Goal: Information Seeking & Learning: Learn about a topic

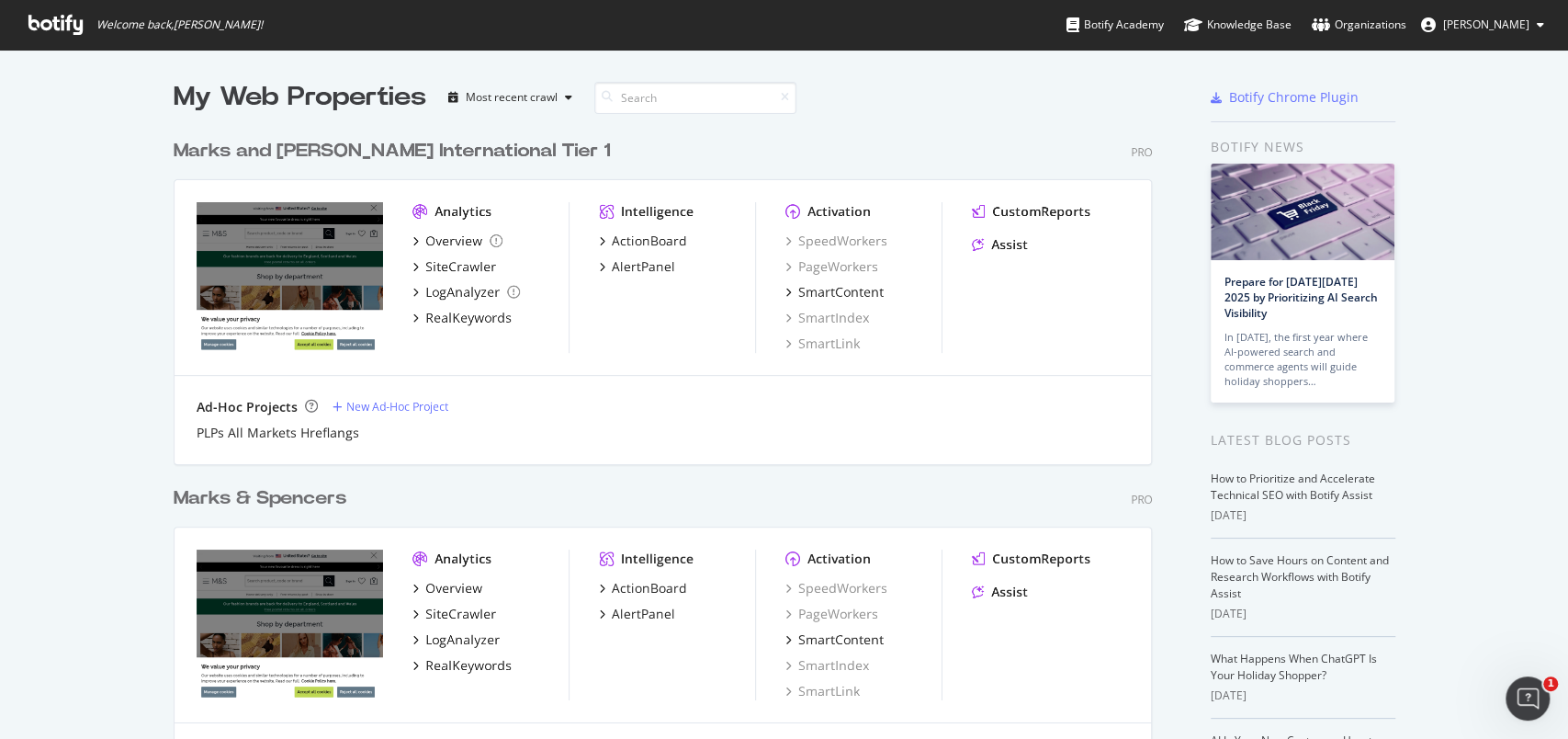
scroll to position [720, 1529]
drag, startPoint x: 1261, startPoint y: 0, endPoint x: 688, endPoint y: 415, distance: 707.5
click at [691, 414] on div "Ad-Hoc Projects New Ad-Hoc Project" at bounding box center [662, 408] width 932 height 19
click at [477, 661] on div "RealKeywords" at bounding box center [468, 666] width 86 height 19
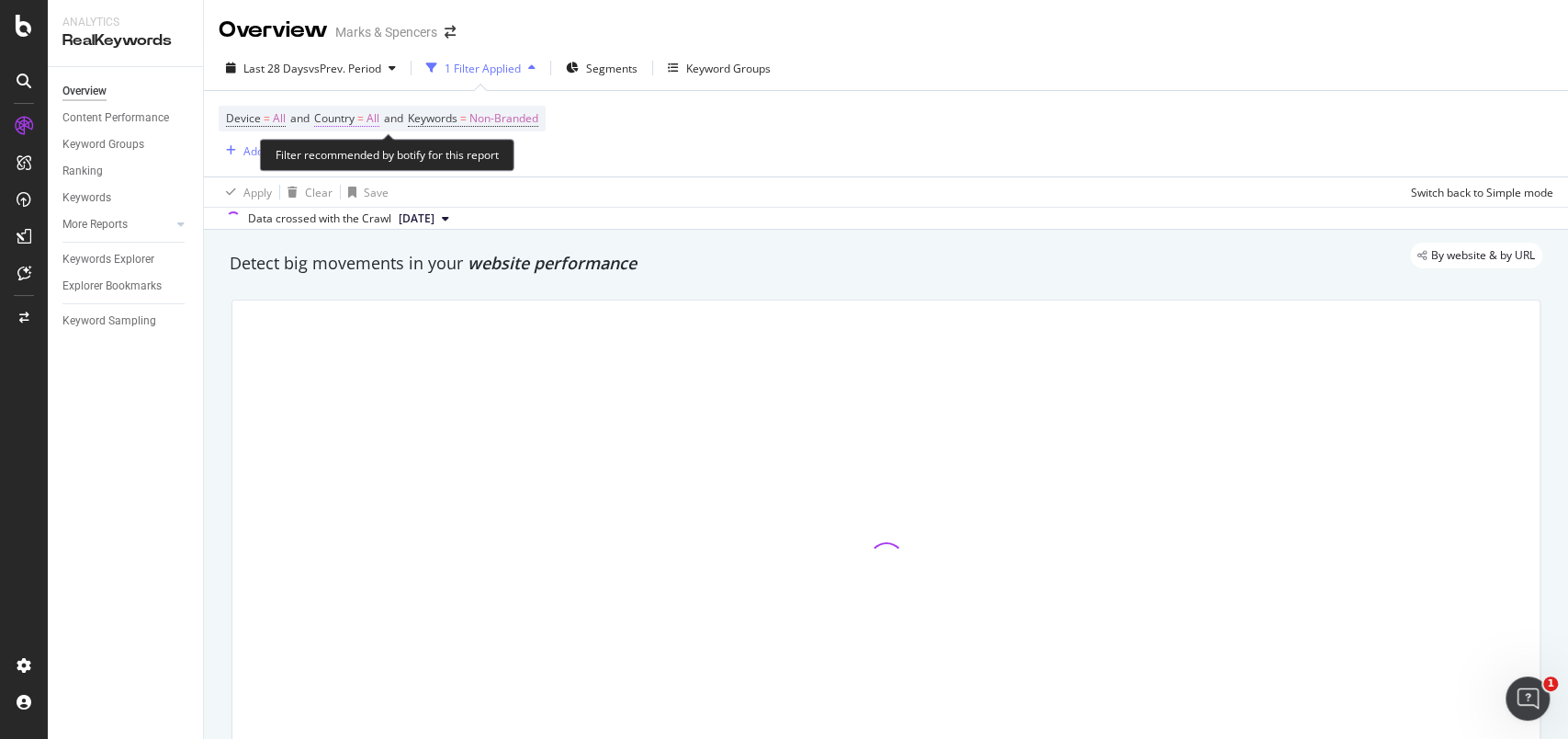
click at [379, 120] on span "All" at bounding box center [373, 119] width 13 height 26
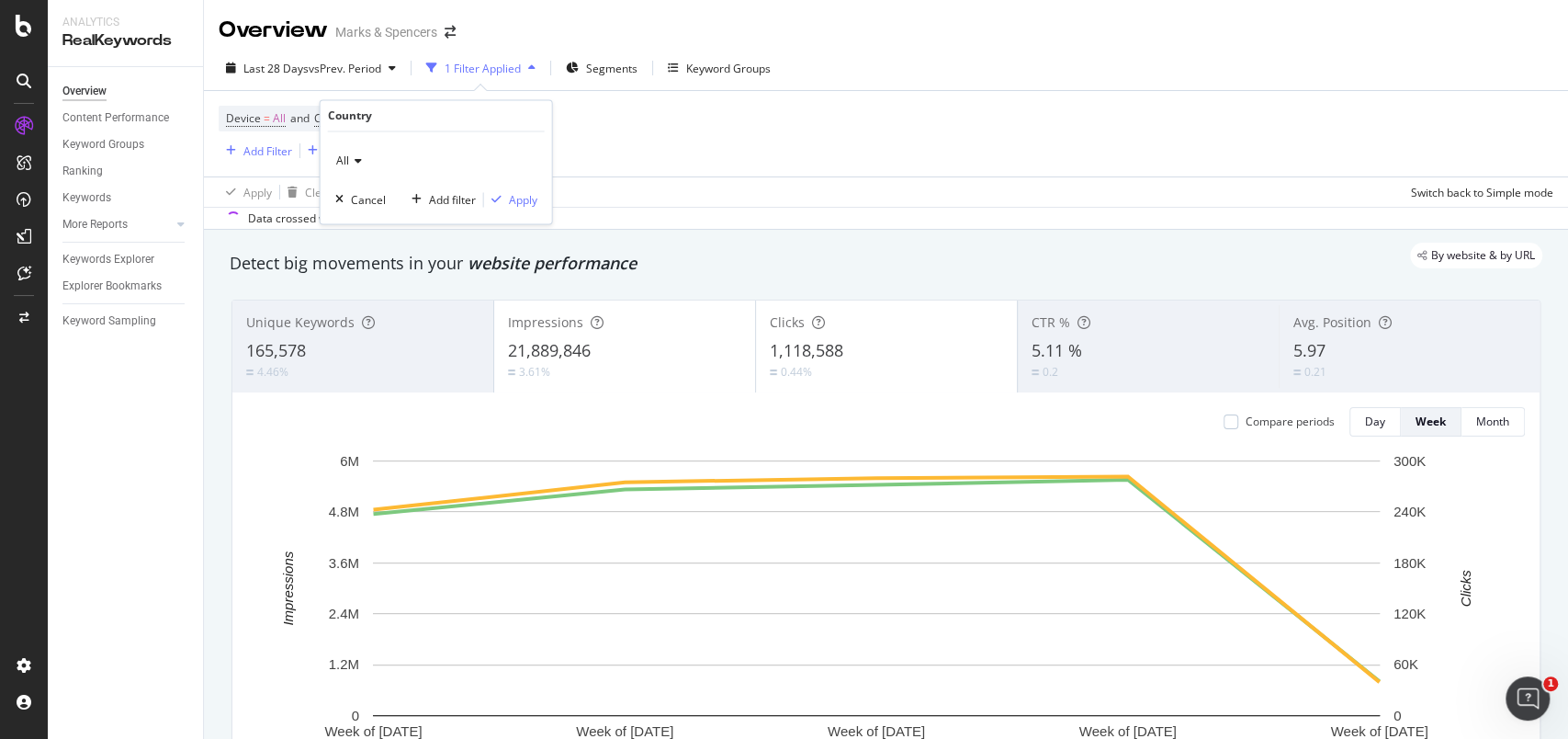
click at [362, 162] on div "All" at bounding box center [436, 162] width 202 height 30
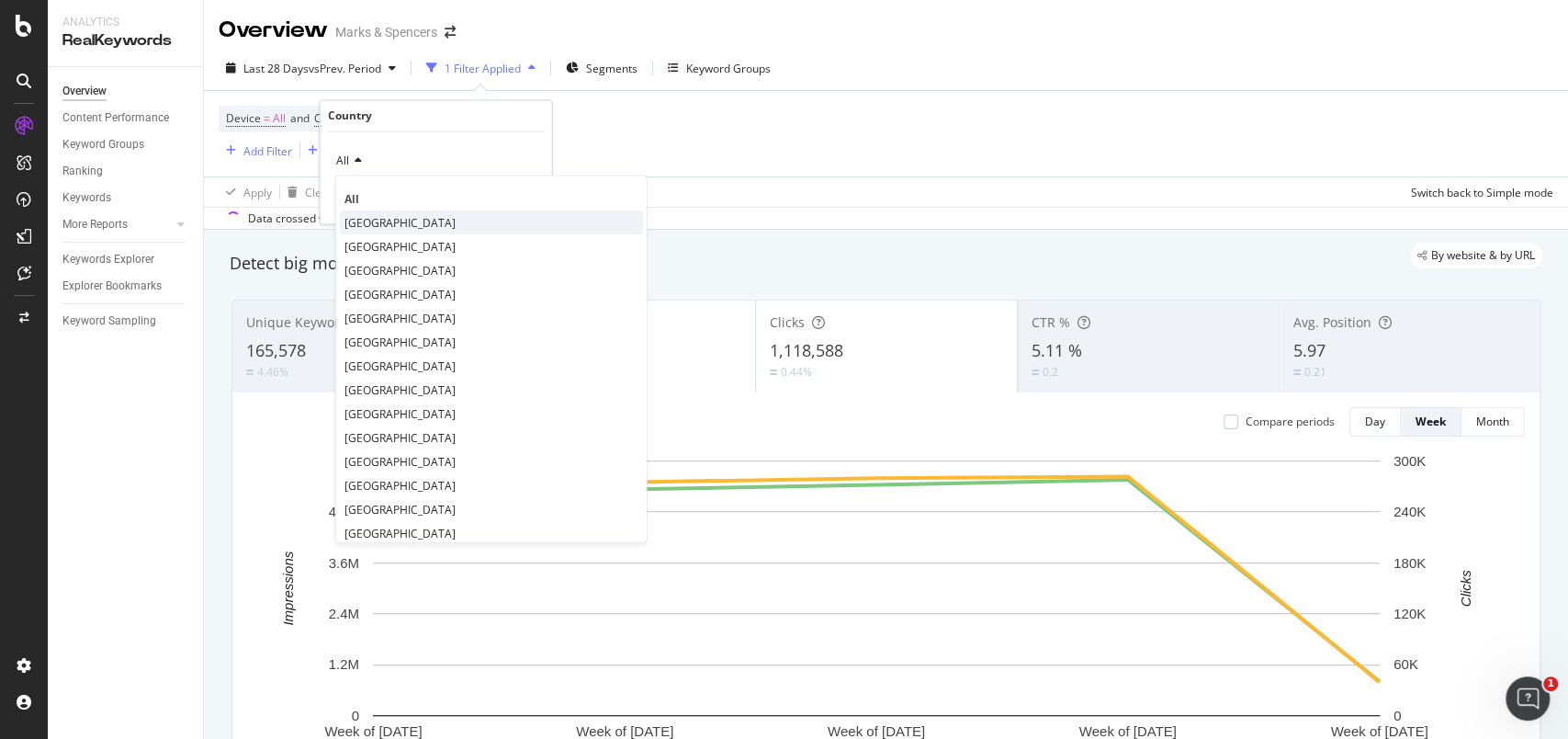
click at [379, 217] on span "[GEOGRAPHIC_DATA]" at bounding box center [400, 223] width 111 height 16
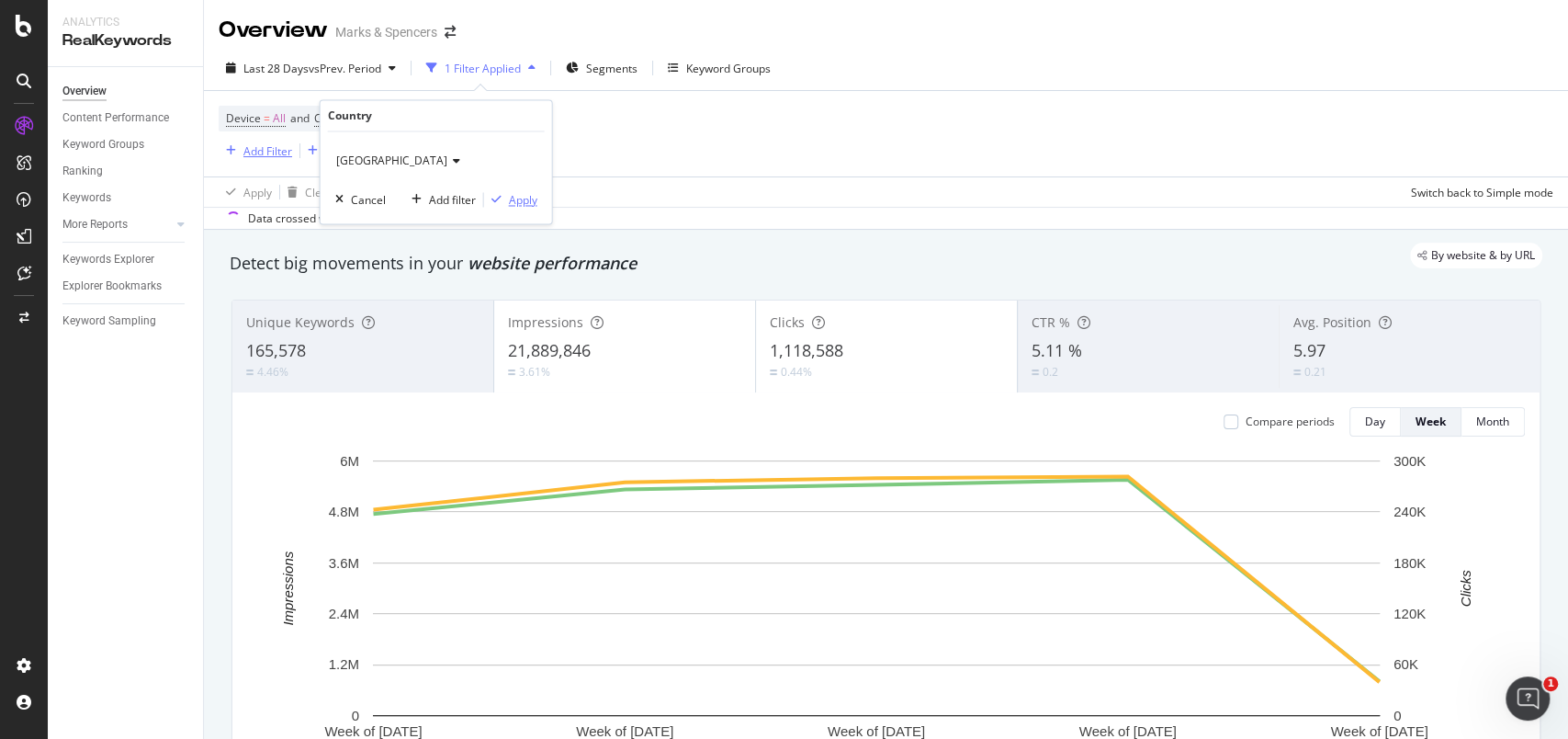
click at [531, 202] on div "Apply" at bounding box center [522, 200] width 29 height 16
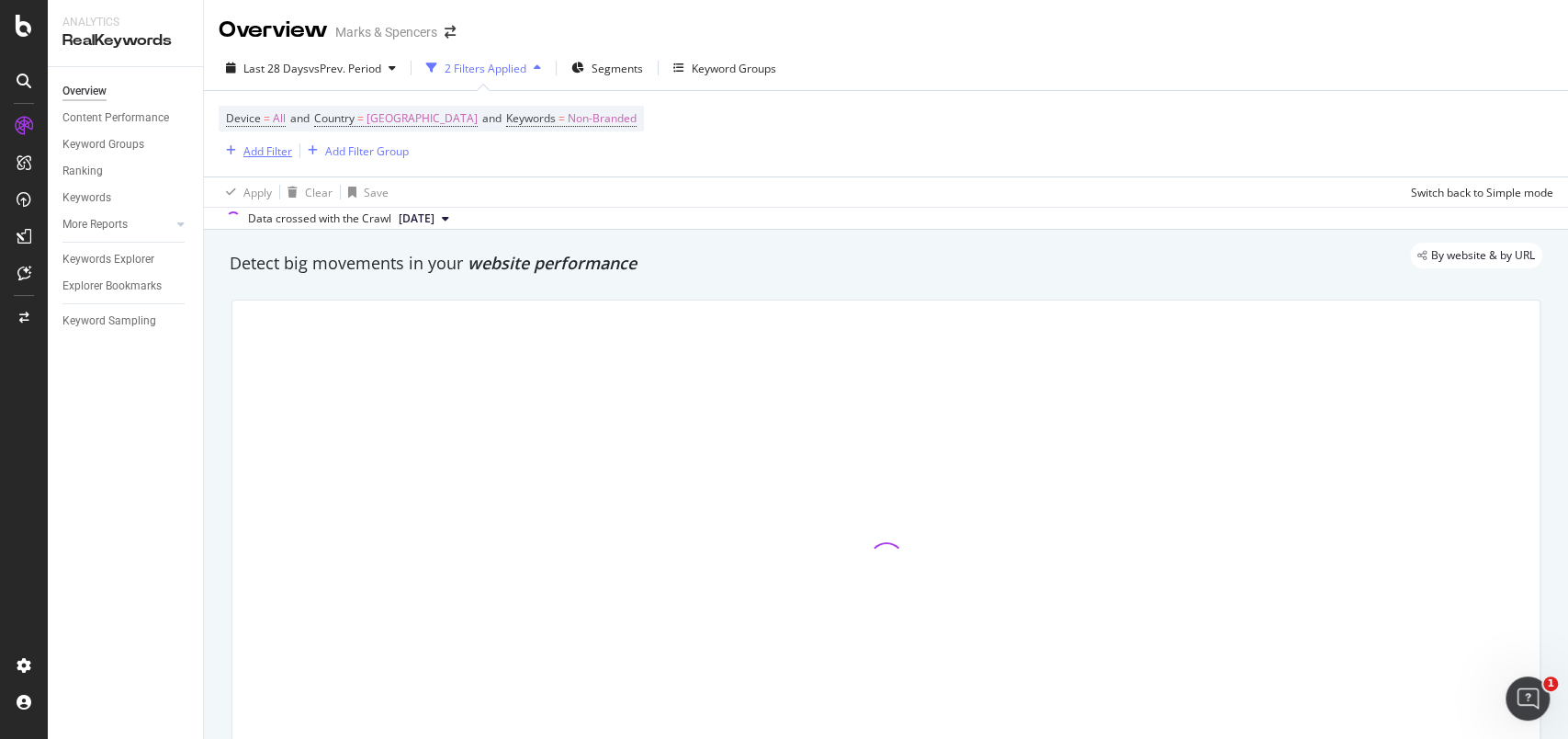
click at [279, 150] on div "Add Filter" at bounding box center [267, 150] width 48 height 16
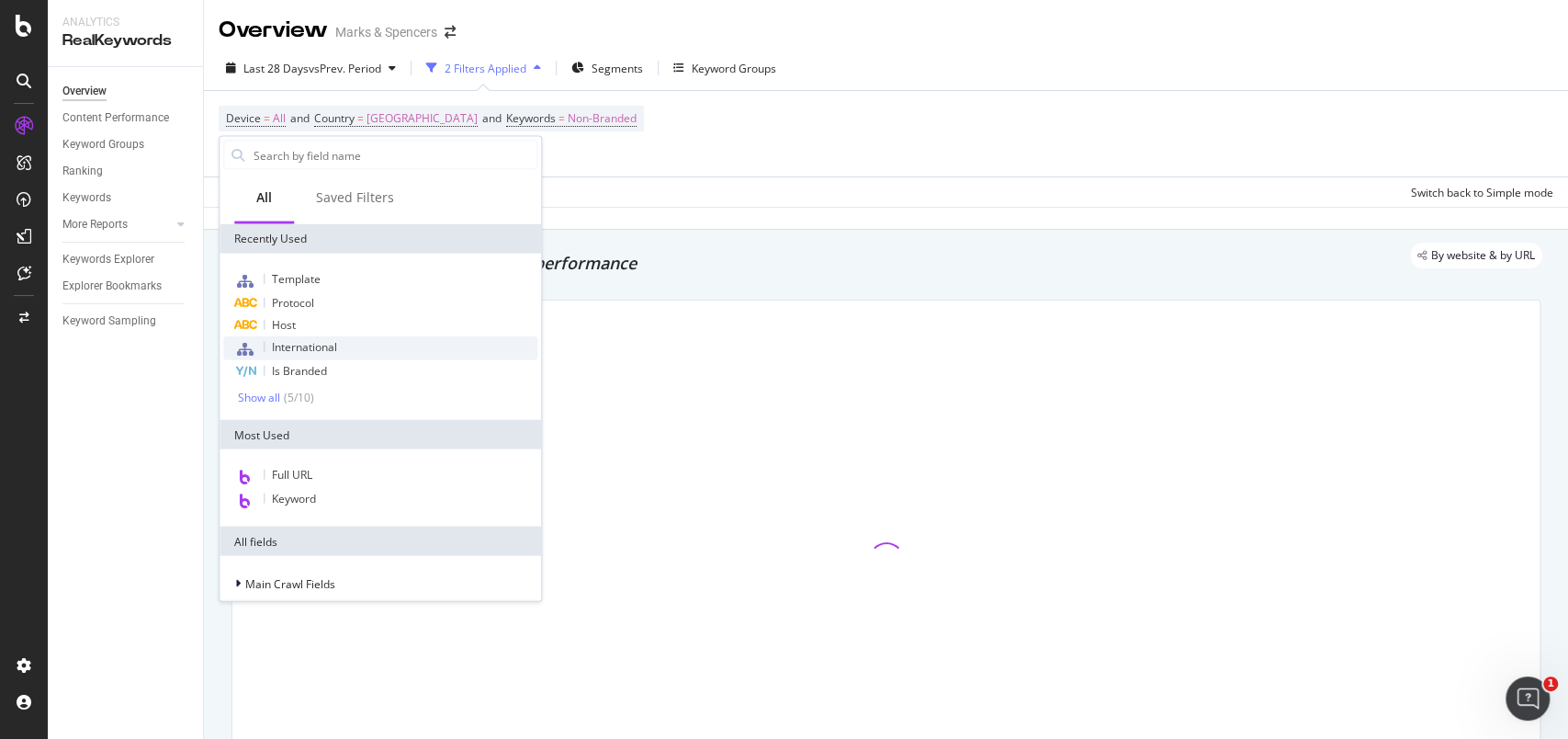
click at [315, 342] on span "International" at bounding box center [304, 346] width 65 height 16
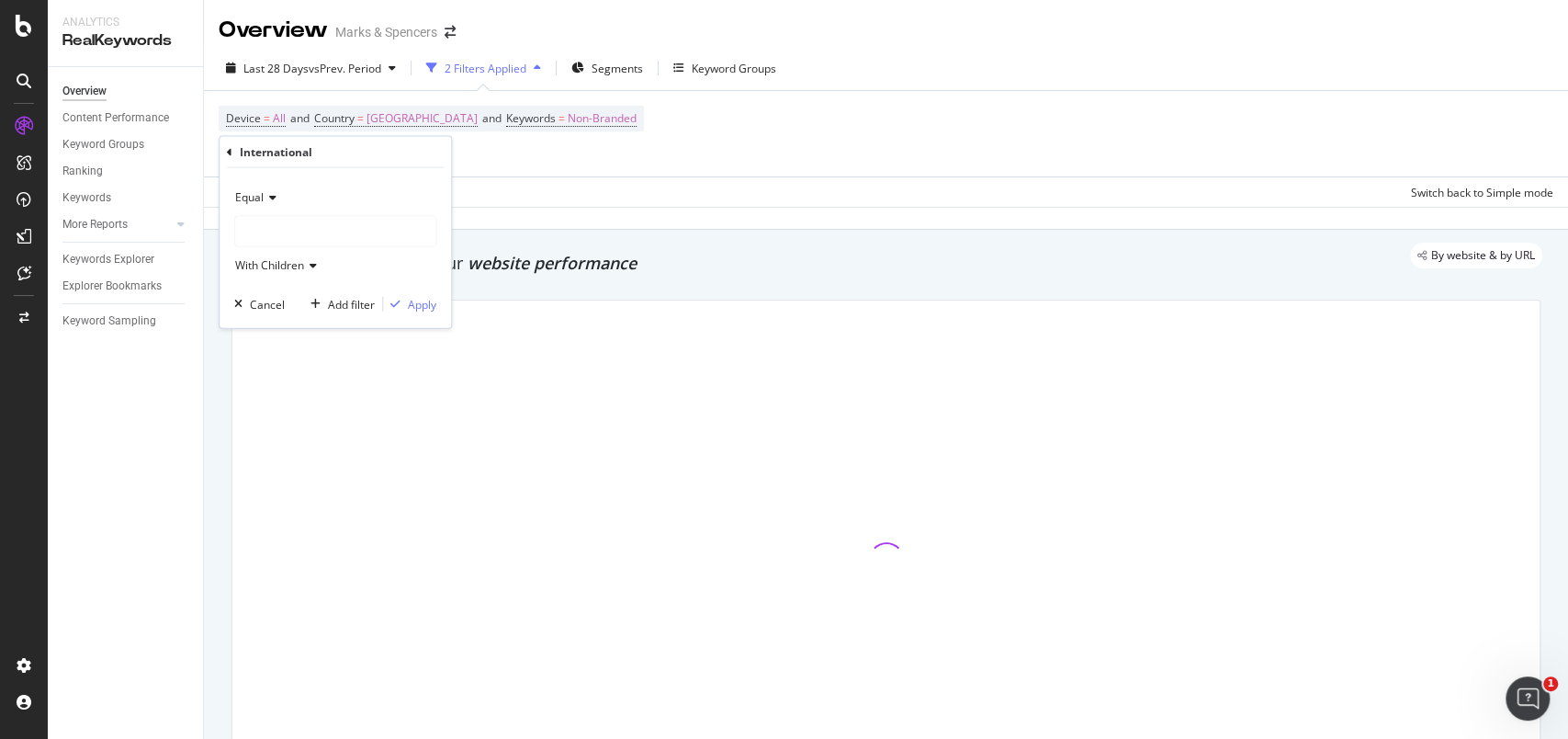
click at [292, 236] on div at bounding box center [335, 232] width 200 height 30
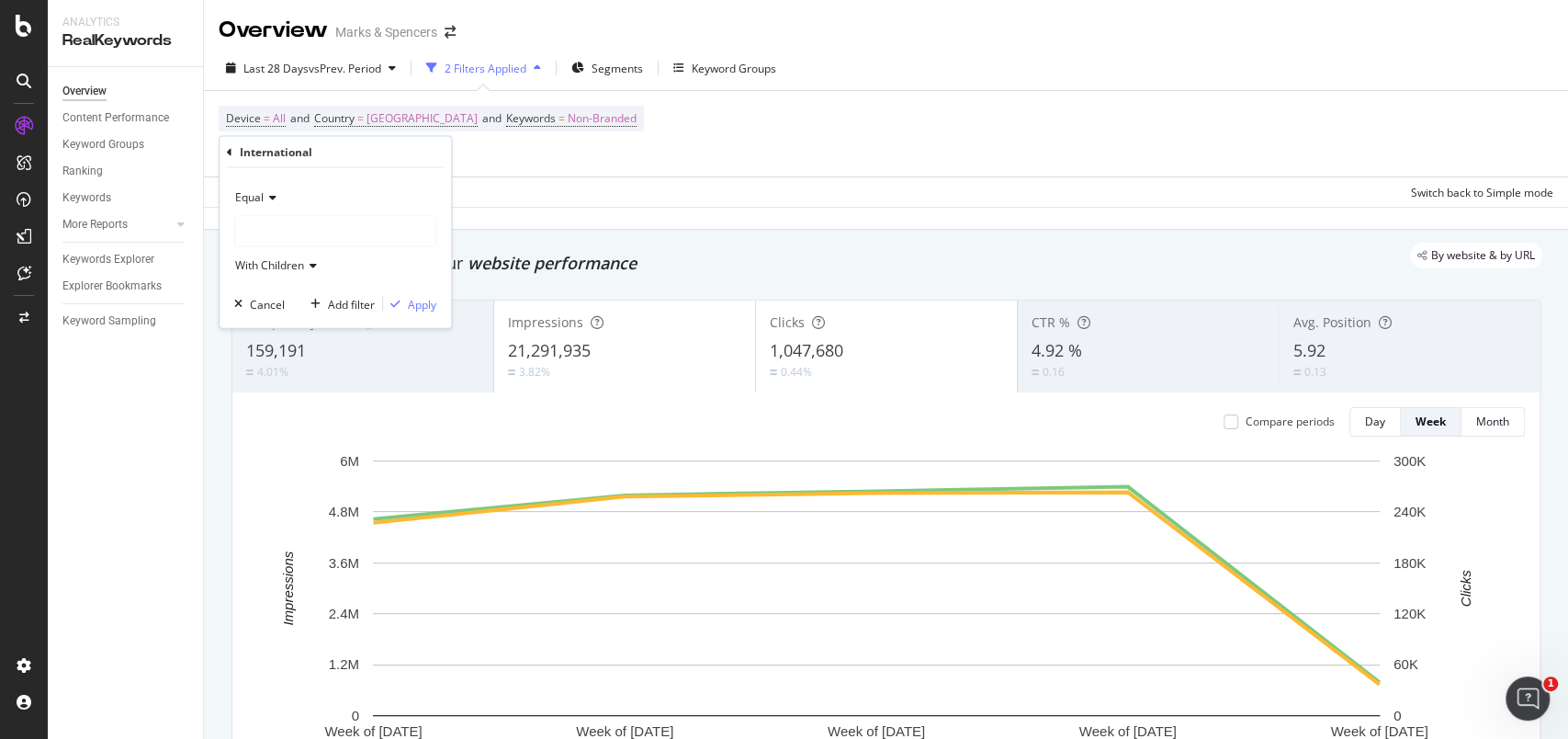
click at [330, 223] on div at bounding box center [335, 232] width 200 height 30
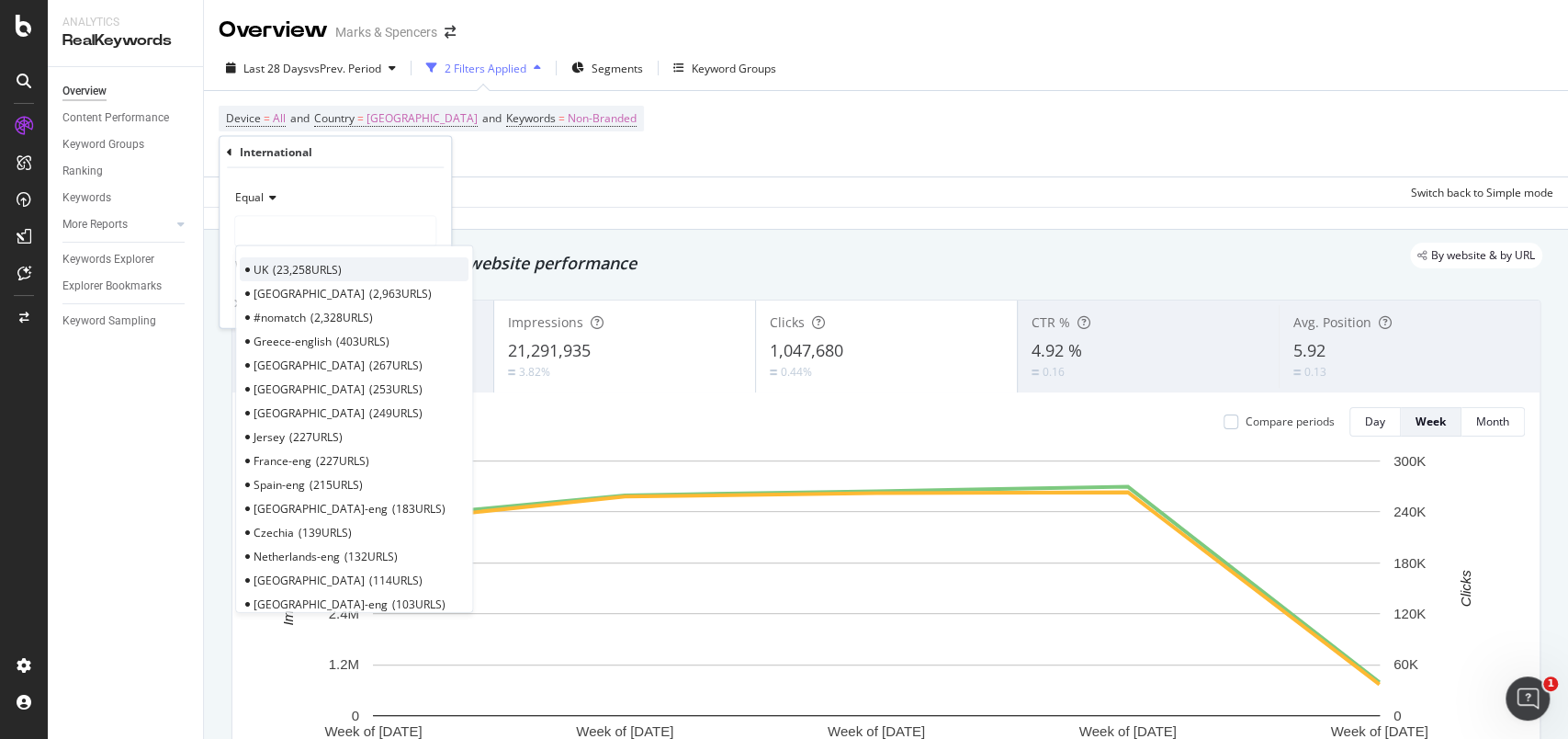
click at [312, 262] on span "23,258 URLS" at bounding box center [307, 268] width 69 height 16
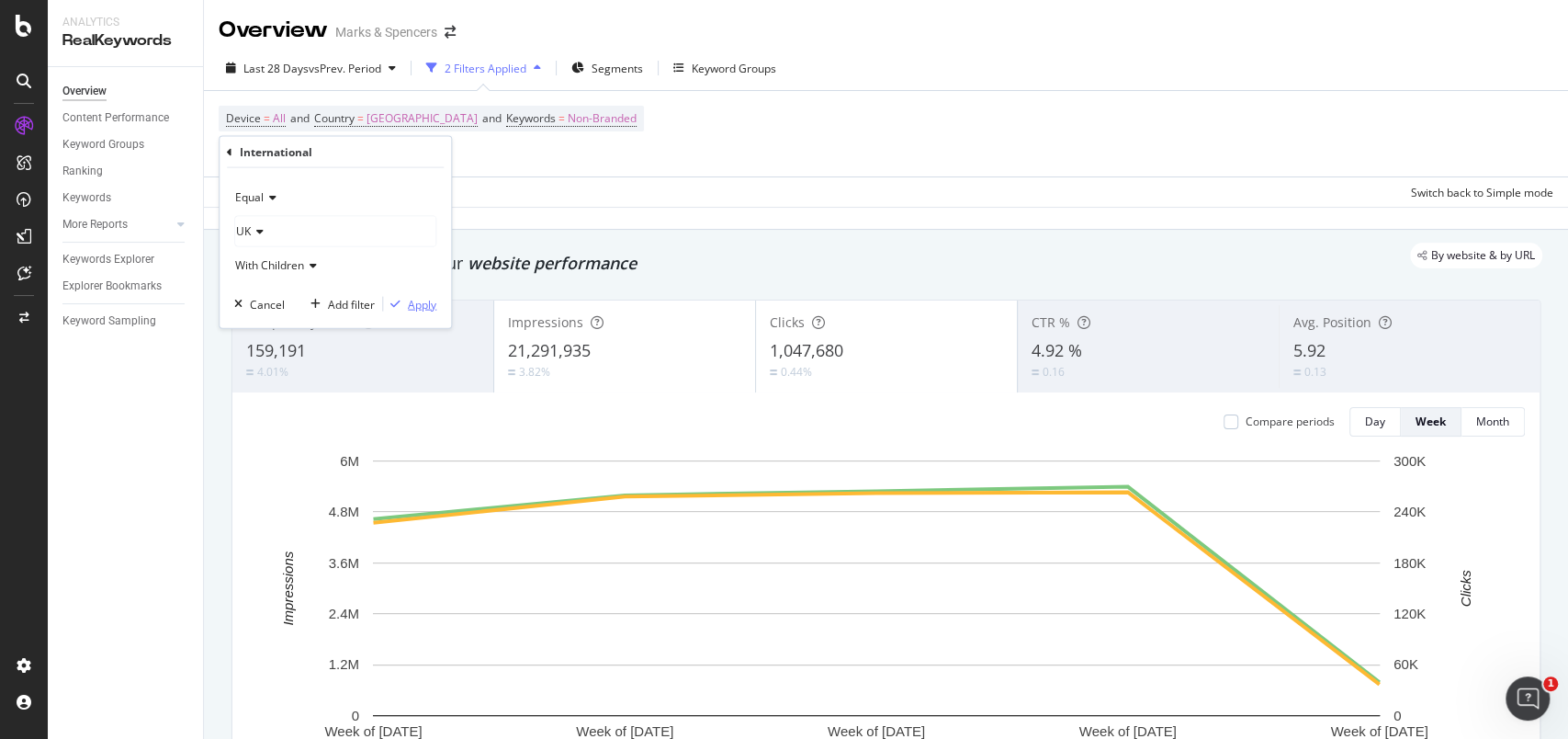
click at [430, 298] on div "Apply" at bounding box center [421, 304] width 29 height 16
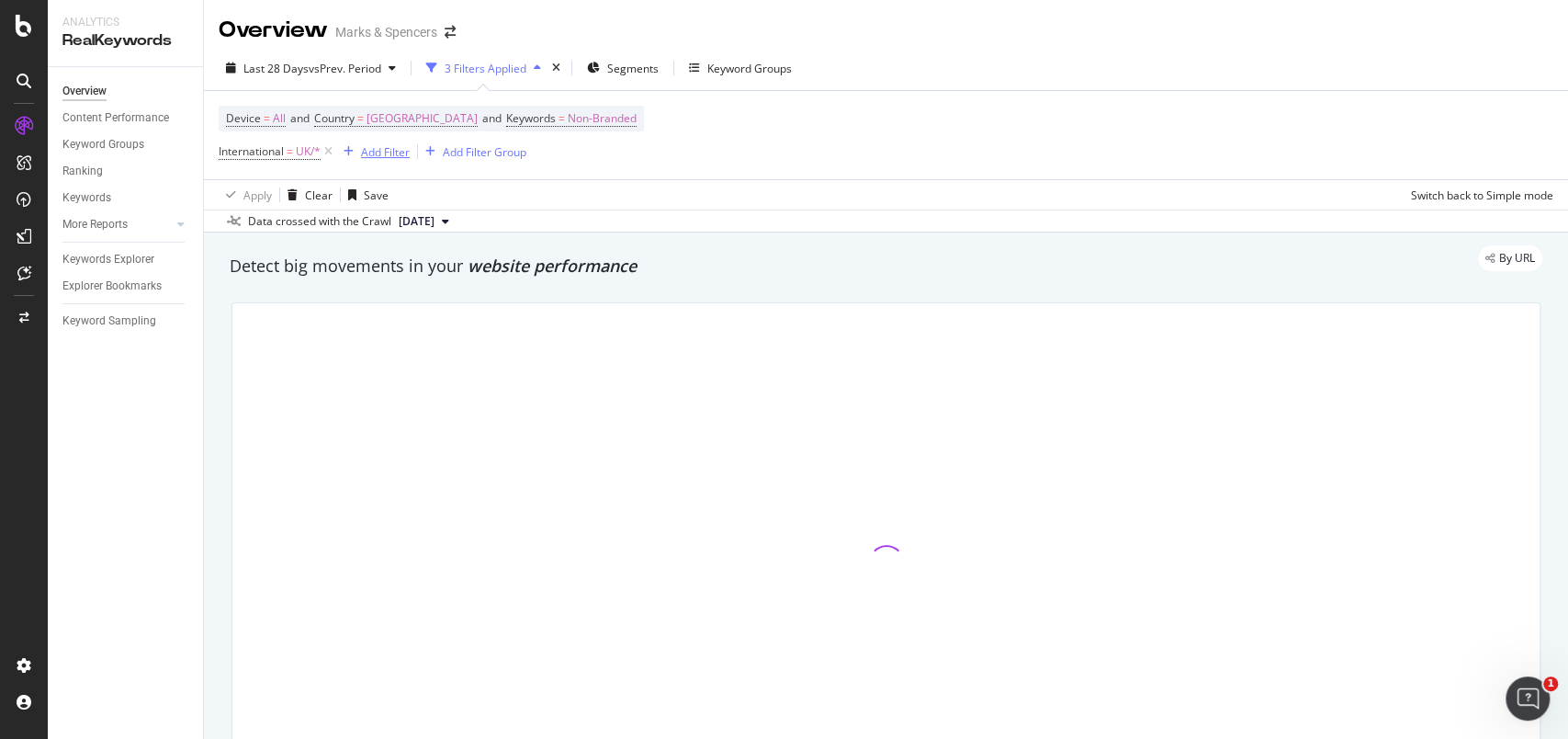
click at [395, 159] on div "Add Filter" at bounding box center [372, 151] width 73 height 20
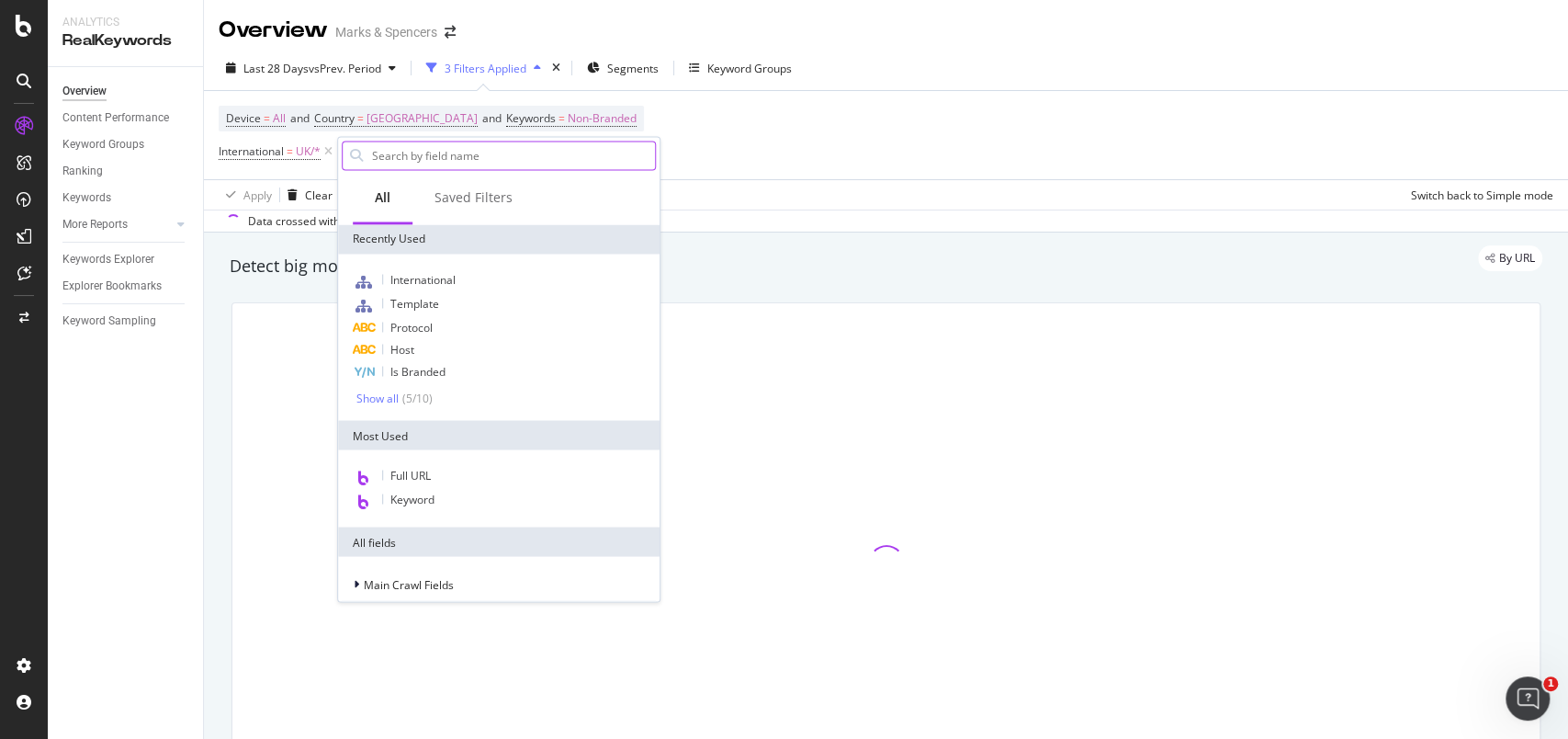
click at [390, 156] on input "text" at bounding box center [512, 155] width 285 height 28
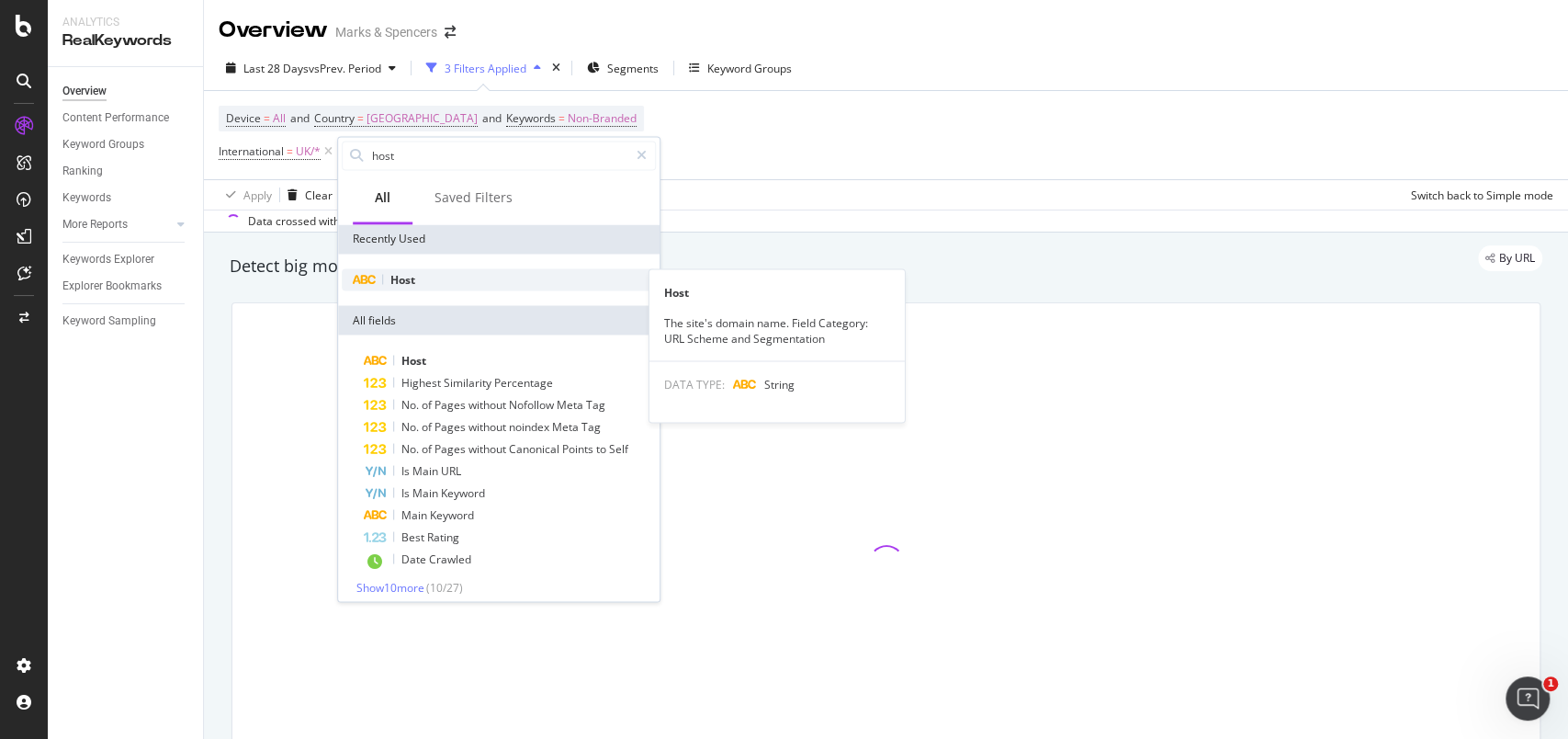
type input "host"
click at [405, 277] on span "Host" at bounding box center [403, 279] width 25 height 16
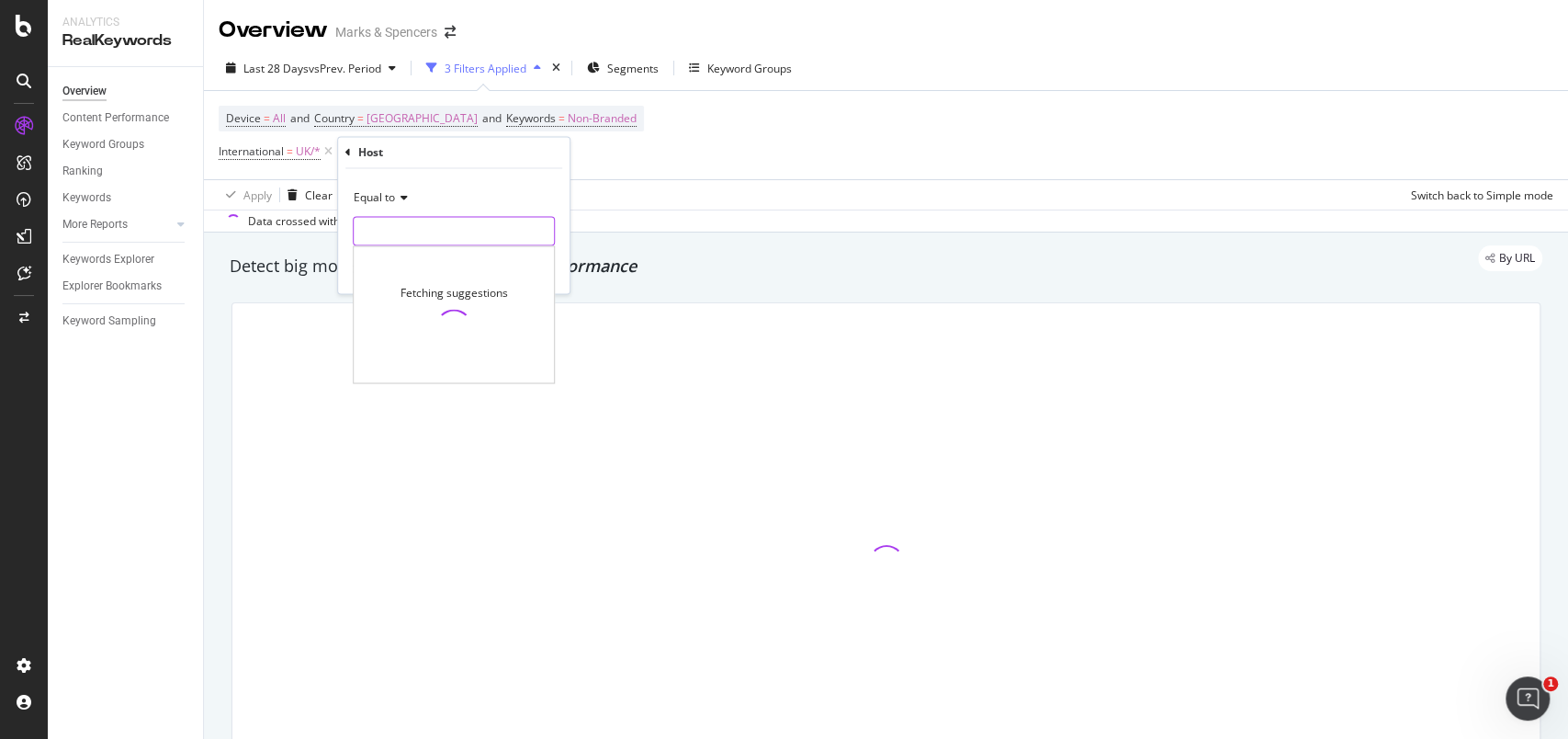
click at [418, 239] on input "text" at bounding box center [454, 232] width 200 height 30
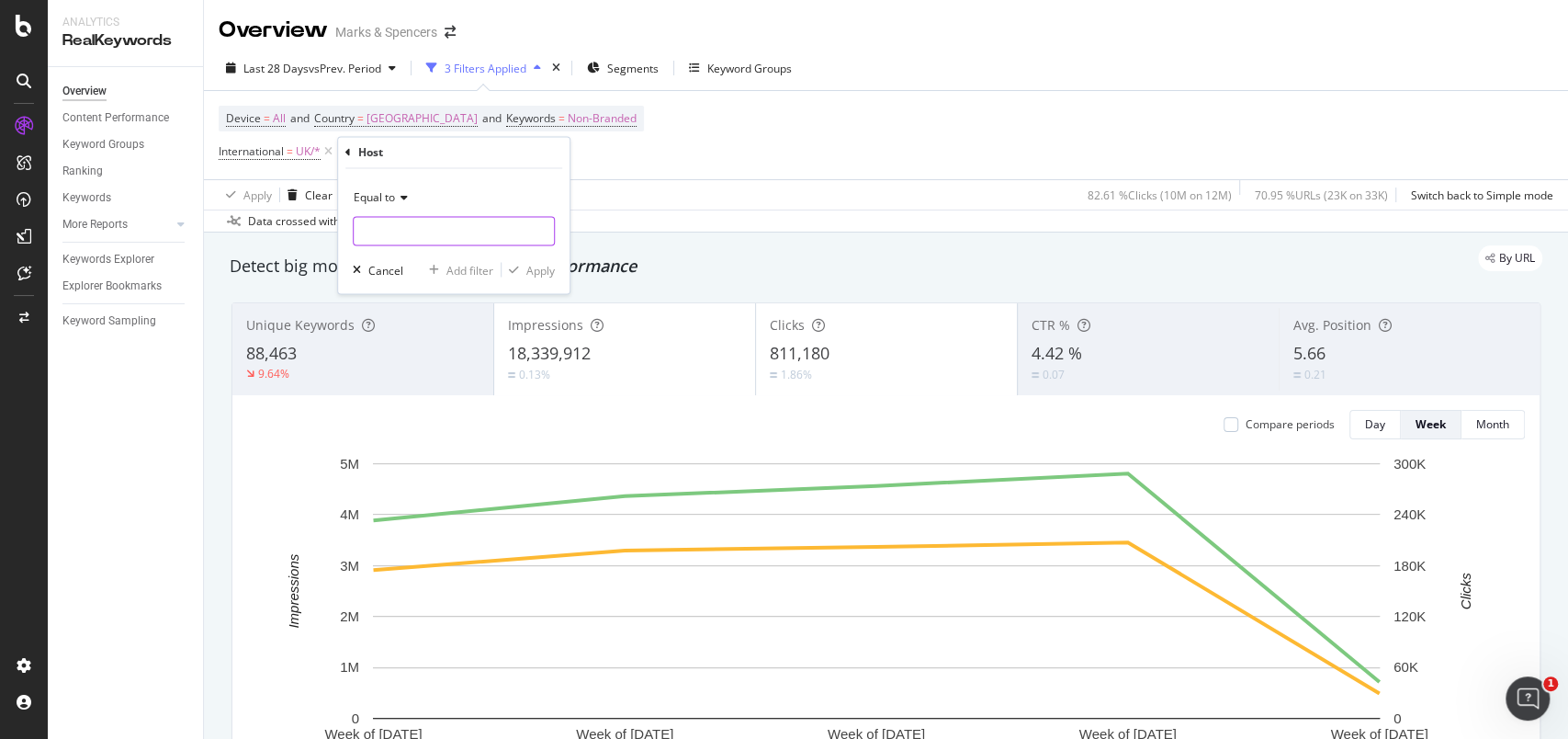
click at [418, 238] on input "text" at bounding box center [454, 232] width 200 height 30
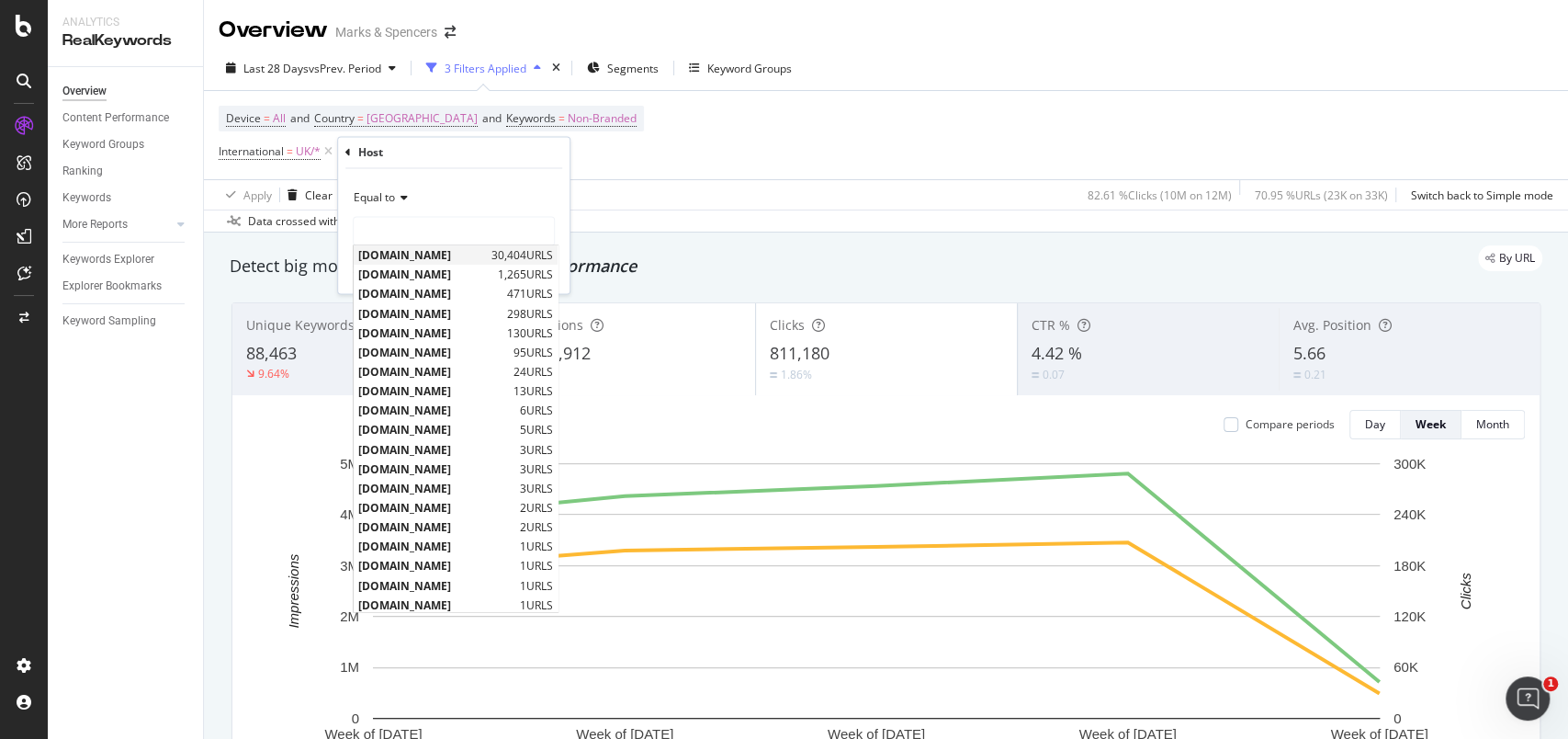
click at [420, 253] on span "[DOMAIN_NAME]" at bounding box center [422, 255] width 129 height 16
type input "[DOMAIN_NAME]"
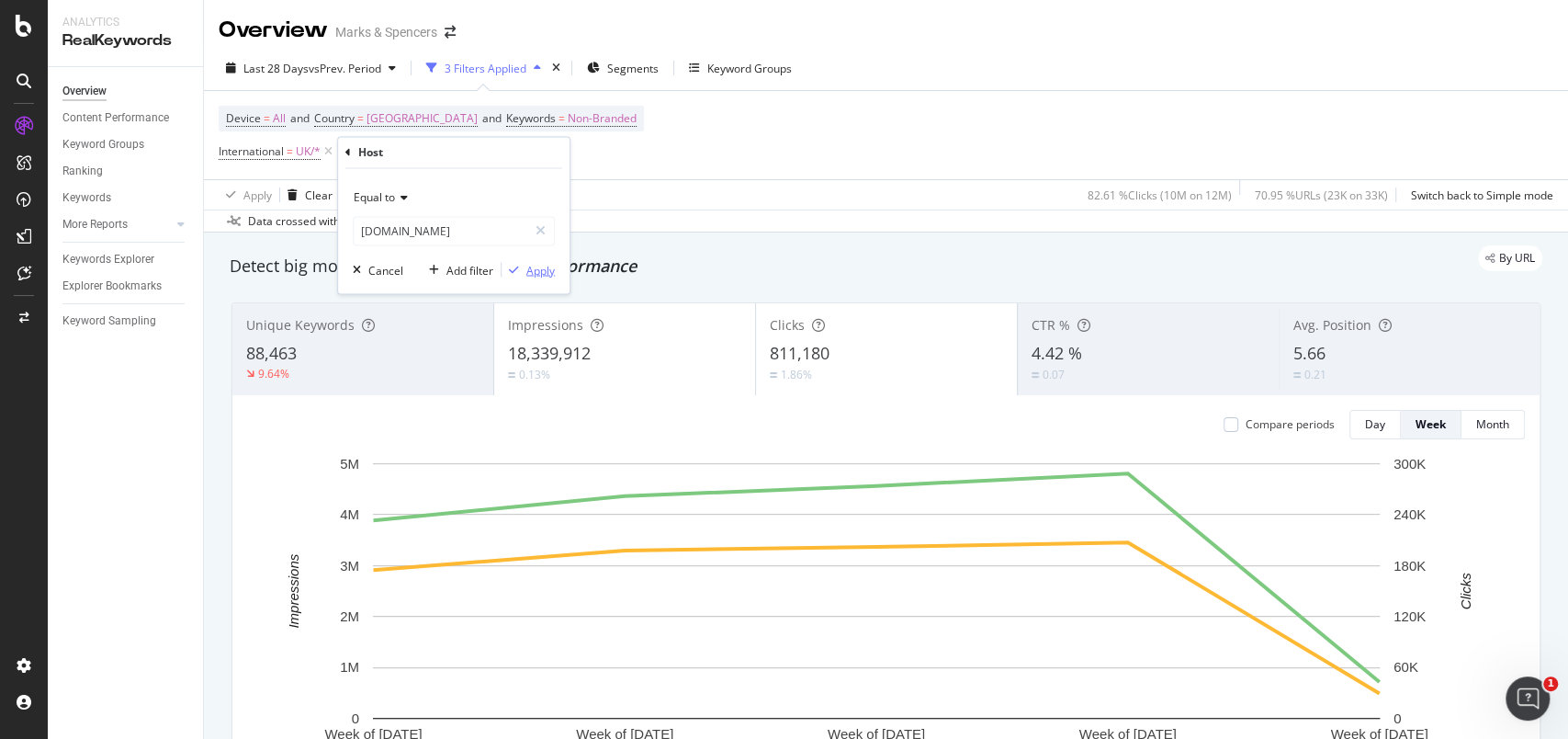
click at [536, 264] on div "Apply" at bounding box center [540, 269] width 29 height 16
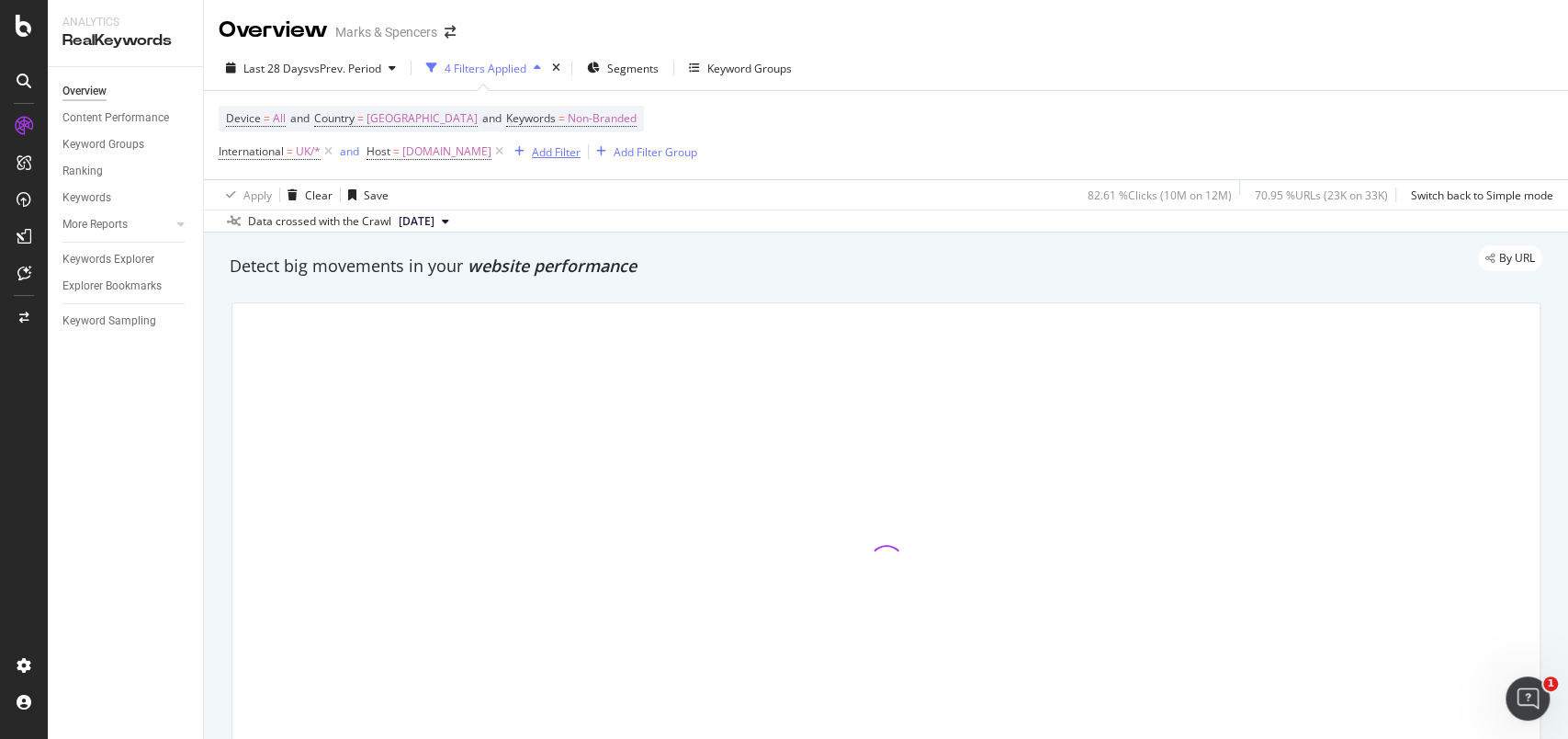
click at [581, 153] on div "Add Filter" at bounding box center [556, 151] width 48 height 16
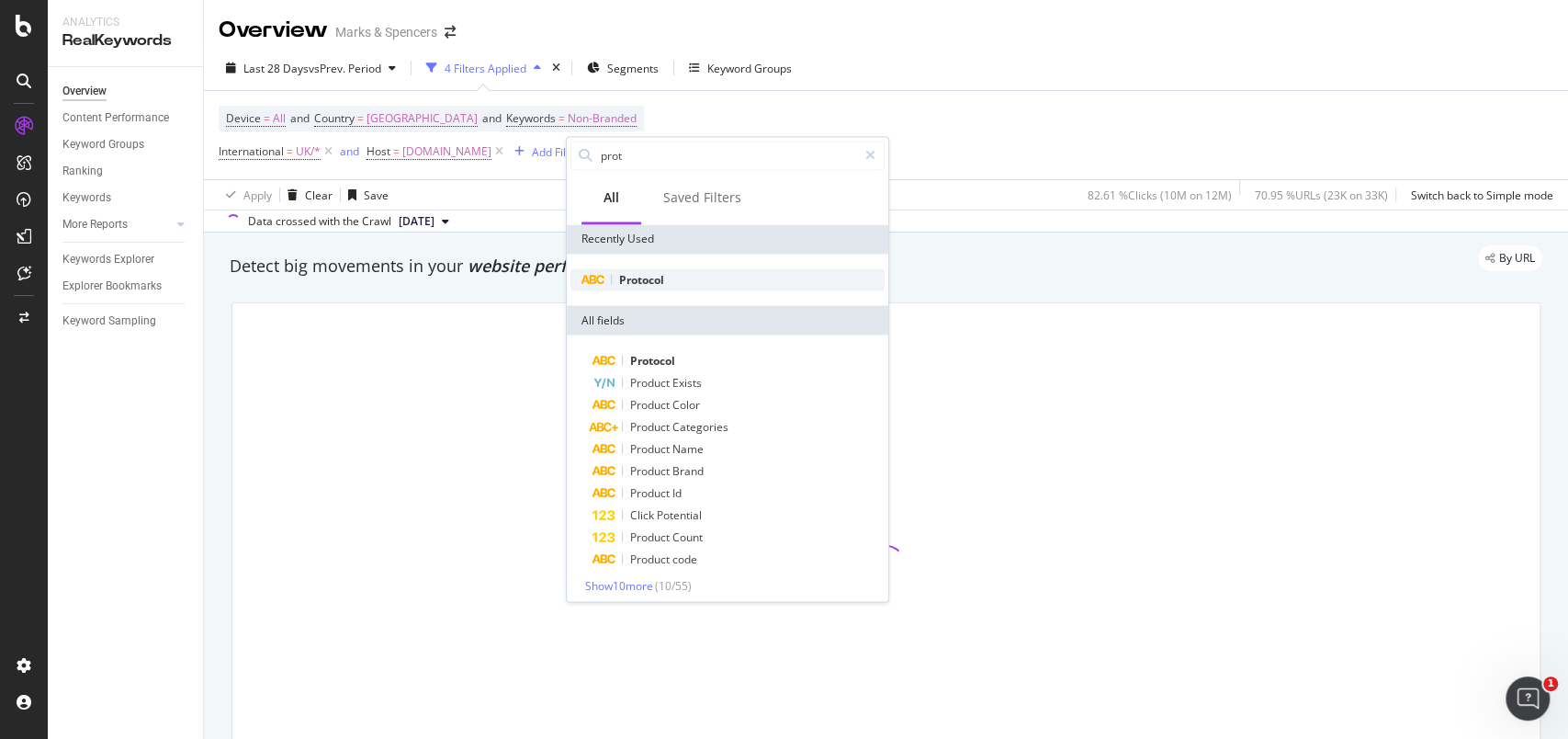
type input "prot"
click at [655, 284] on span "Protocol" at bounding box center [641, 279] width 45 height 16
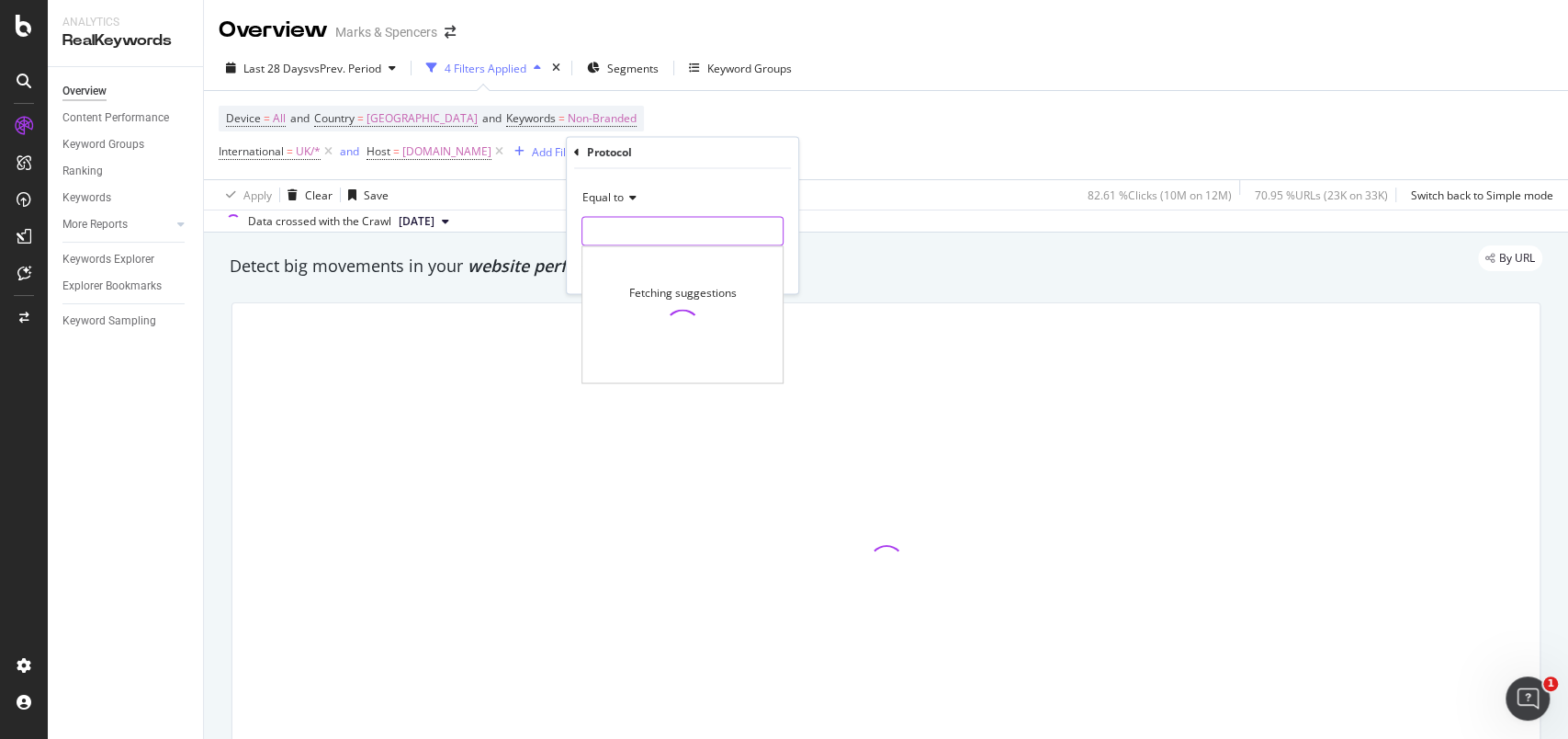
click at [653, 244] on input "text" at bounding box center [683, 232] width 200 height 30
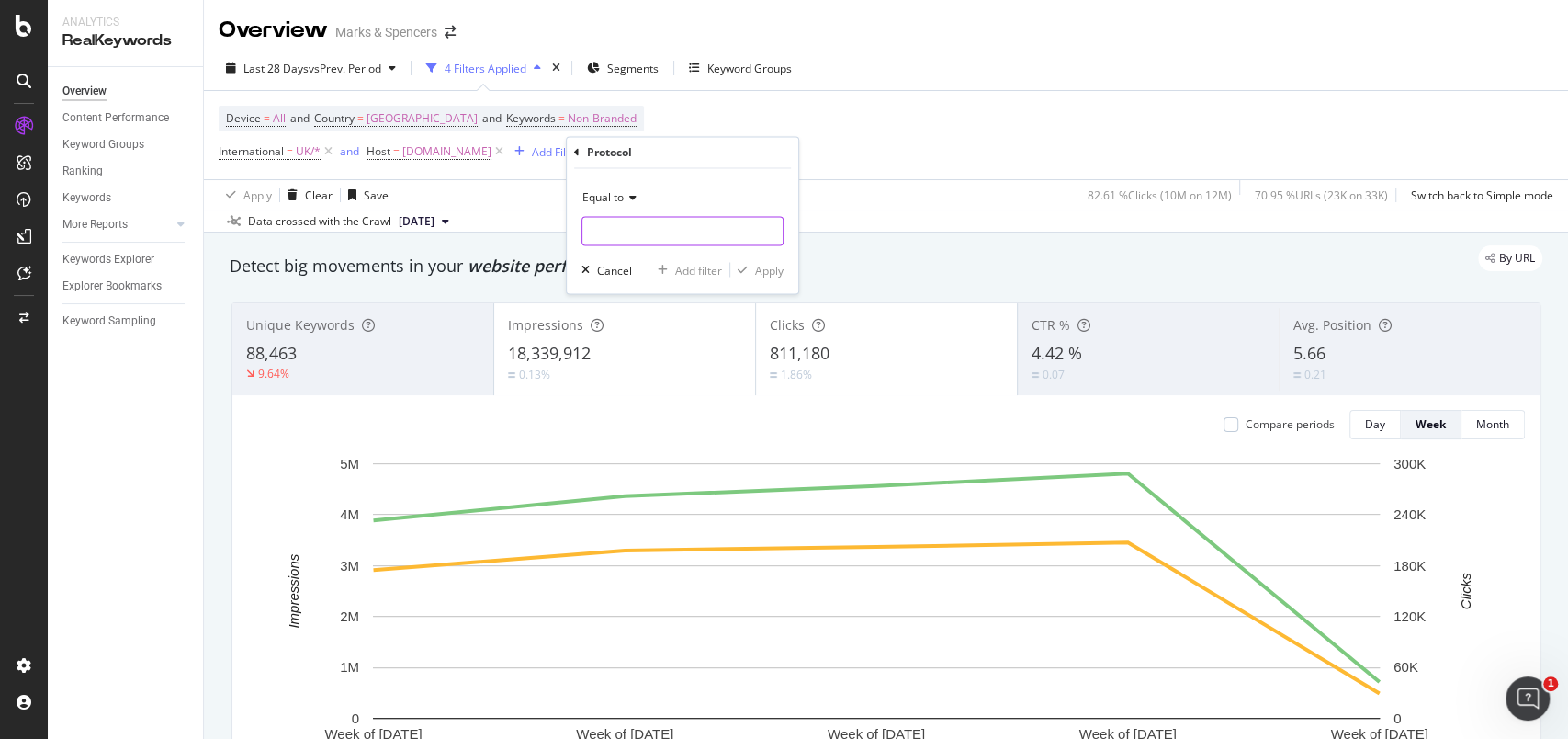
click at [665, 241] on input "text" at bounding box center [683, 232] width 200 height 30
click at [665, 249] on span "https" at bounding box center [650, 255] width 129 height 16
type input "https"
click at [772, 273] on div "Apply" at bounding box center [769, 269] width 29 height 16
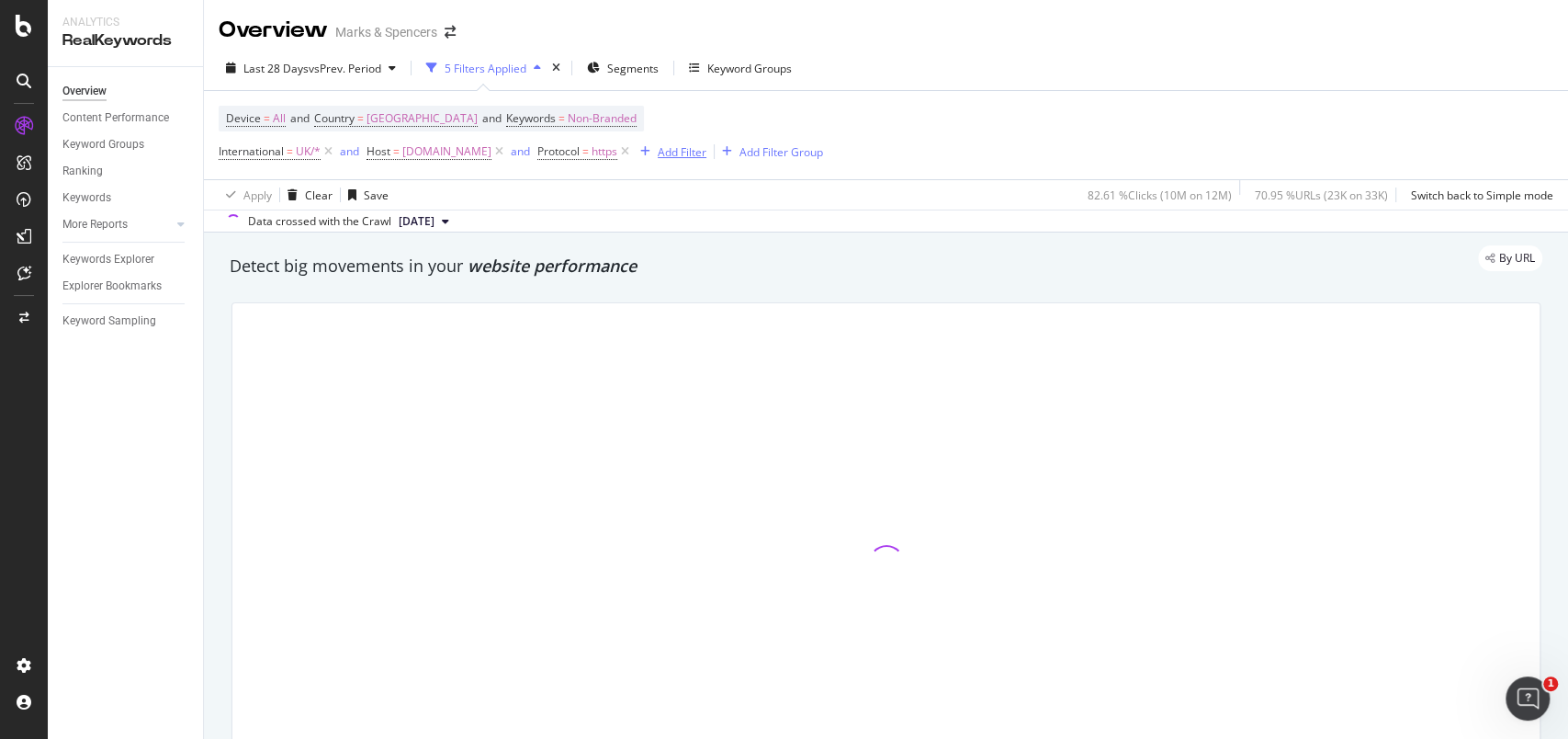
click at [706, 158] on div "Add Filter" at bounding box center [682, 151] width 48 height 16
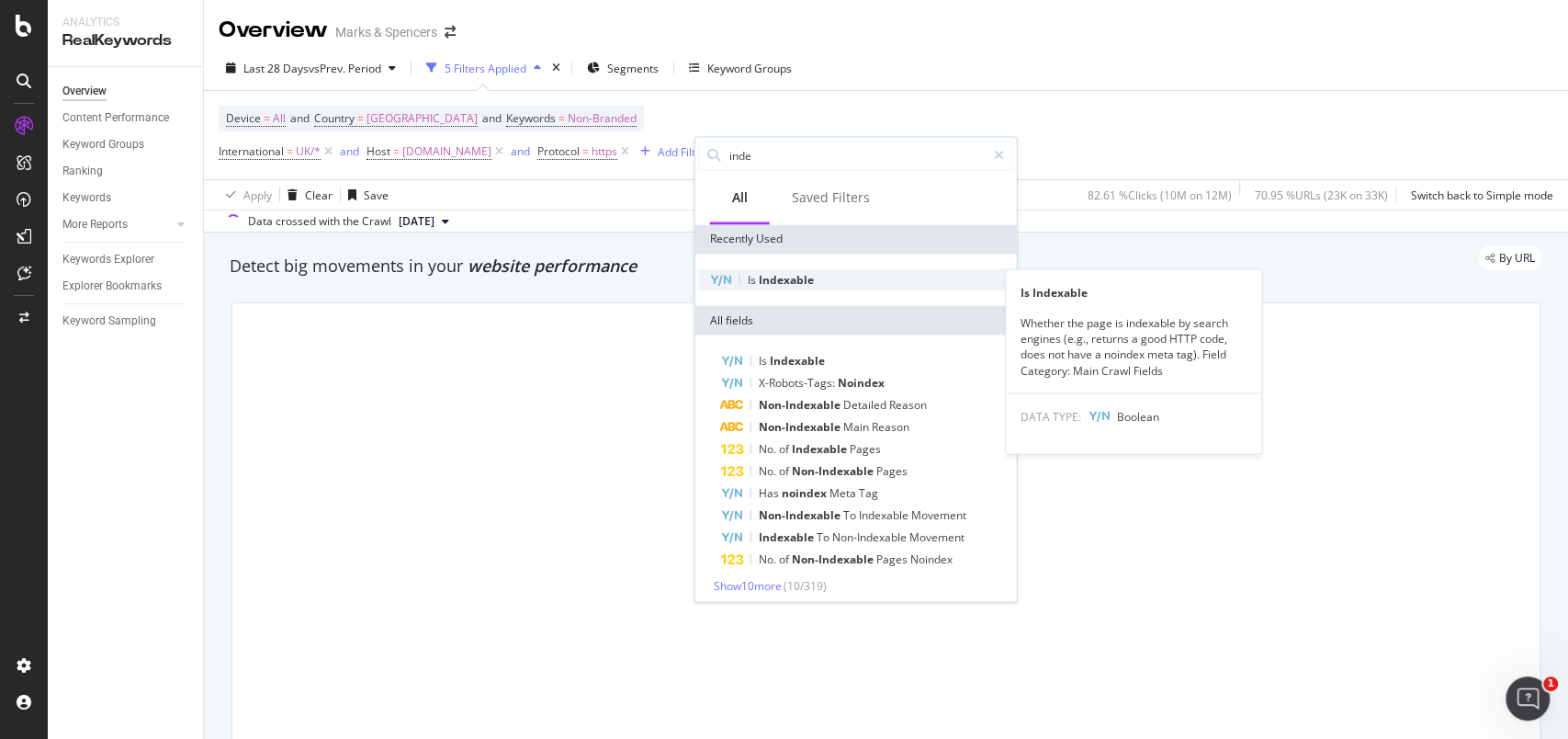
type input "inde"
click at [780, 280] on span "Indexable" at bounding box center [786, 279] width 55 height 16
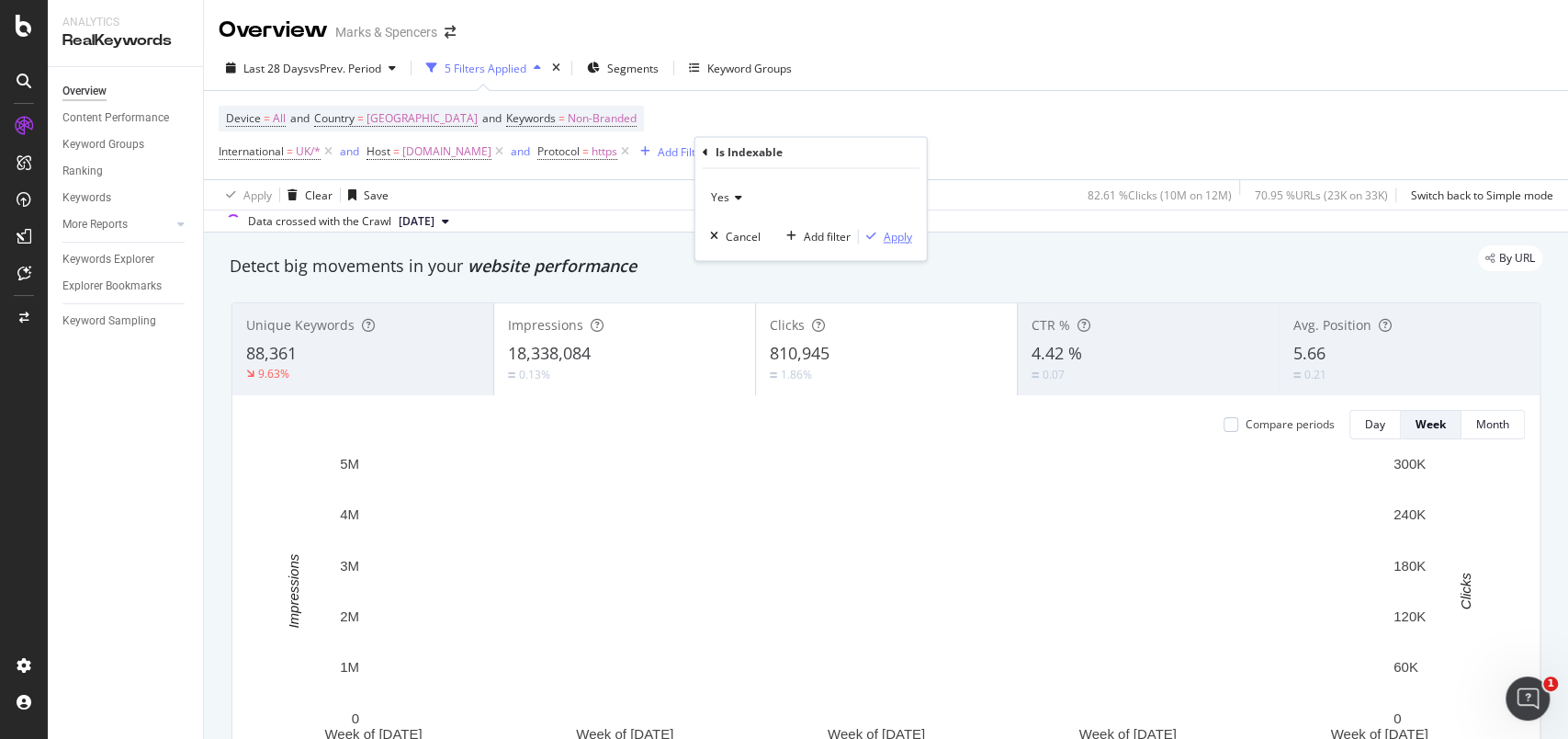
click at [898, 239] on div "Apply" at bounding box center [897, 236] width 29 height 16
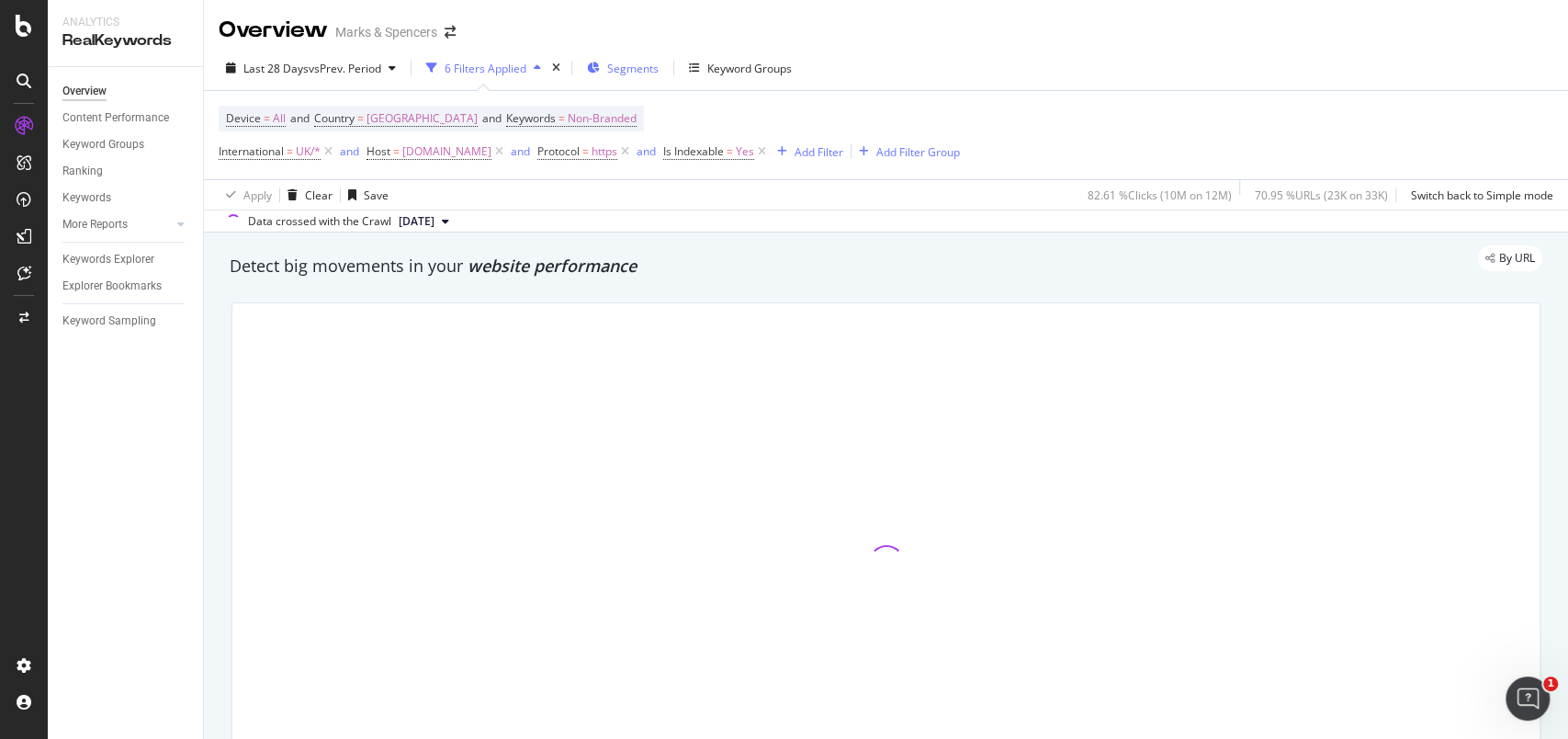
click at [636, 64] on span "Segments" at bounding box center [632, 68] width 51 height 16
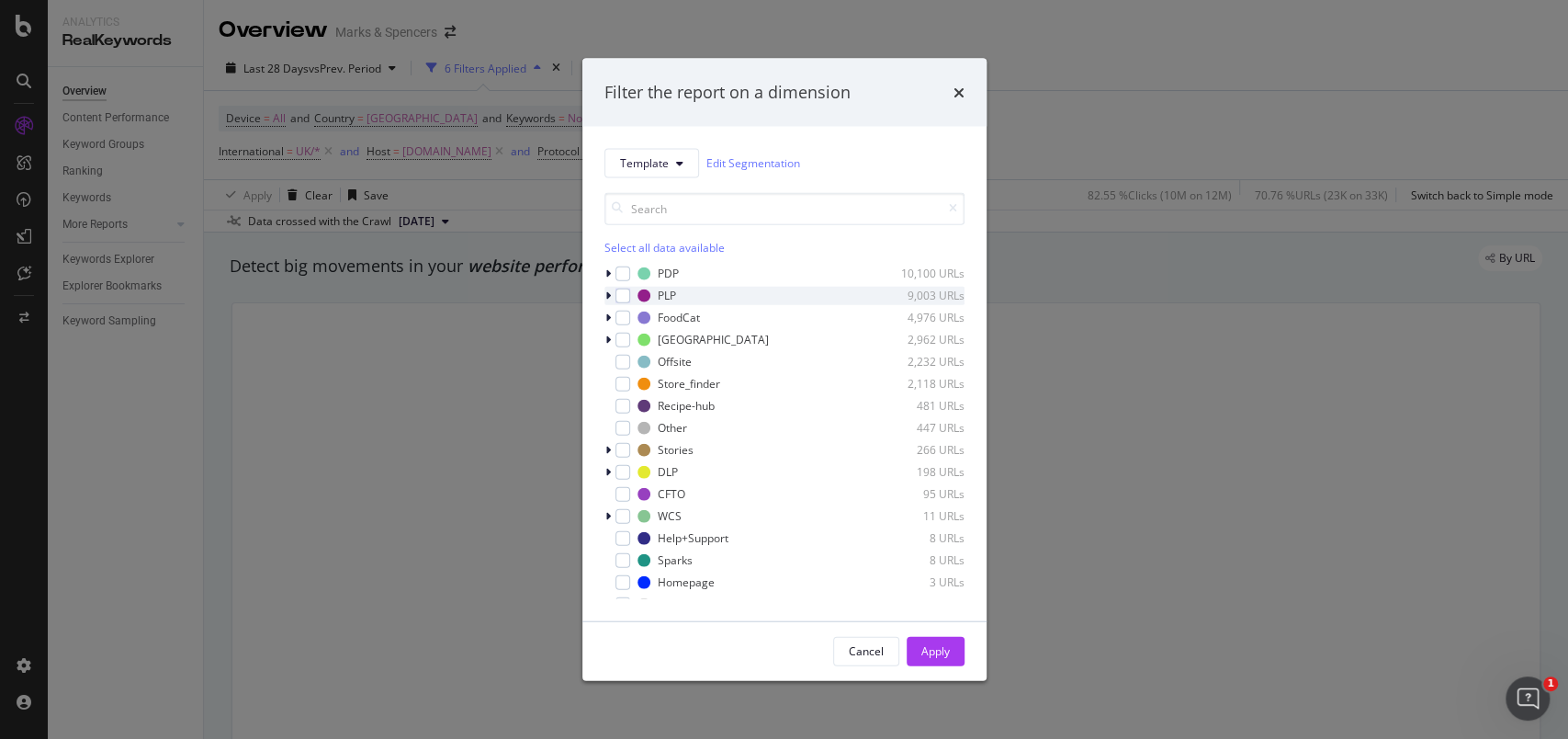
click at [610, 291] on div "modal" at bounding box center [610, 295] width 11 height 19
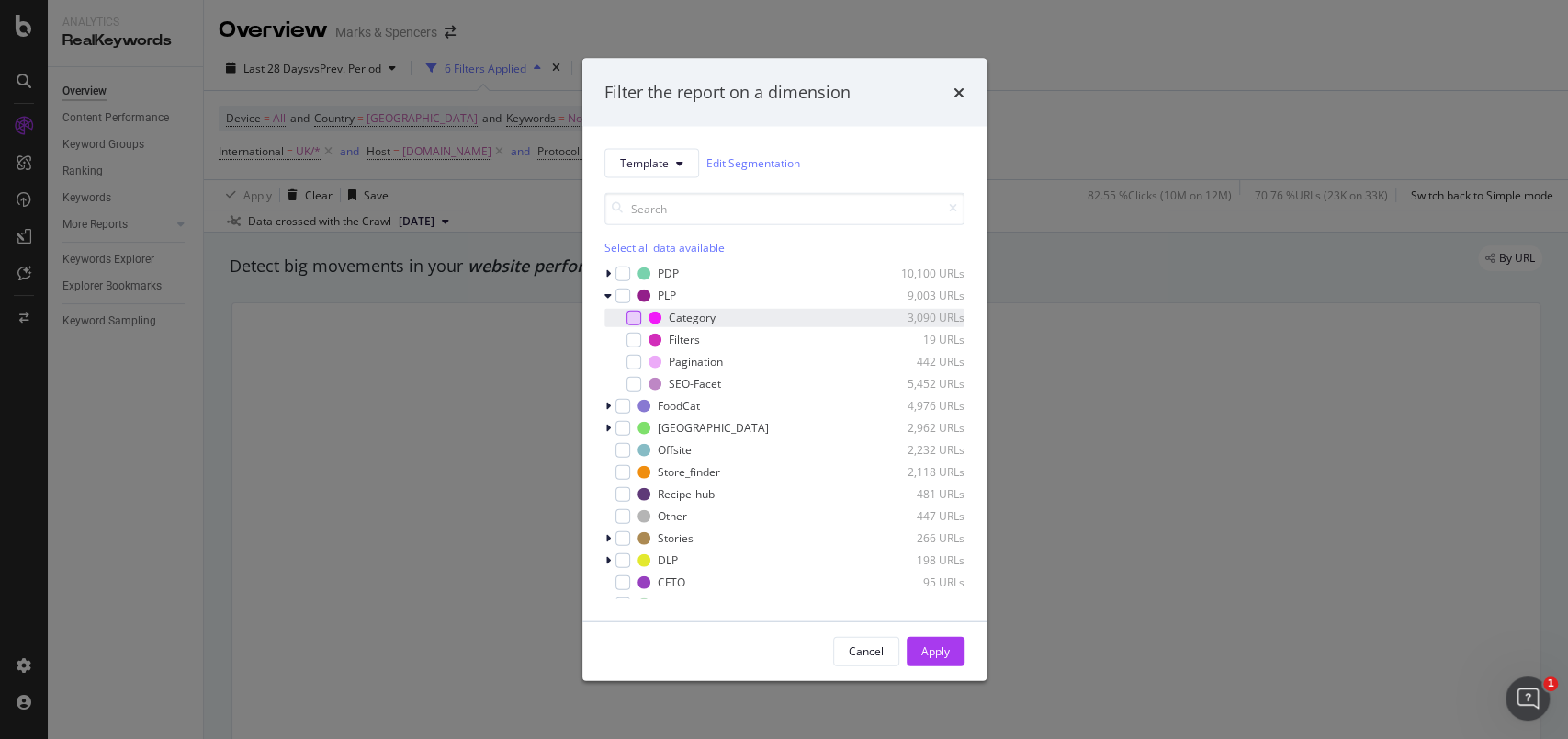
click at [636, 313] on div "modal" at bounding box center [634, 318] width 15 height 15
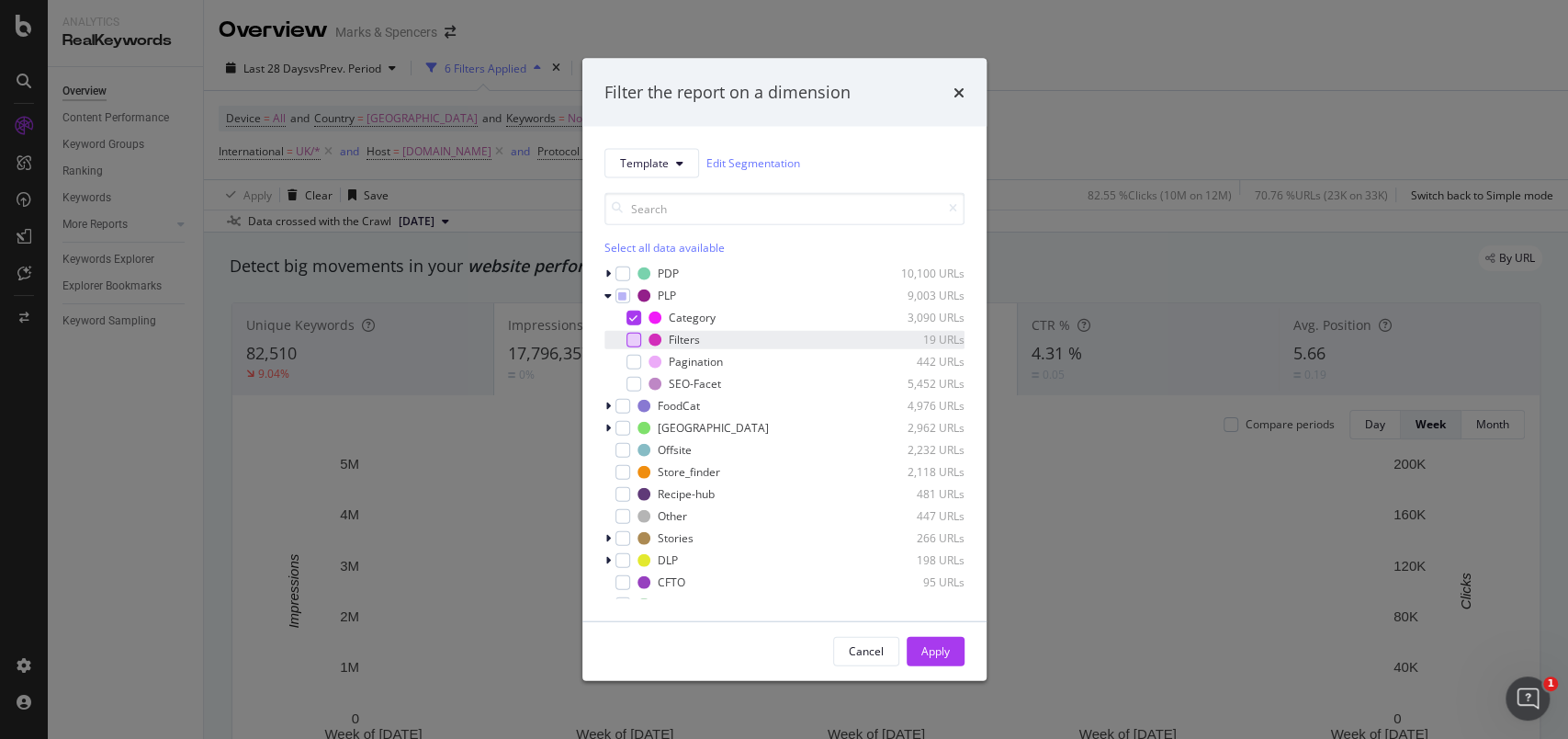
click at [636, 337] on div "modal" at bounding box center [634, 339] width 15 height 15
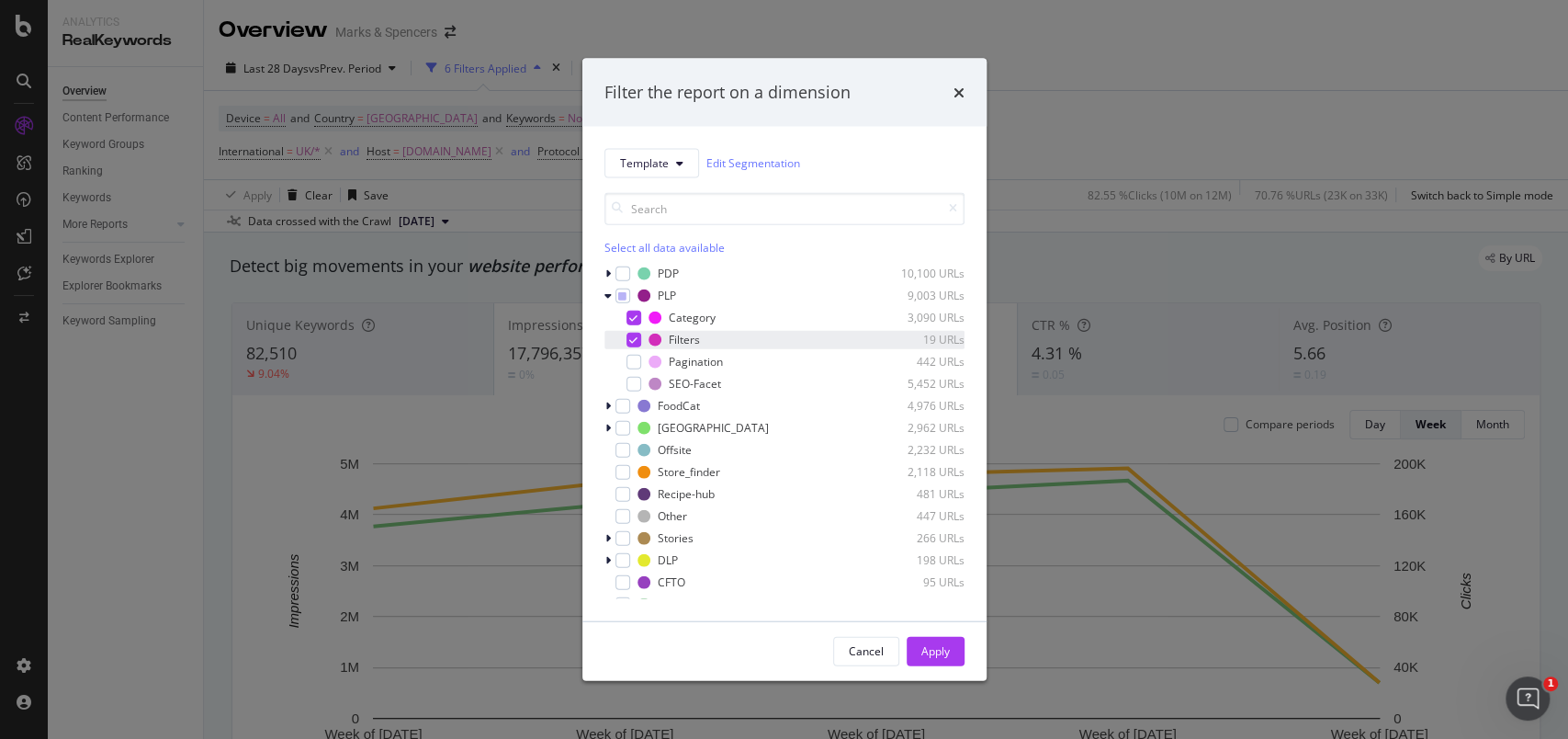
click at [631, 342] on icon "modal" at bounding box center [633, 339] width 8 height 9
click at [636, 395] on div "PDP 10,100 URLs PLP 9,003 URLs Category 3,090 URLs Filters 19 URLs Pagination 4…" at bounding box center [784, 431] width 360 height 334
click at [636, 387] on div "modal" at bounding box center [634, 383] width 15 height 15
click at [937, 658] on div "Apply" at bounding box center [935, 651] width 29 height 16
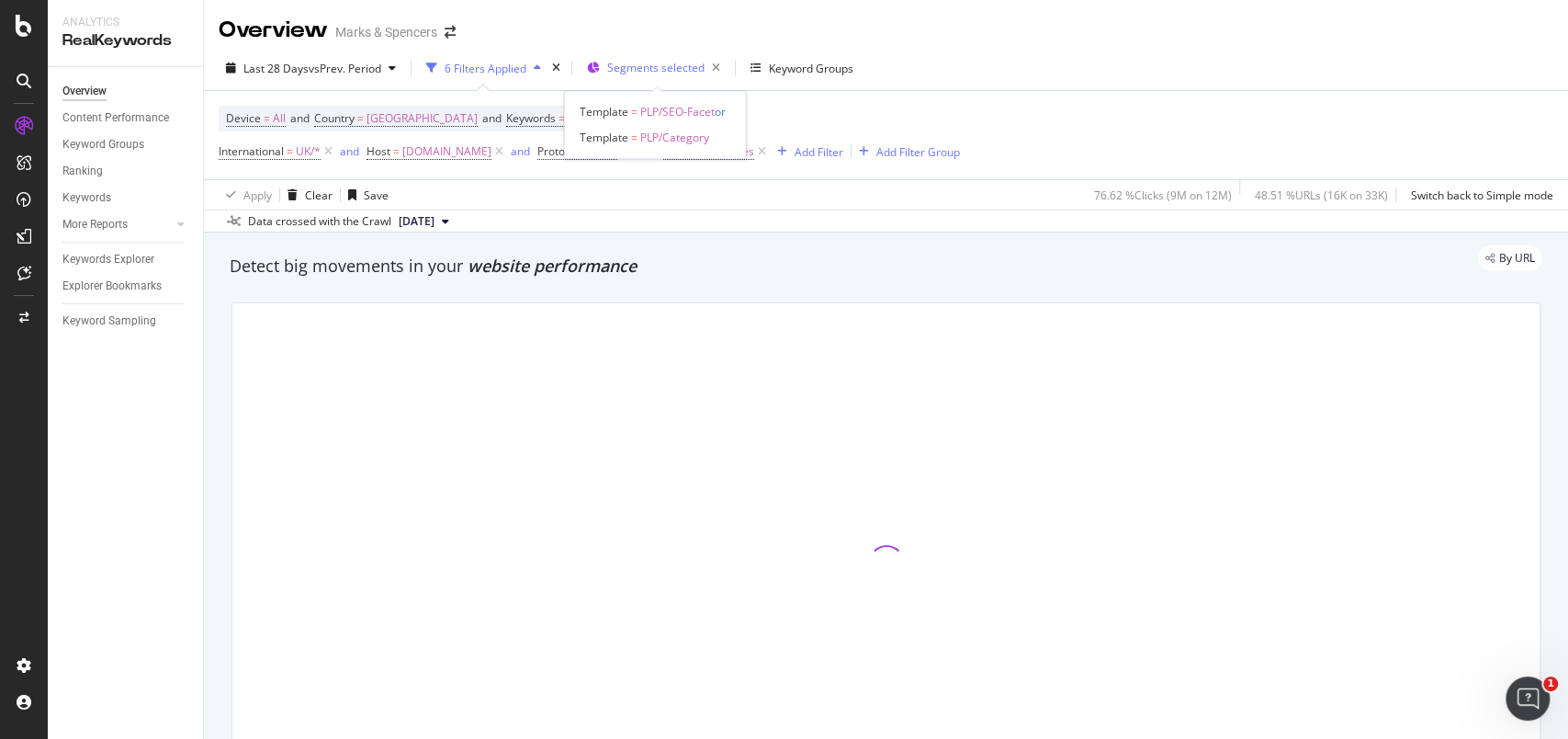
click at [653, 58] on div "Segments selected" at bounding box center [667, 68] width 121 height 26
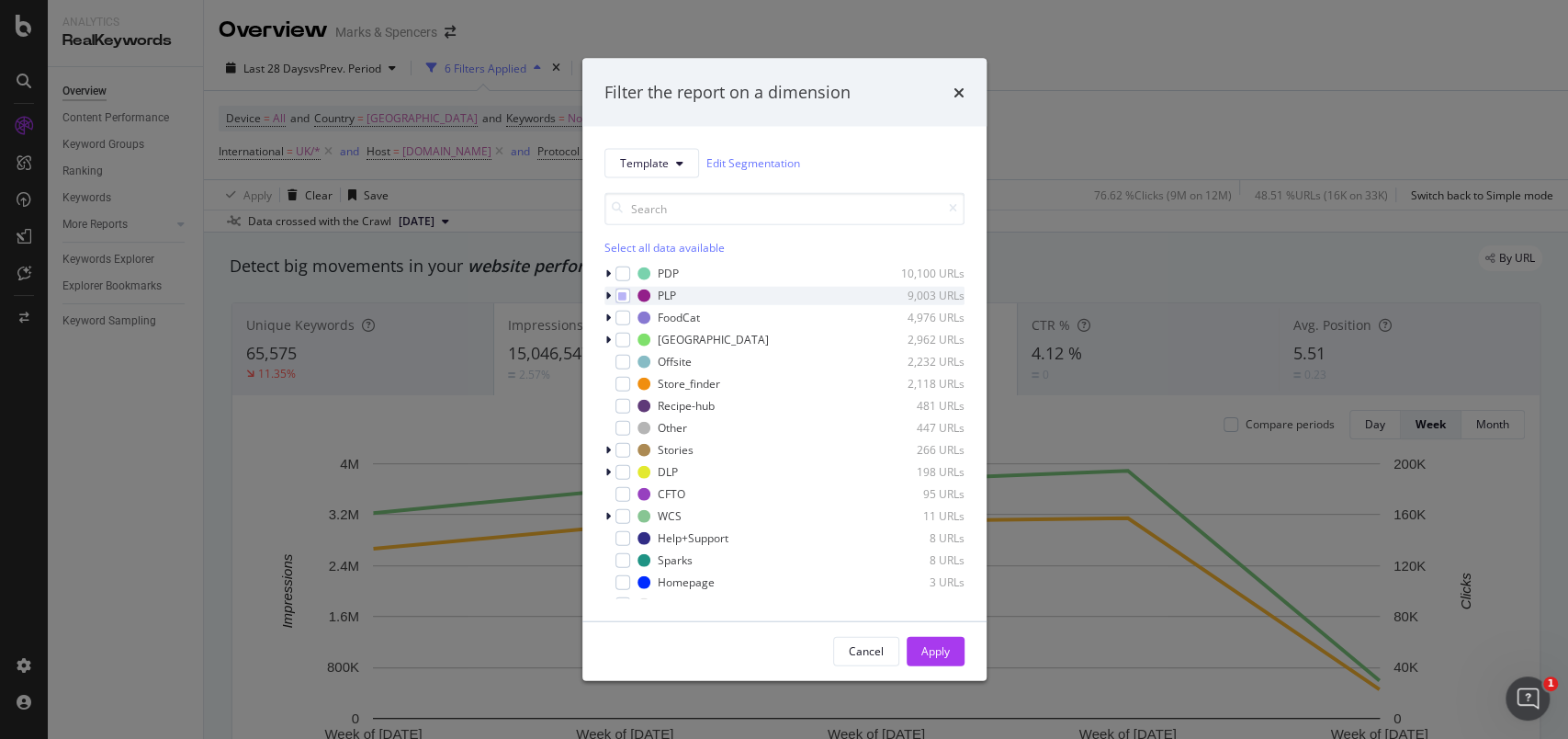
click at [608, 293] on icon "modal" at bounding box center [608, 295] width 6 height 11
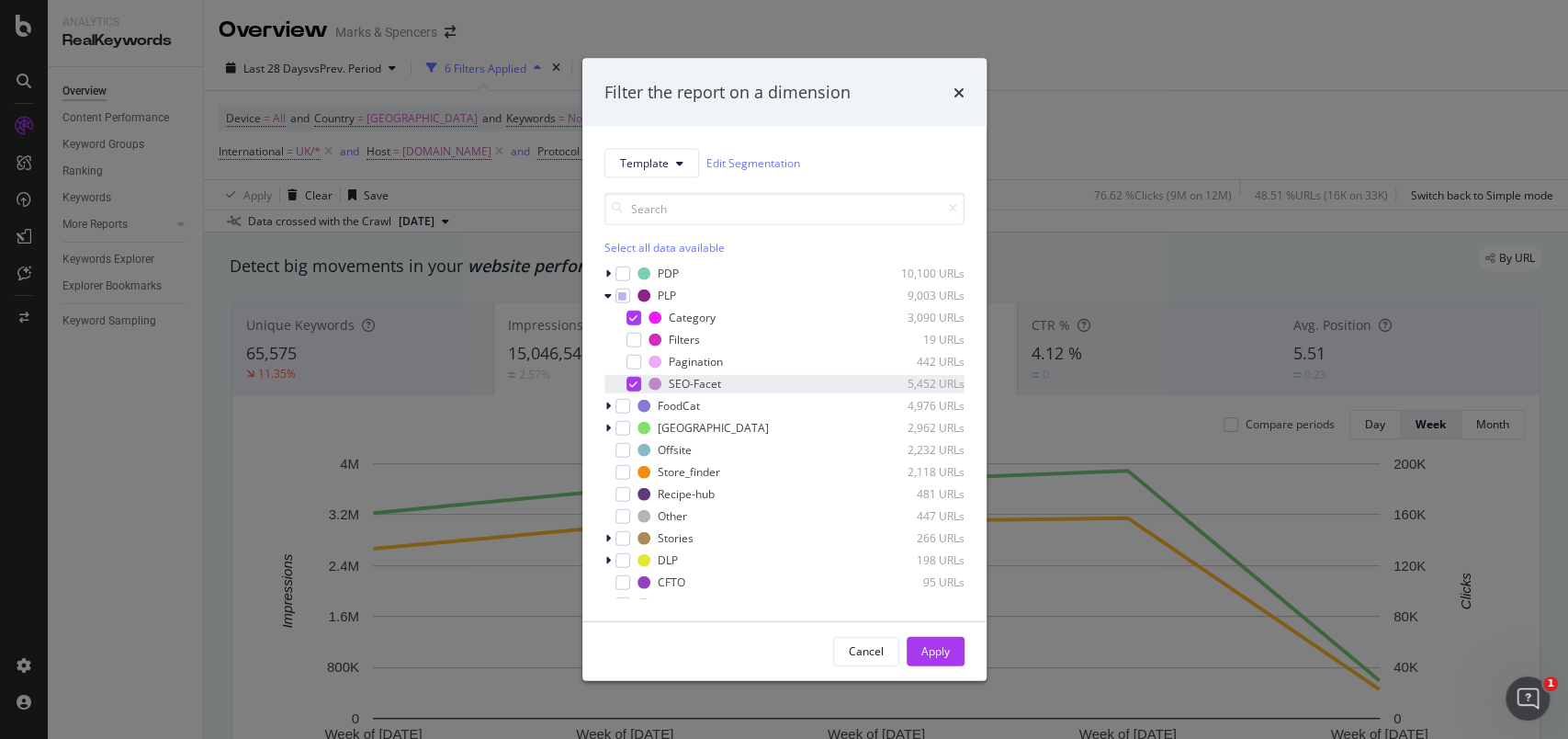
click at [636, 388] on div "modal" at bounding box center [634, 383] width 15 height 15
click at [946, 645] on div "Apply" at bounding box center [935, 651] width 29 height 16
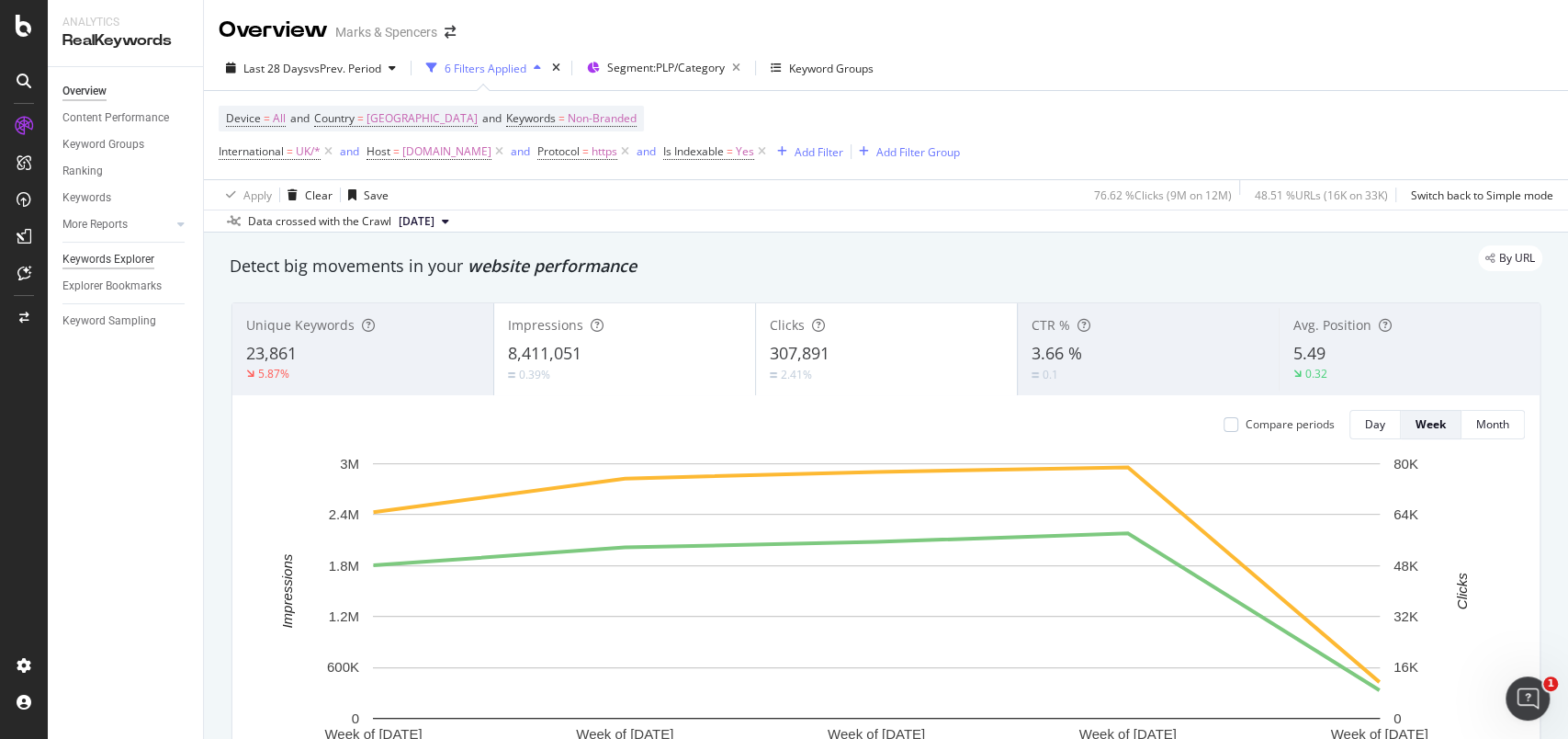
click at [103, 262] on div "Keywords Explorer" at bounding box center [108, 259] width 92 height 19
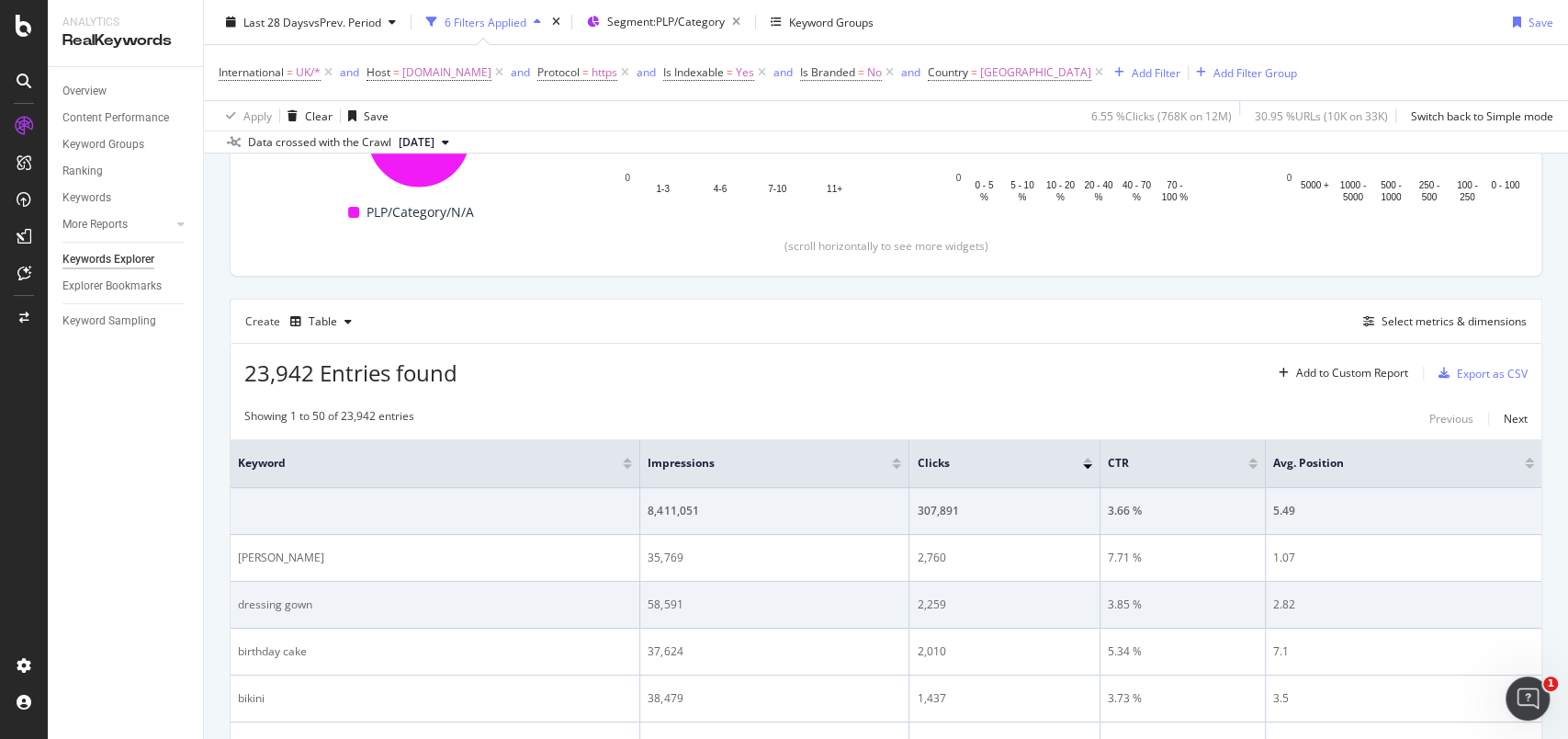
scroll to position [368, 0]
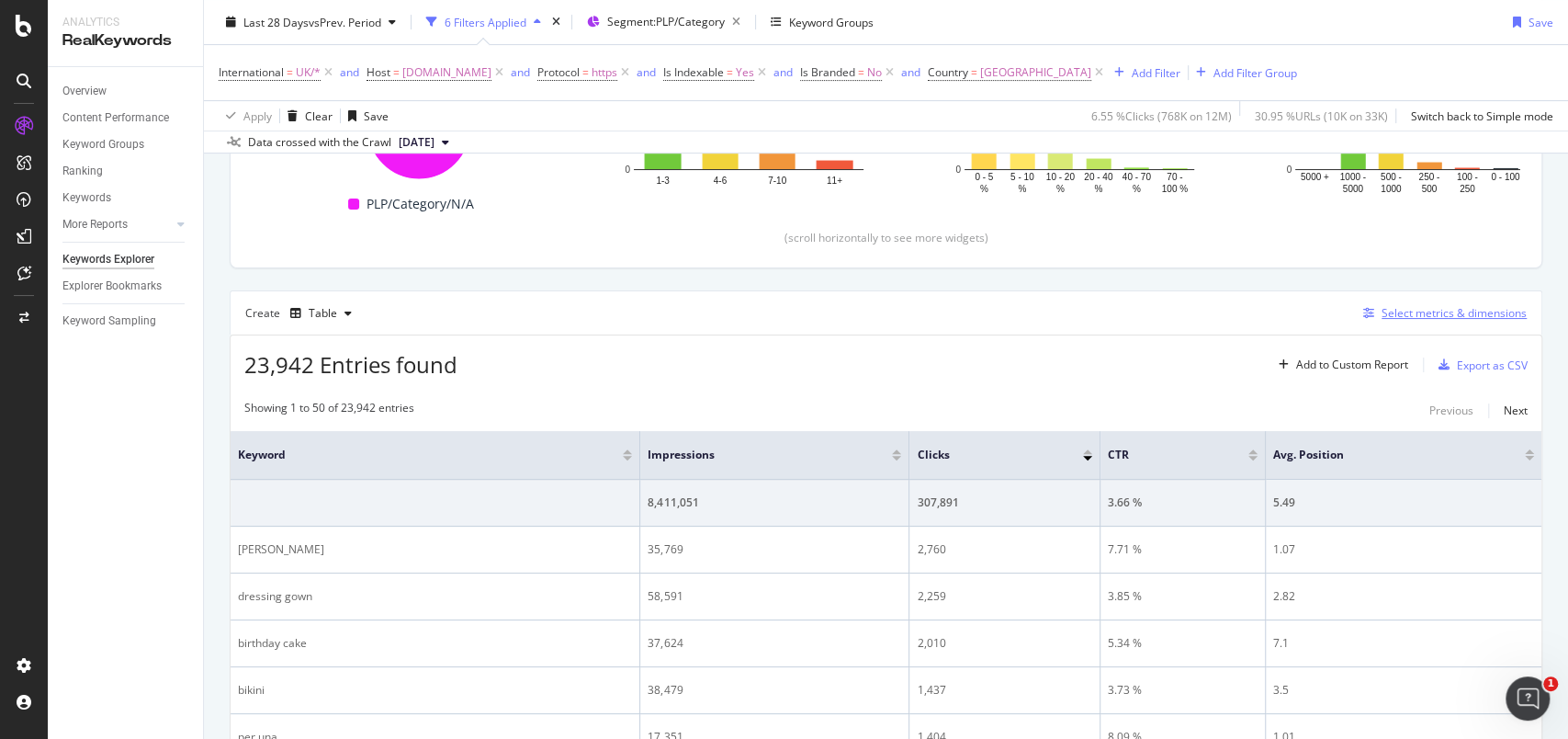
click at [1408, 315] on div "Select metrics & dimensions" at bounding box center [1454, 313] width 145 height 16
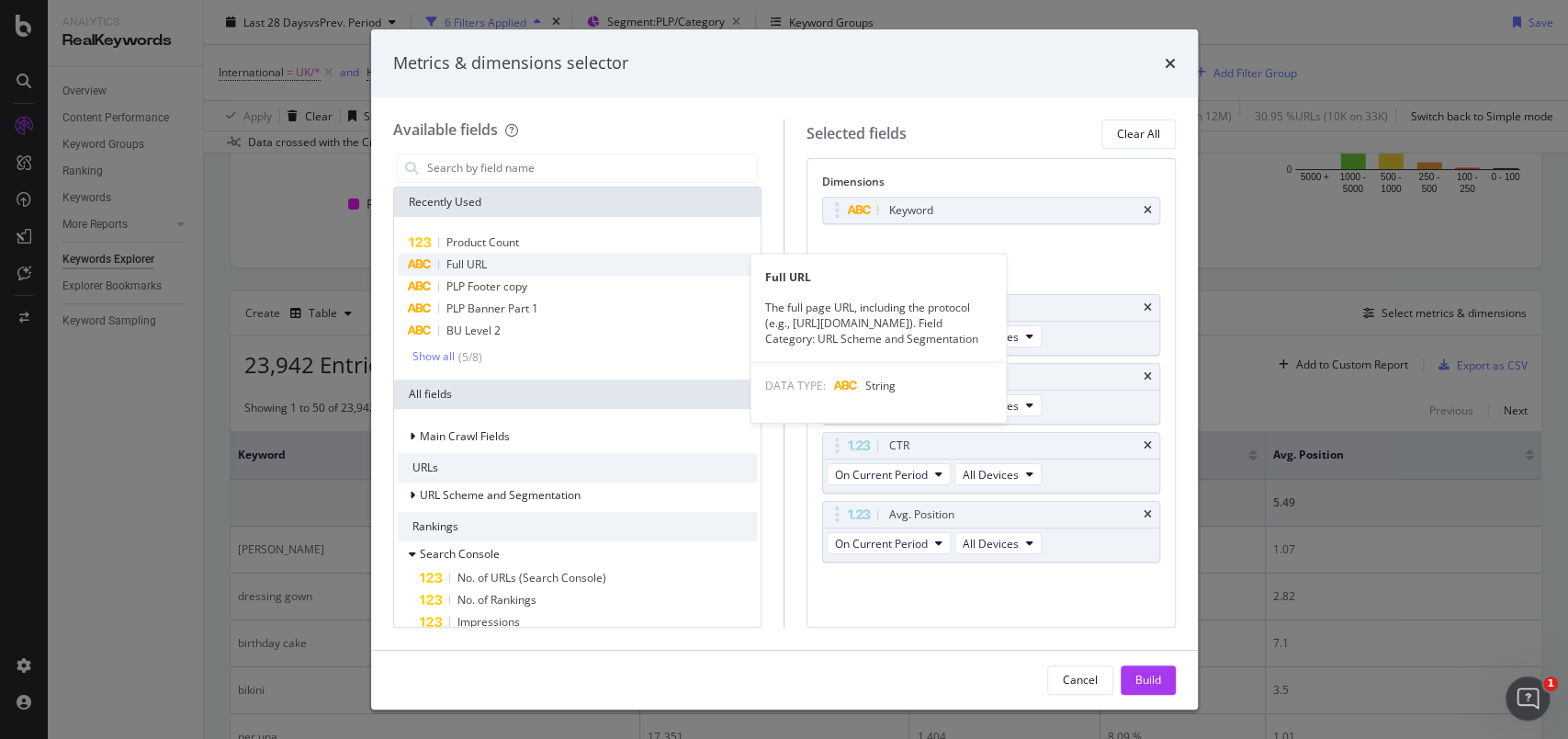
click at [455, 268] on span "Full URL" at bounding box center [467, 264] width 41 height 16
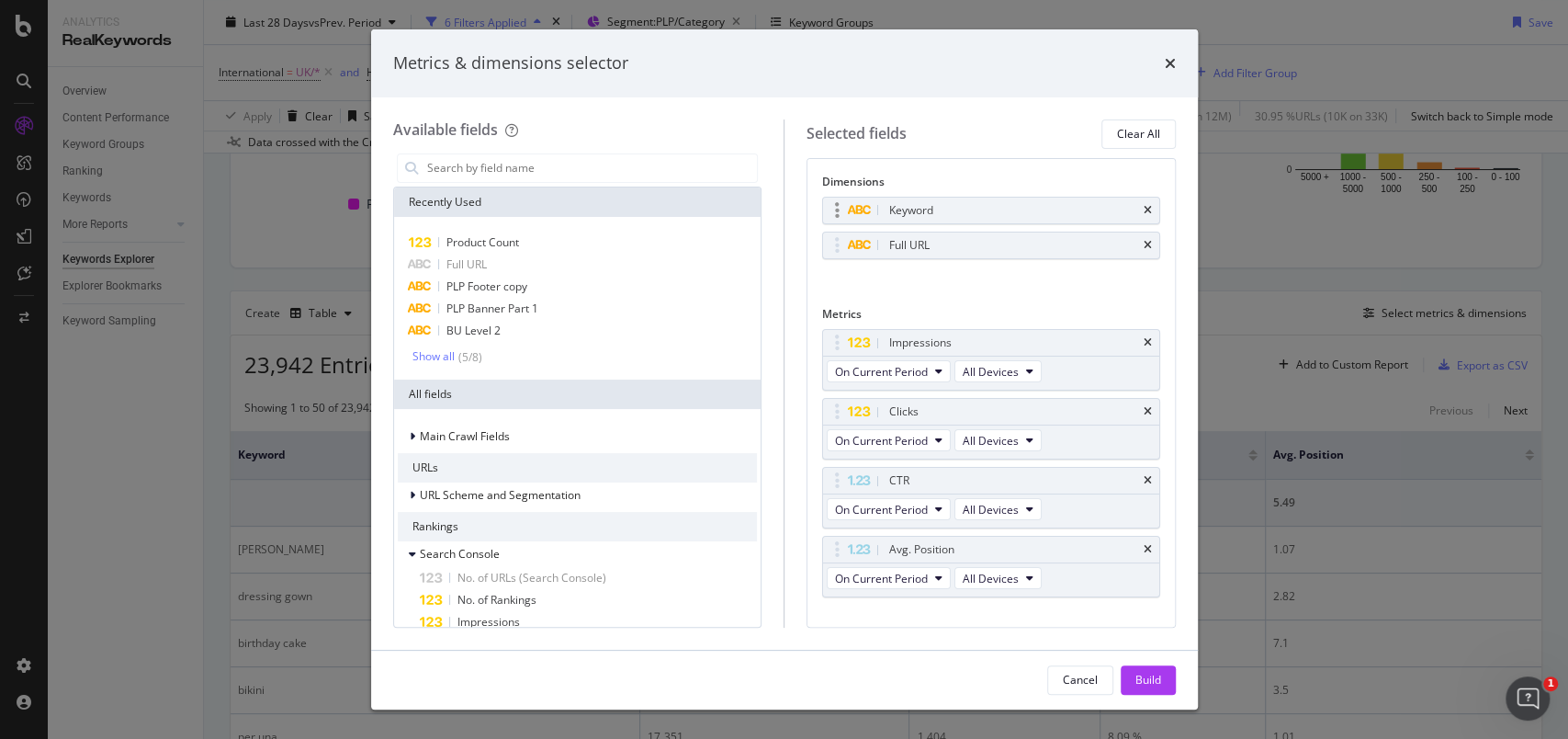
click at [1132, 211] on div "Keyword" at bounding box center [991, 211] width 336 height 26
click at [1143, 208] on icon "times" at bounding box center [1147, 211] width 8 height 11
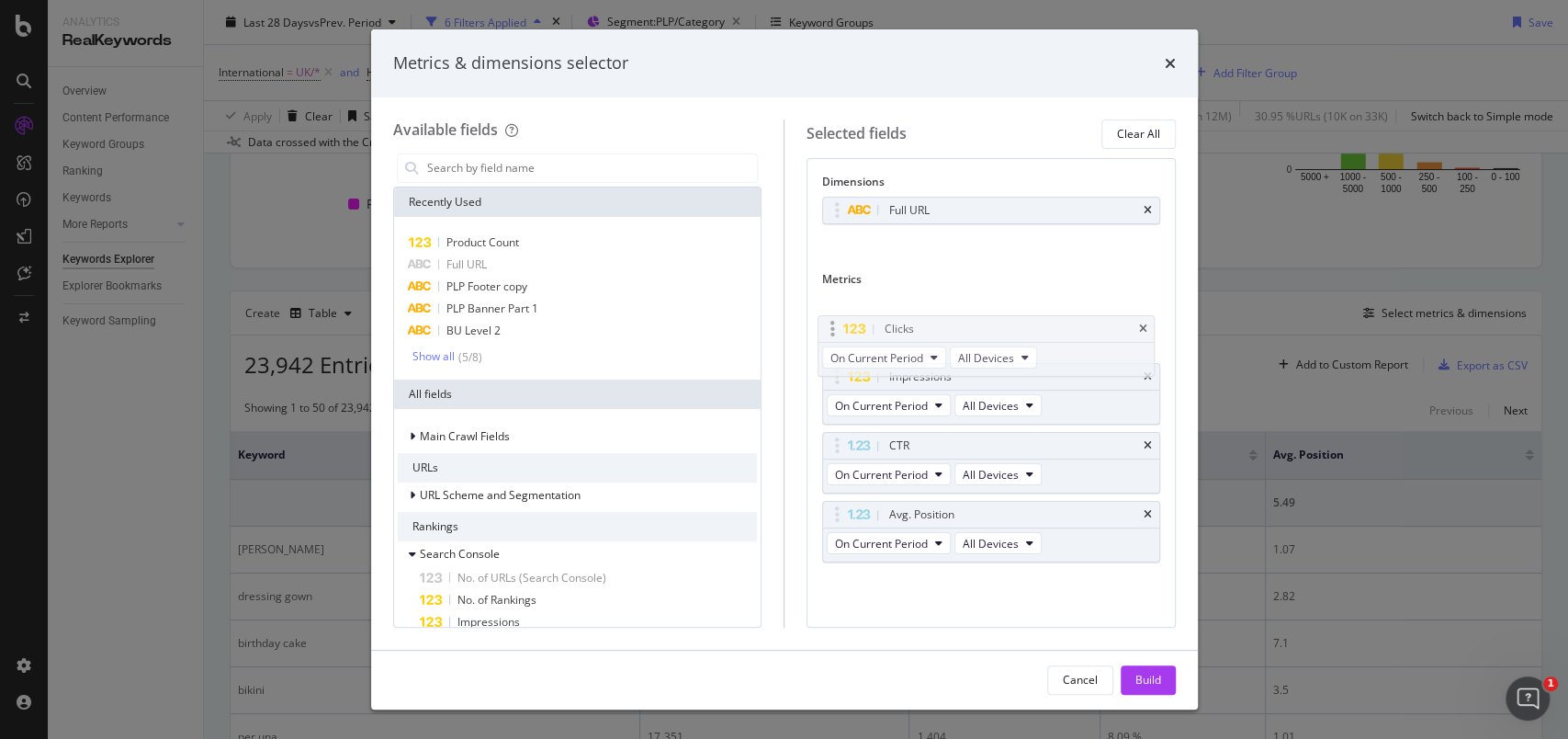
drag, startPoint x: 838, startPoint y: 379, endPoint x: 833, endPoint y: 327, distance: 52.2
click at [833, 327] on body "Analytics RealKeywords Overview Content Performance Keyword Groups Ranking Keyw…" at bounding box center [784, 370] width 1568 height 739
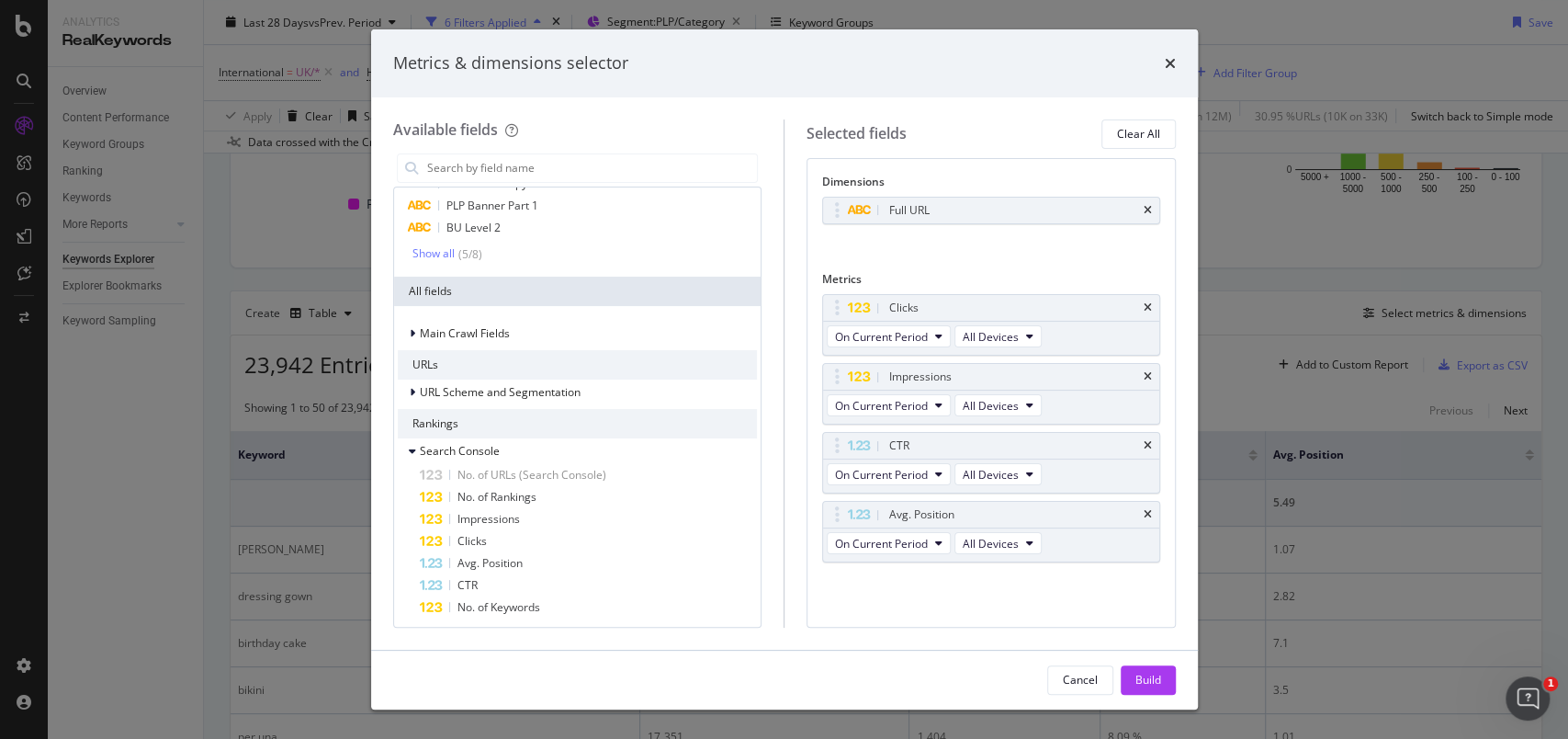
scroll to position [141, 0]
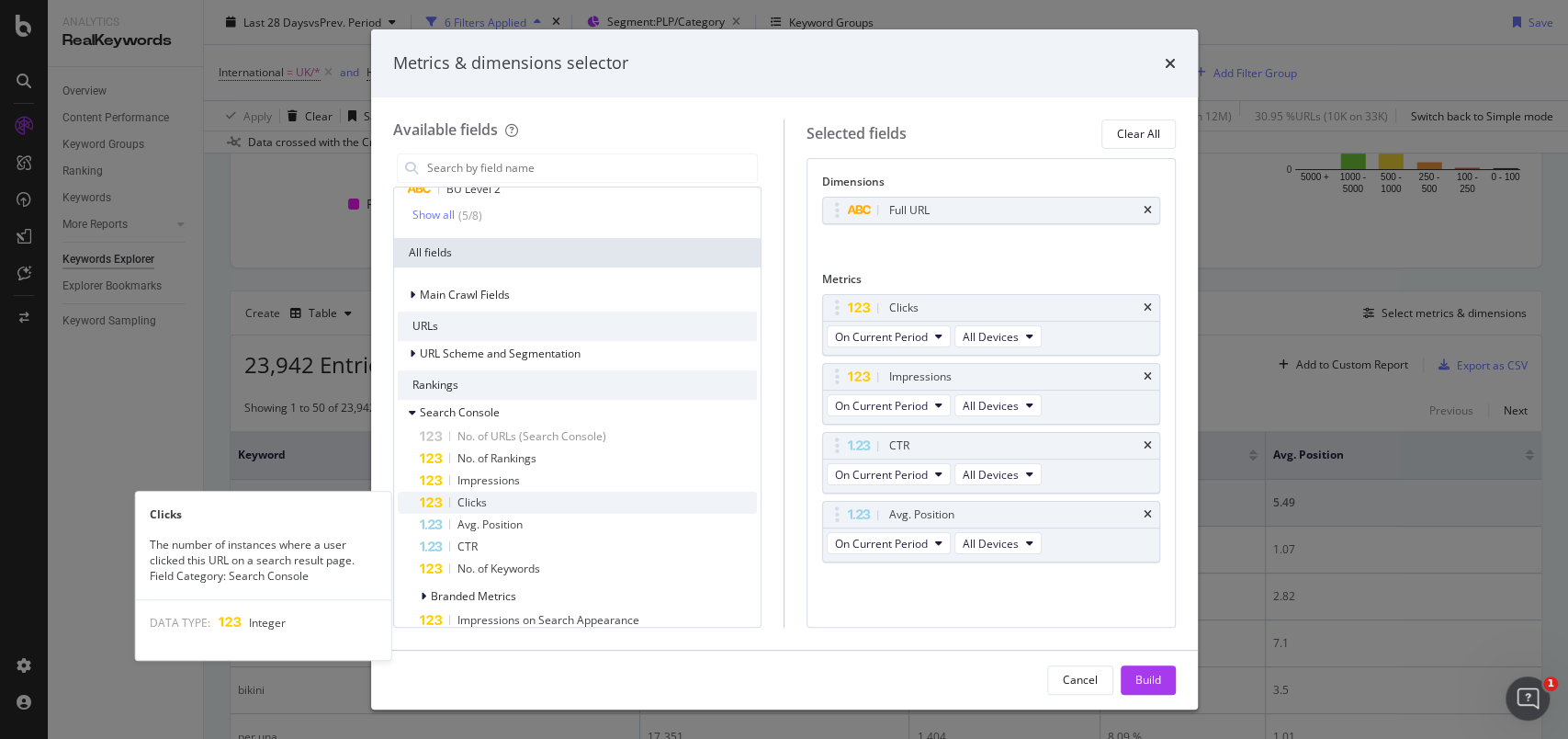
click at [508, 497] on div "Clicks" at bounding box center [588, 503] width 338 height 22
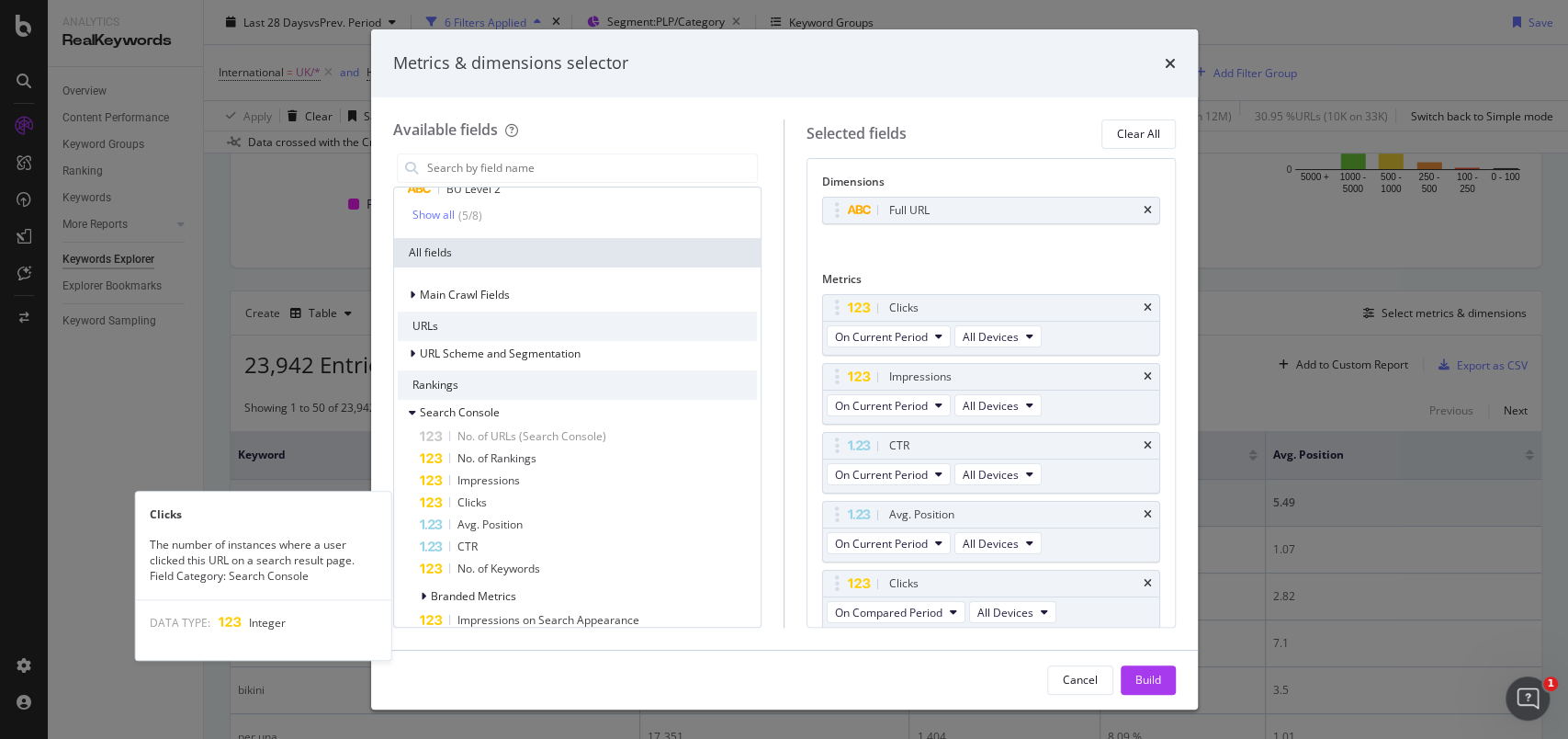
scroll to position [2, 0]
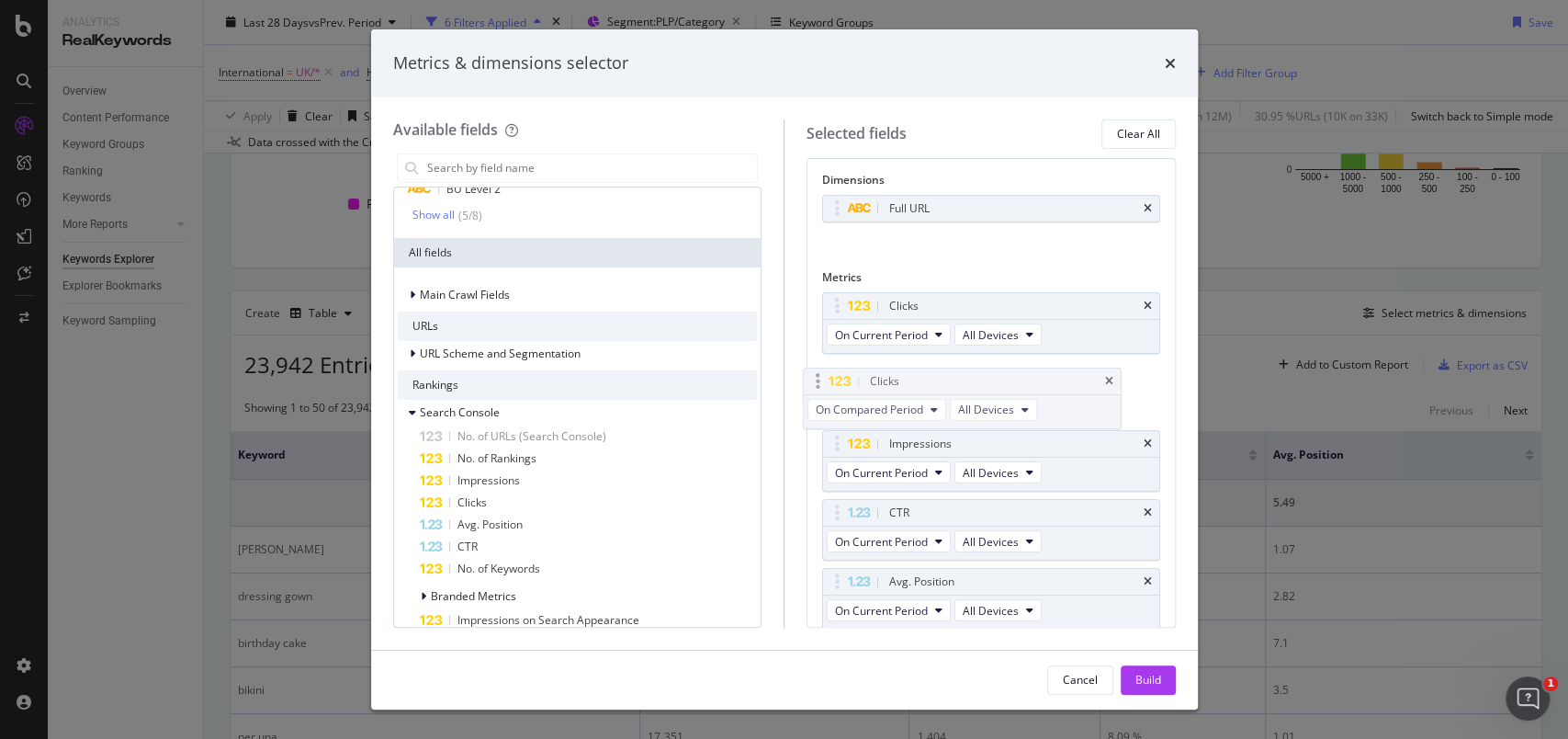
drag, startPoint x: 839, startPoint y: 570, endPoint x: 818, endPoint y: 361, distance: 210.1
click at [818, 361] on body "Analytics RealKeywords Overview Content Performance Keyword Groups Ranking Keyw…" at bounding box center [784, 370] width 1568 height 739
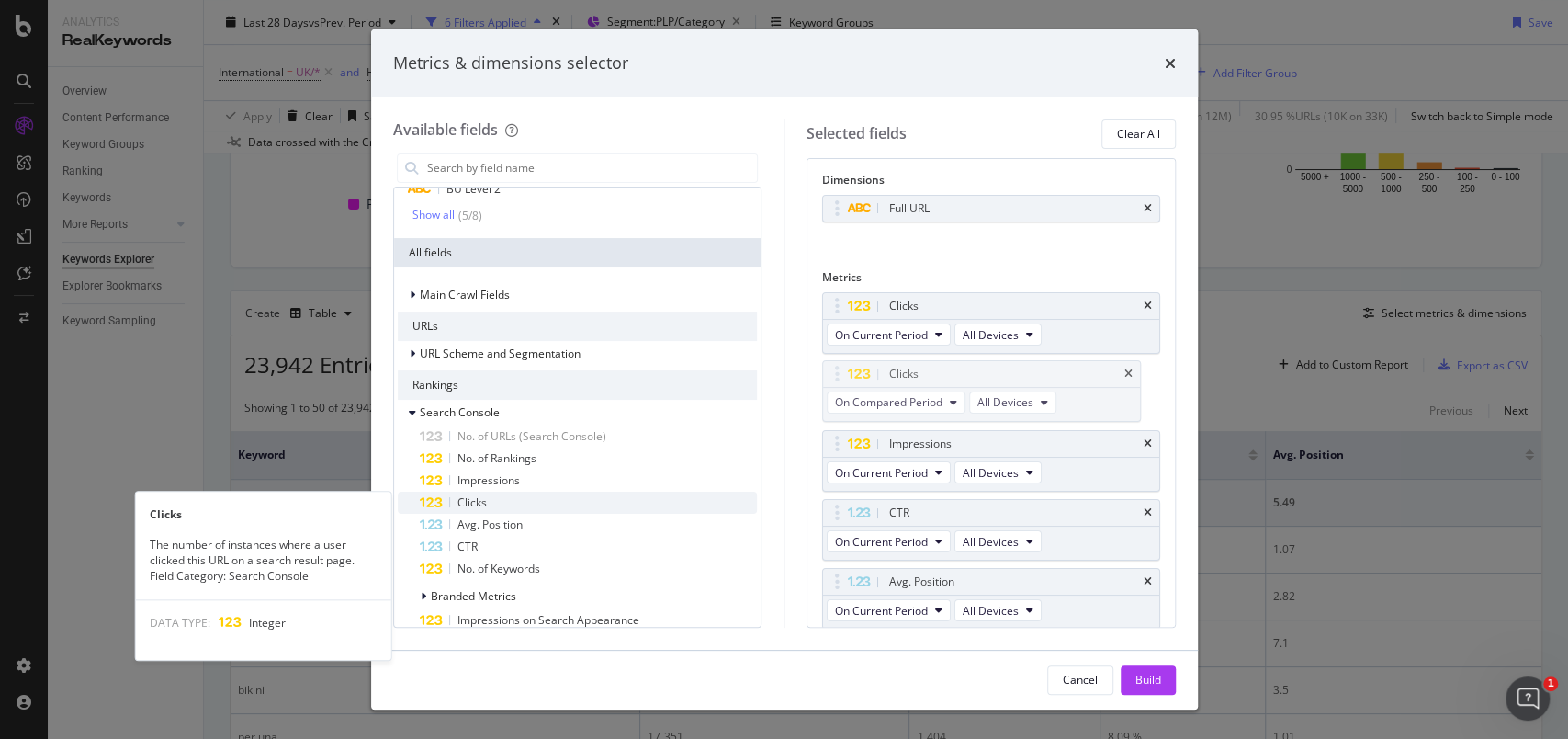
click at [465, 499] on span "Clicks" at bounding box center [472, 502] width 30 height 16
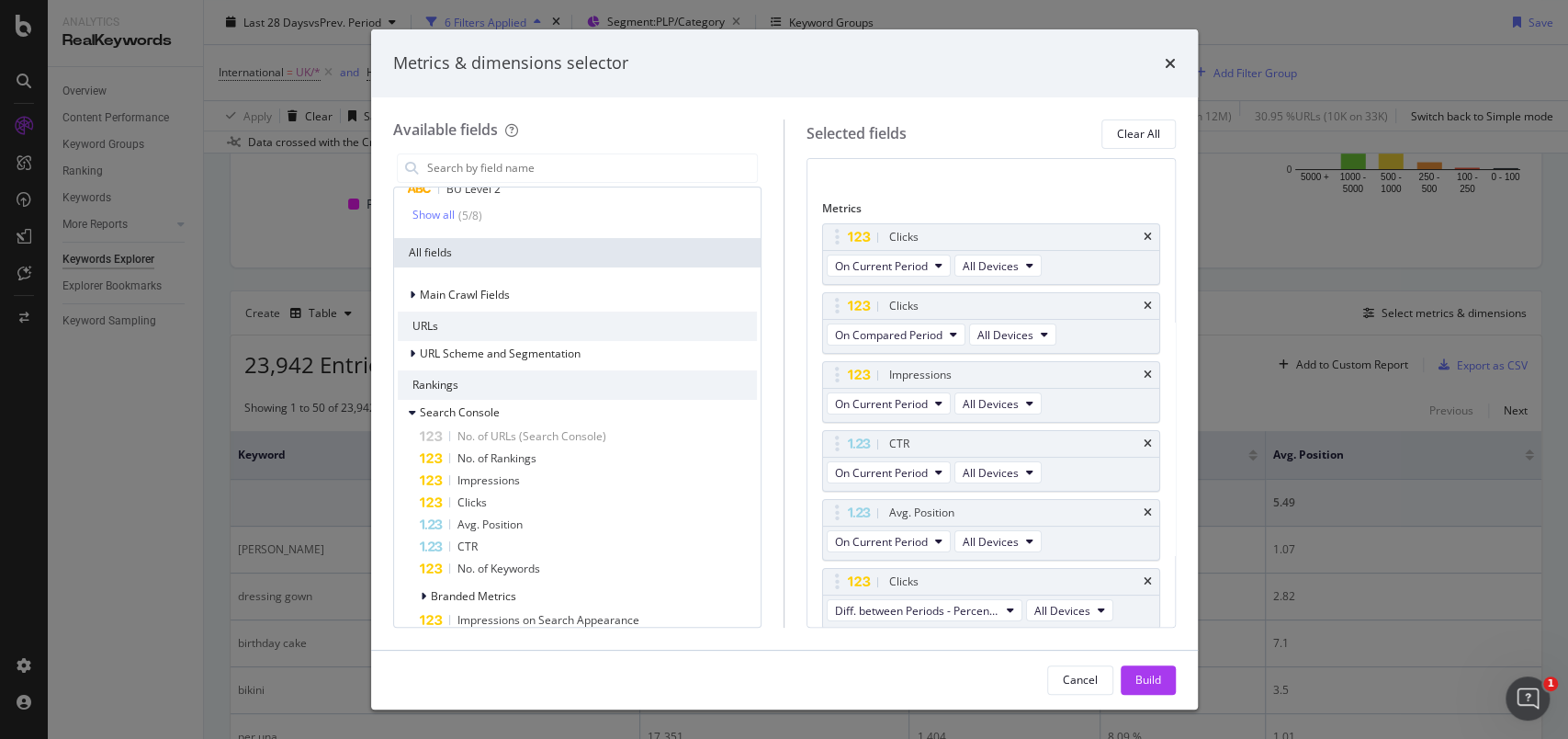
click at [481, 482] on span "Impressions" at bounding box center [488, 480] width 62 height 16
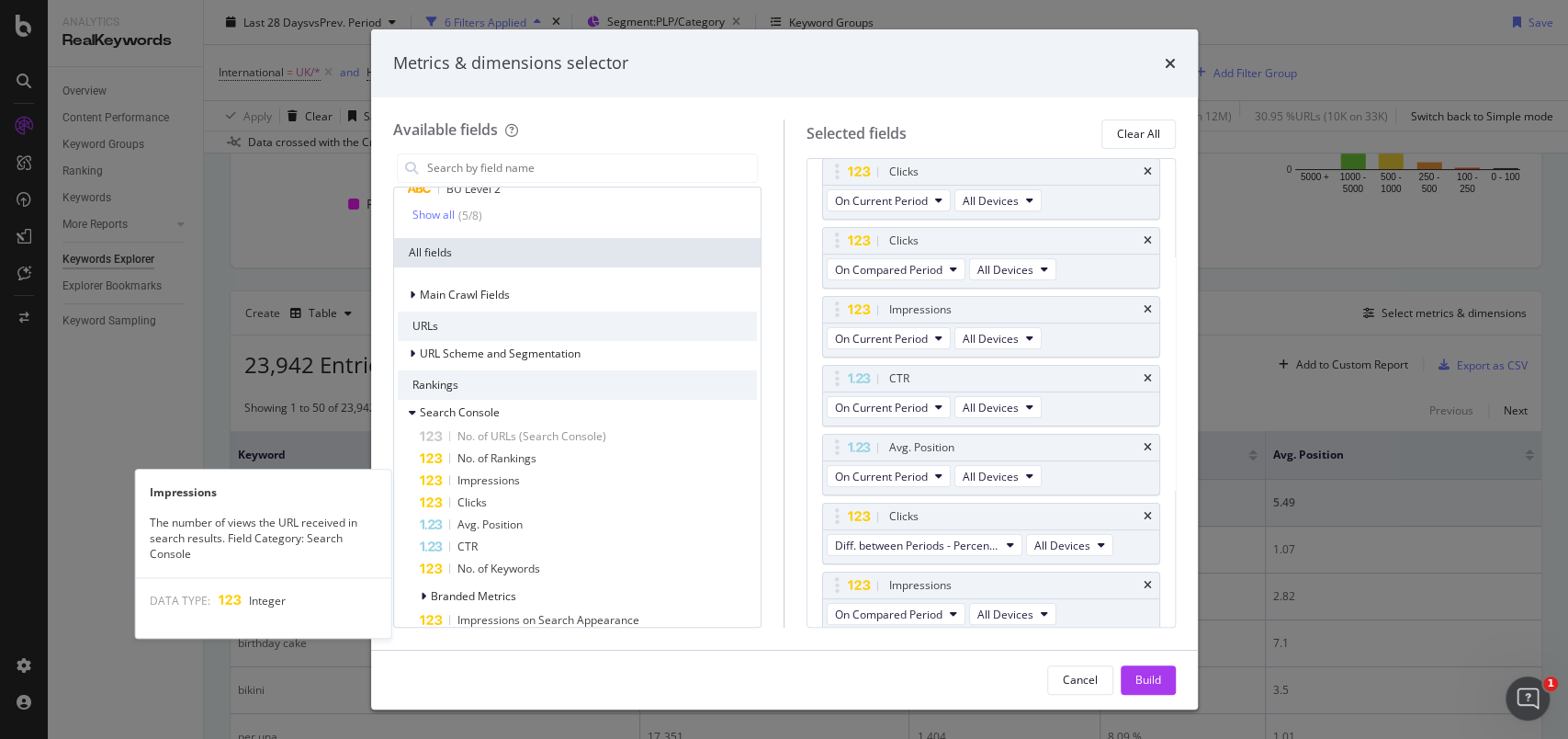
click at [481, 482] on span "Impressions" at bounding box center [488, 480] width 62 height 16
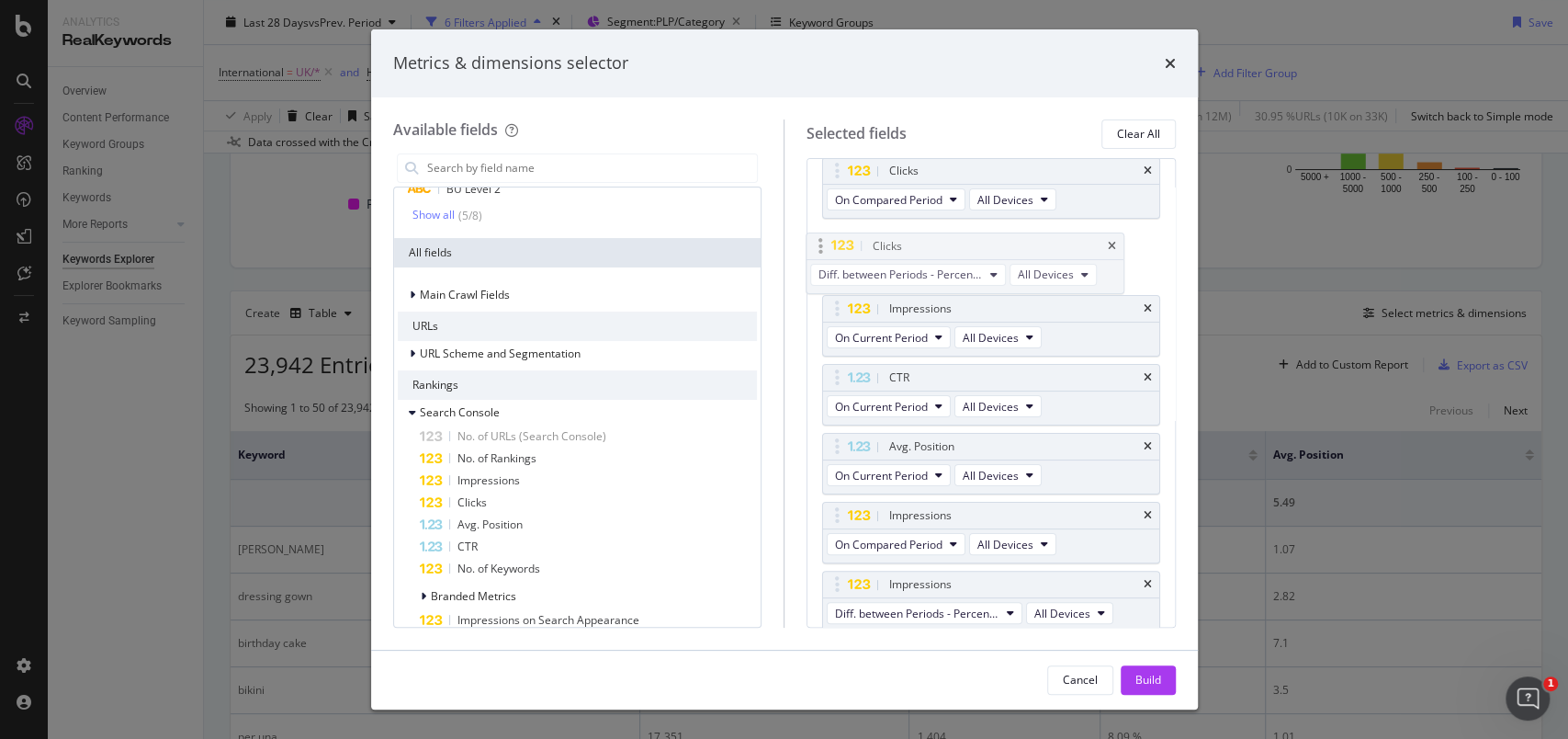
drag, startPoint x: 835, startPoint y: 443, endPoint x: 818, endPoint y: 247, distance: 196.7
click at [818, 247] on body "Analytics RealKeywords Overview Content Performance Keyword Groups Ranking Keyw…" at bounding box center [784, 370] width 1568 height 739
click at [913, 267] on span "Diff. between Periods - Percentage" at bounding box center [917, 269] width 164 height 16
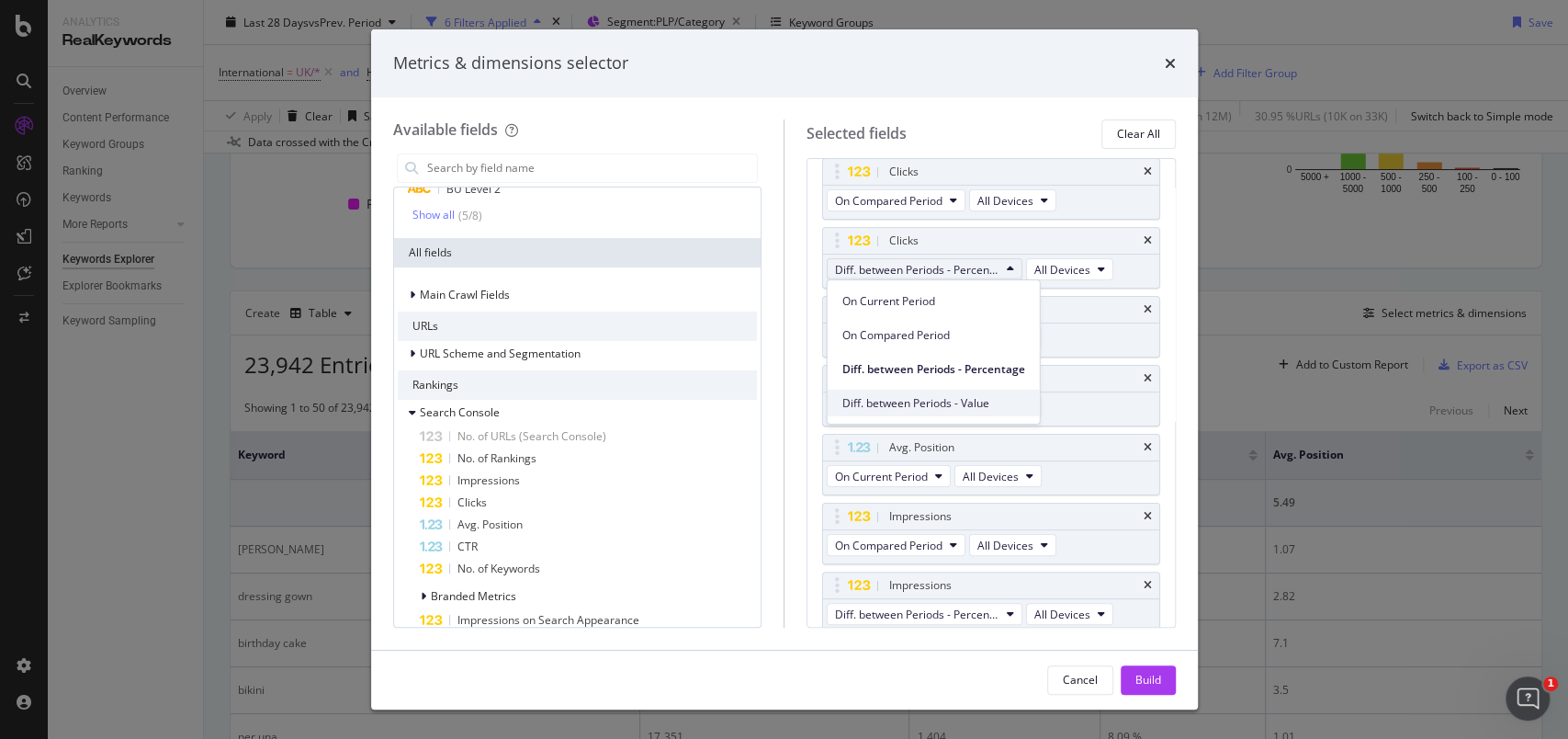
click at [932, 397] on span "Diff. between Periods - Value" at bounding box center [933, 404] width 183 height 17
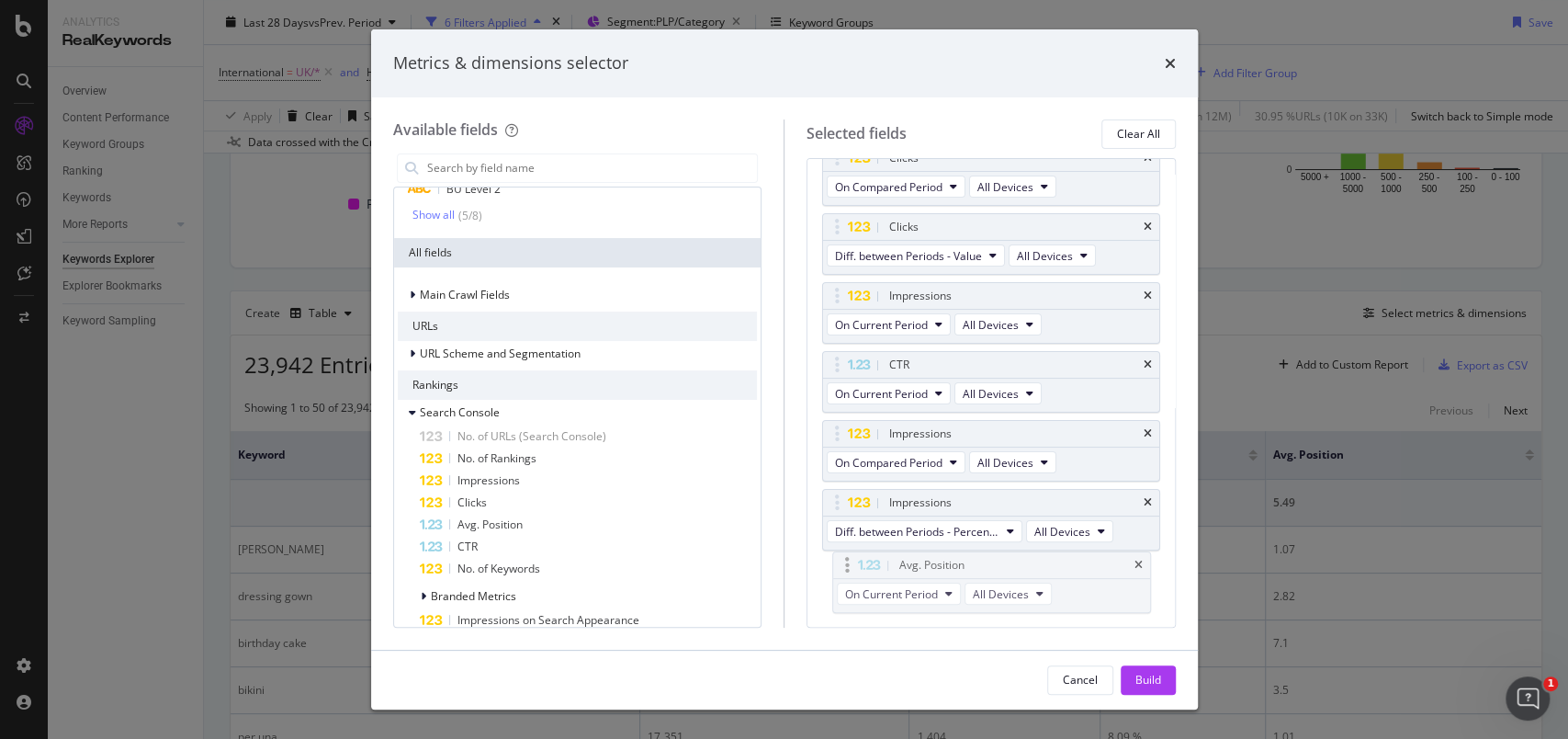
scroll to position [241, 0]
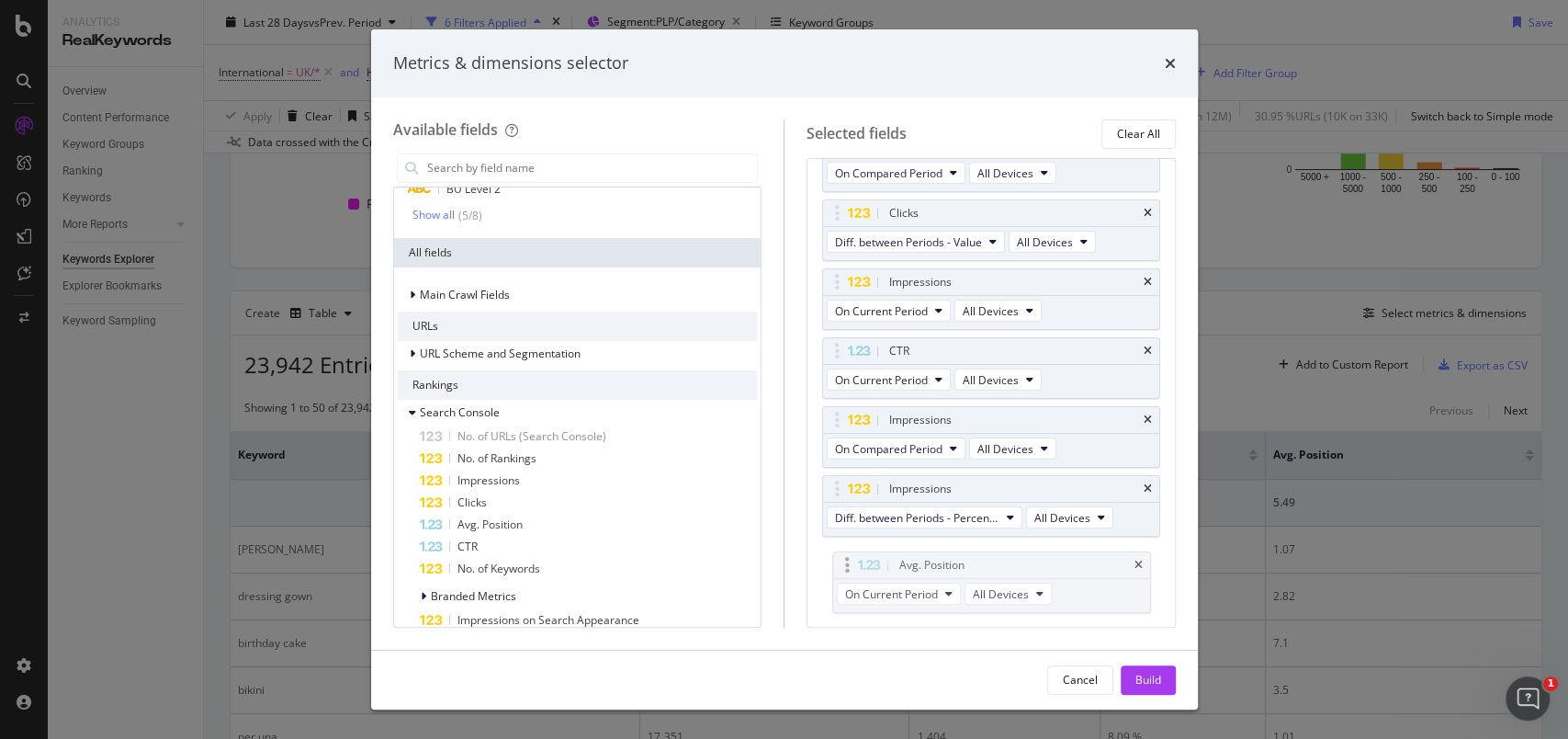
drag, startPoint x: 832, startPoint y: 445, endPoint x: 843, endPoint y: 564, distance: 119.5
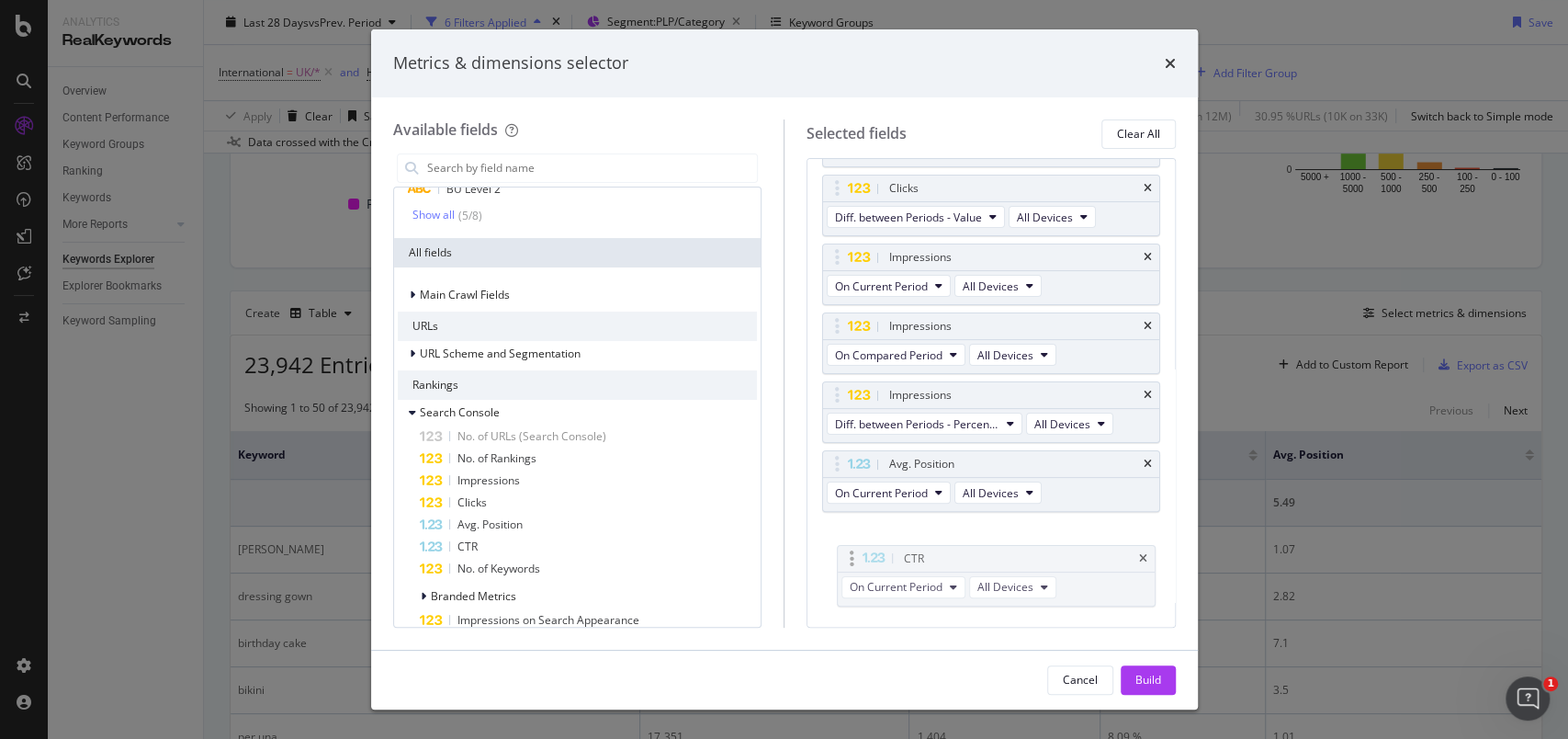
drag, startPoint x: 831, startPoint y: 354, endPoint x: 845, endPoint y: 563, distance: 209.5
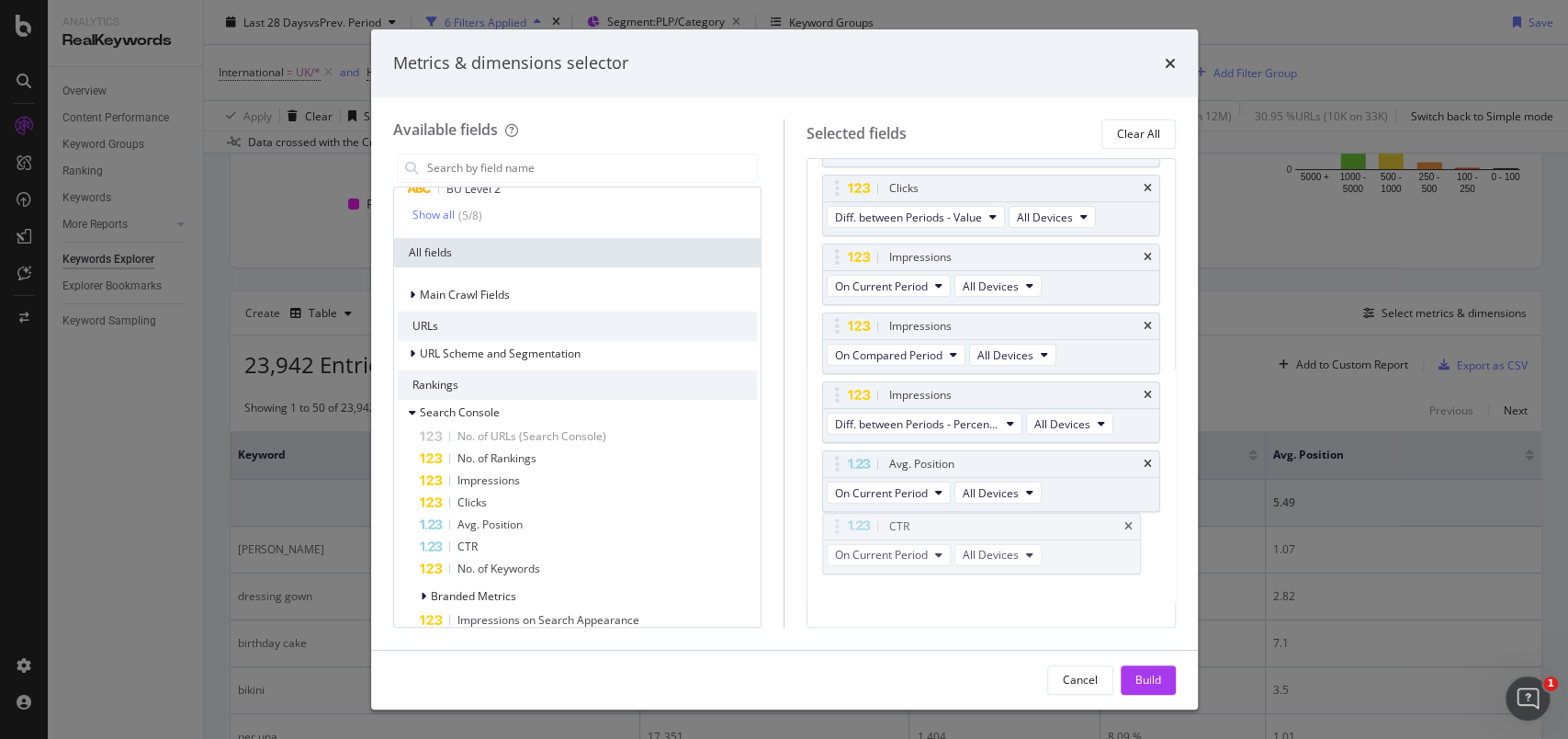
scroll to position [263, 0]
click at [518, 477] on span "Impressions" at bounding box center [488, 480] width 62 height 16
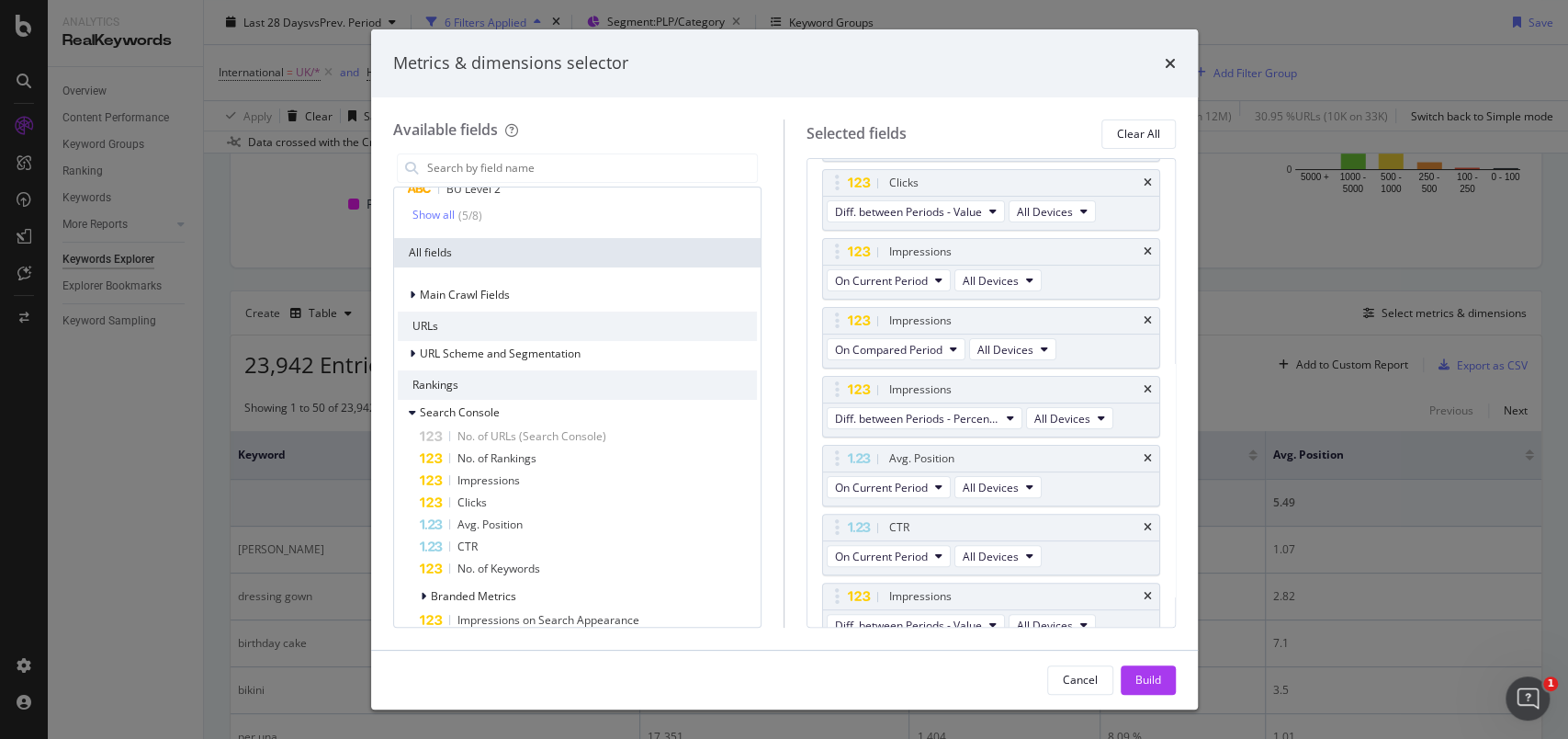
scroll to position [278, 0]
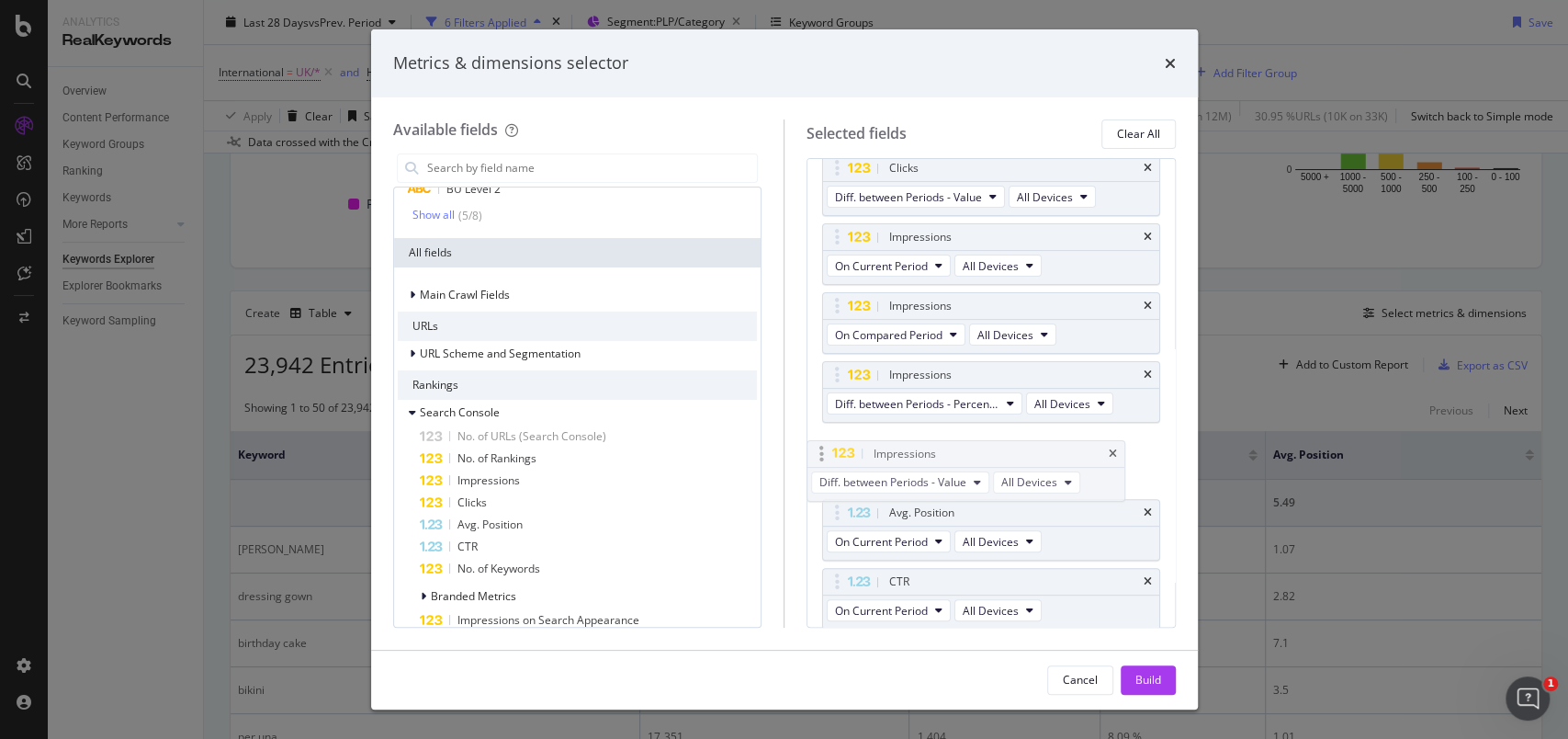
drag, startPoint x: 832, startPoint y: 570, endPoint x: 818, endPoint y: 440, distance: 130.8
click at [818, 440] on body "Analytics RealKeywords Overview Content Performance Keyword Groups Ranking Keyw…" at bounding box center [784, 370] width 1568 height 739
click at [891, 396] on span "Diff. between Periods - Percentage" at bounding box center [917, 404] width 164 height 16
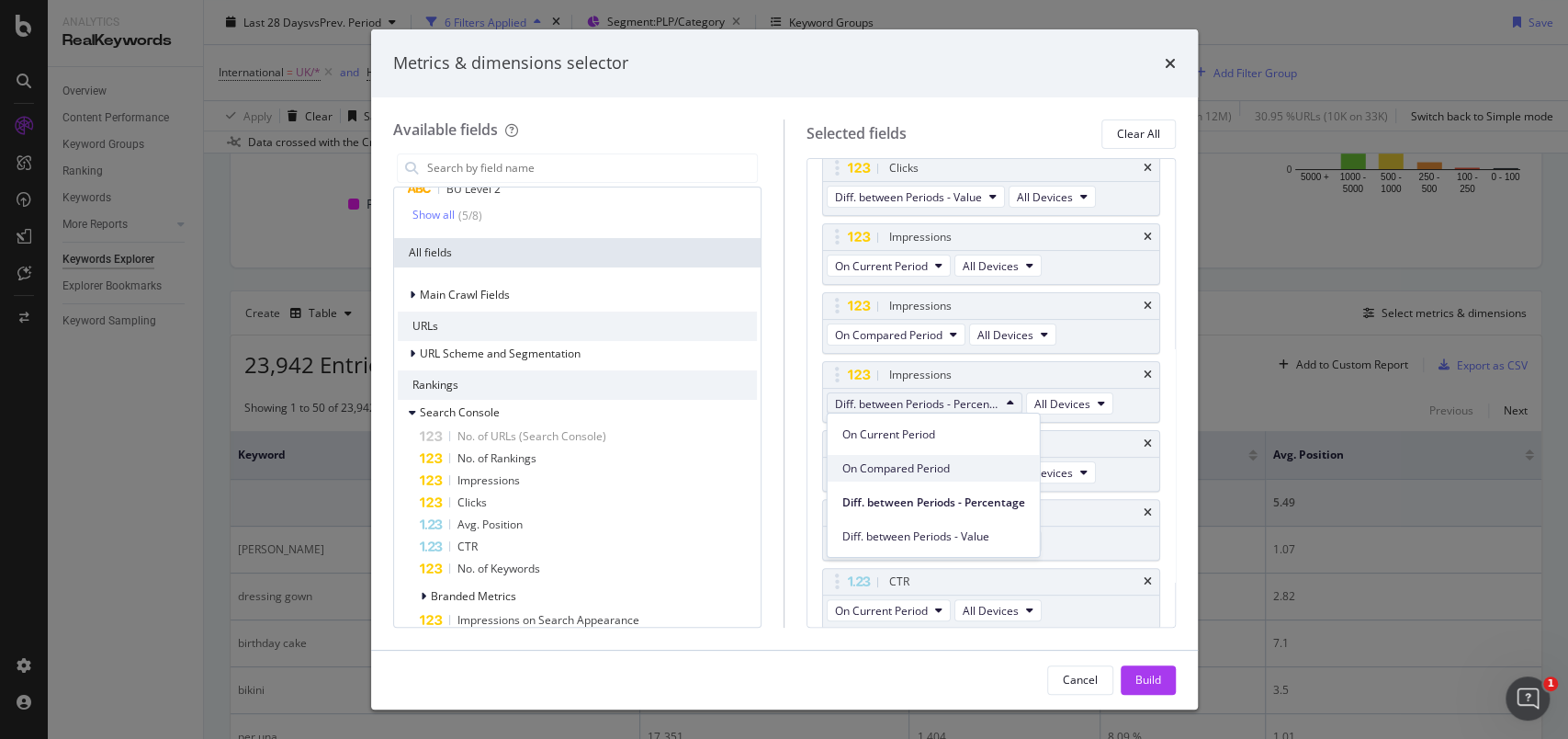
click at [894, 459] on div "On Compared Period" at bounding box center [933, 468] width 212 height 27
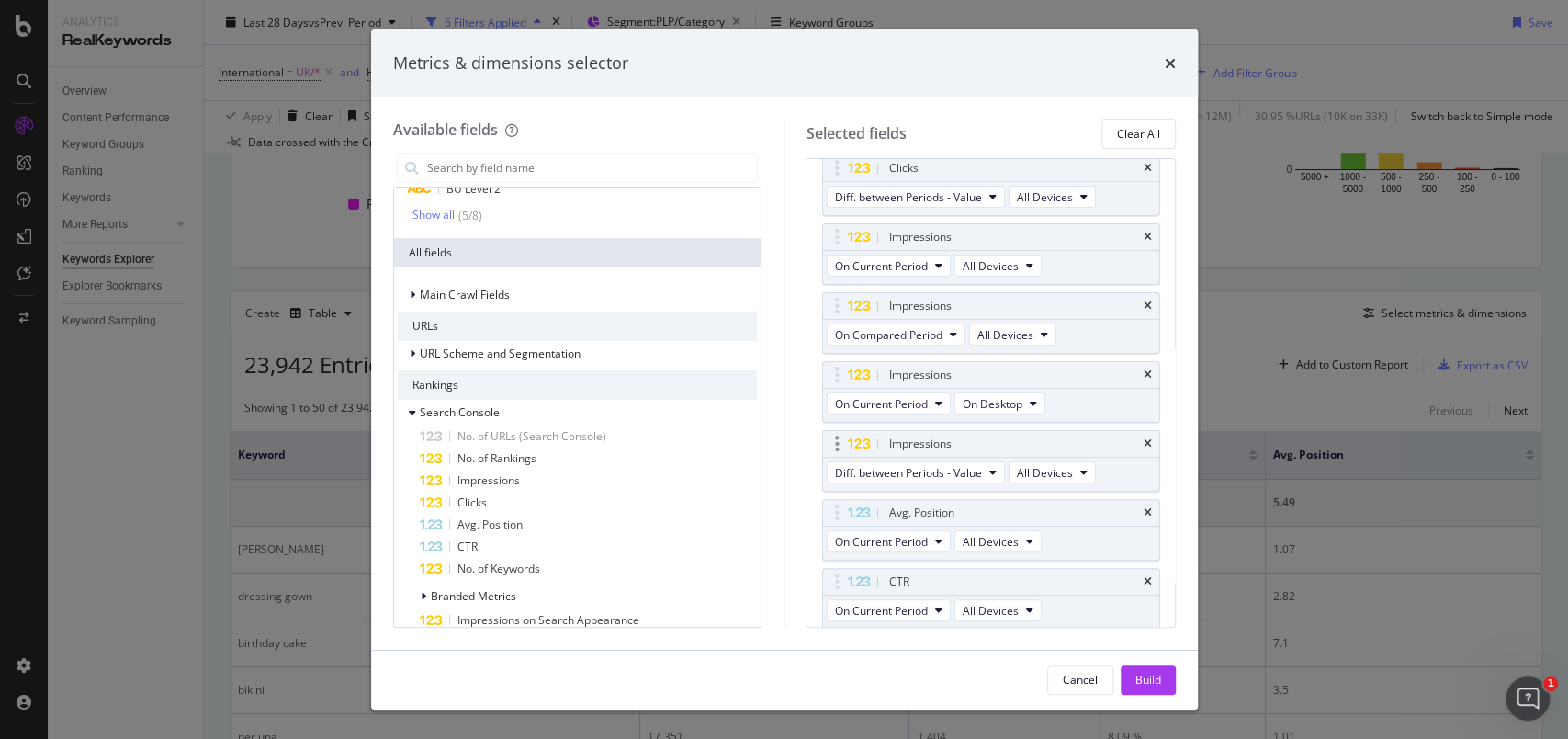
click at [1131, 434] on div "Impressions" at bounding box center [991, 444] width 336 height 26
click at [915, 399] on span "On Current Period" at bounding box center [881, 404] width 93 height 16
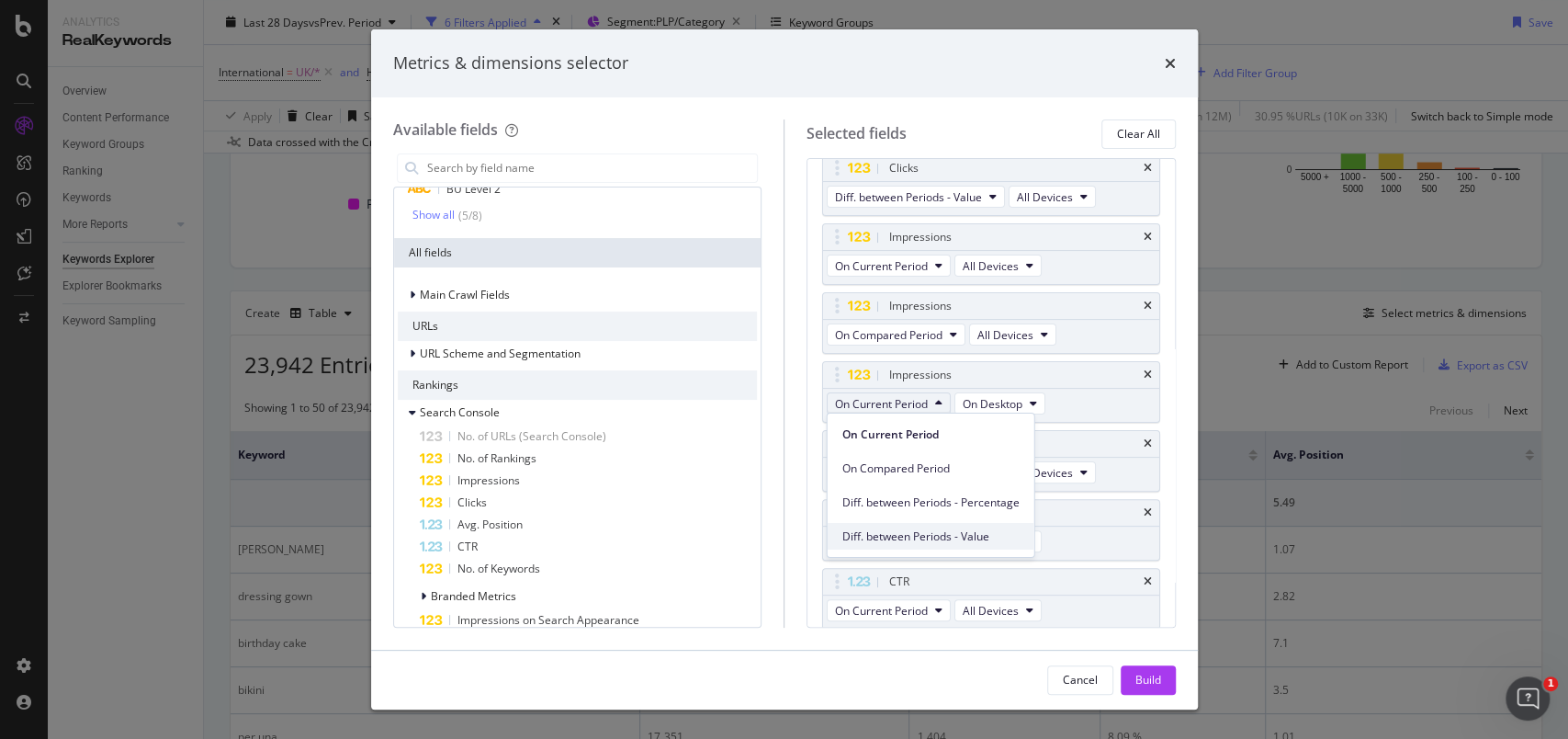
click at [921, 528] on span "Diff. between Periods - Value" at bounding box center [931, 536] width 177 height 17
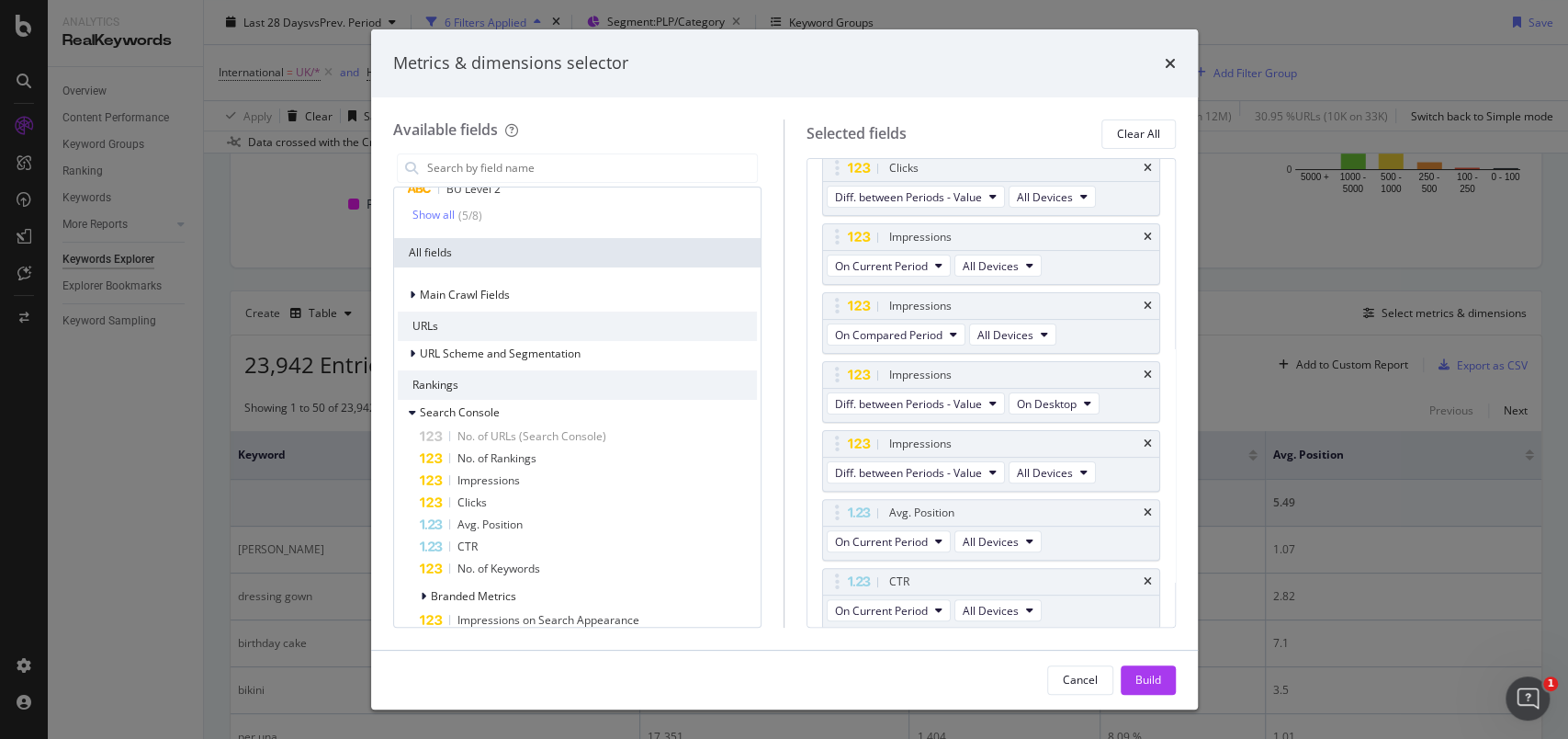
scroll to position [0, 0]
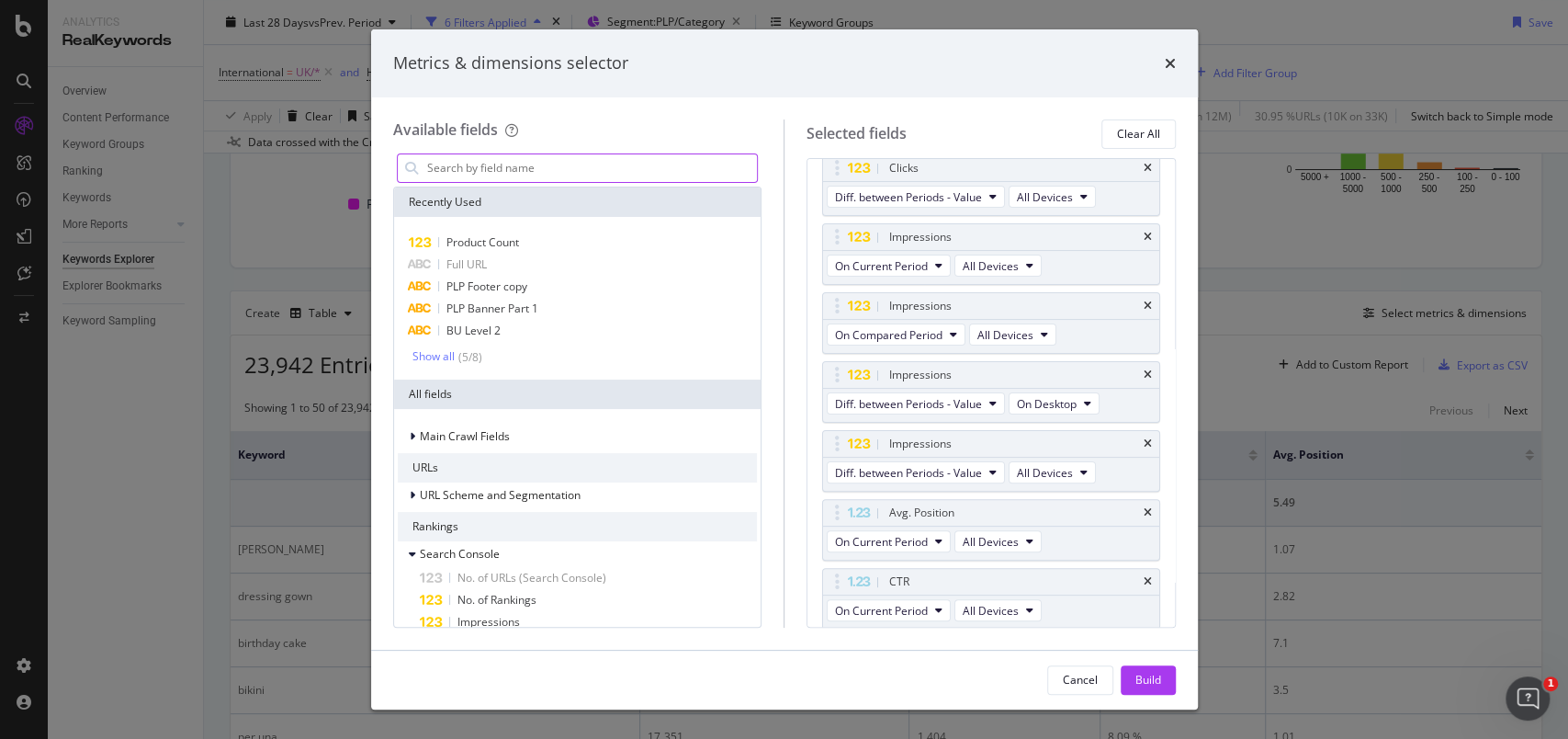
click at [459, 172] on input "modal" at bounding box center [591, 168] width 332 height 28
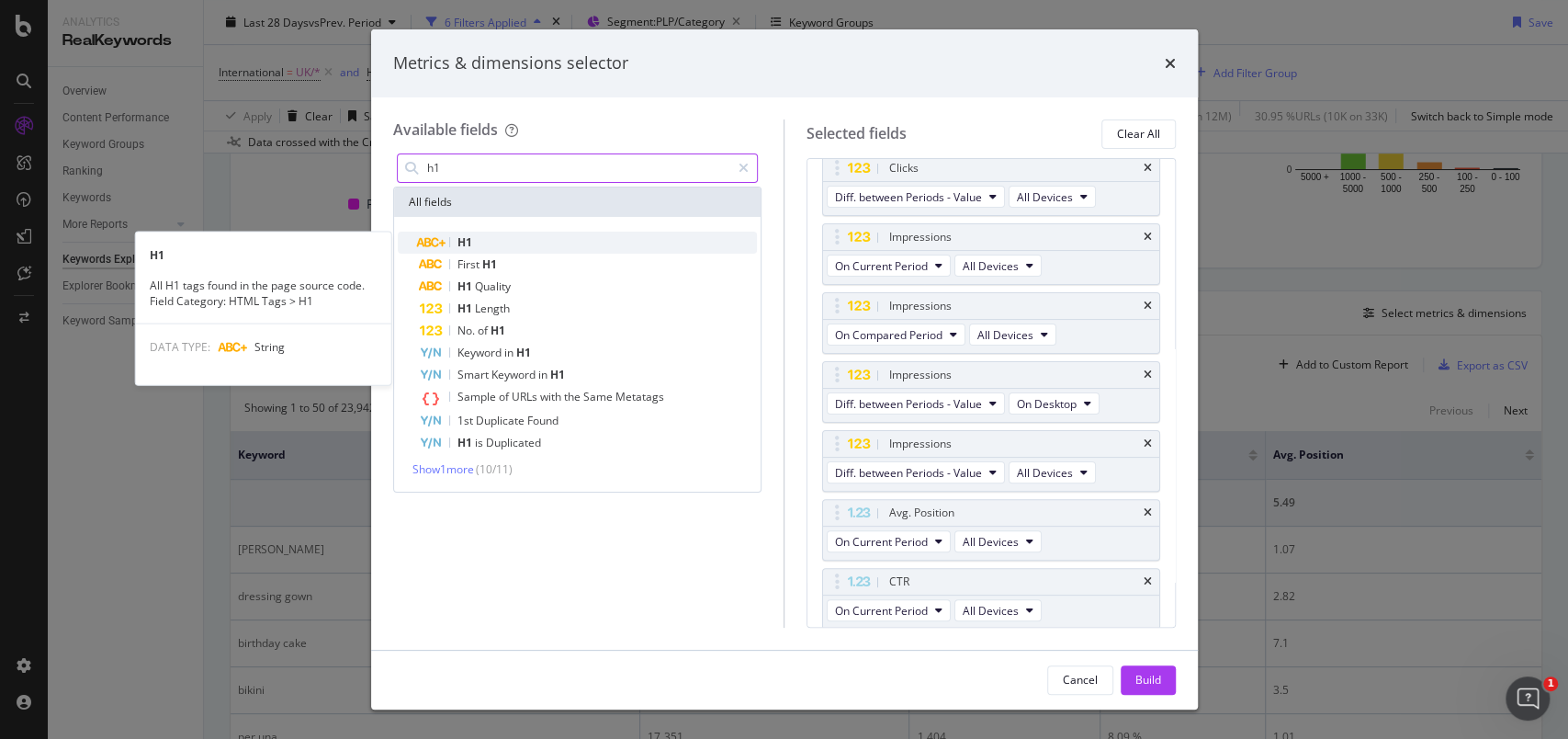
type input "h1"
click at [475, 238] on div "H1" at bounding box center [588, 242] width 338 height 22
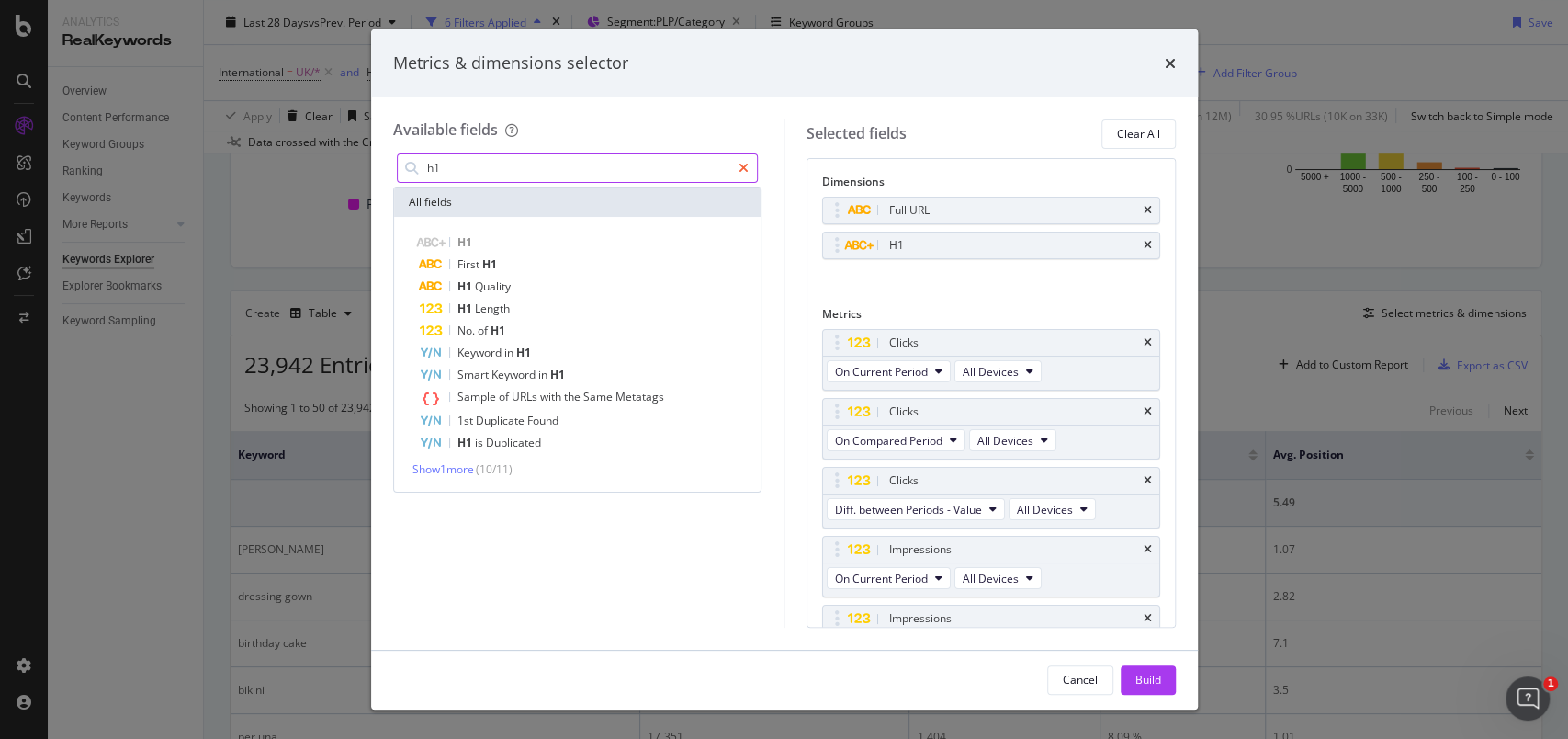
click at [742, 171] on icon "modal" at bounding box center [743, 168] width 10 height 13
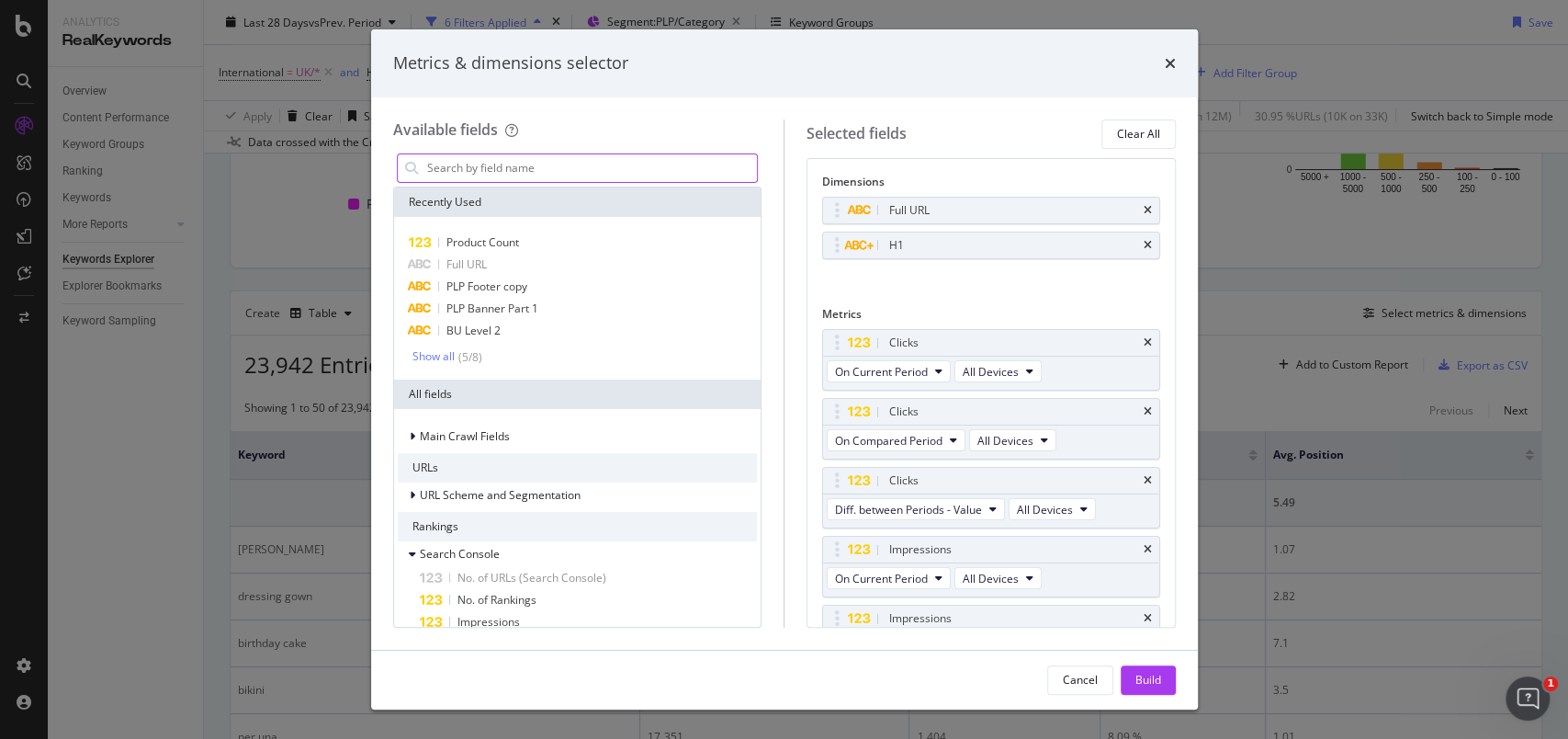
click at [549, 170] on input "modal" at bounding box center [591, 168] width 332 height 28
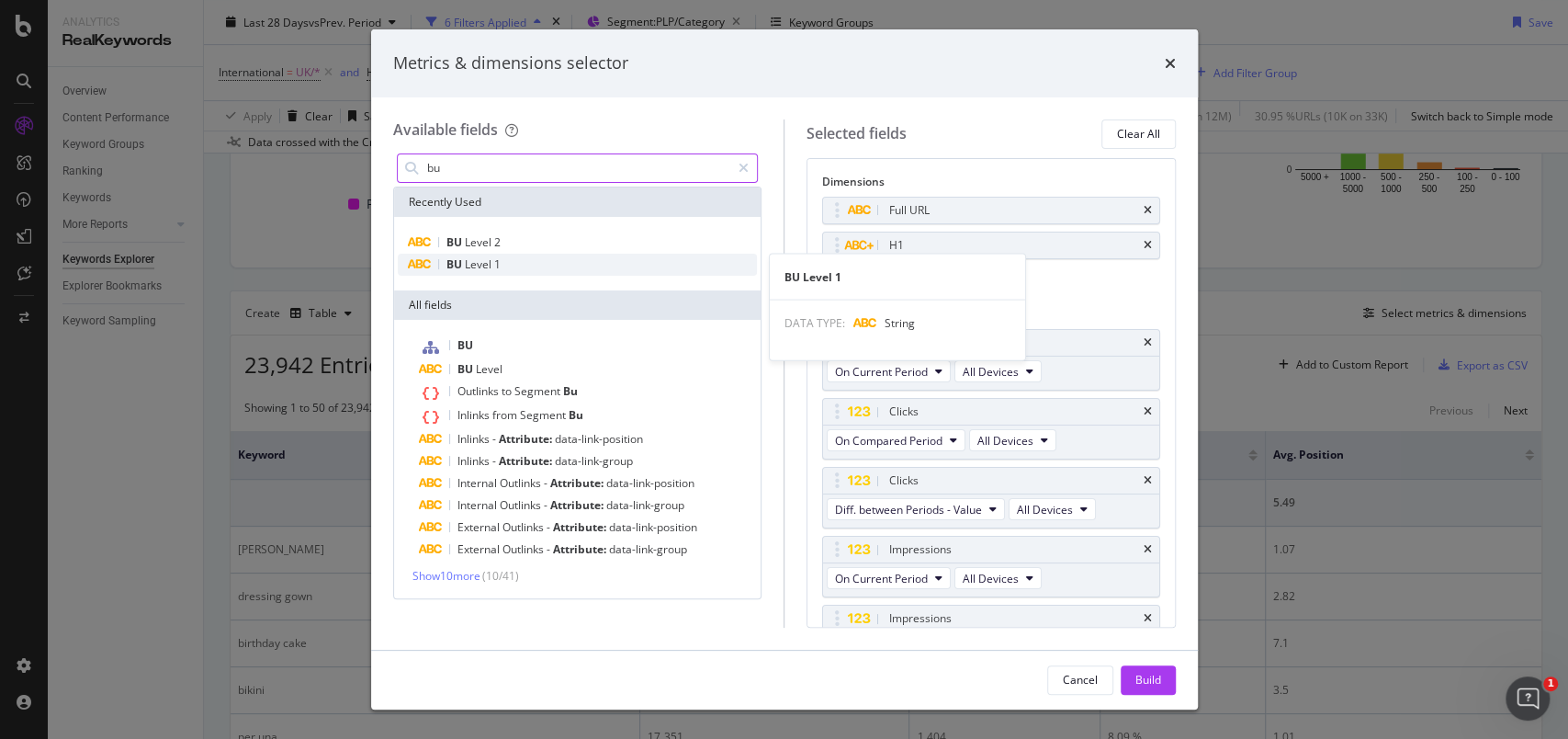
type input "bu"
click at [459, 263] on span "BU" at bounding box center [456, 264] width 19 height 16
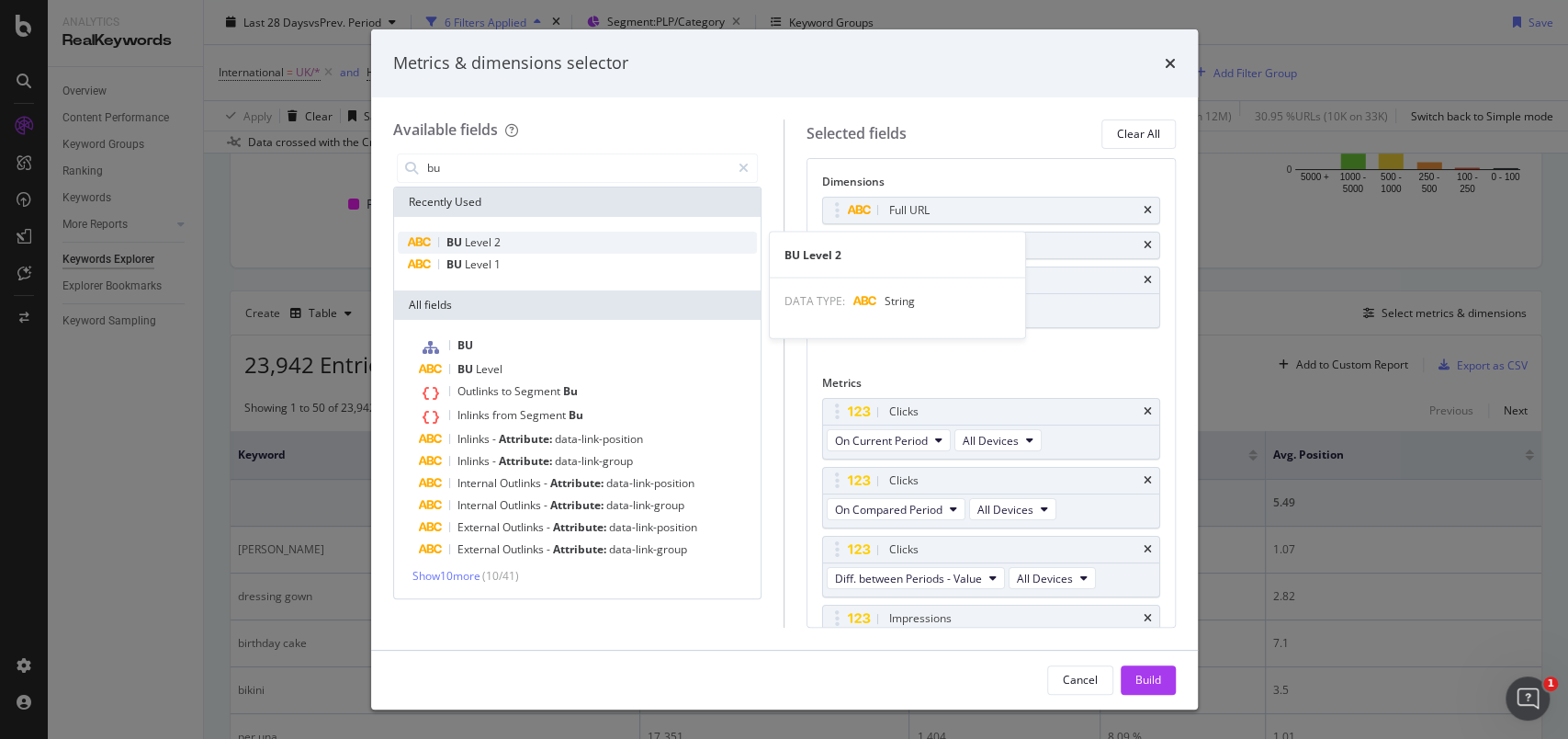
click at [467, 238] on span "Level" at bounding box center [480, 241] width 30 height 16
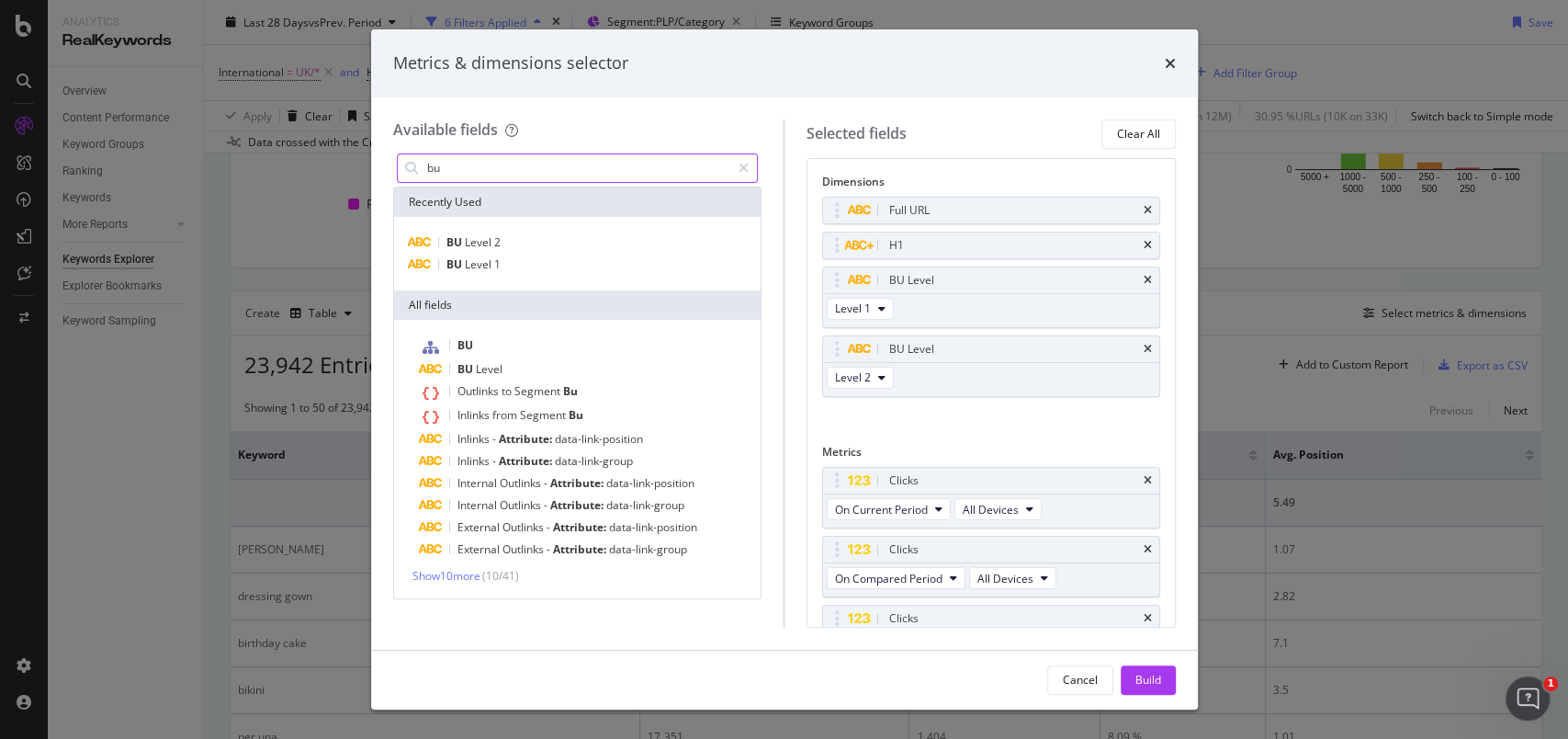
drag, startPoint x: 750, startPoint y: 166, endPoint x: 735, endPoint y: 168, distance: 15.1
click at [750, 166] on div "modal" at bounding box center [743, 168] width 27 height 30
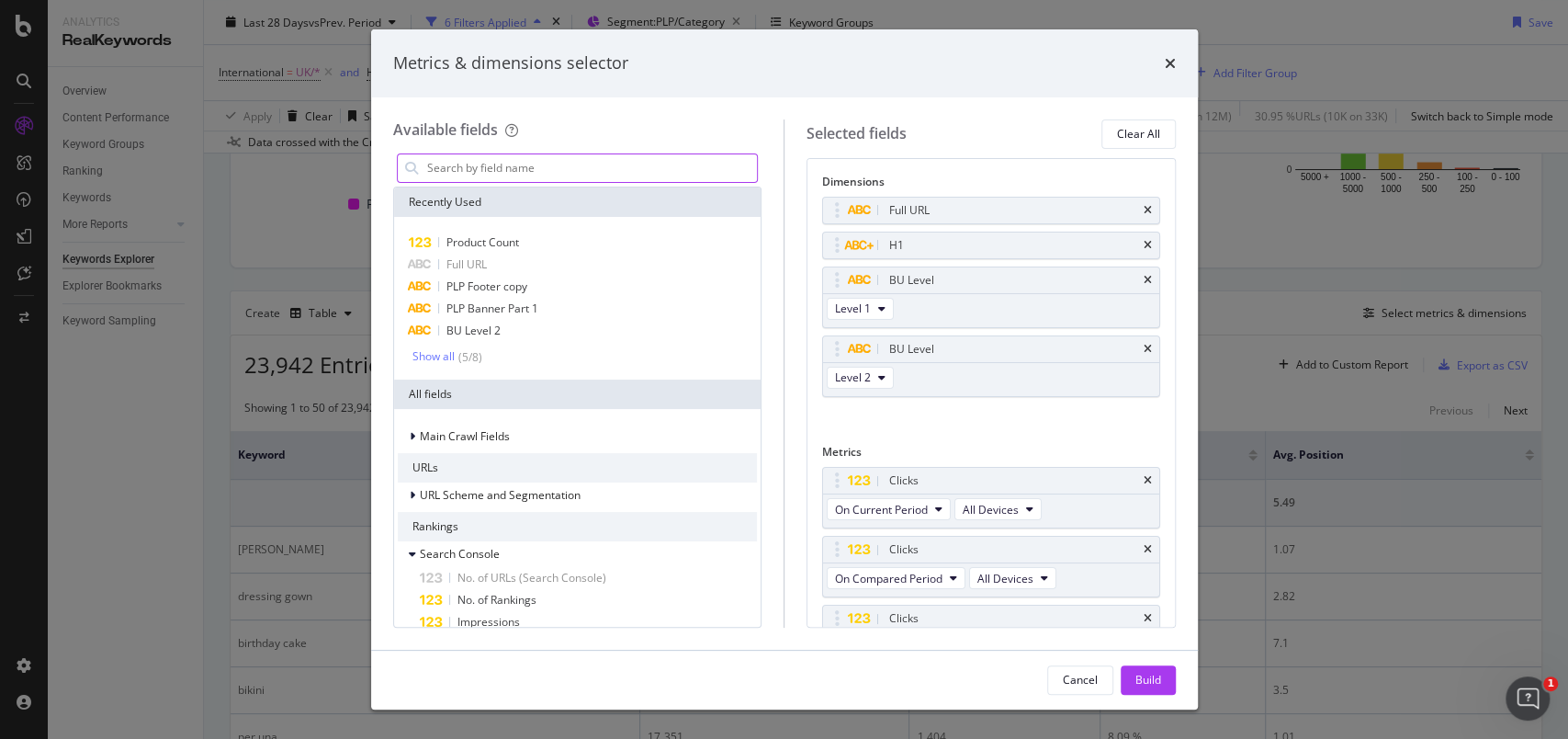
click at [625, 177] on input "modal" at bounding box center [591, 168] width 332 height 28
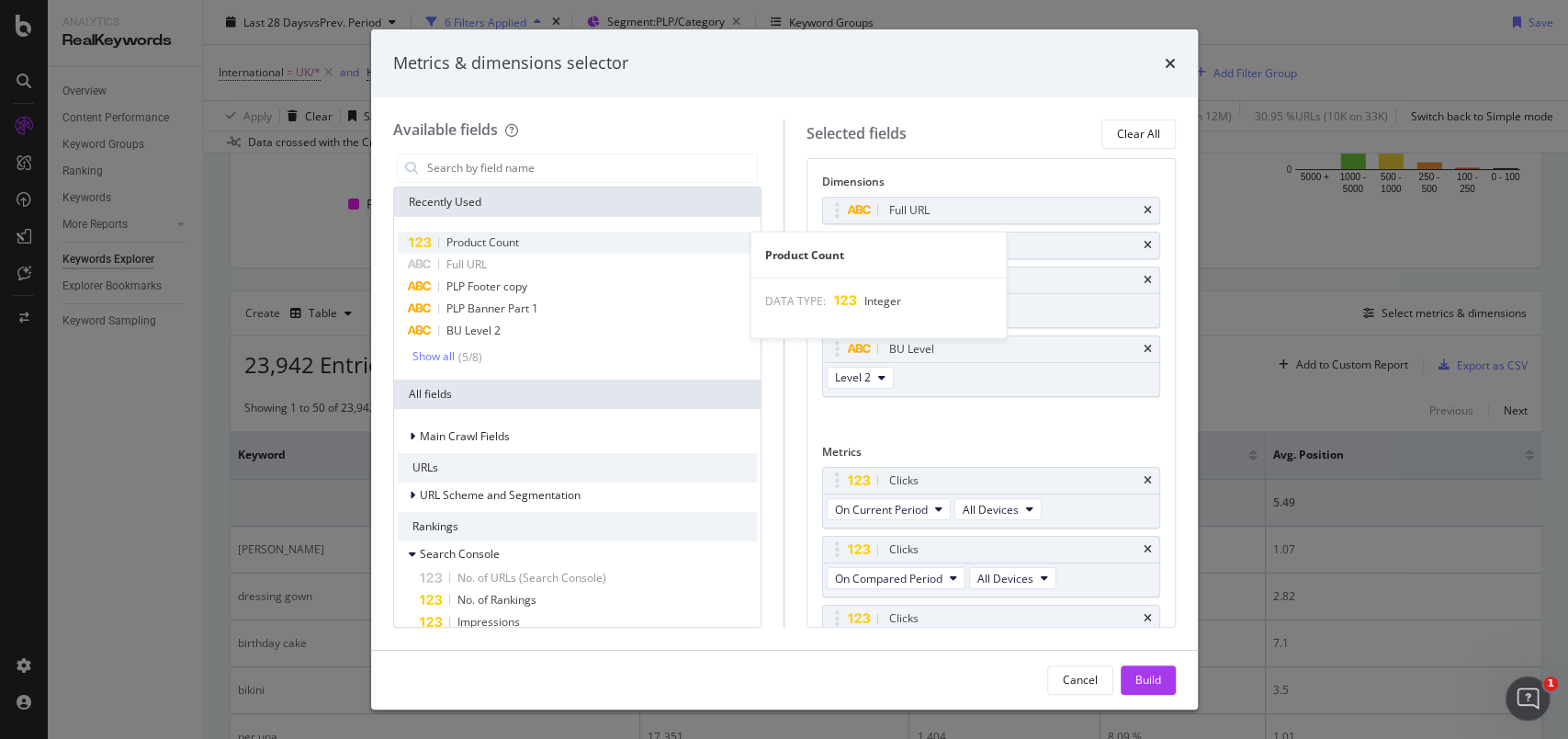
click at [519, 243] on span "Product Count" at bounding box center [482, 241] width 72 height 16
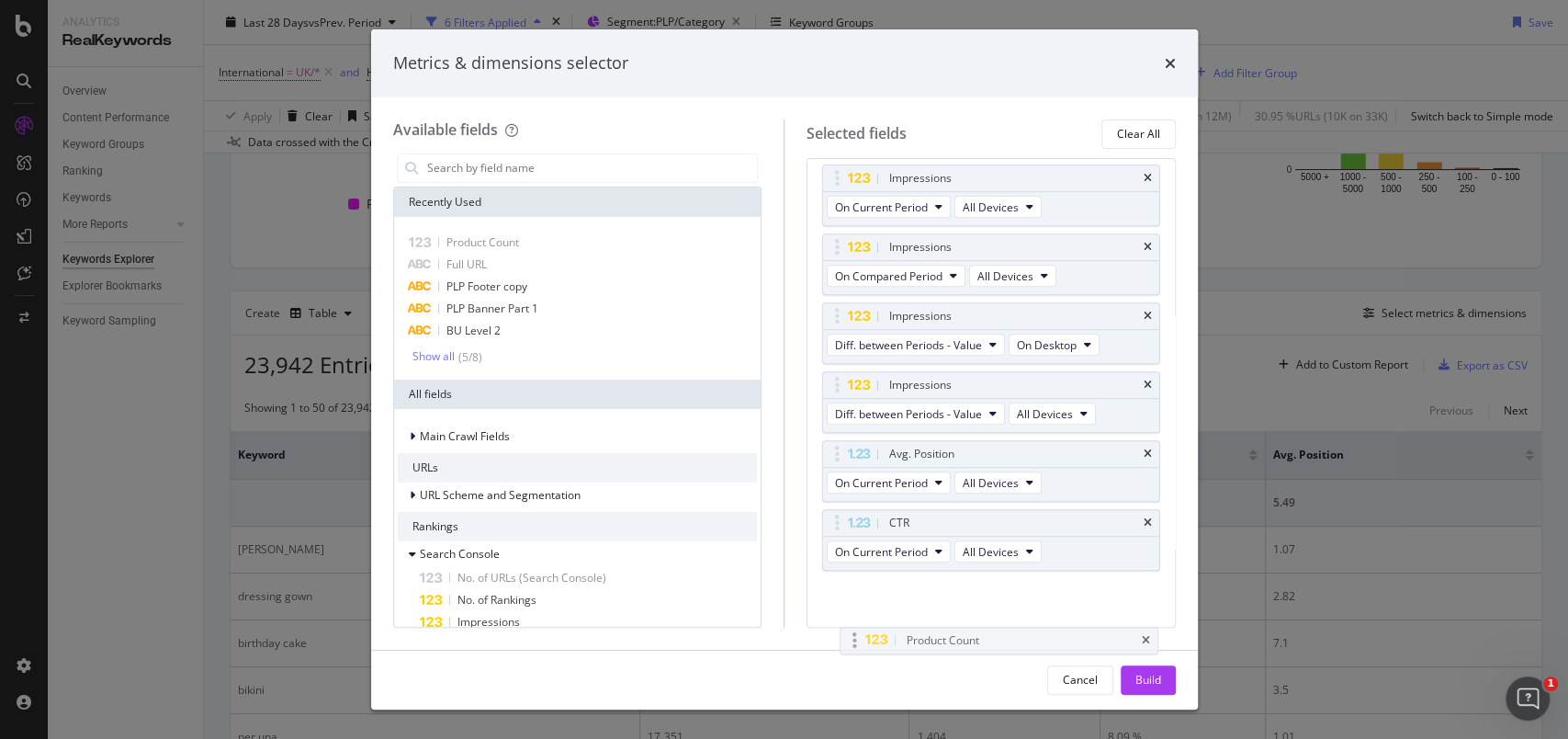
scroll to position [545, 0]
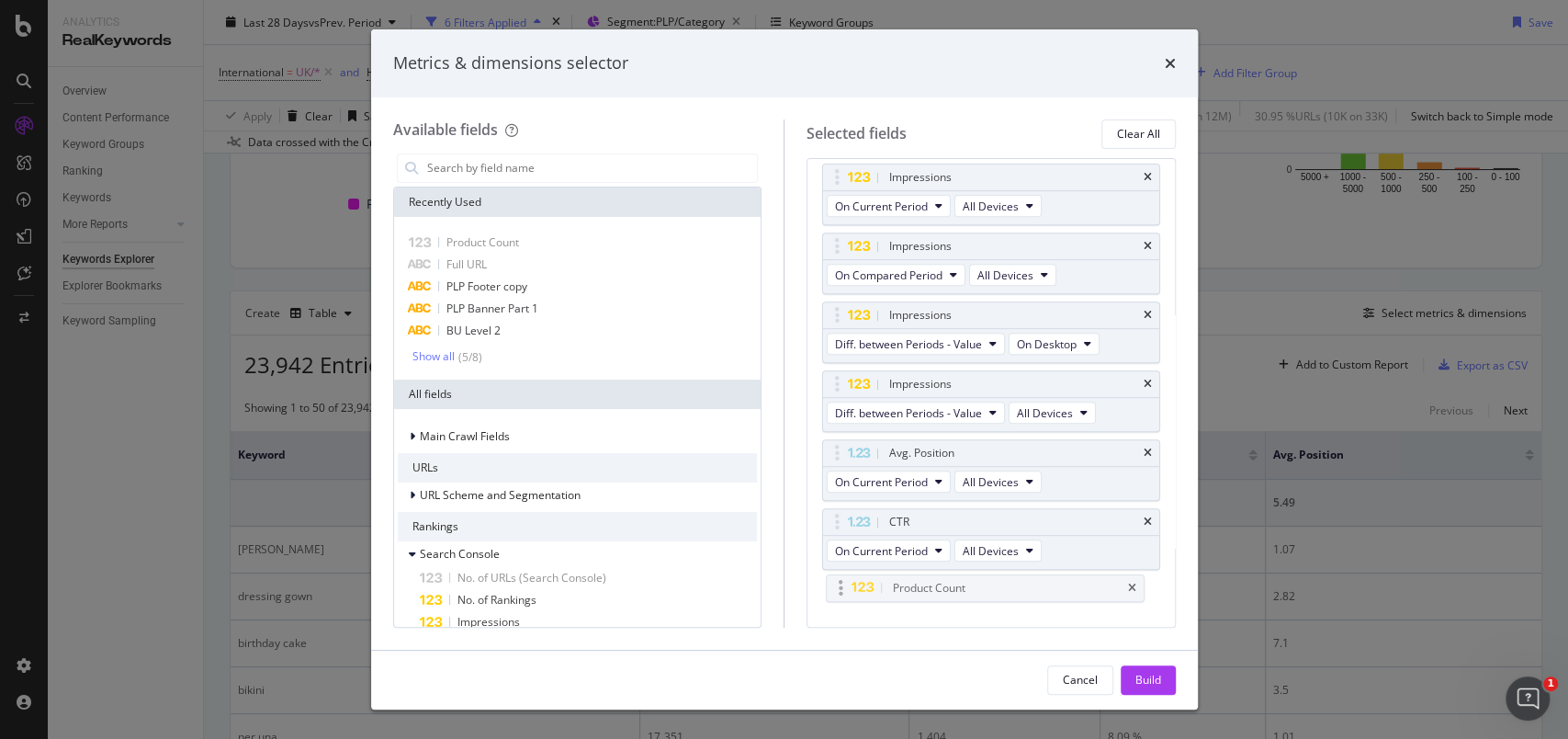
drag, startPoint x: 830, startPoint y: 276, endPoint x: 834, endPoint y: 586, distance: 310.0
click at [834, 586] on body "Analytics RealKeywords Overview Content Performance Keyword Groups Ranking Keyw…" at bounding box center [784, 370] width 1568 height 739
click at [1143, 516] on icon "times" at bounding box center [1147, 522] width 8 height 11
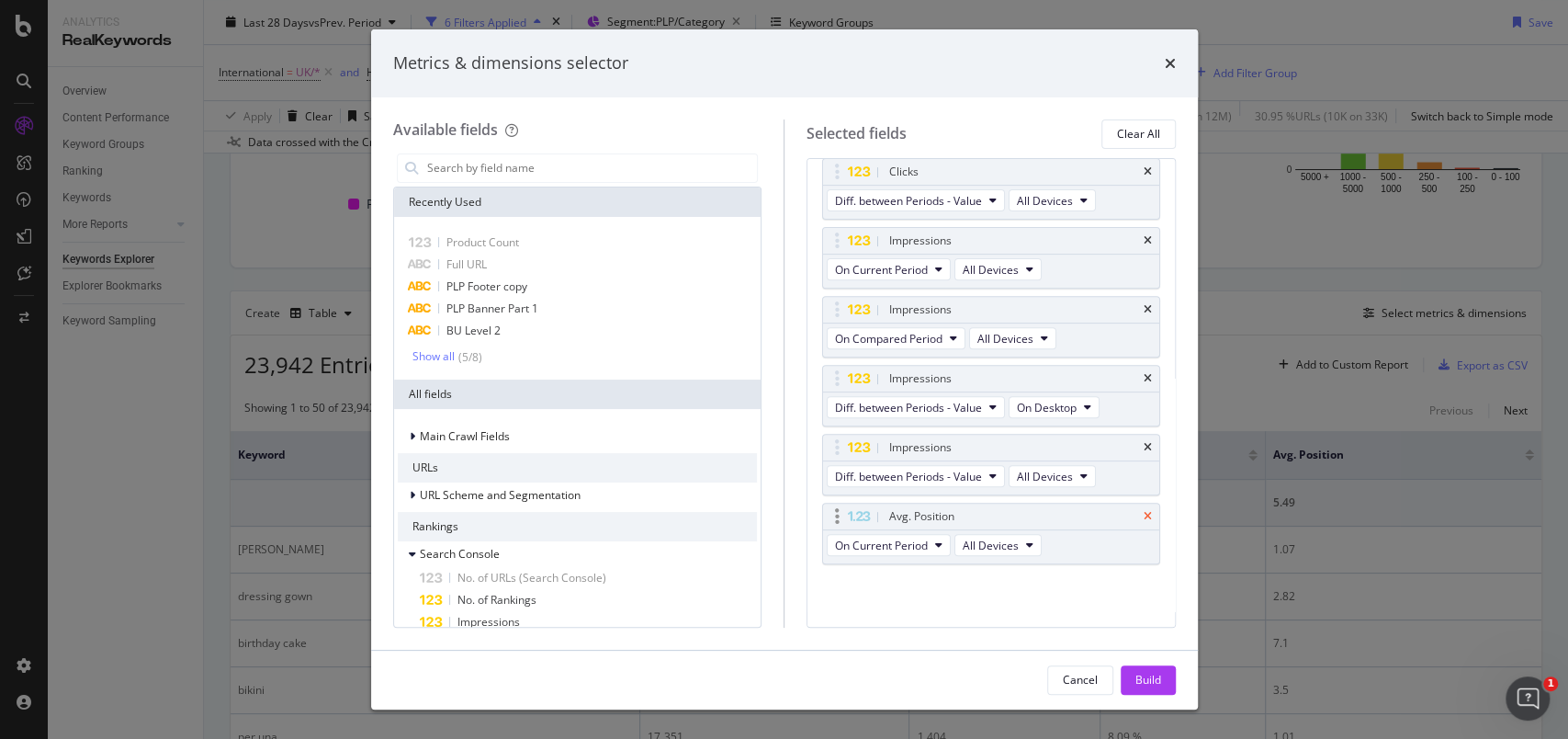
scroll to position [477, 0]
click at [1143, 515] on icon "times" at bounding box center [1147, 521] width 8 height 11
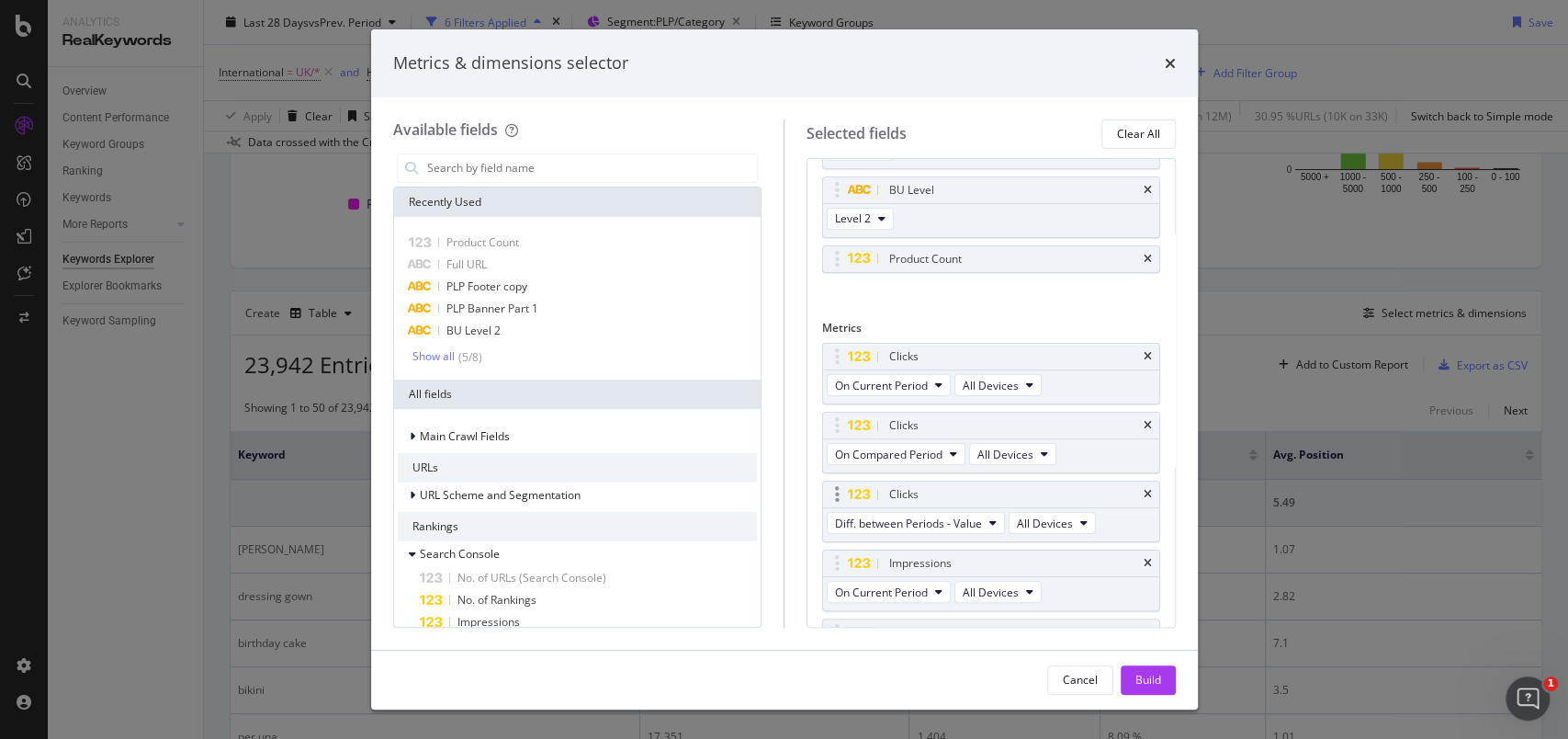
scroll to position [0, 0]
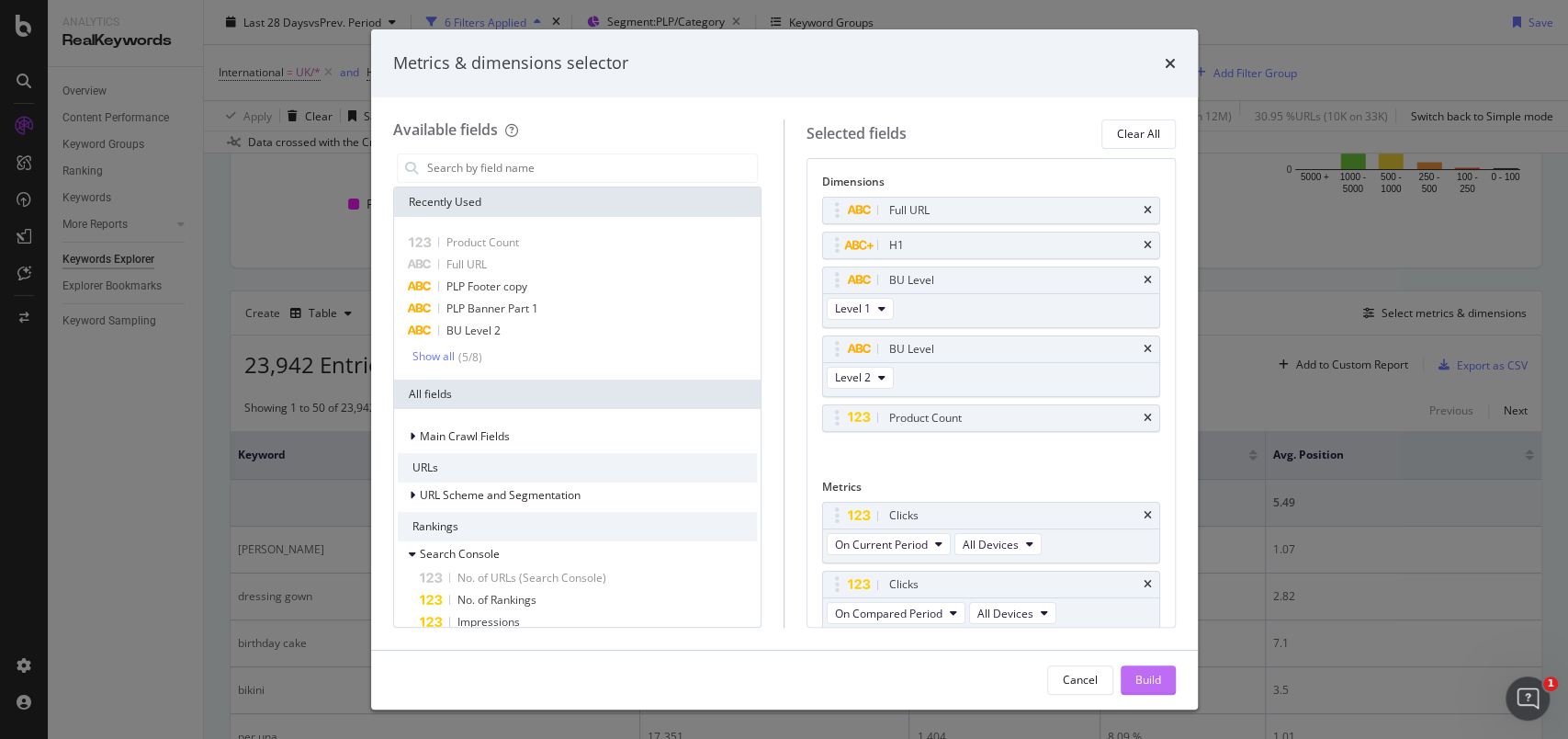
click at [1135, 688] on div "Build" at bounding box center [1148, 681] width 26 height 28
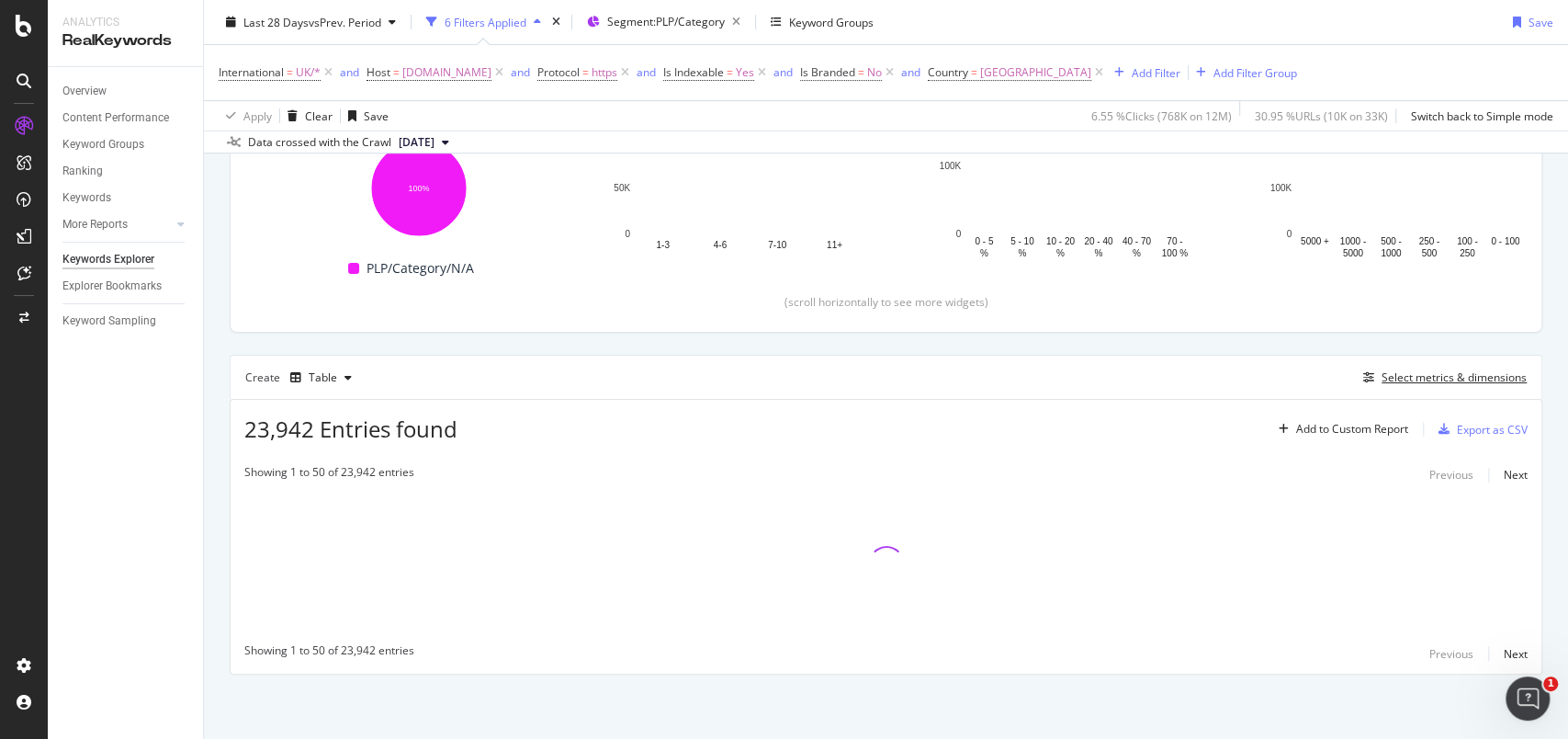
scroll to position [302, 0]
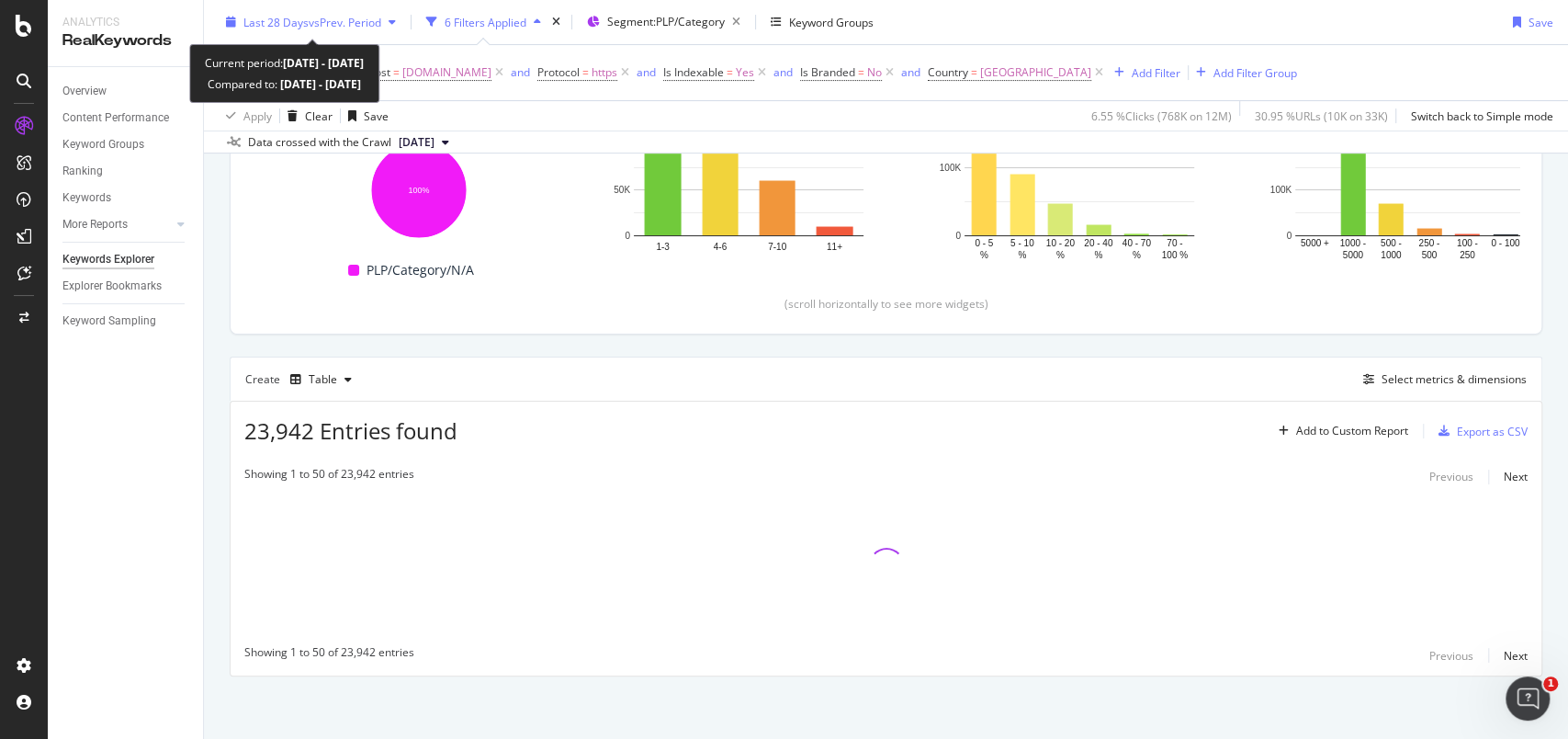
click at [234, 32] on div "Last 28 Days vs Prev. Period" at bounding box center [311, 22] width 185 height 28
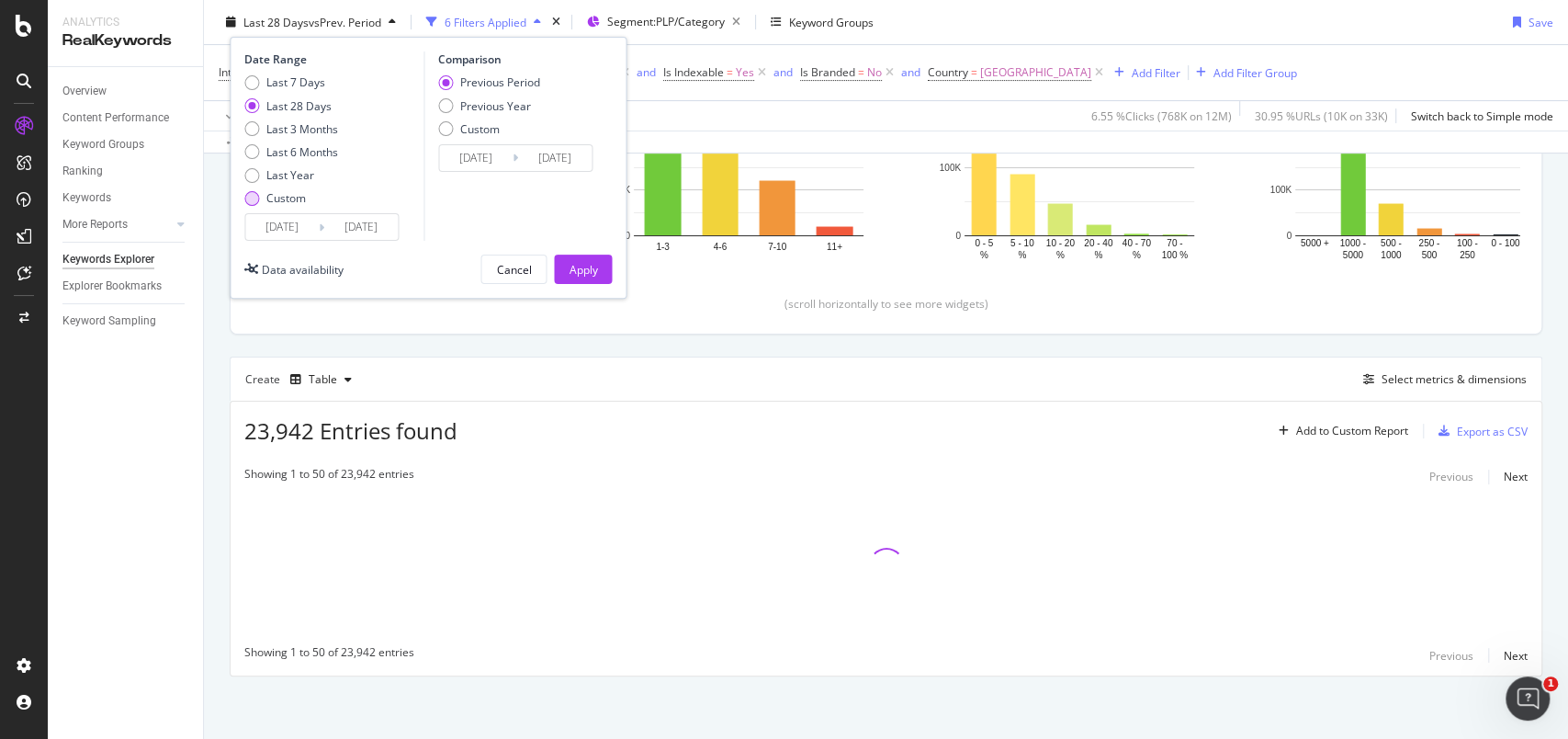
click at [250, 196] on div "Custom" at bounding box center [251, 198] width 15 height 15
click at [278, 224] on input "2025/09/02" at bounding box center [281, 227] width 73 height 26
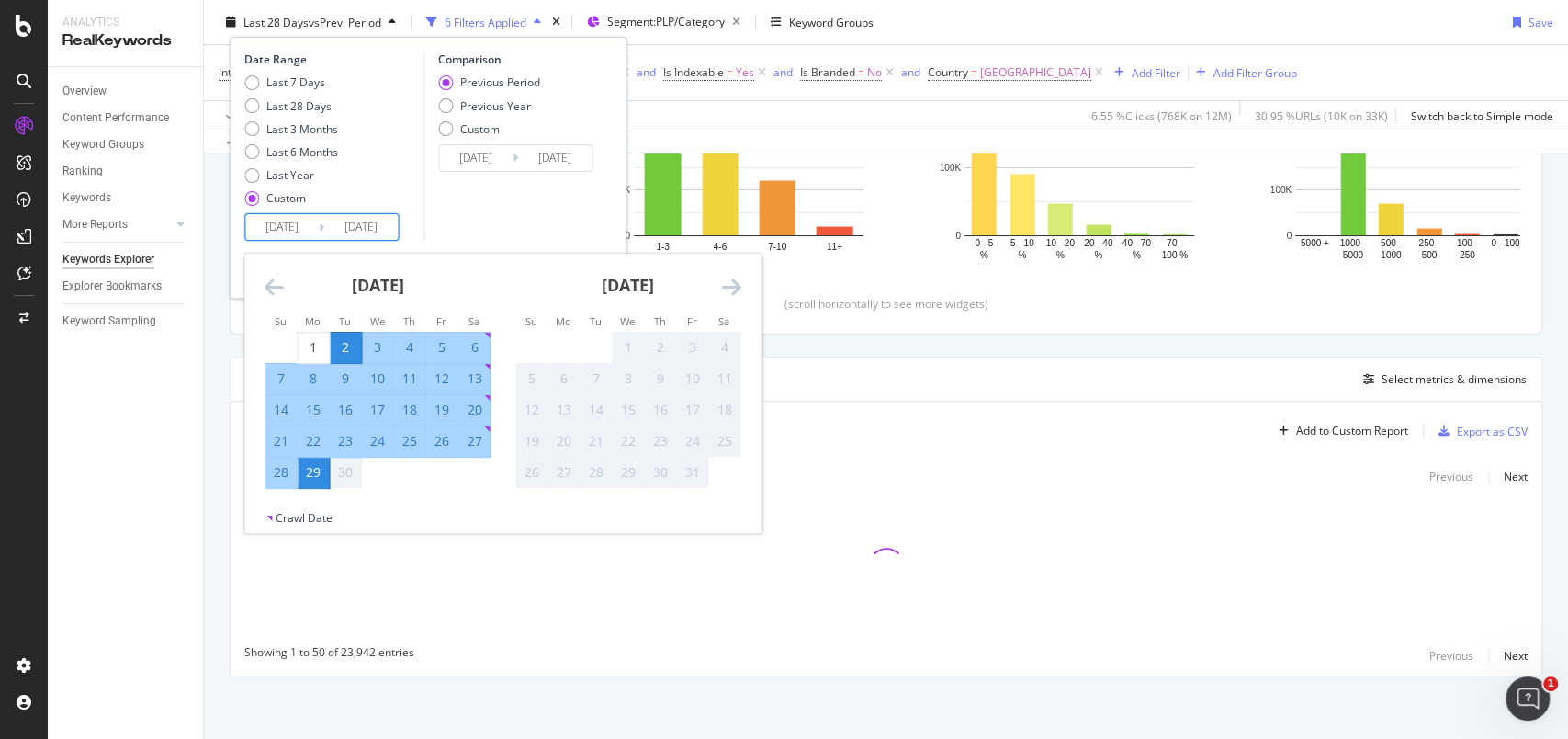
click at [264, 277] on icon "Move backward to switch to the previous month." at bounding box center [274, 287] width 19 height 22
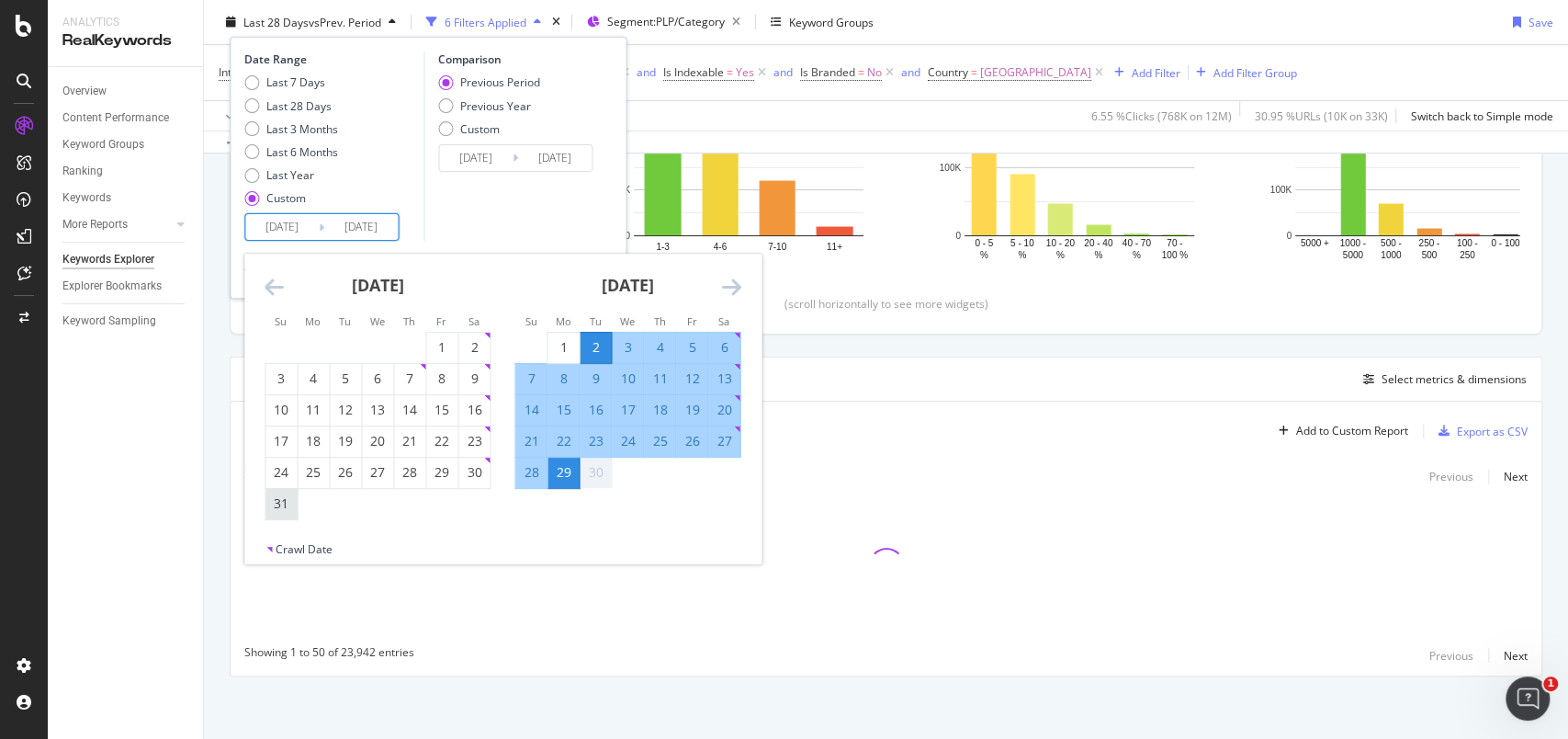
click at [283, 512] on div "31" at bounding box center [281, 504] width 32 height 31
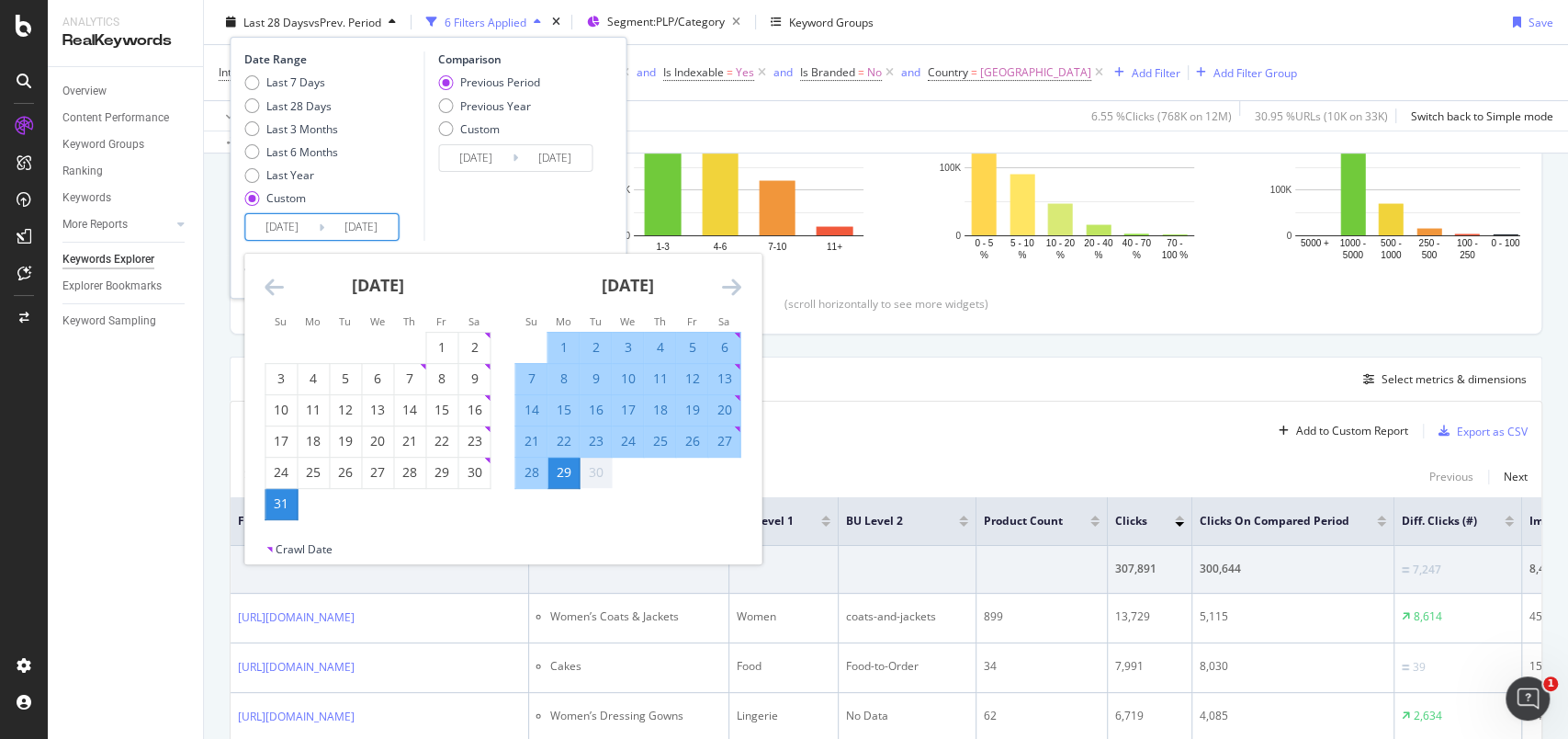
type input "2025/08/31"
type input "2025/08/01"
type input "2025/08/30"
click at [692, 442] on div "26" at bounding box center [691, 441] width 32 height 19
type input "2025/09/26"
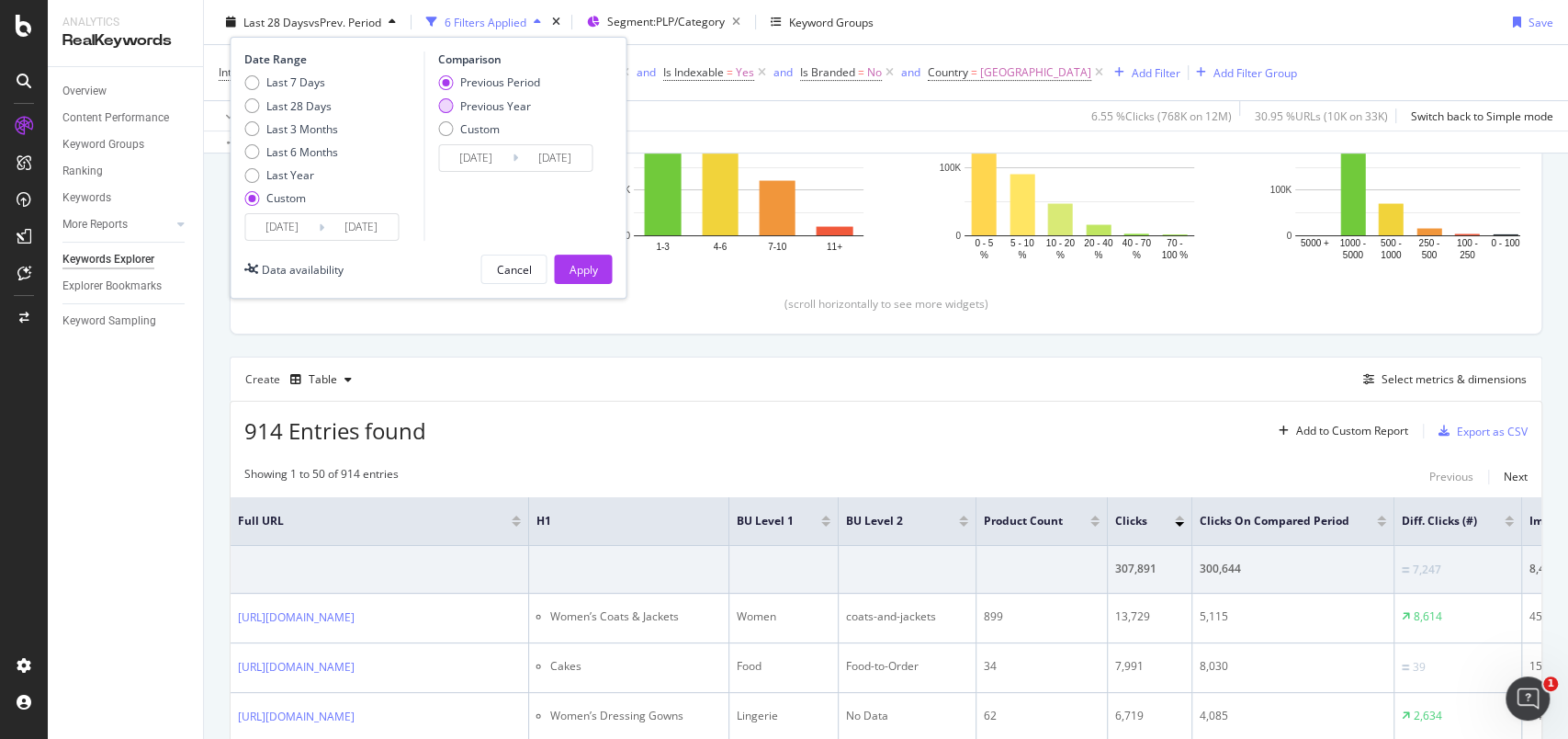
click at [490, 107] on div "Previous Year" at bounding box center [495, 105] width 71 height 16
type input "2024/09/01"
type input "2024/09/27"
click at [572, 268] on div "Apply" at bounding box center [583, 268] width 29 height 16
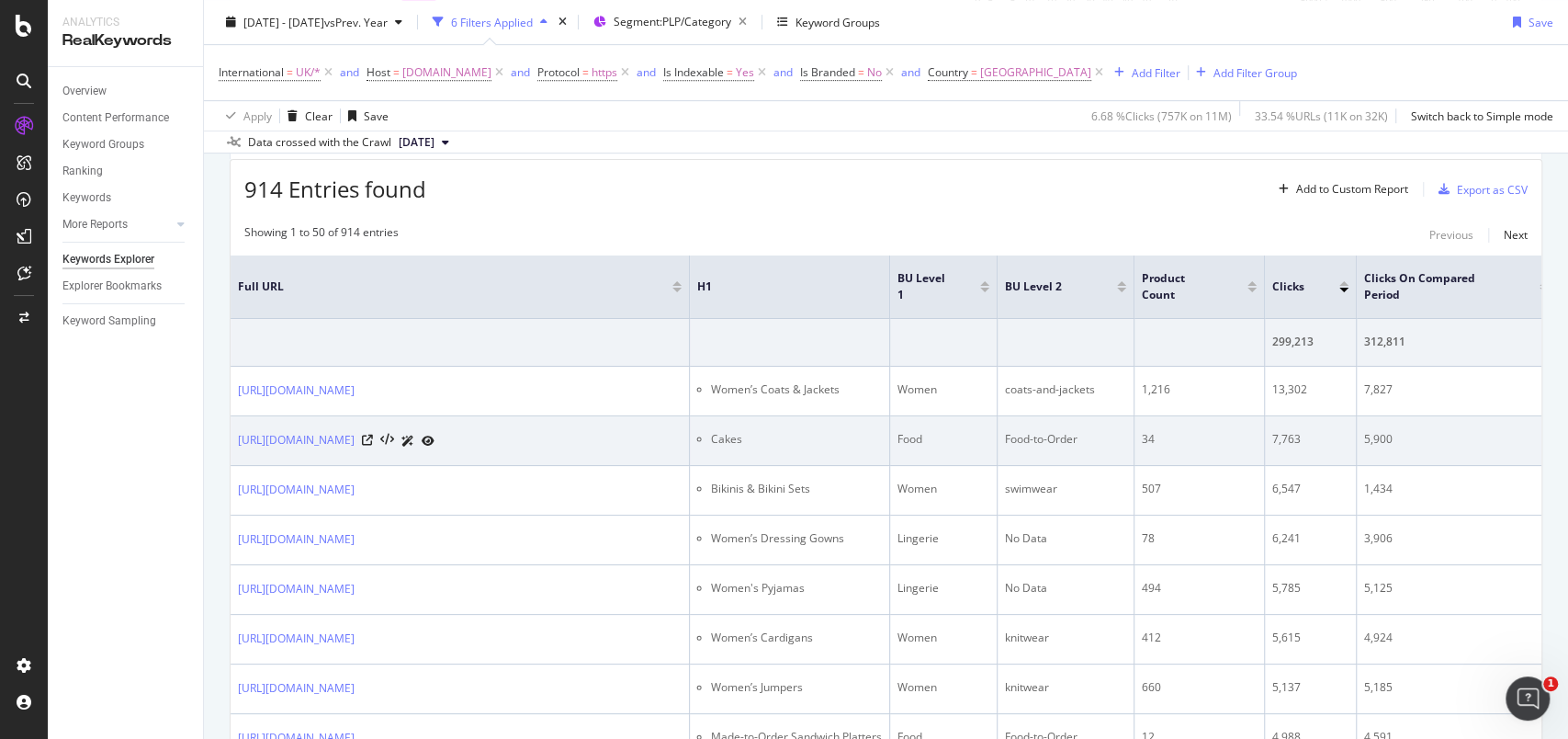
scroll to position [490, 0]
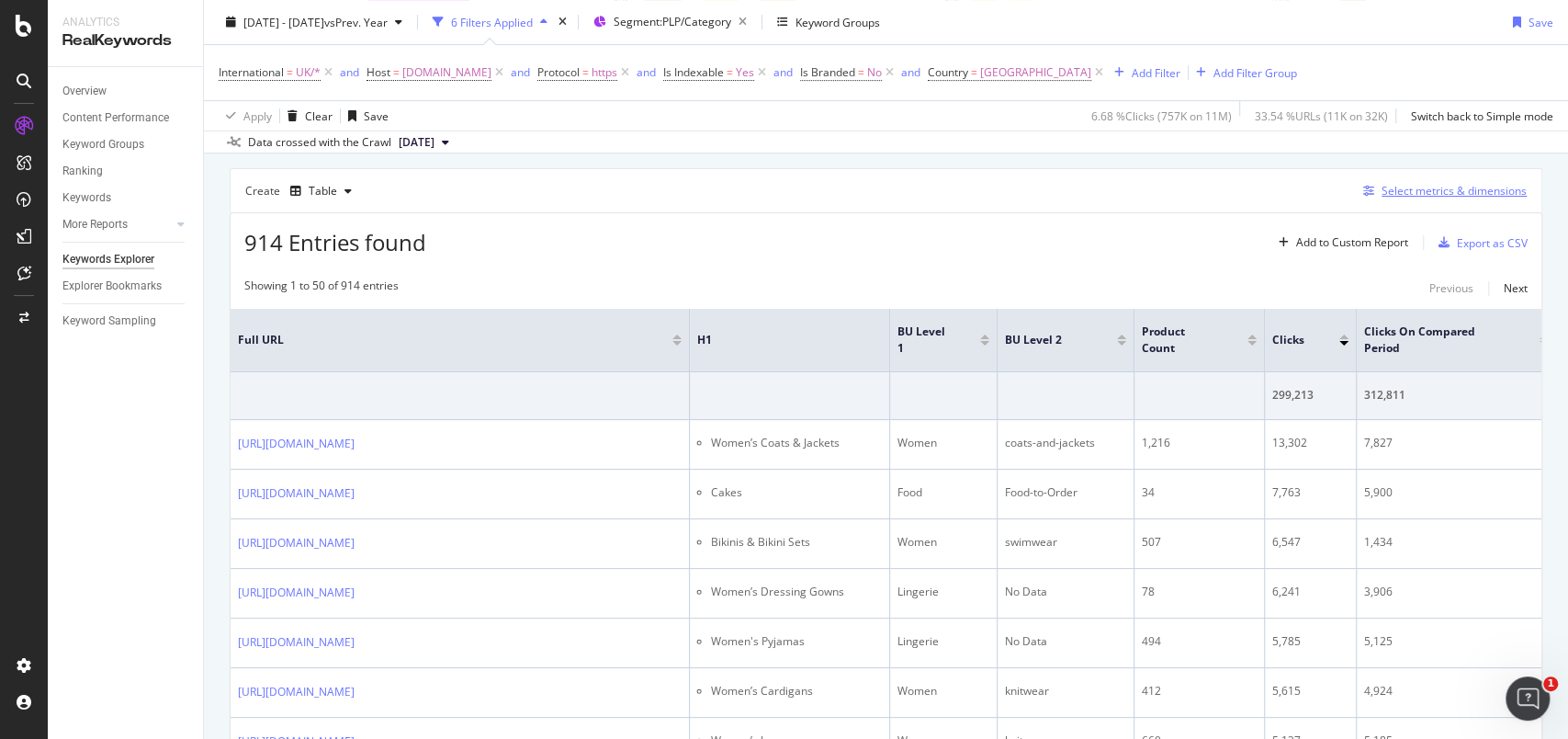
click at [1403, 196] on div "Select metrics & dimensions" at bounding box center [1454, 190] width 145 height 16
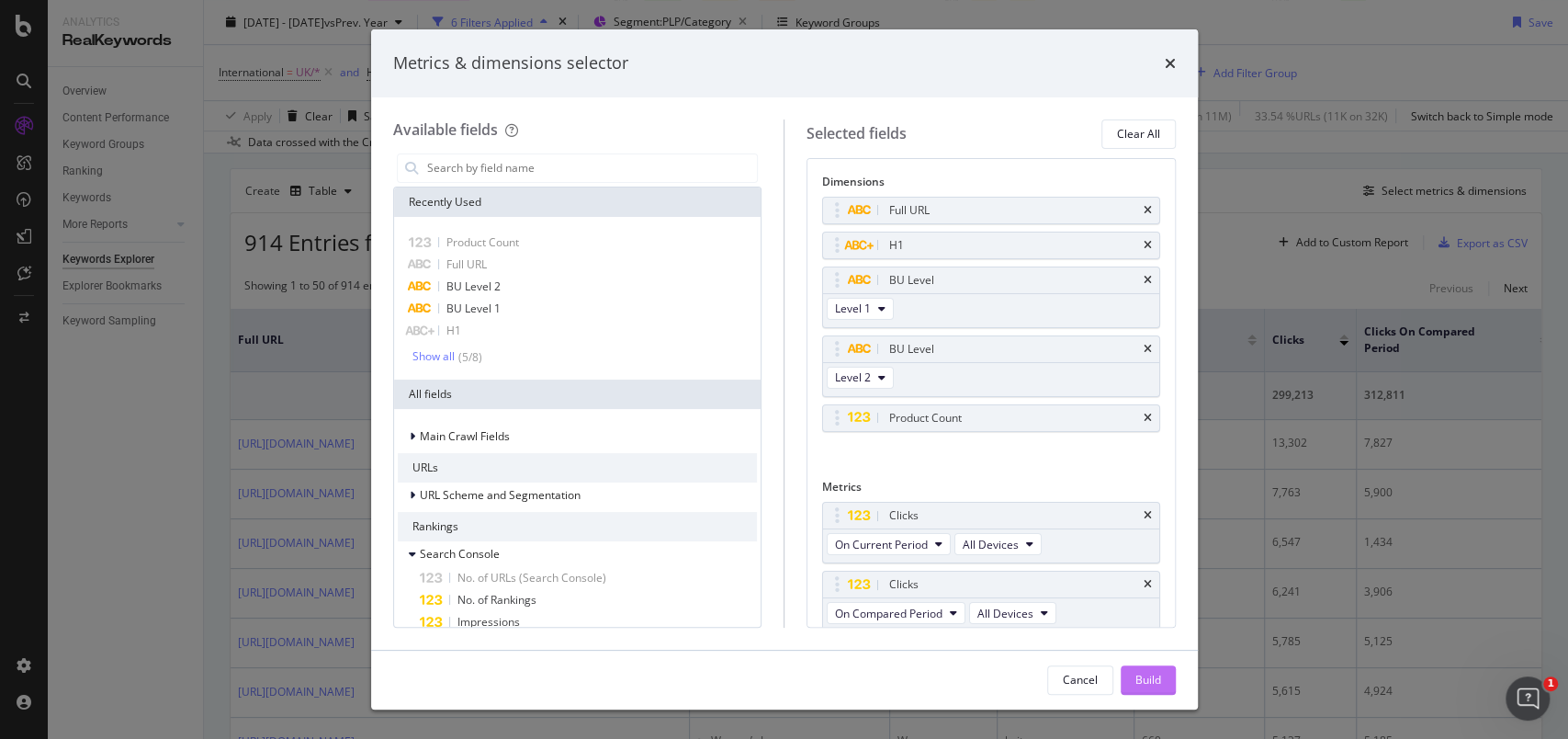
click at [1137, 684] on div "Build" at bounding box center [1148, 680] width 26 height 16
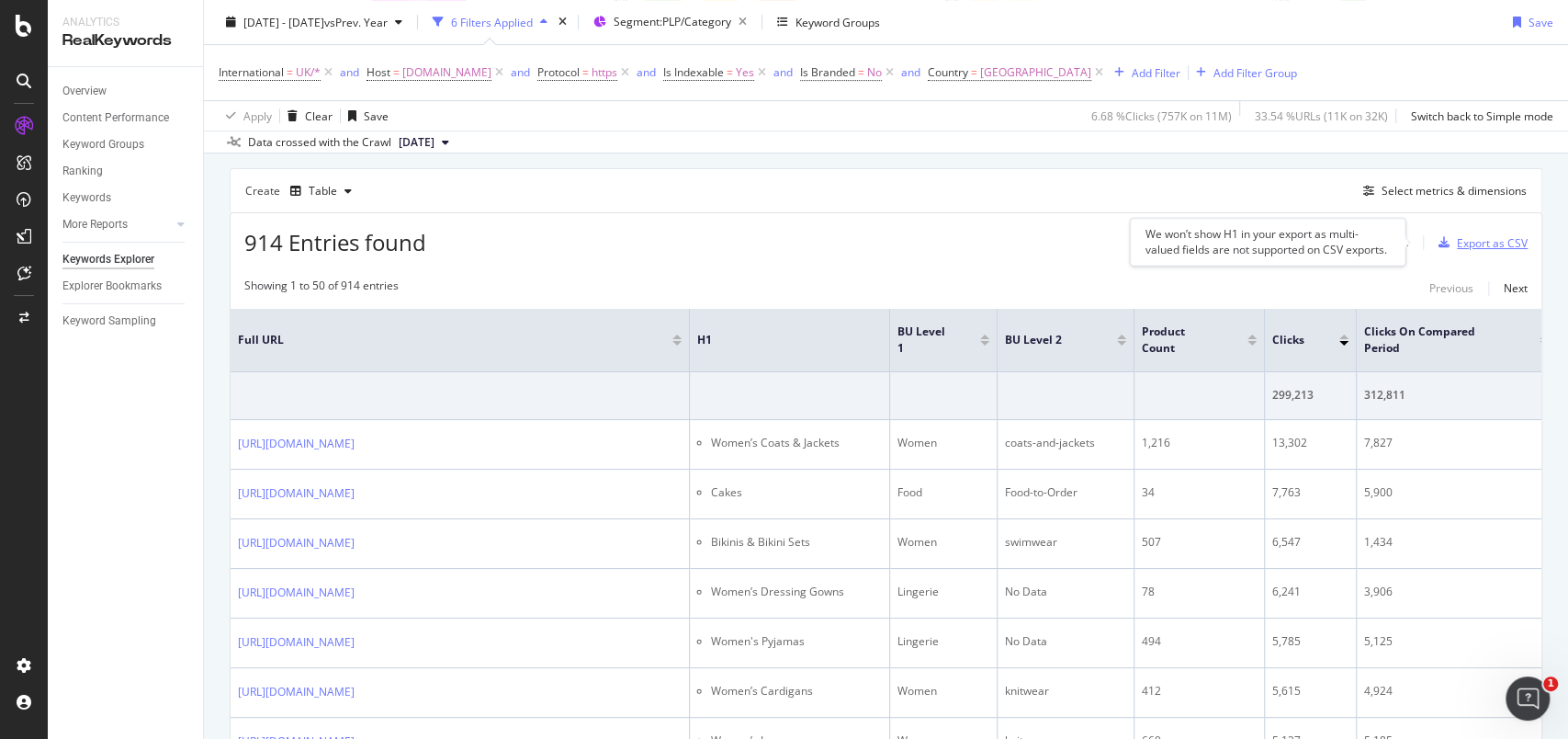
click at [1467, 235] on div "Export as CSV" at bounding box center [1492, 242] width 71 height 16
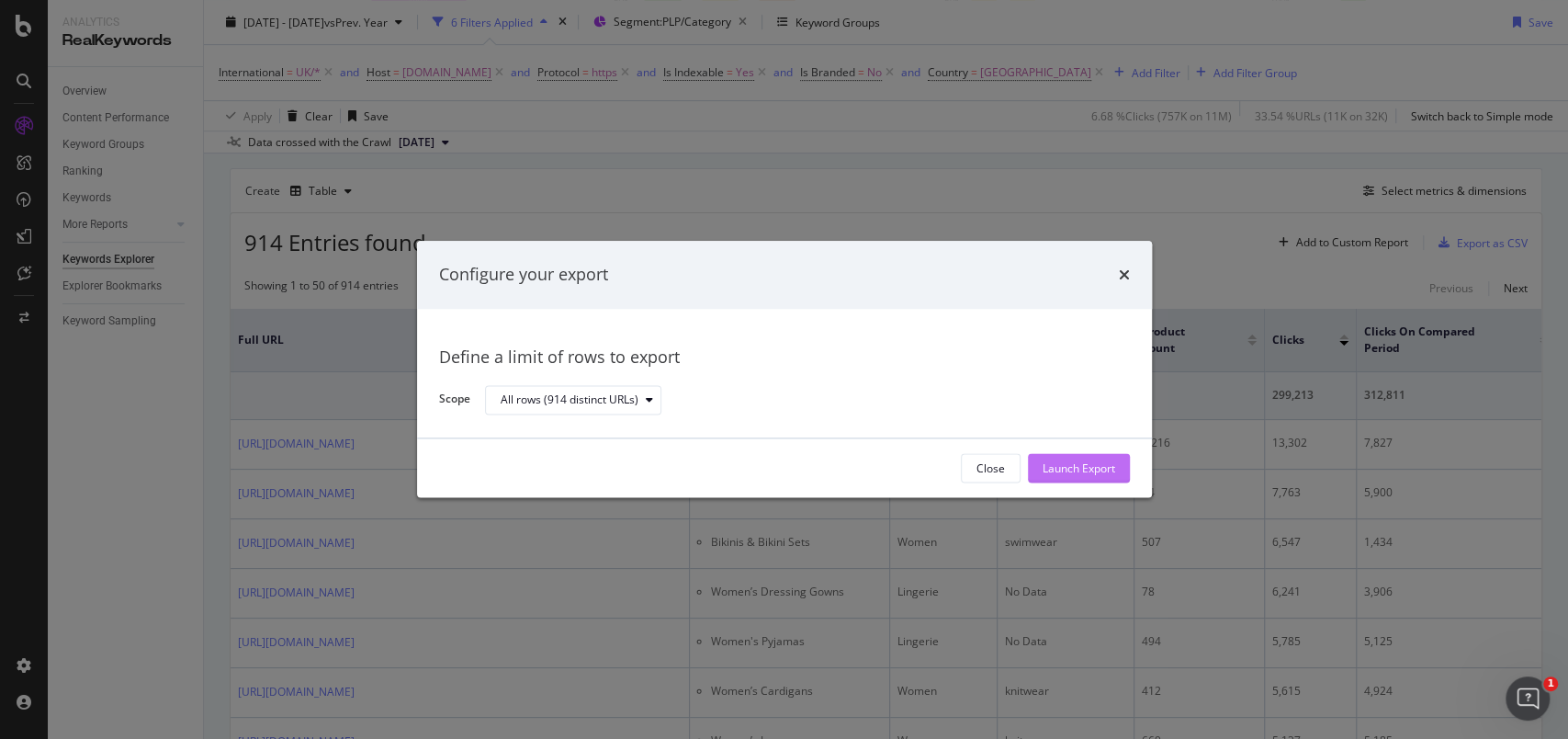
click at [1069, 460] on div "Launch Export" at bounding box center [1078, 469] width 72 height 28
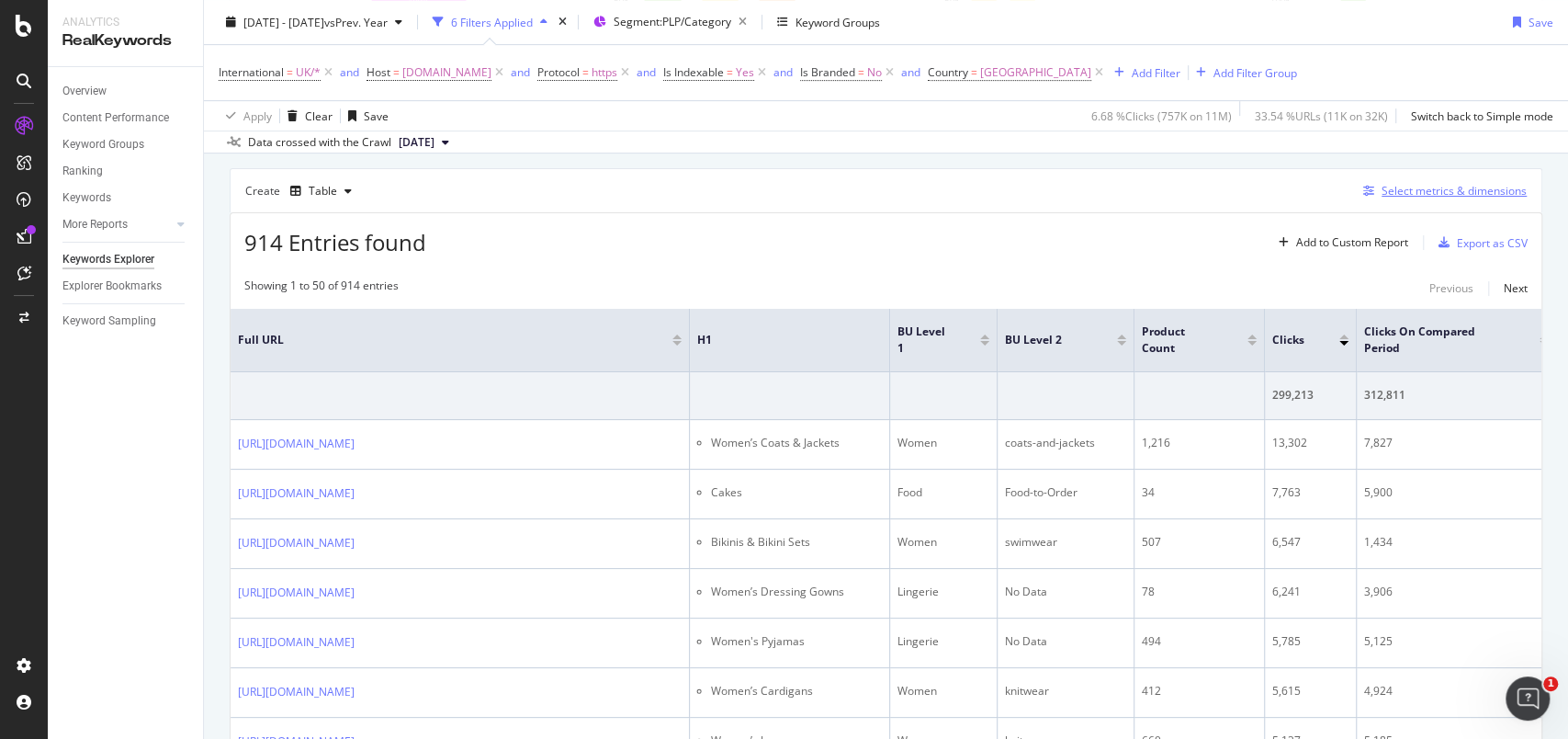
click at [1403, 194] on div "Select metrics & dimensions" at bounding box center [1454, 190] width 145 height 16
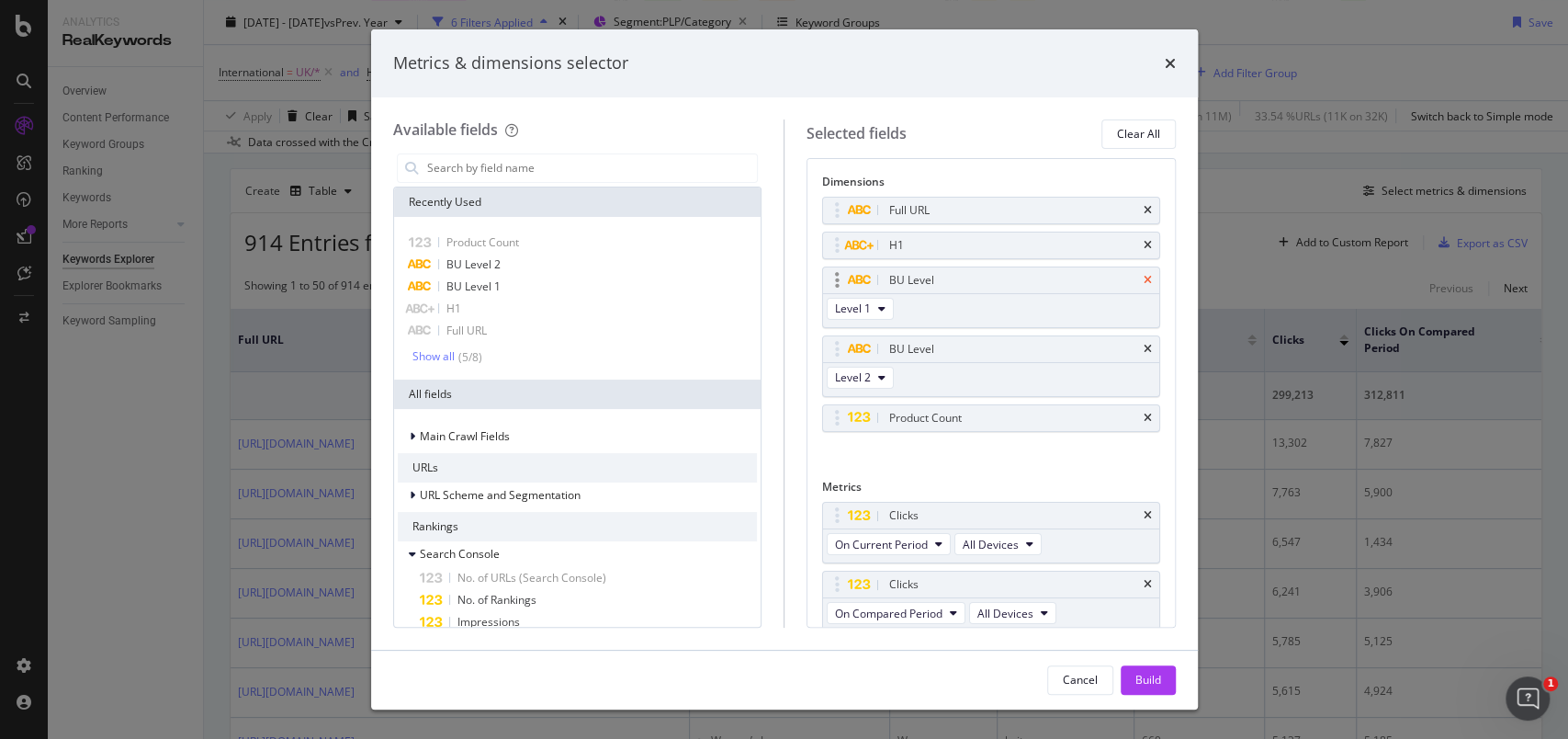
click at [1143, 281] on icon "times" at bounding box center [1147, 280] width 8 height 11
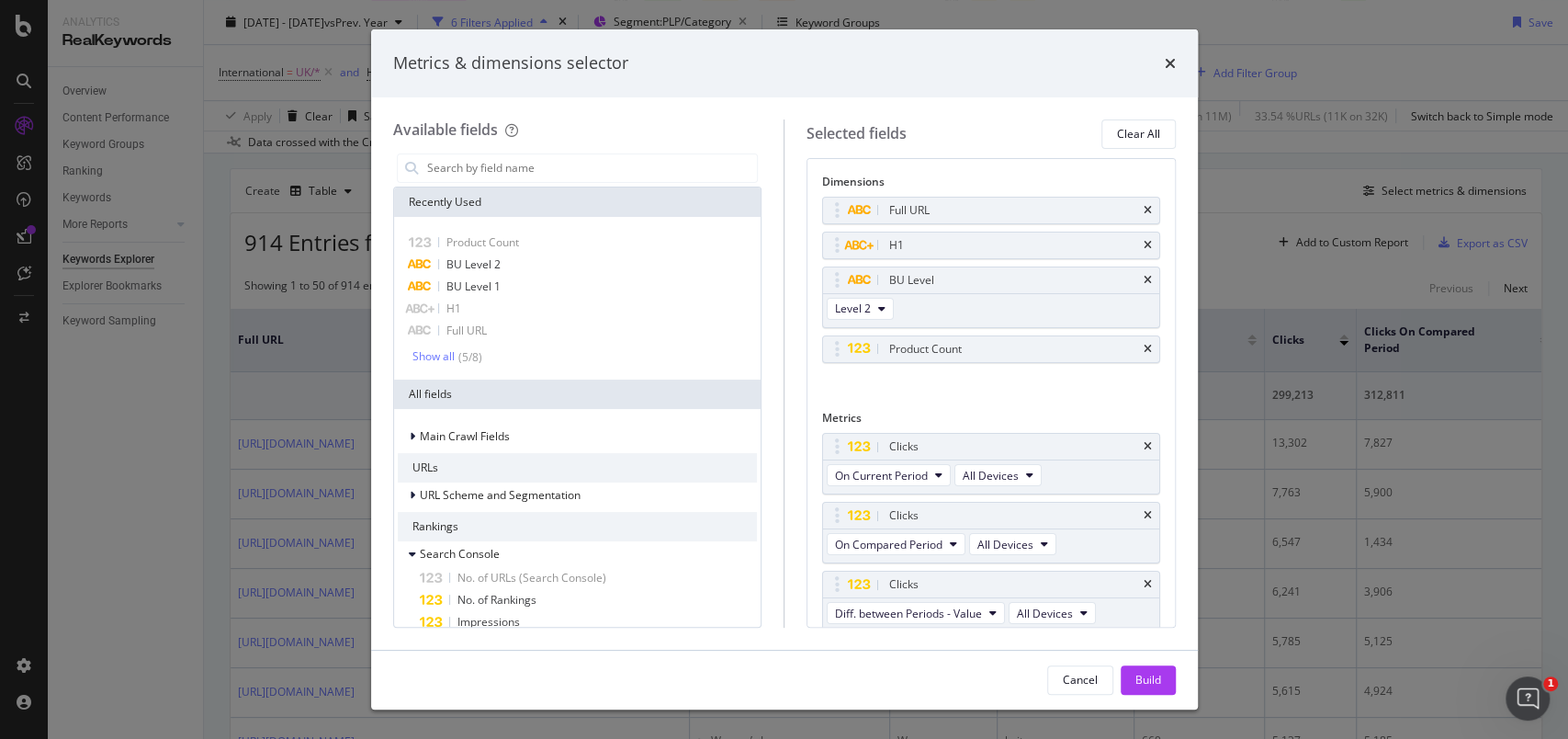
click at [1143, 281] on icon "times" at bounding box center [1147, 280] width 8 height 11
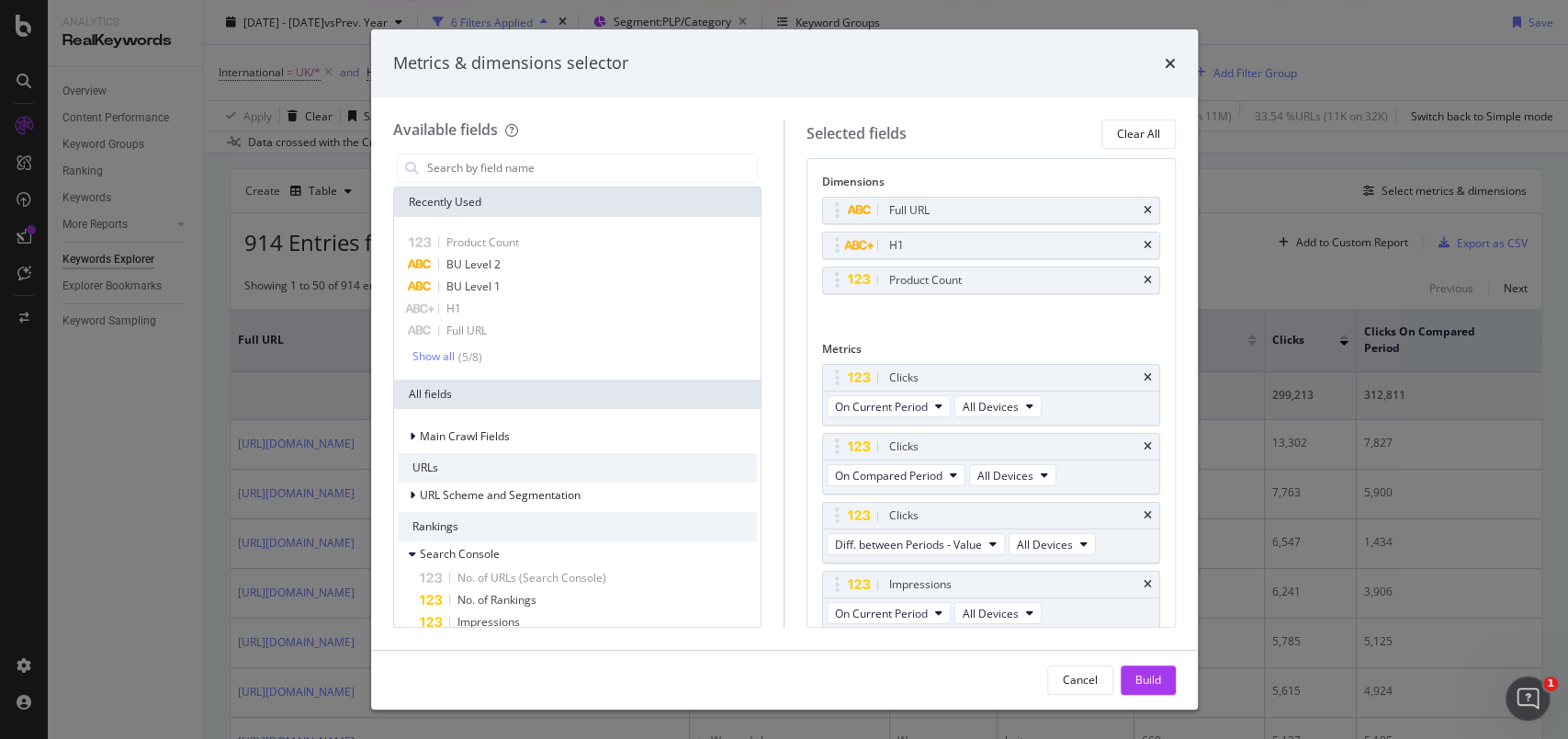
click at [1143, 281] on icon "times" at bounding box center [1147, 280] width 8 height 11
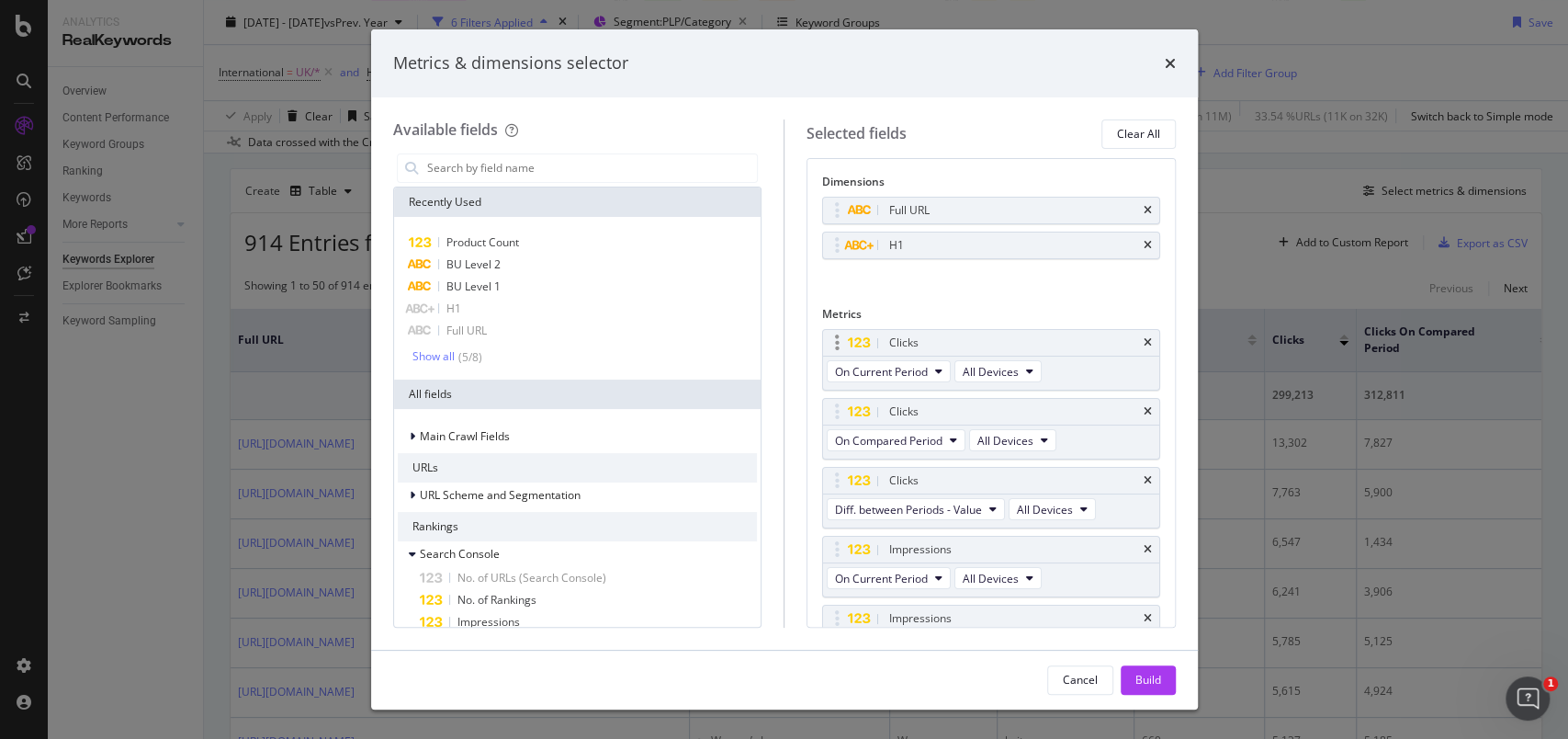
click at [1124, 336] on div "Clicks" at bounding box center [991, 343] width 336 height 26
click at [1143, 338] on icon "times" at bounding box center [1147, 343] width 8 height 11
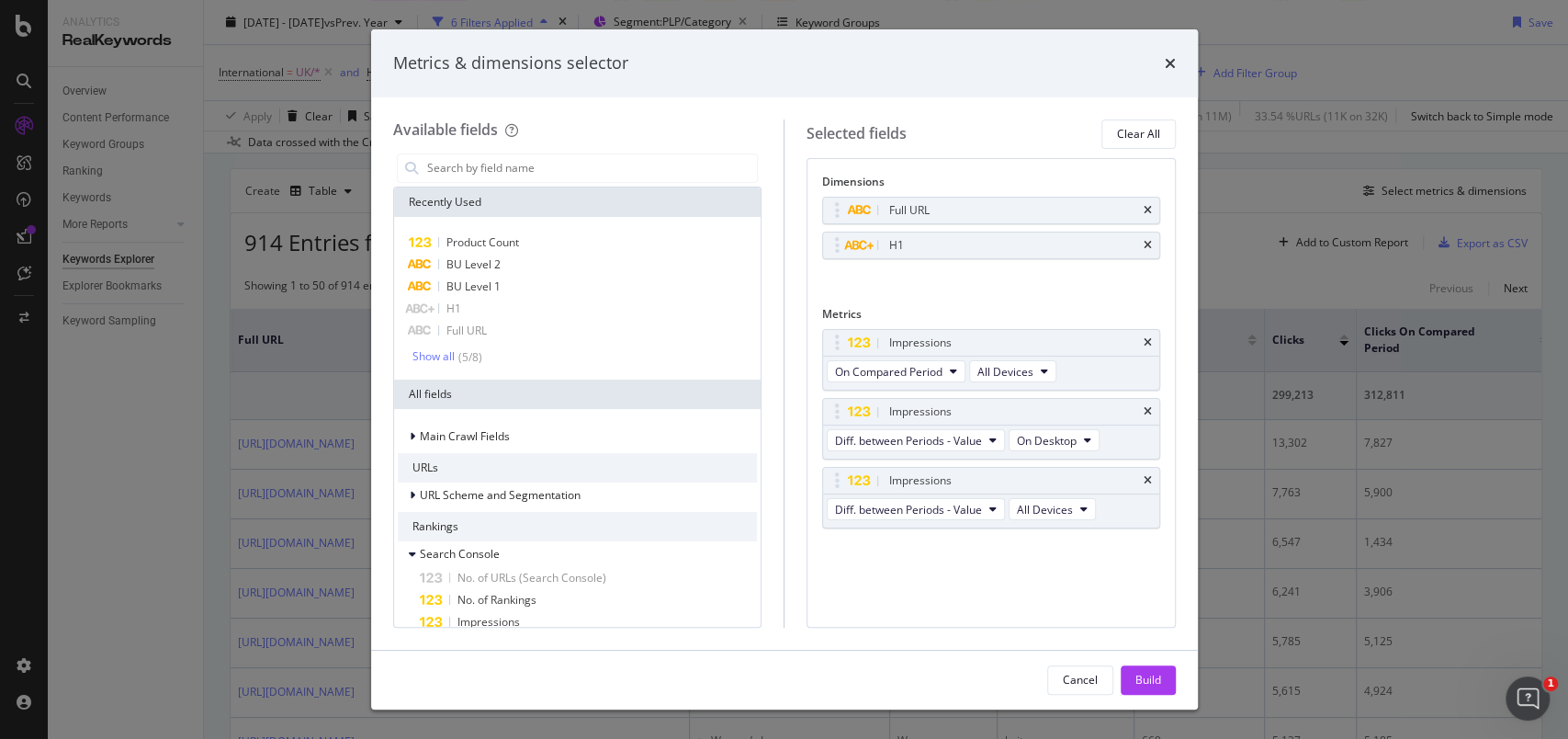
click at [1126, 338] on div "Impressions" at bounding box center [1012, 343] width 254 height 19
click at [1141, 337] on div "Impressions" at bounding box center [991, 343] width 336 height 26
click at [1144, 342] on icon "times" at bounding box center [1147, 343] width 8 height 11
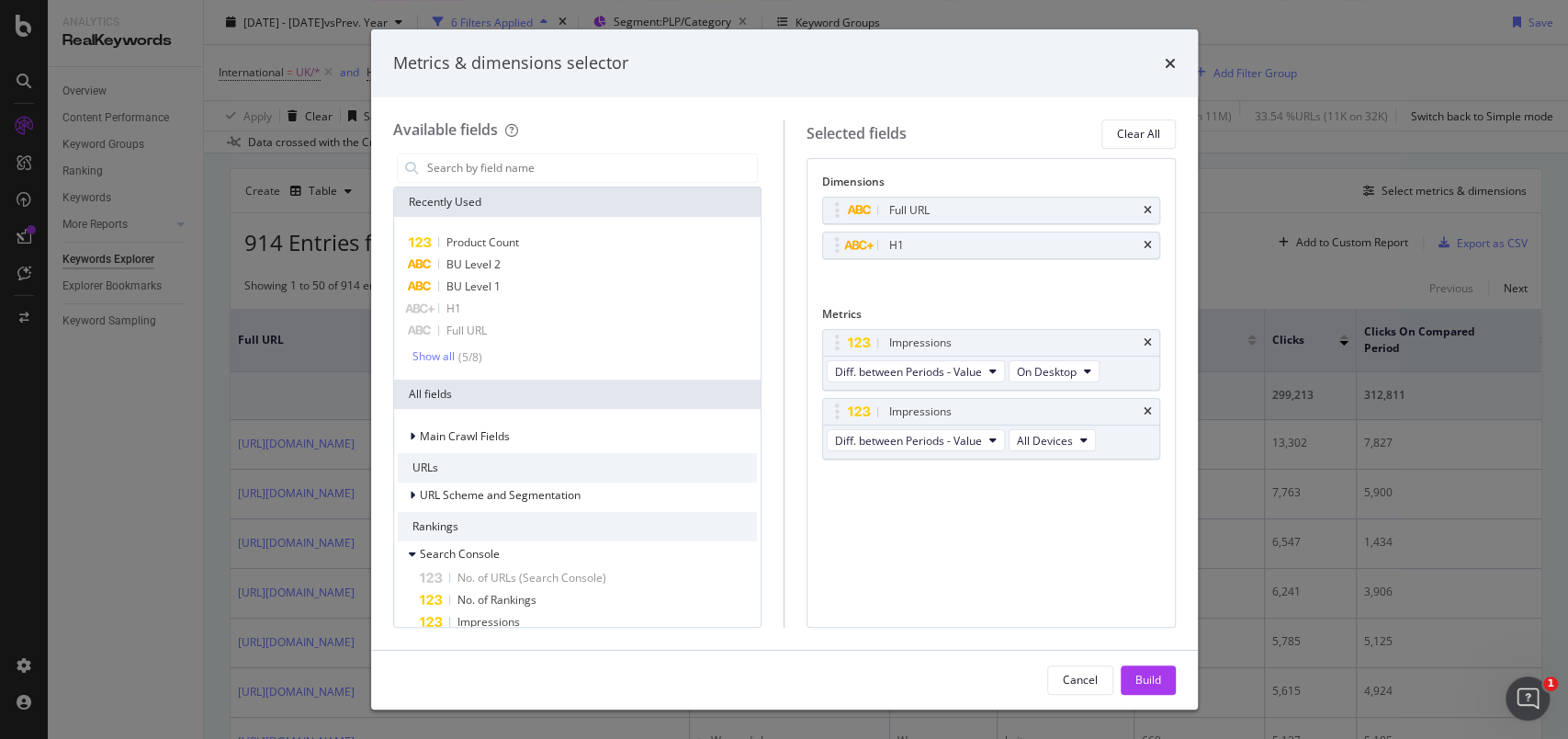
click at [1144, 342] on icon "times" at bounding box center [1147, 343] width 8 height 11
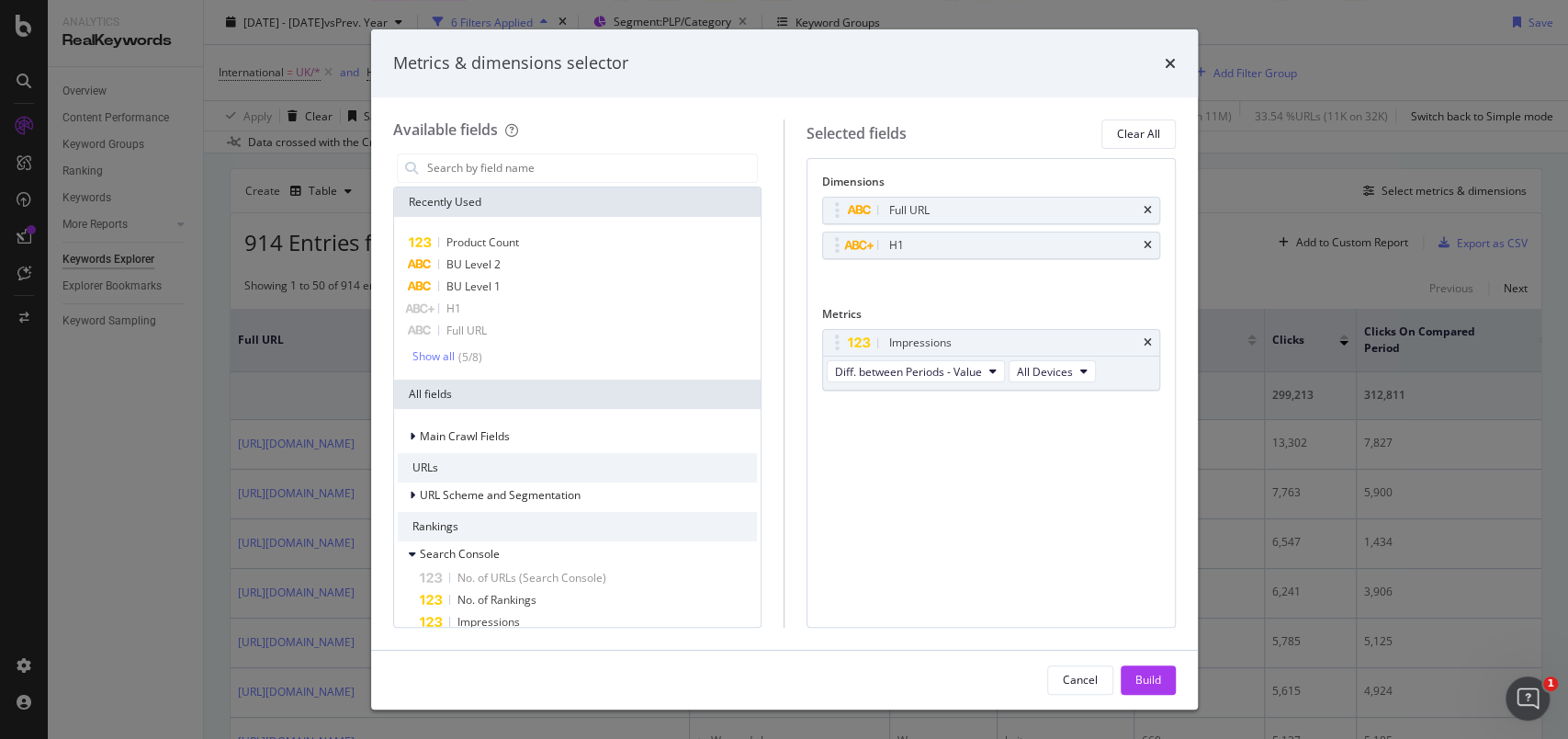
click at [1144, 342] on icon "times" at bounding box center [1147, 343] width 8 height 11
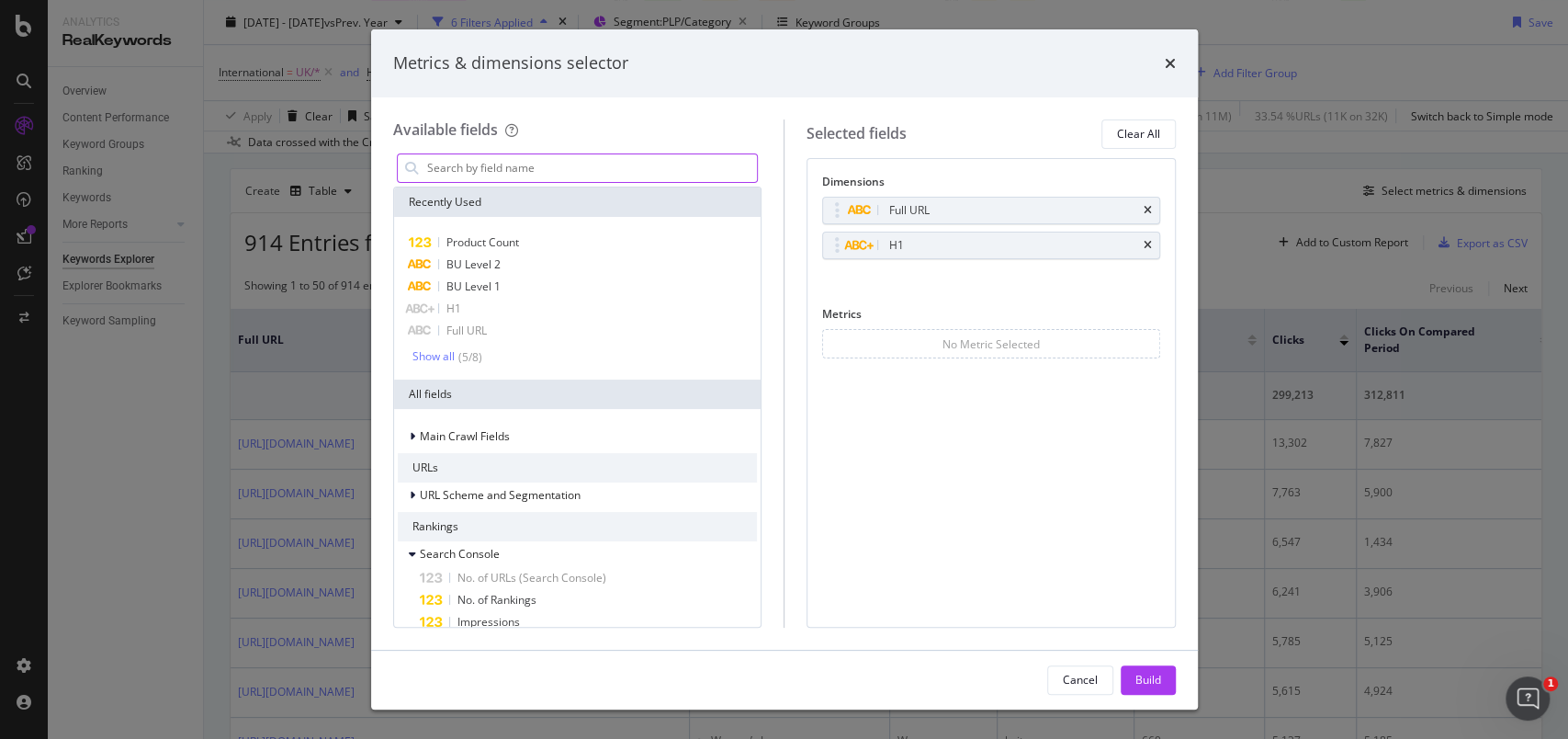
click at [493, 173] on input "modal" at bounding box center [591, 168] width 332 height 28
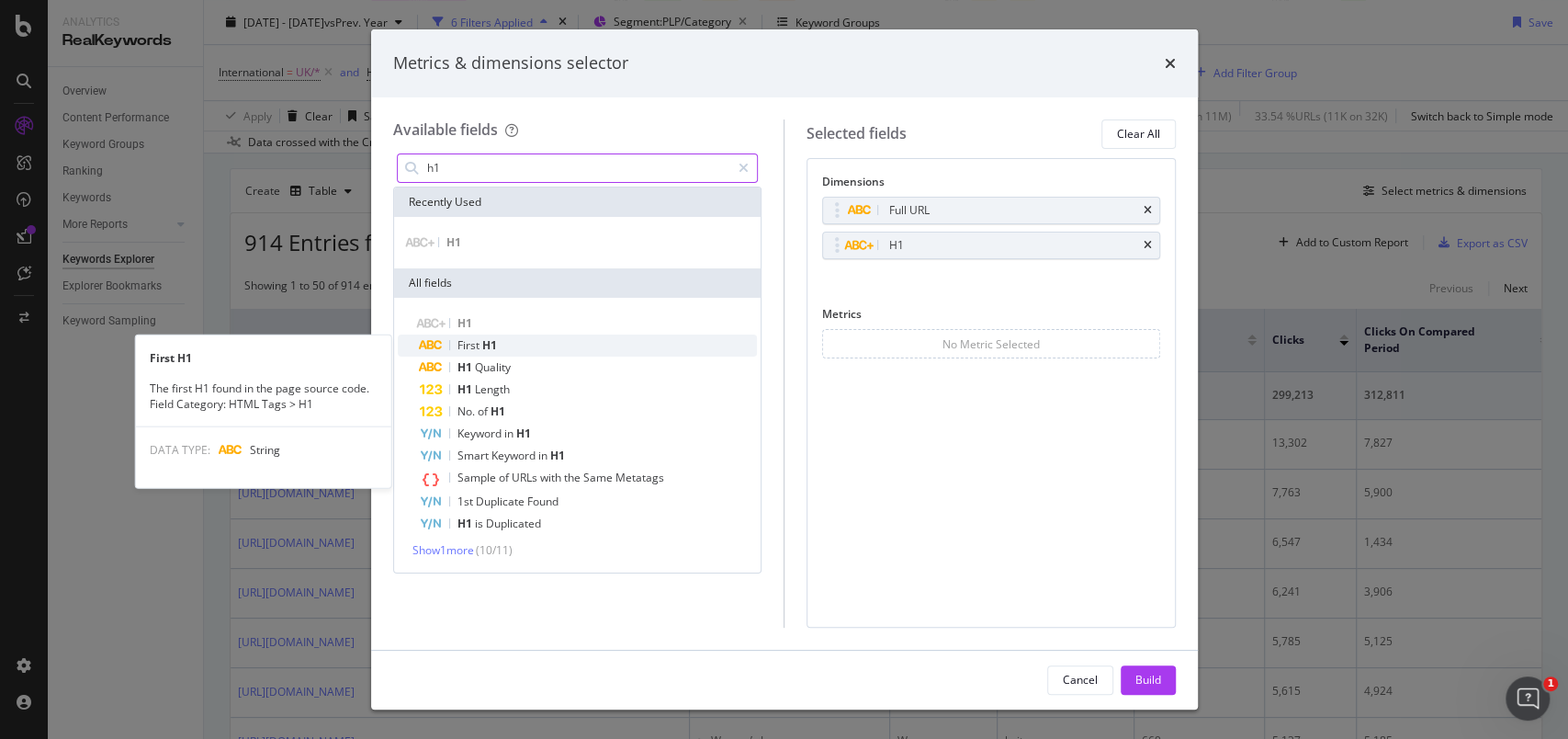
type input "h1"
click at [509, 342] on div "First H1" at bounding box center [588, 345] width 338 height 22
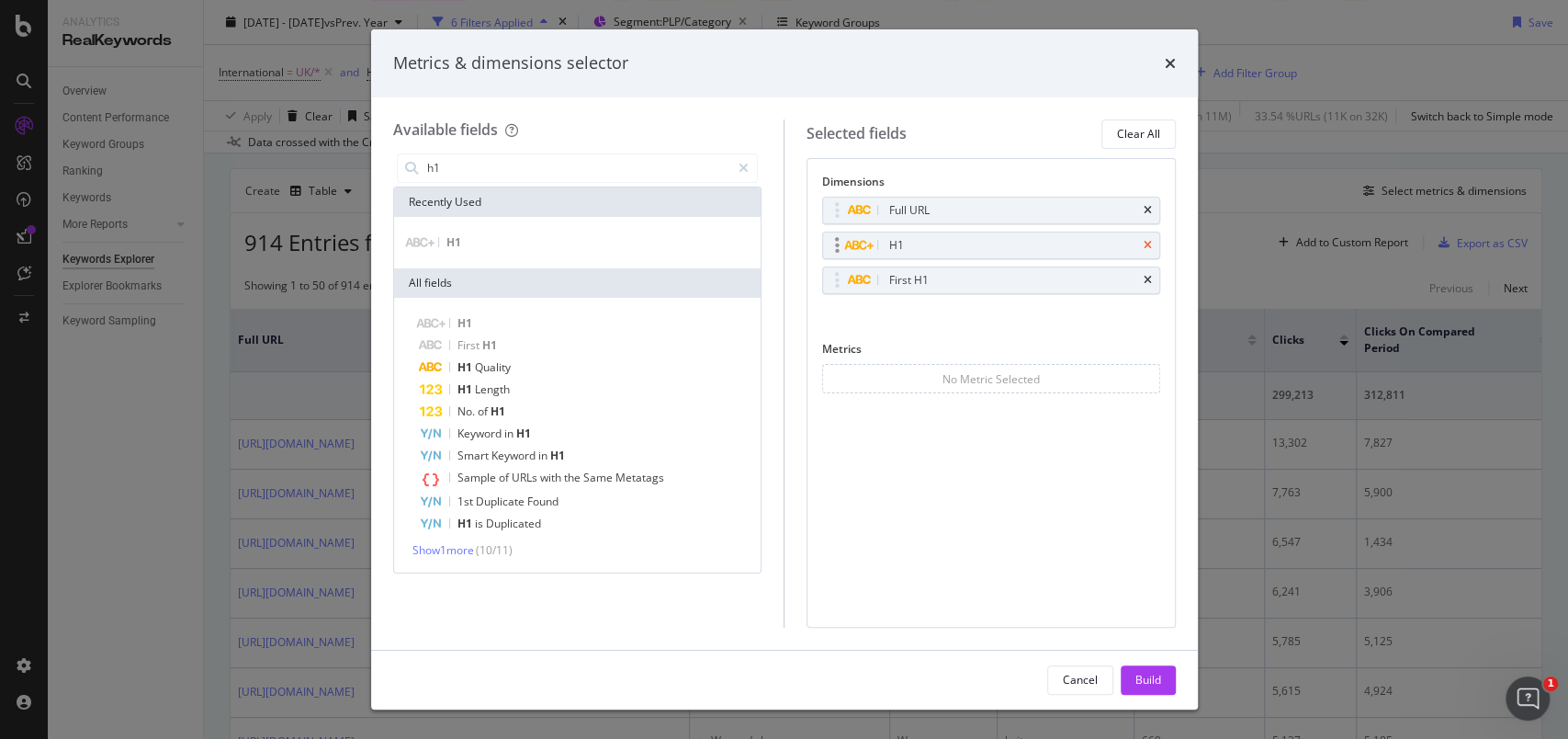
click at [1145, 244] on icon "times" at bounding box center [1147, 245] width 8 height 11
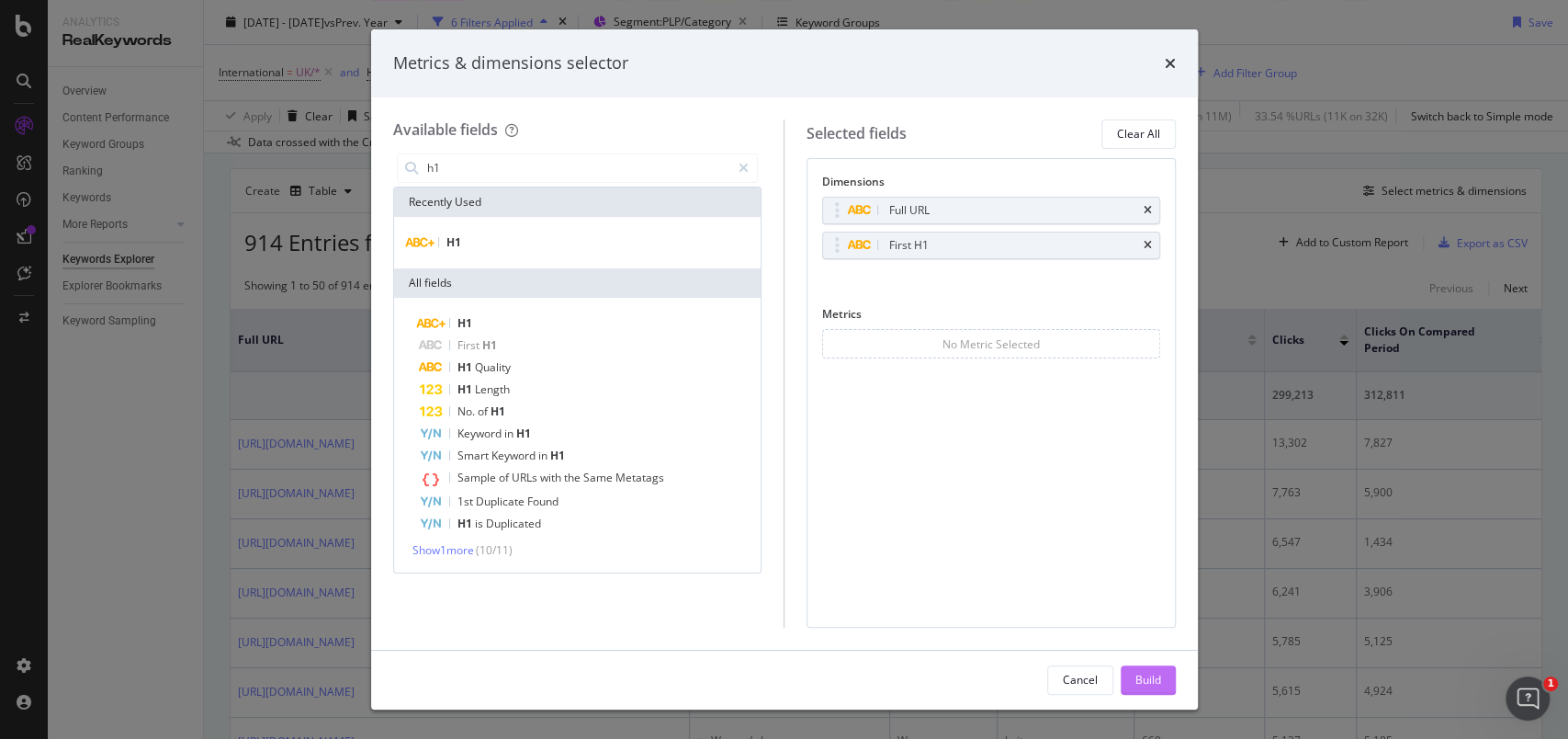
click at [1136, 680] on div "Build" at bounding box center [1148, 680] width 26 height 16
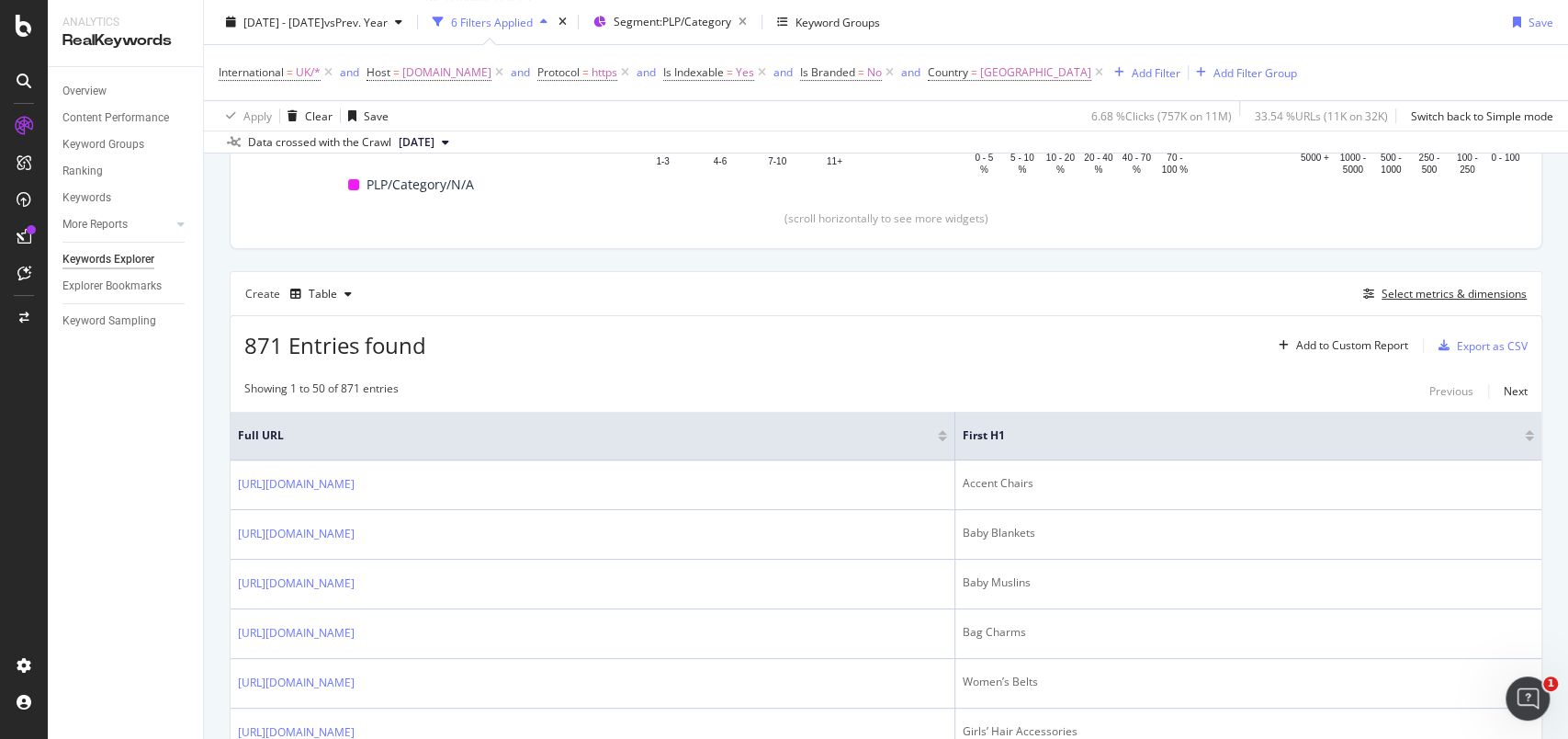
scroll to position [424, 0]
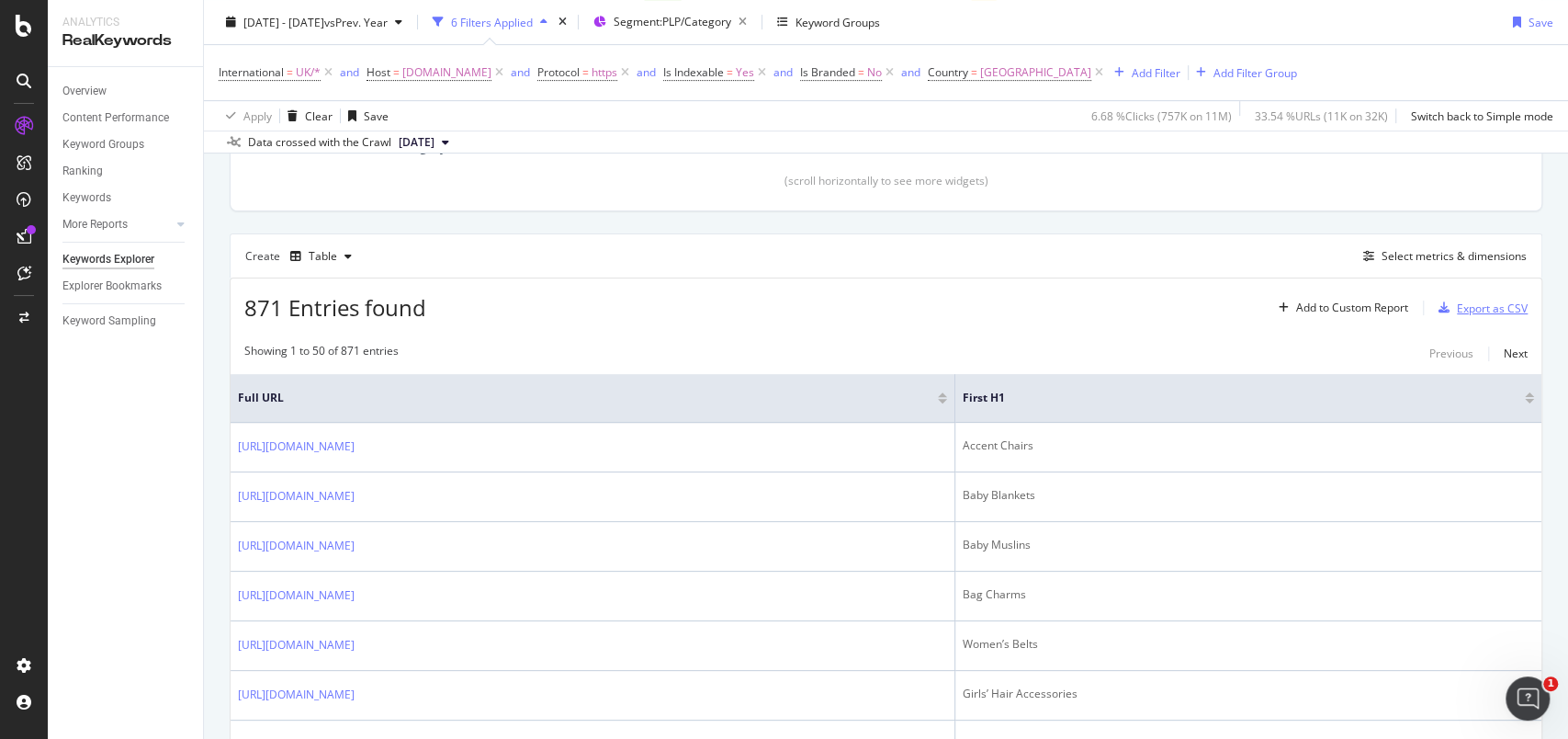
click at [1457, 303] on div "Export as CSV" at bounding box center [1492, 308] width 71 height 16
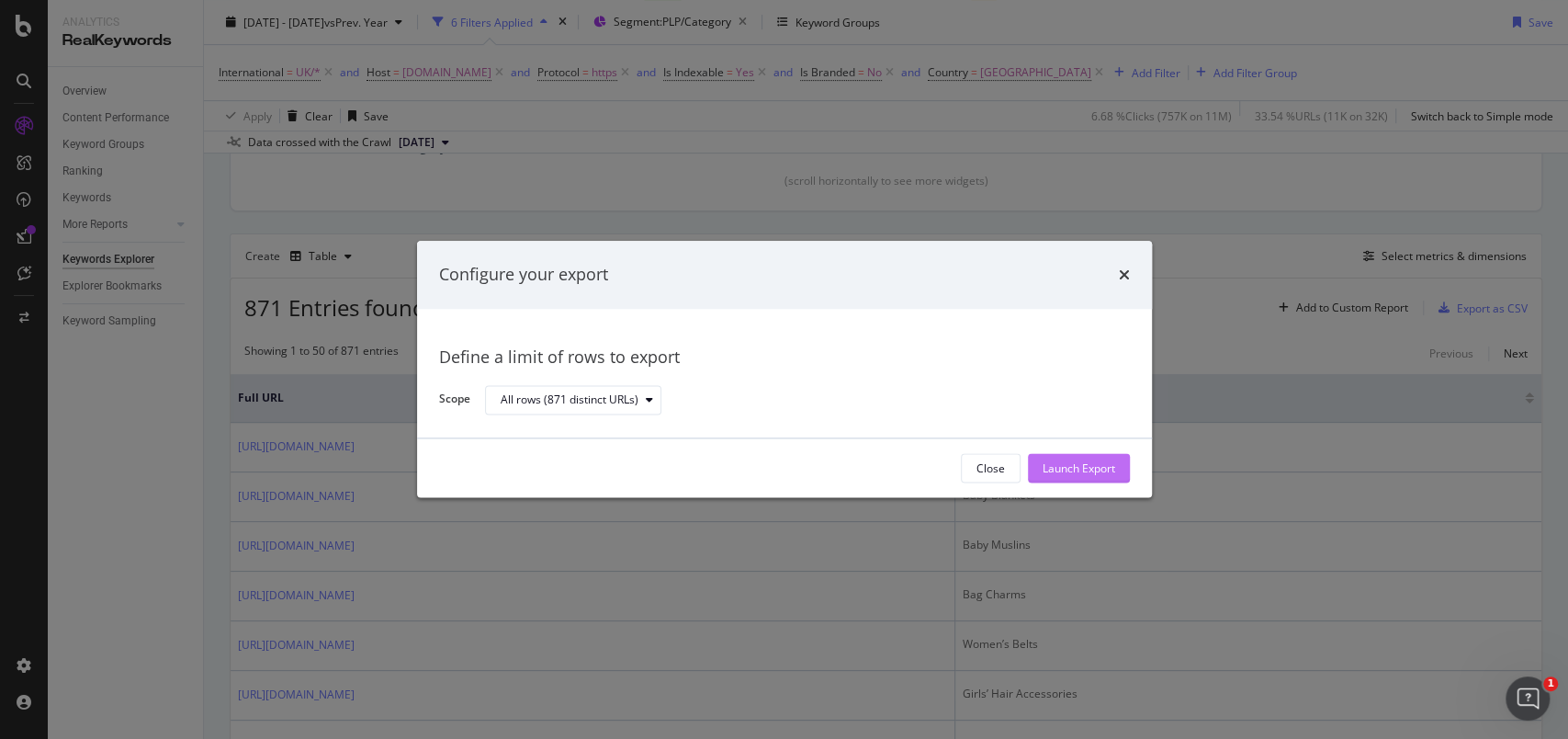
click at [1072, 464] on div "Launch Export" at bounding box center [1078, 468] width 72 height 16
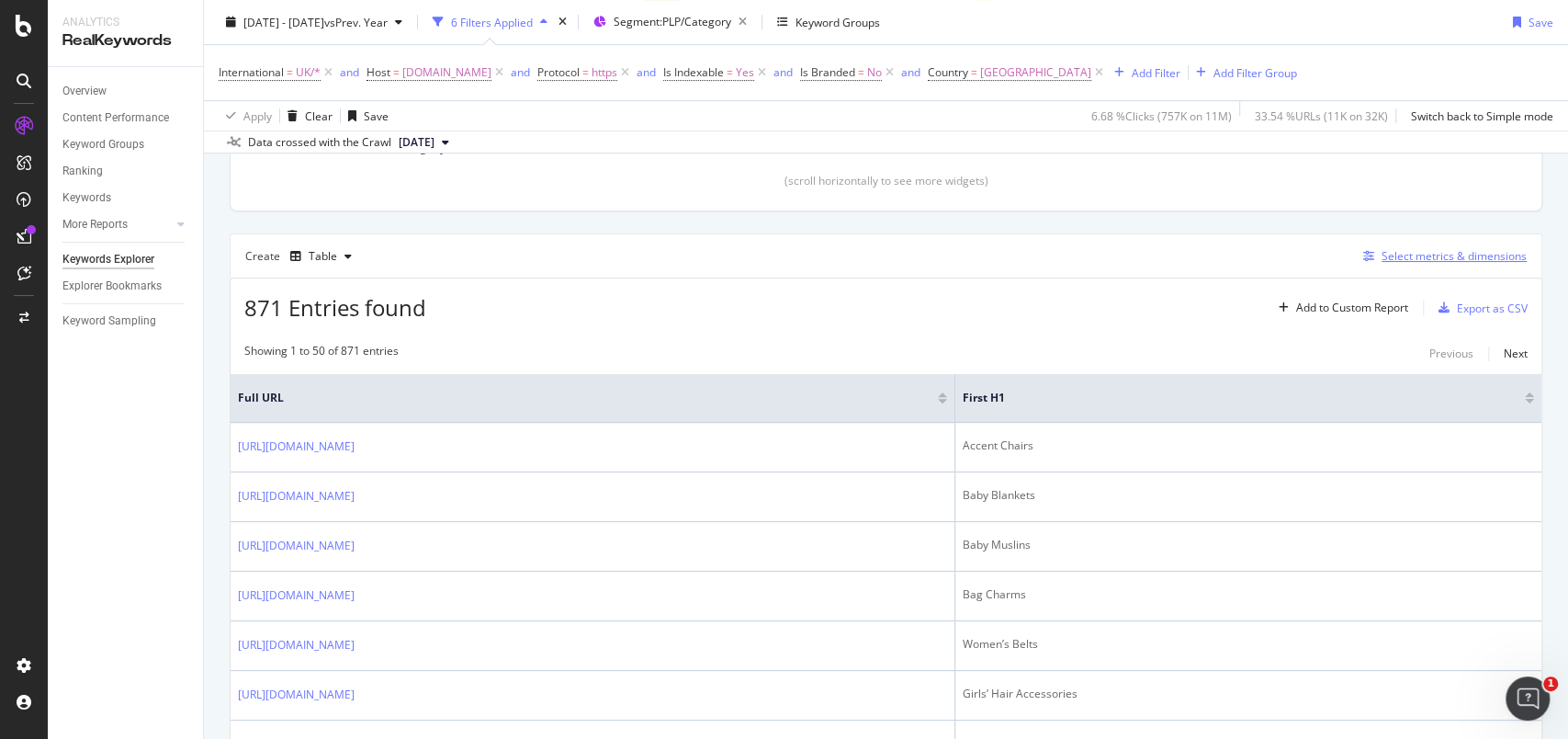
click at [1389, 253] on div "Select metrics & dimensions" at bounding box center [1454, 255] width 145 height 16
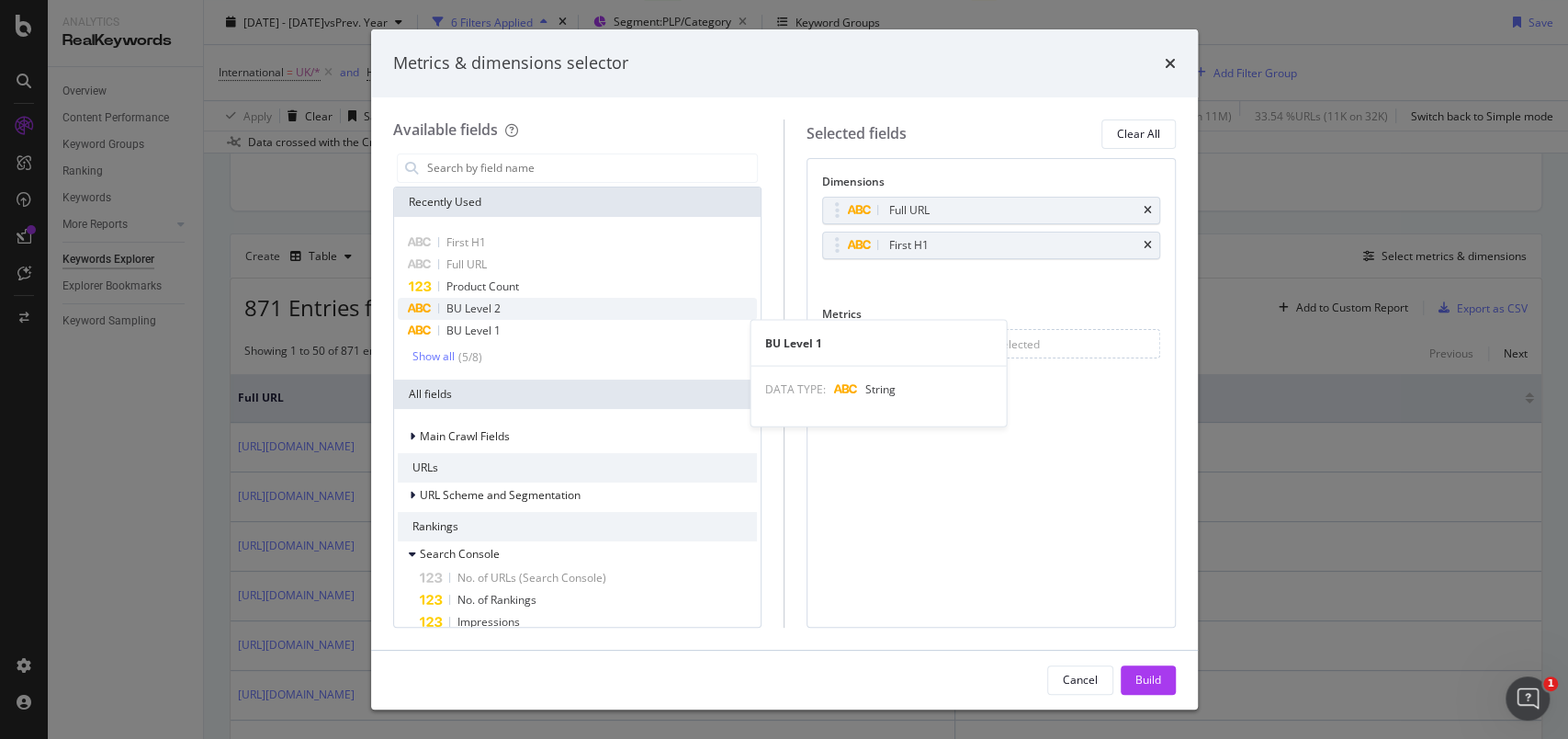
drag, startPoint x: 463, startPoint y: 326, endPoint x: 467, endPoint y: 316, distance: 10.8
click at [463, 326] on span "BU Level 1" at bounding box center [473, 330] width 54 height 16
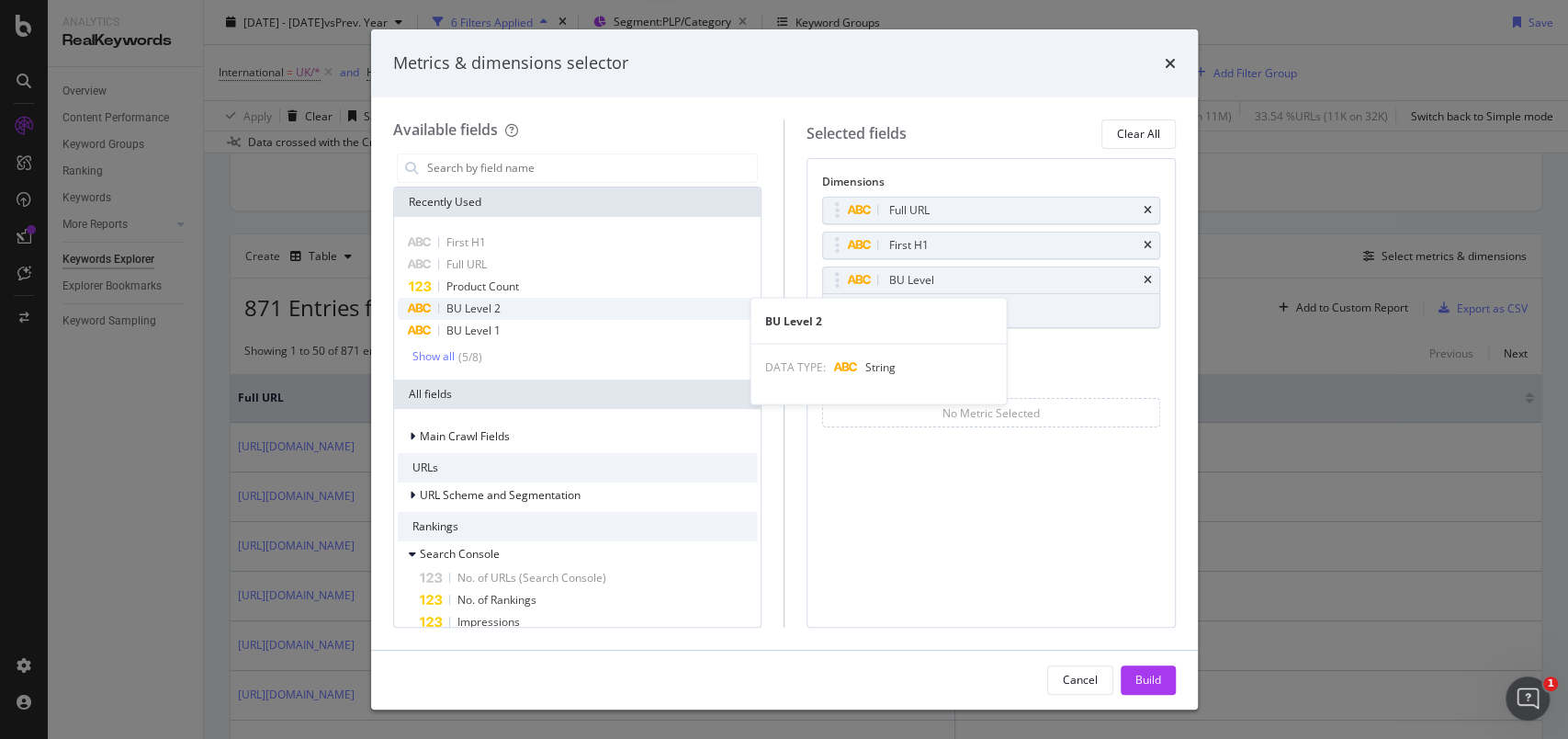
click at [467, 316] on div "BU Level 2" at bounding box center [578, 309] width 360 height 22
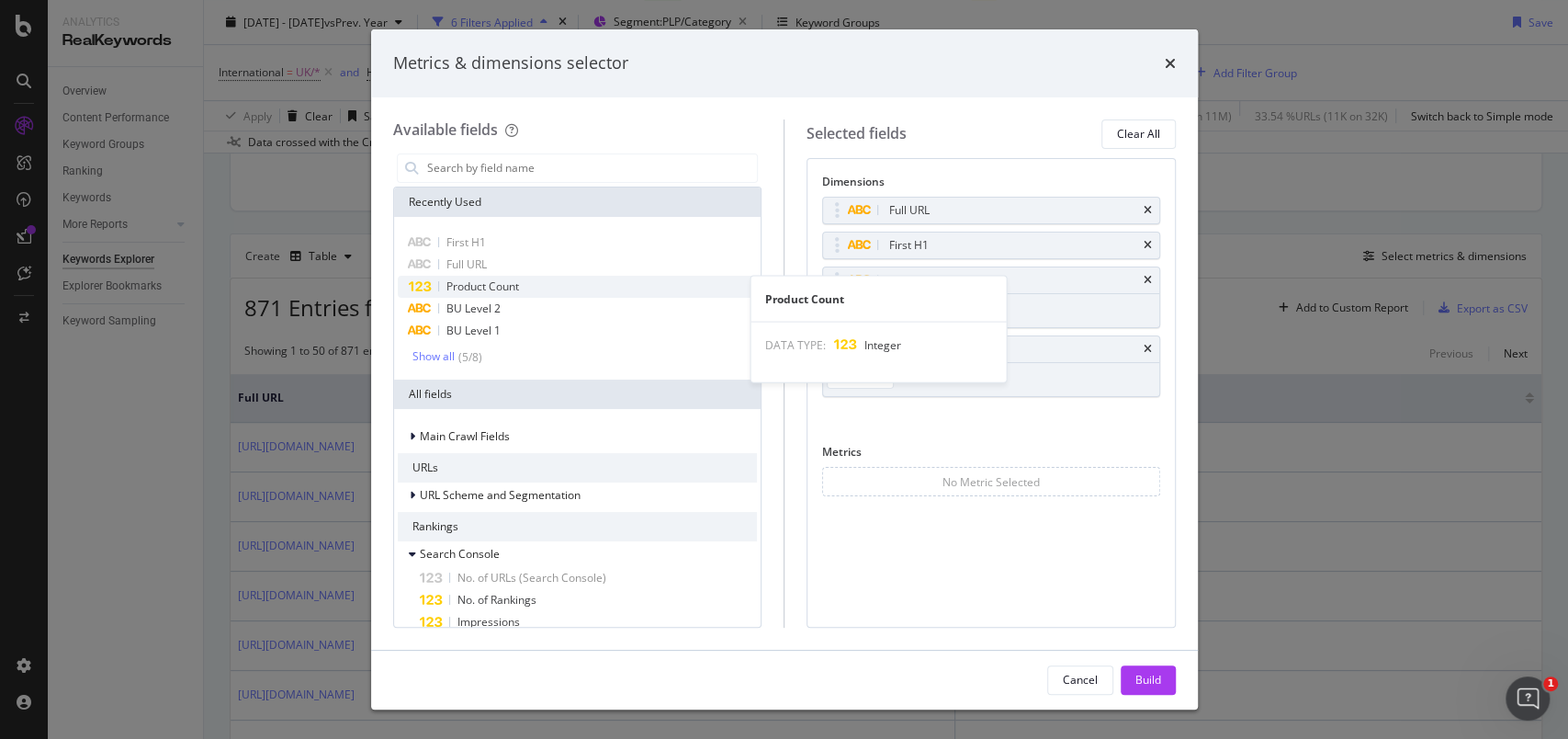
click at [466, 293] on div "Product Count" at bounding box center [578, 287] width 360 height 22
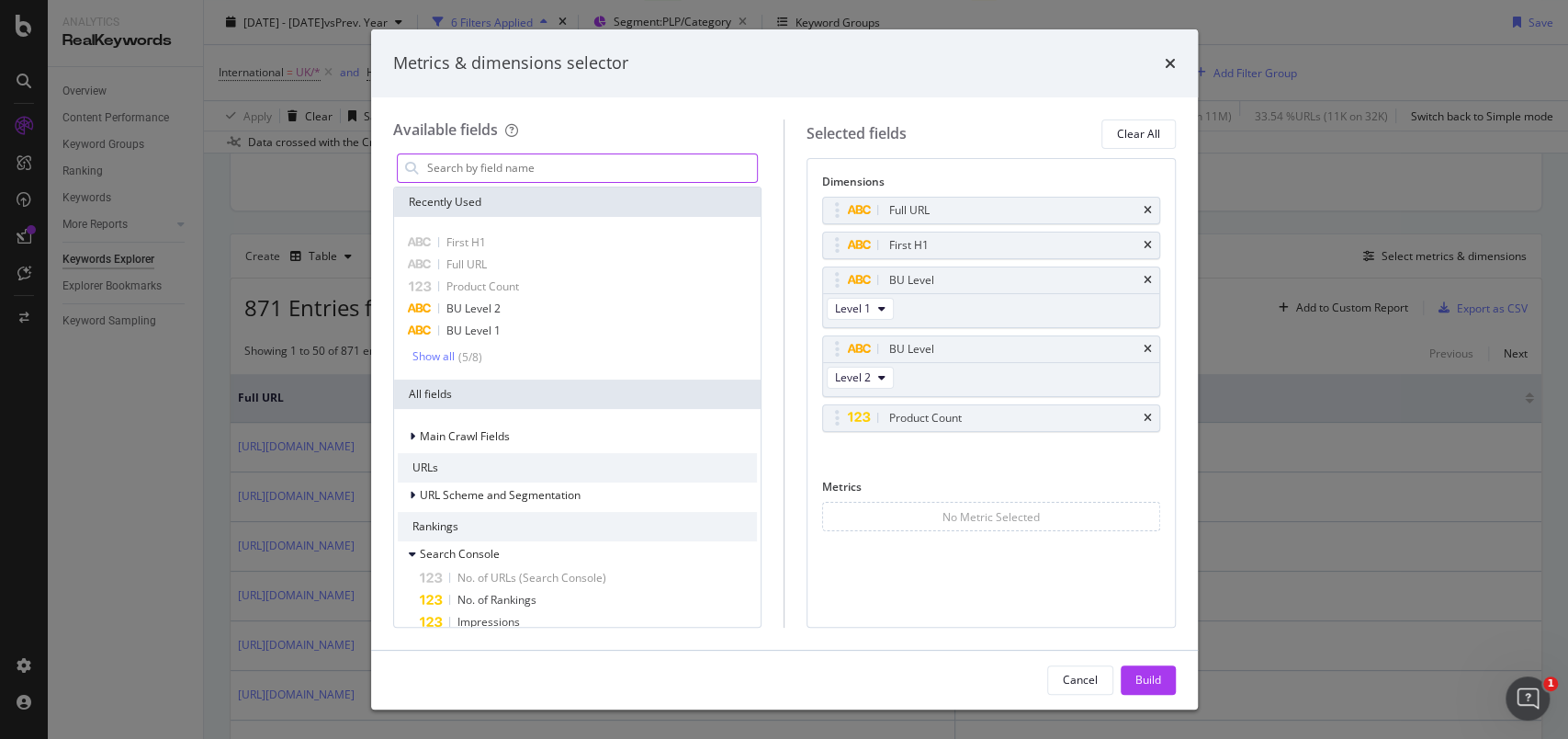
click at [515, 162] on input "modal" at bounding box center [591, 168] width 332 height 28
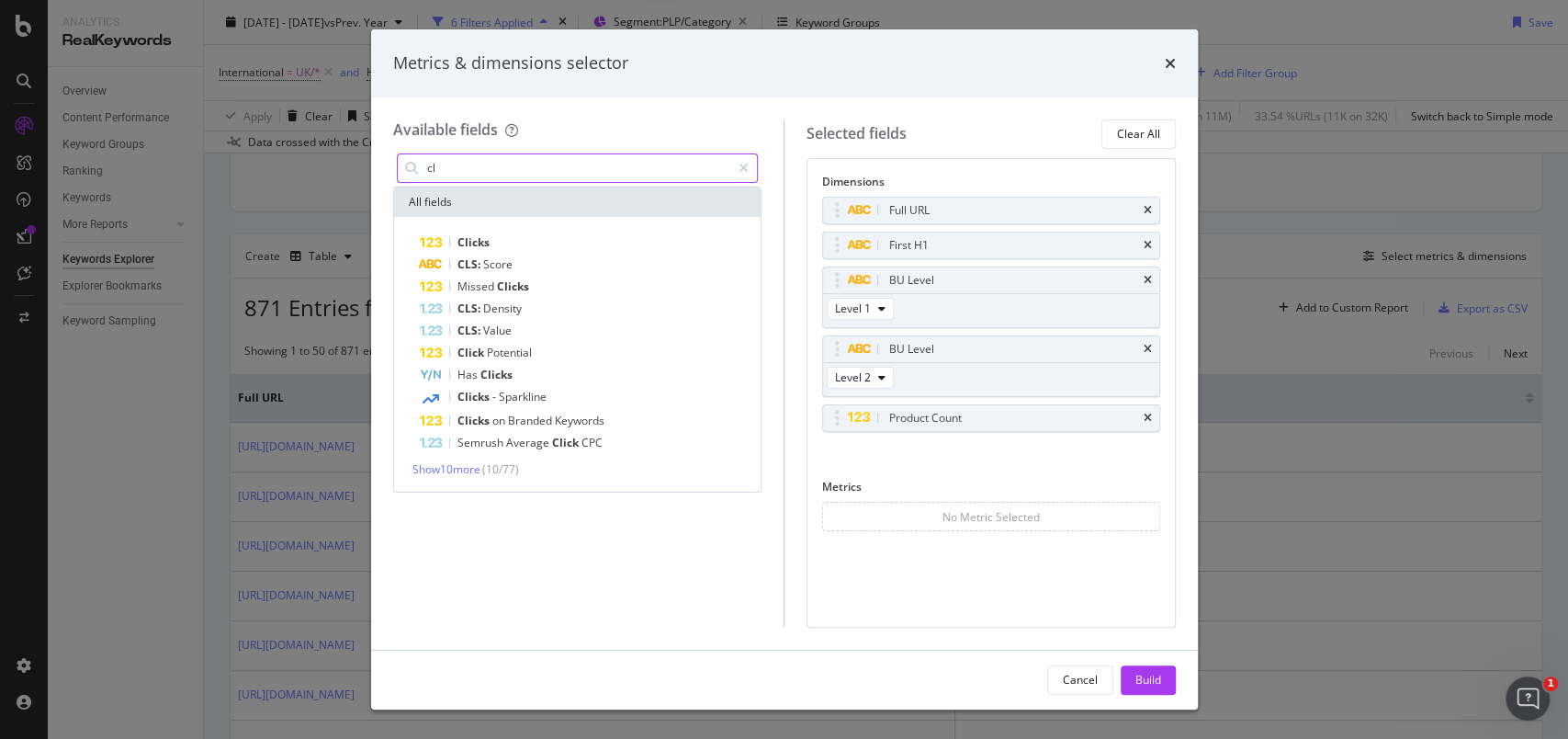
type input "c"
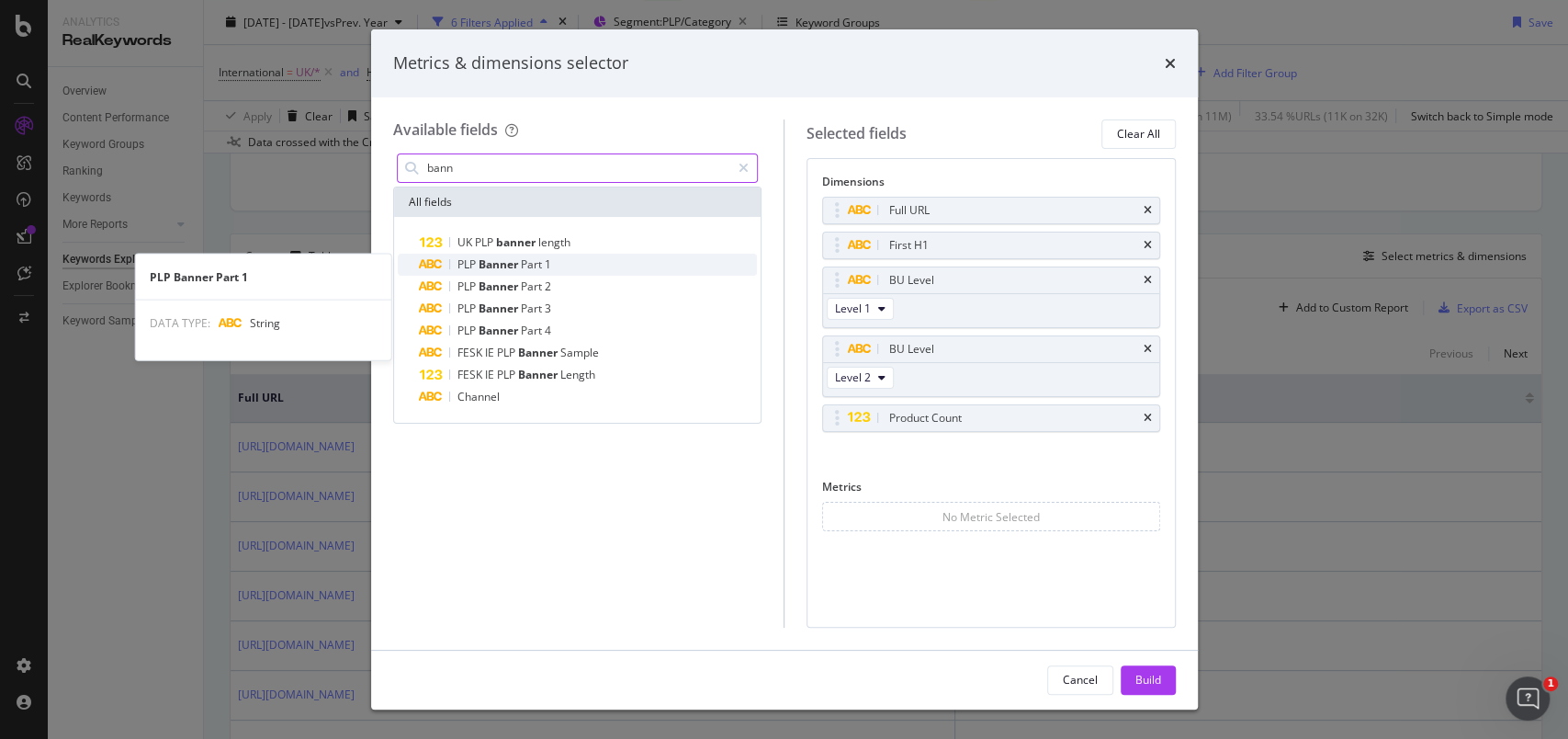
type input "bann"
click at [497, 253] on div "PLP Banner Part 1" at bounding box center [588, 265] width 338 height 22
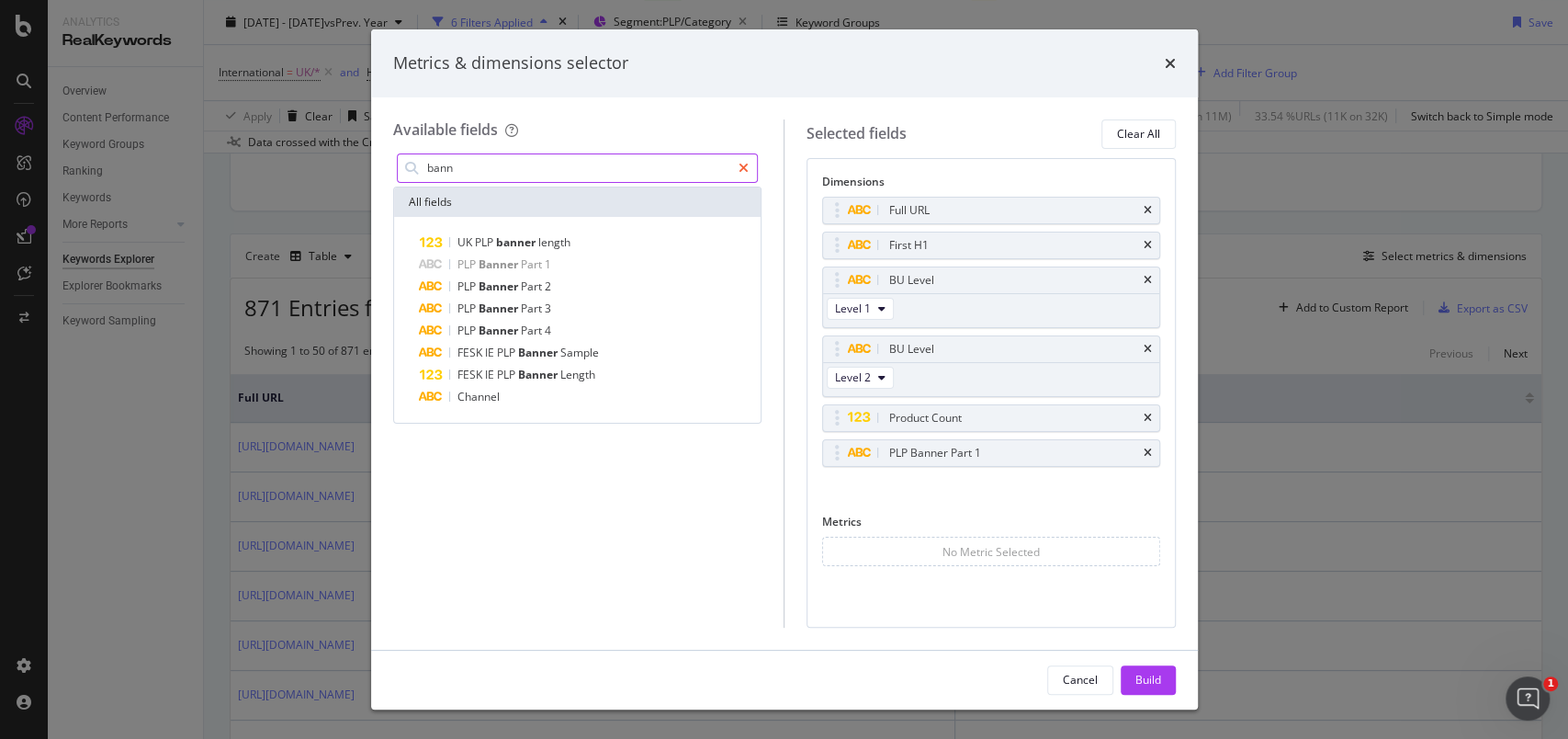
click at [747, 170] on icon "modal" at bounding box center [743, 168] width 10 height 13
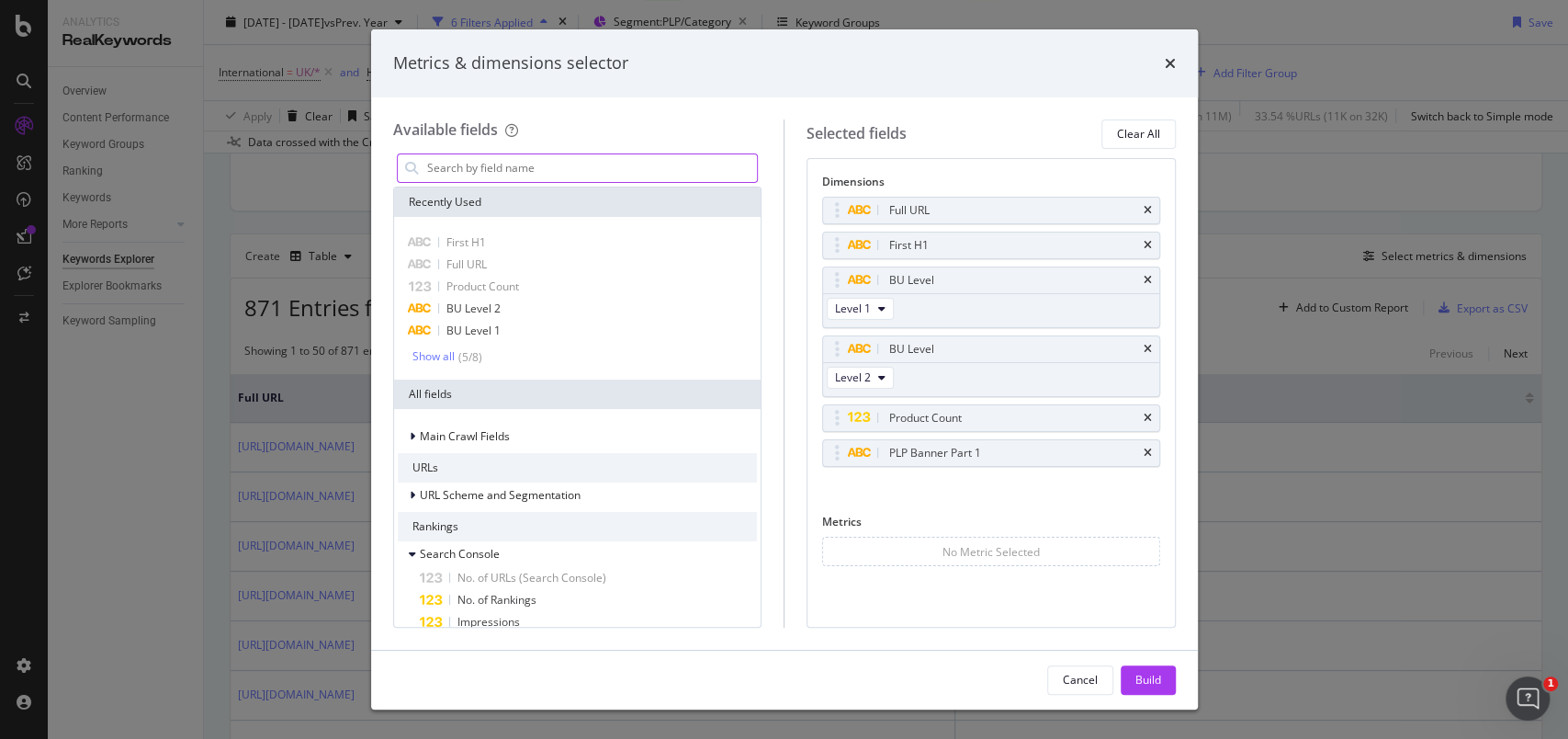
click at [651, 175] on input "modal" at bounding box center [591, 168] width 332 height 28
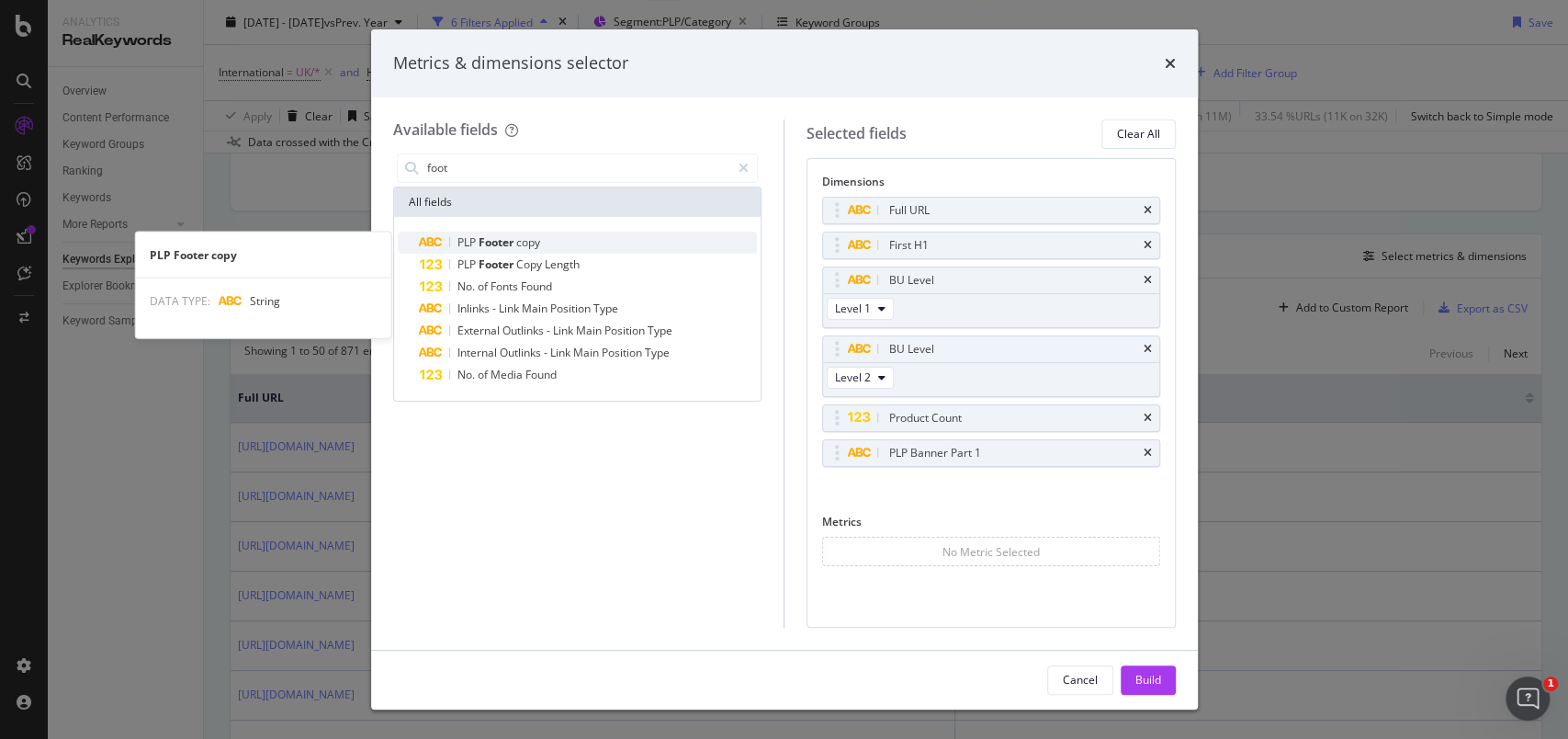
click at [544, 231] on div "PLP Footer copy" at bounding box center [588, 242] width 338 height 22
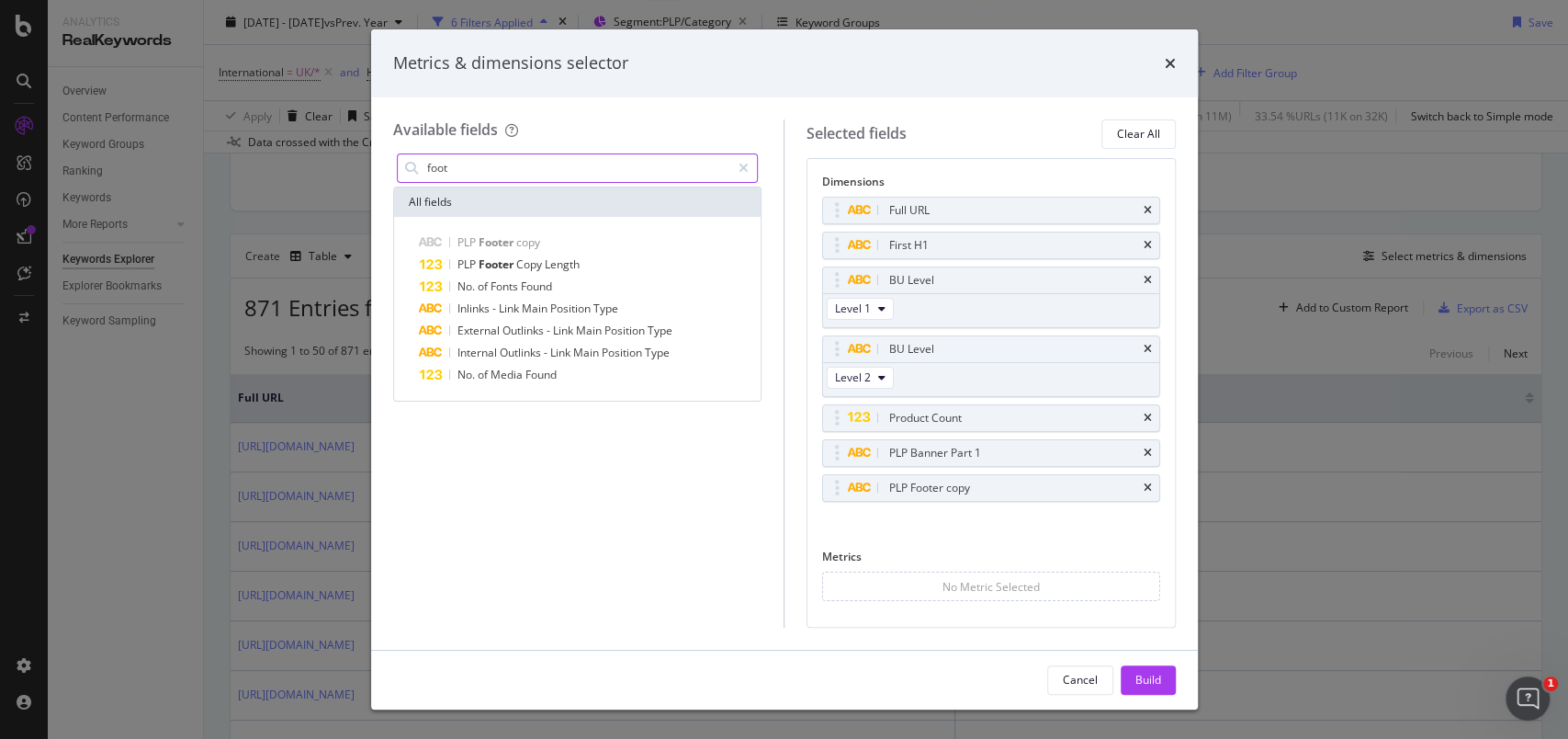
click at [456, 175] on input "foot" at bounding box center [578, 168] width 306 height 28
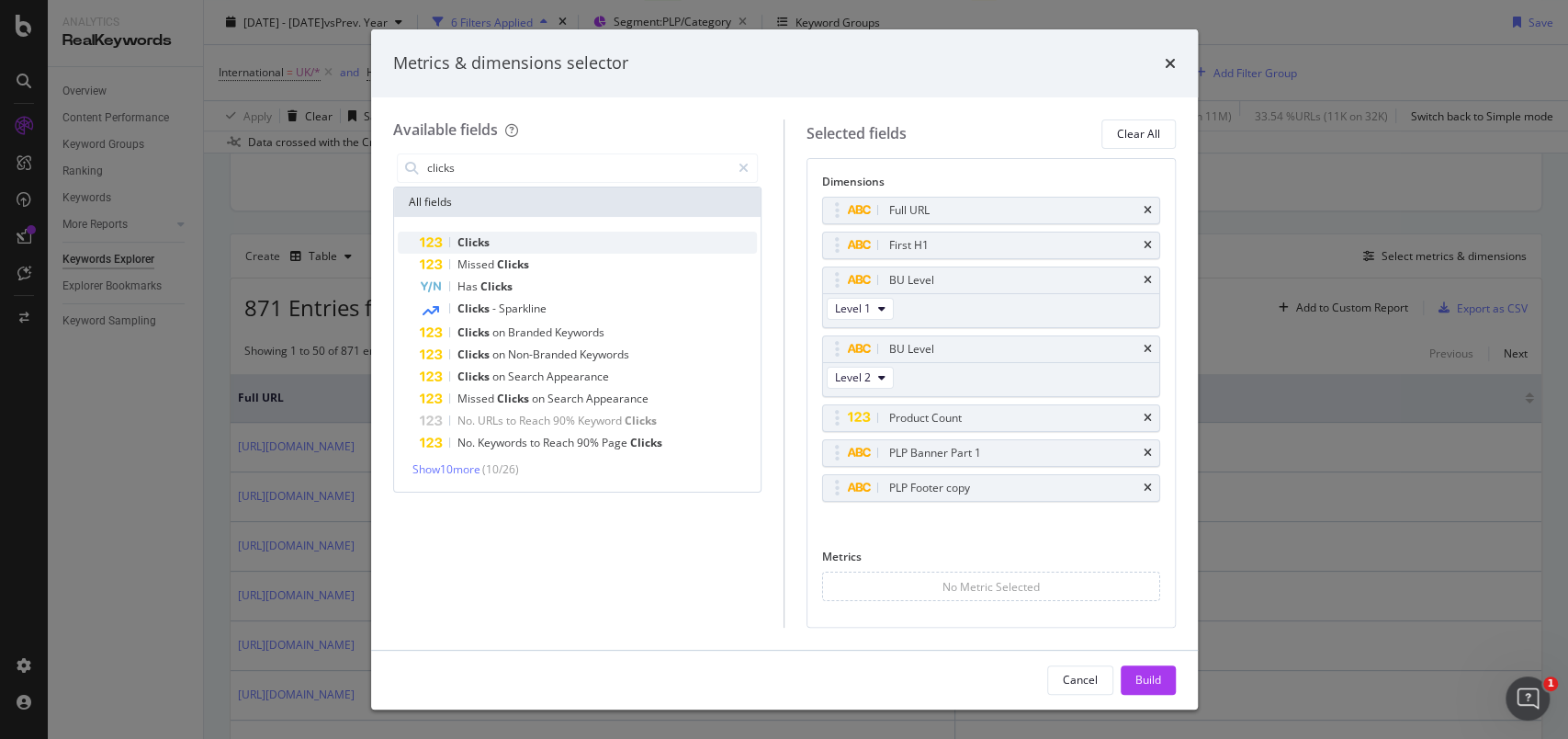
click at [521, 235] on div "Clicks" at bounding box center [588, 242] width 338 height 22
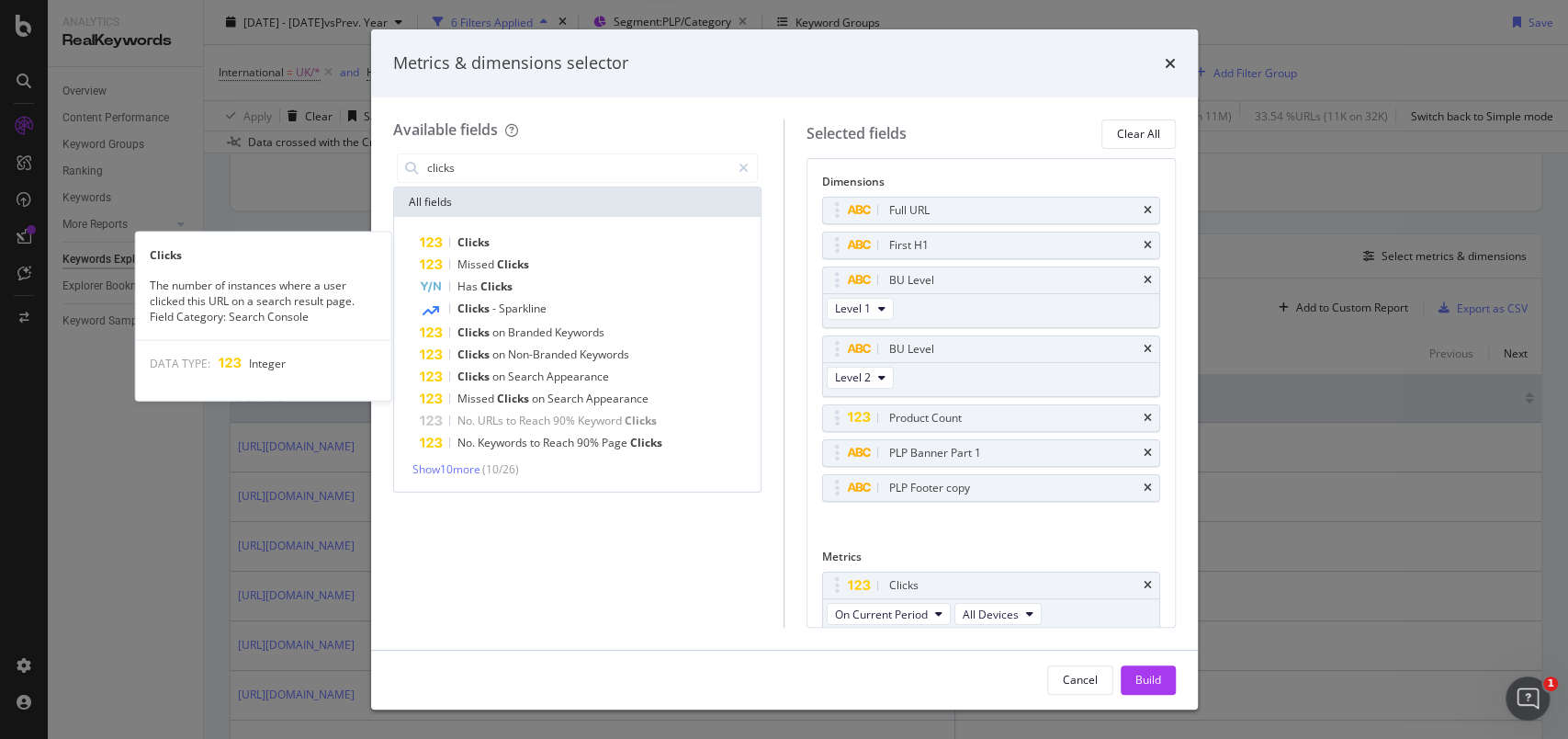
scroll to position [4, 0]
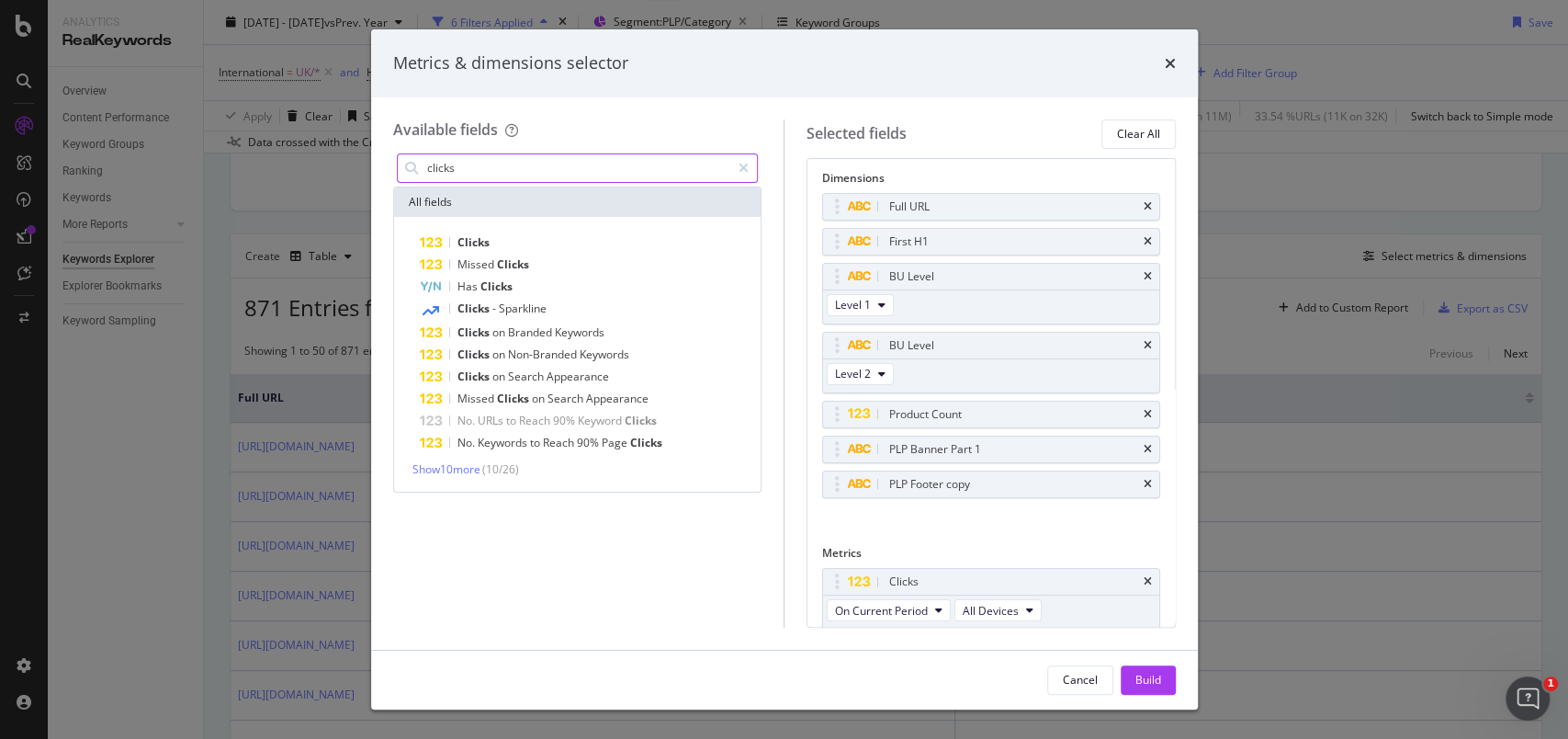
click at [448, 169] on input "clicks" at bounding box center [578, 168] width 306 height 28
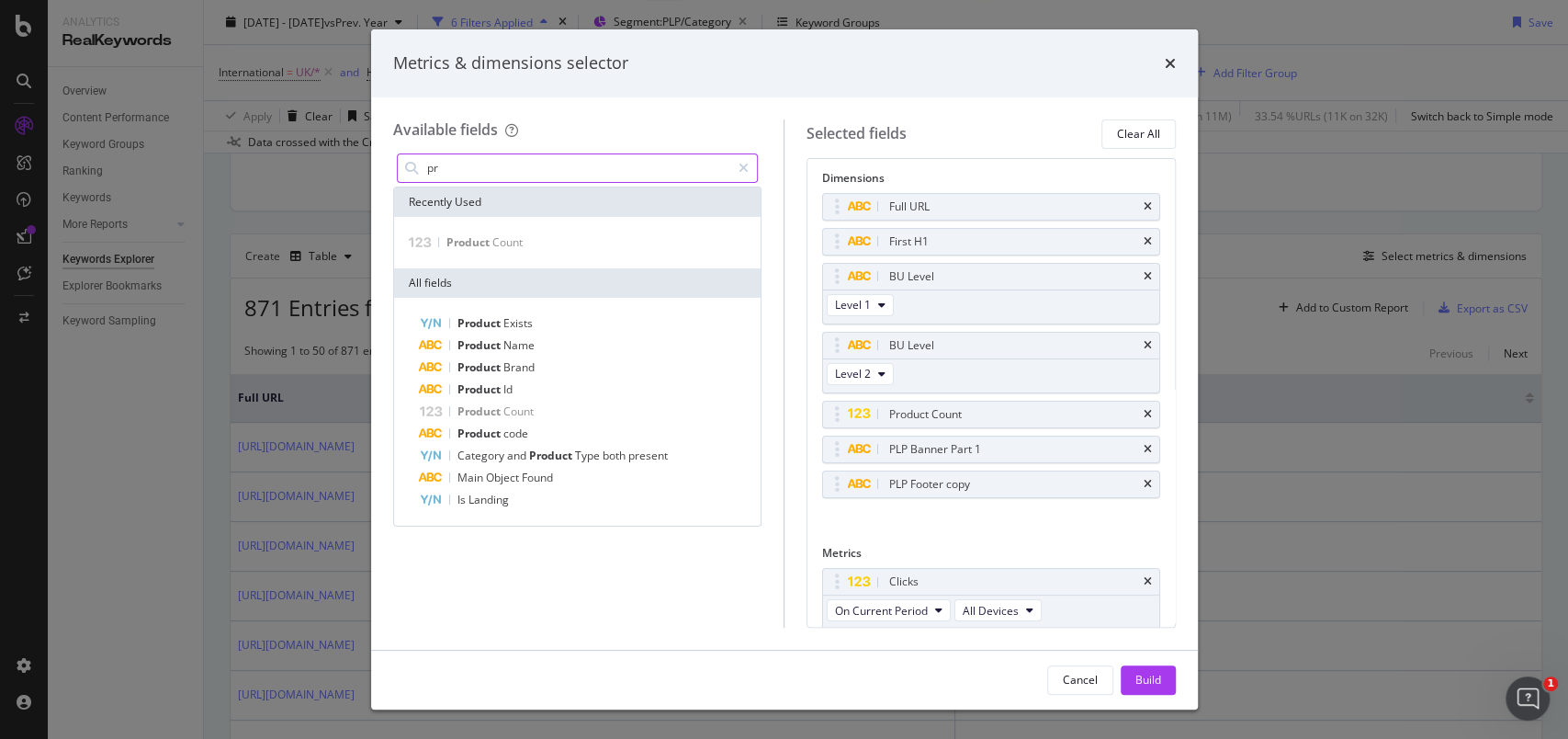
type input "p"
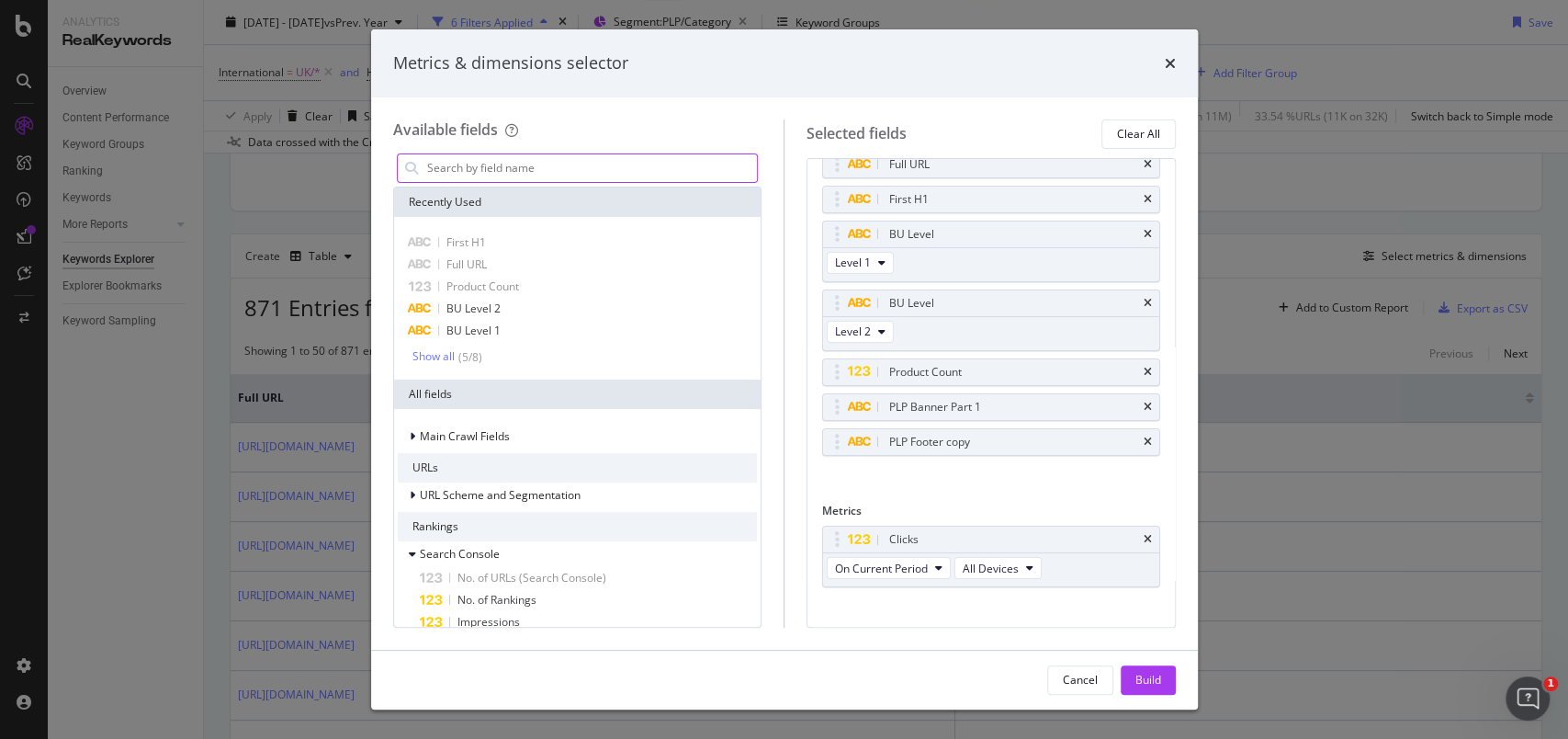
scroll to position [65, 0]
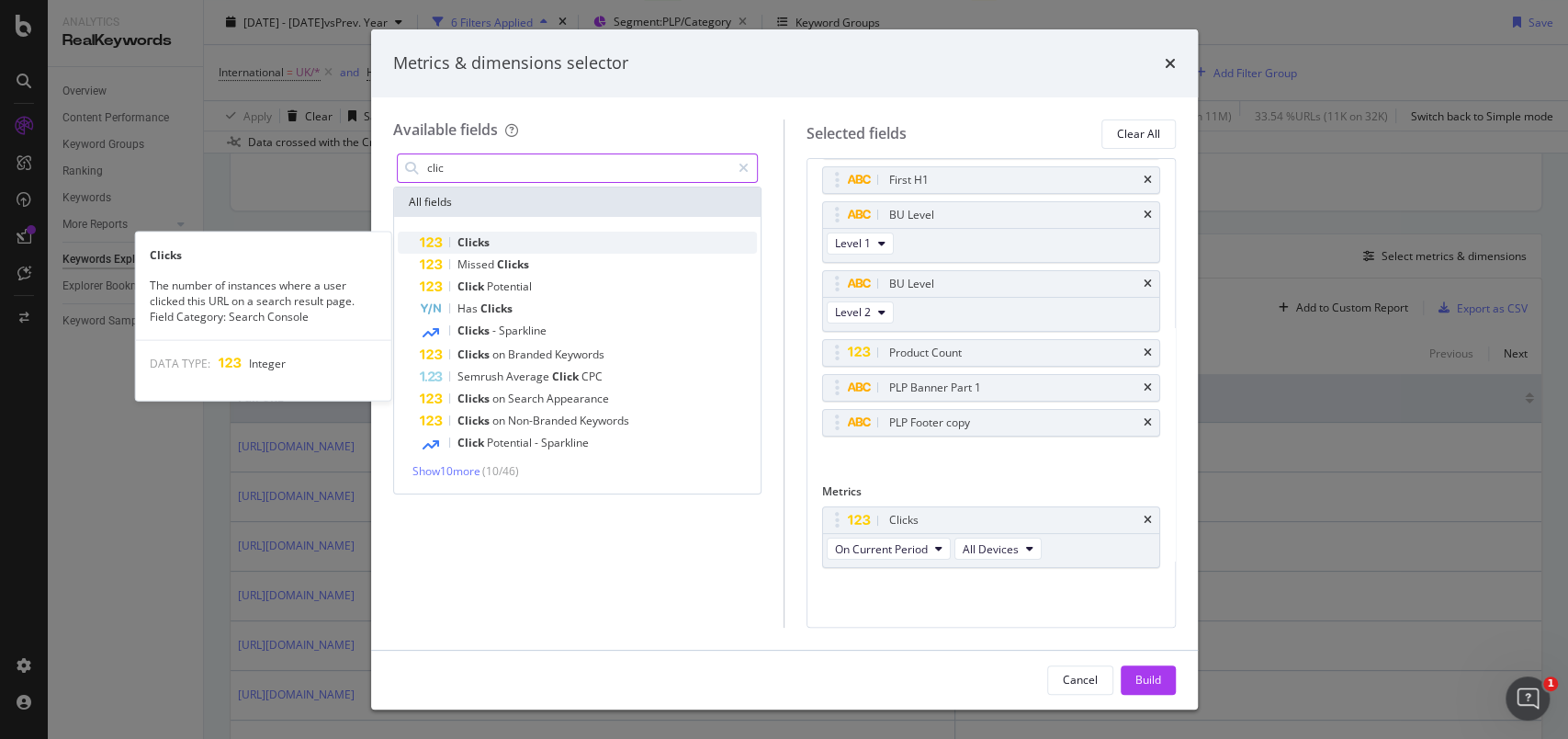
type input "clic"
click at [491, 241] on div "Clicks" at bounding box center [588, 242] width 338 height 22
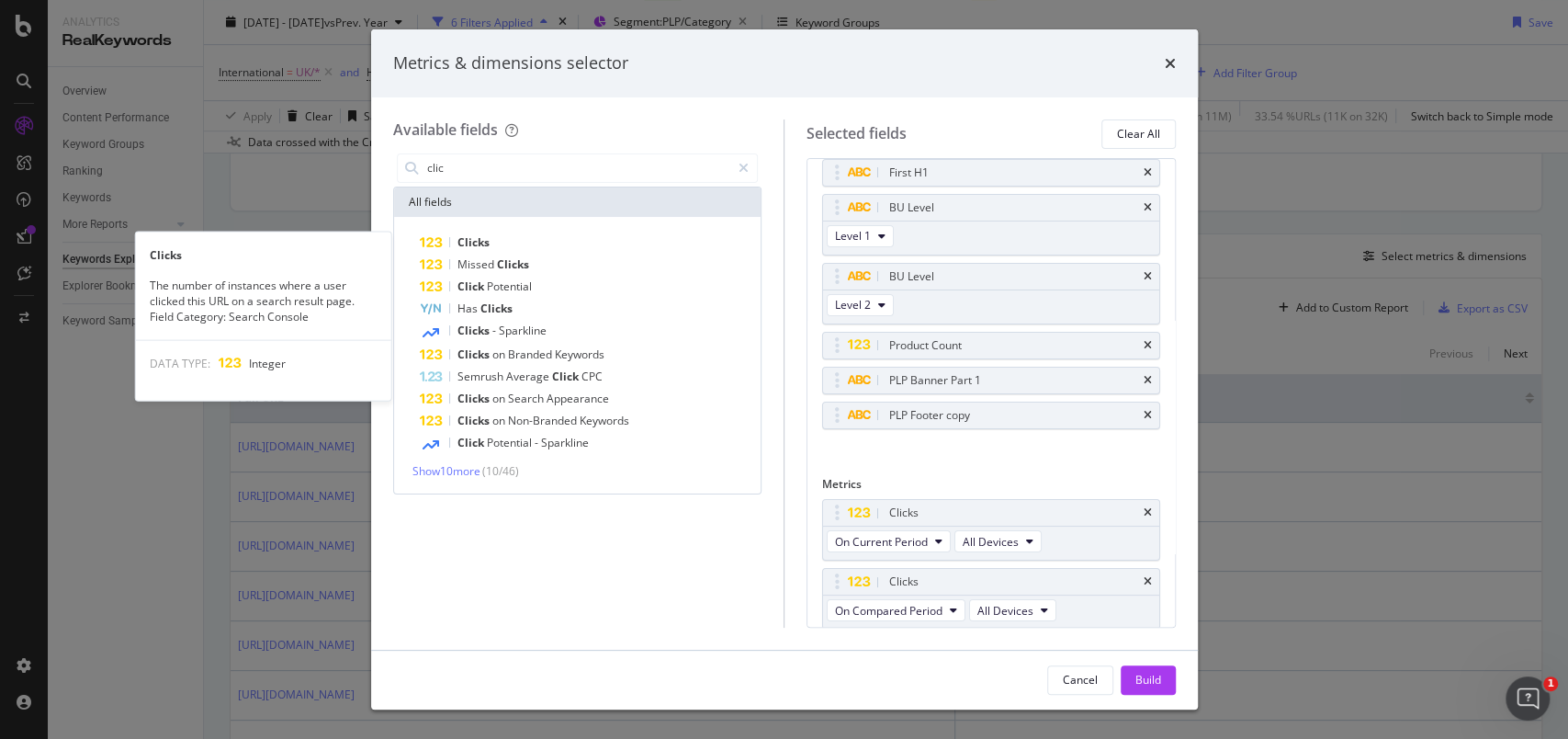
click at [491, 241] on div "Clicks" at bounding box center [588, 242] width 338 height 22
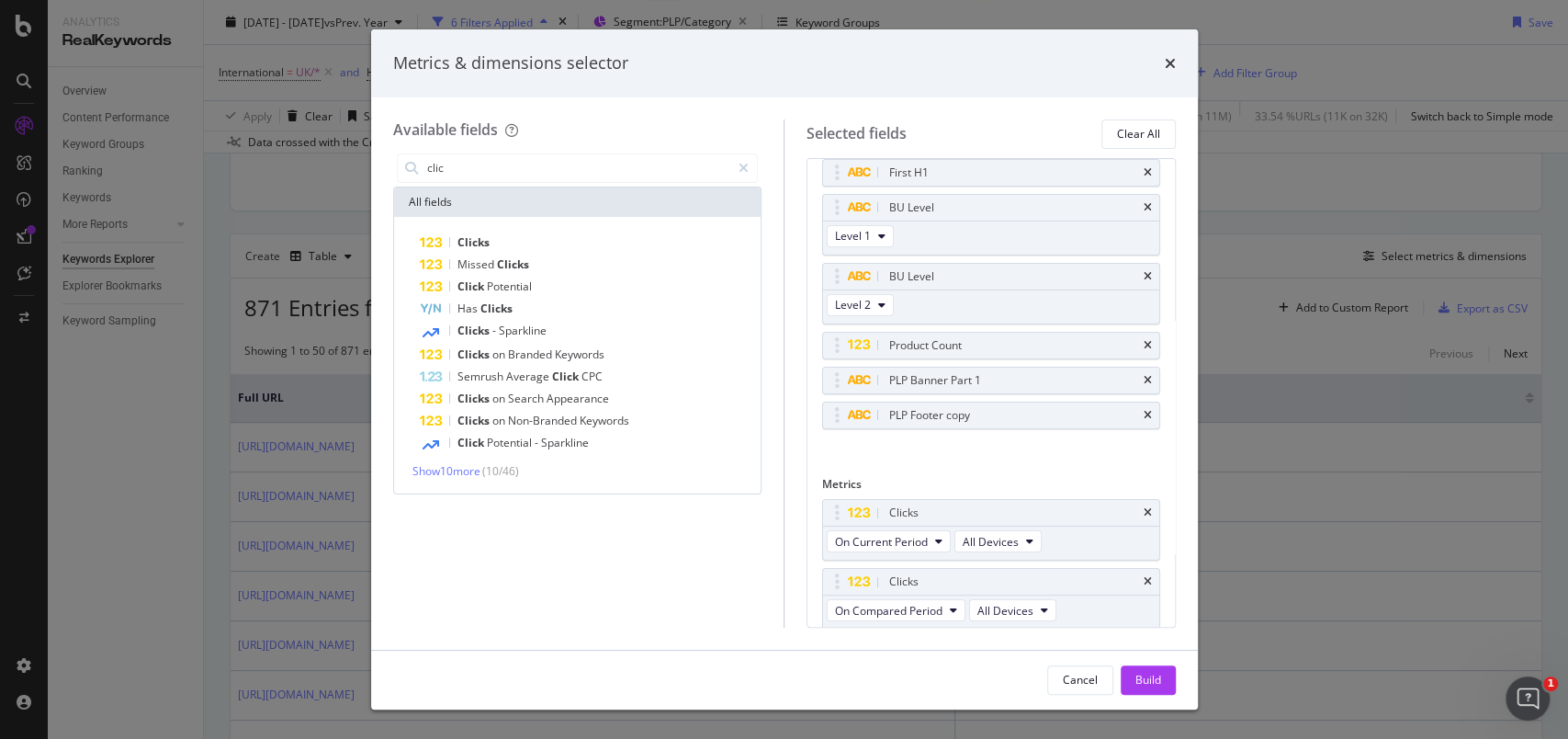
scroll to position [140, 0]
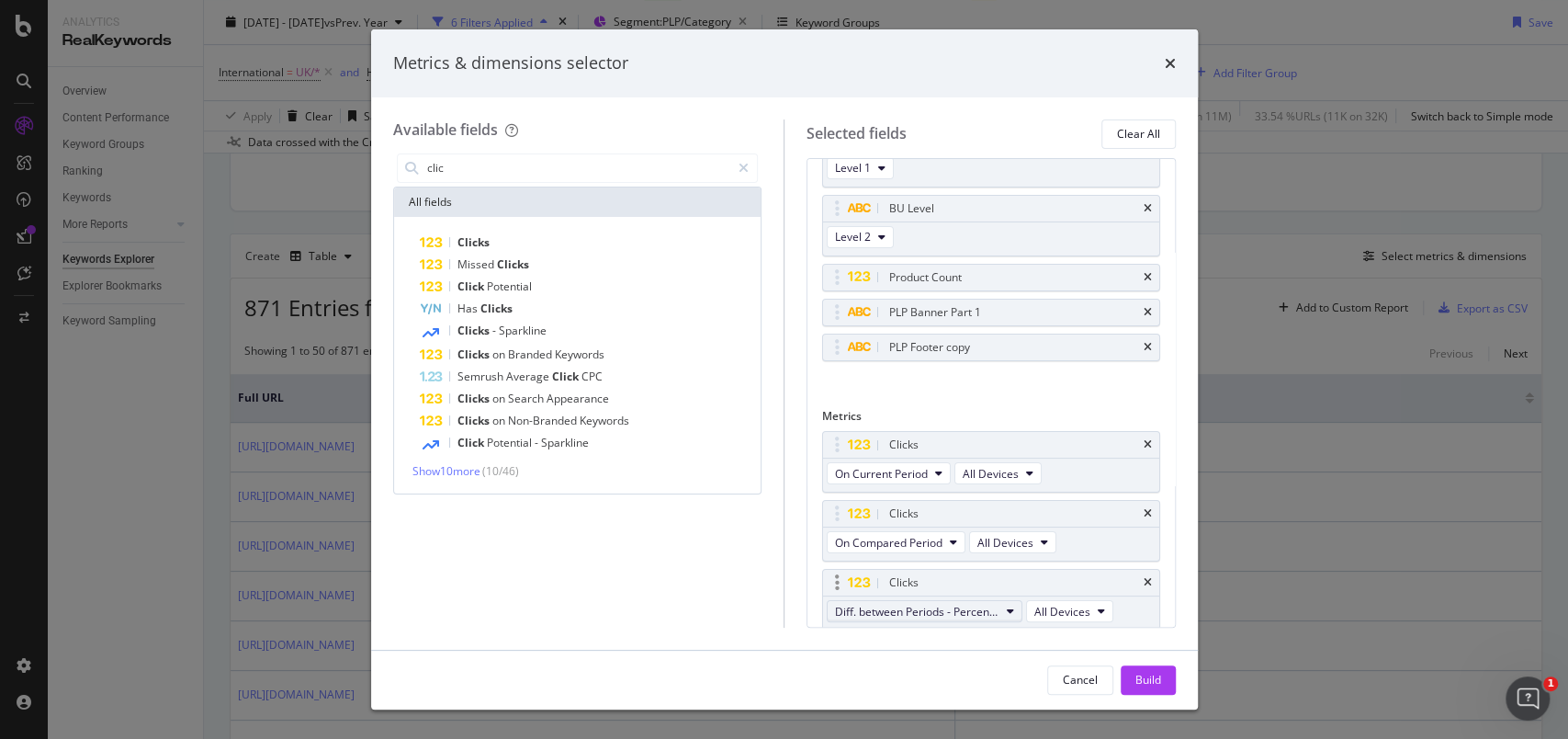
click at [955, 606] on span "Diff. between Periods - Percentage" at bounding box center [917, 611] width 164 height 16
click at [951, 579] on span "Diff. between Periods - Value" at bounding box center [933, 577] width 183 height 17
click at [1138, 668] on div "Build" at bounding box center [1148, 681] width 26 height 28
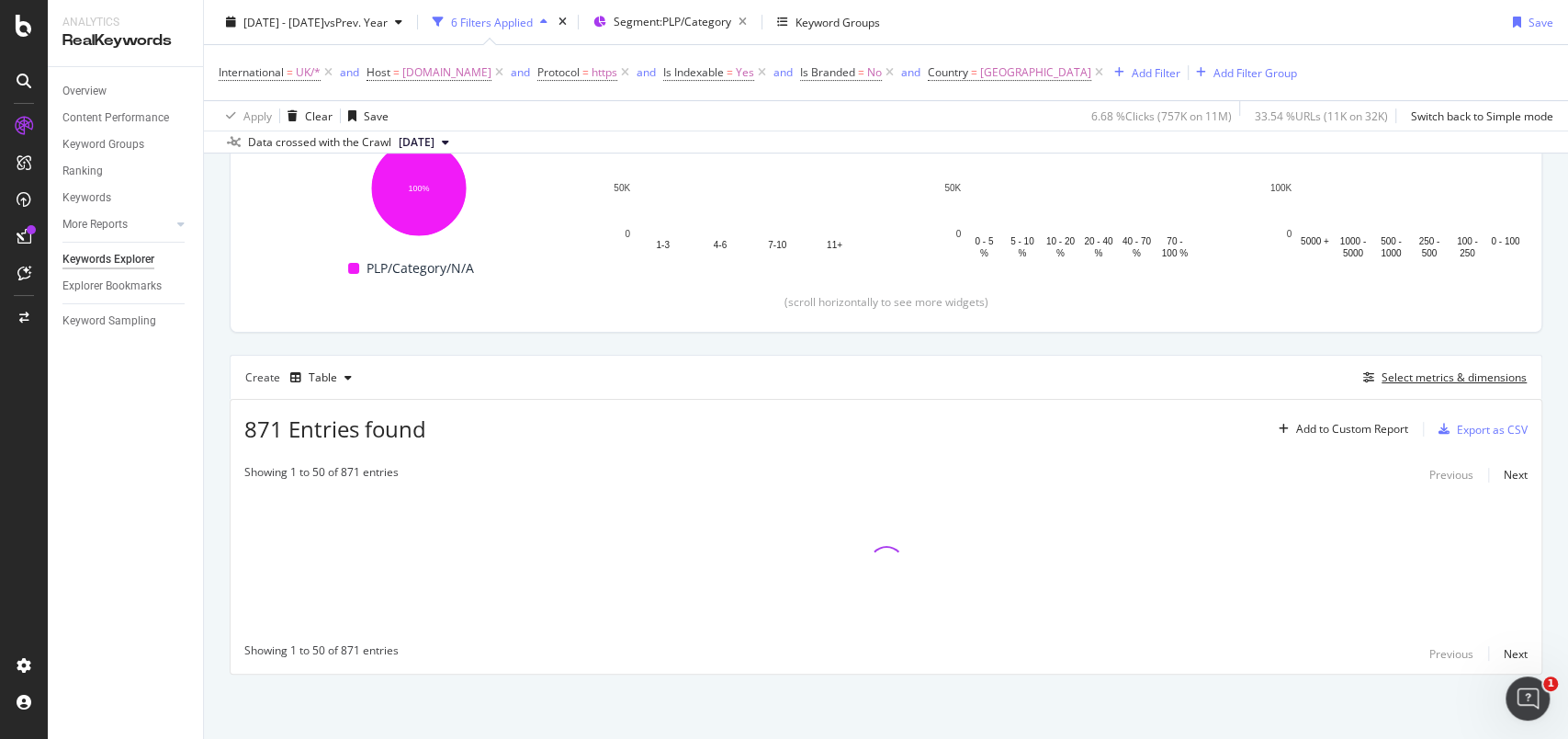
scroll to position [302, 0]
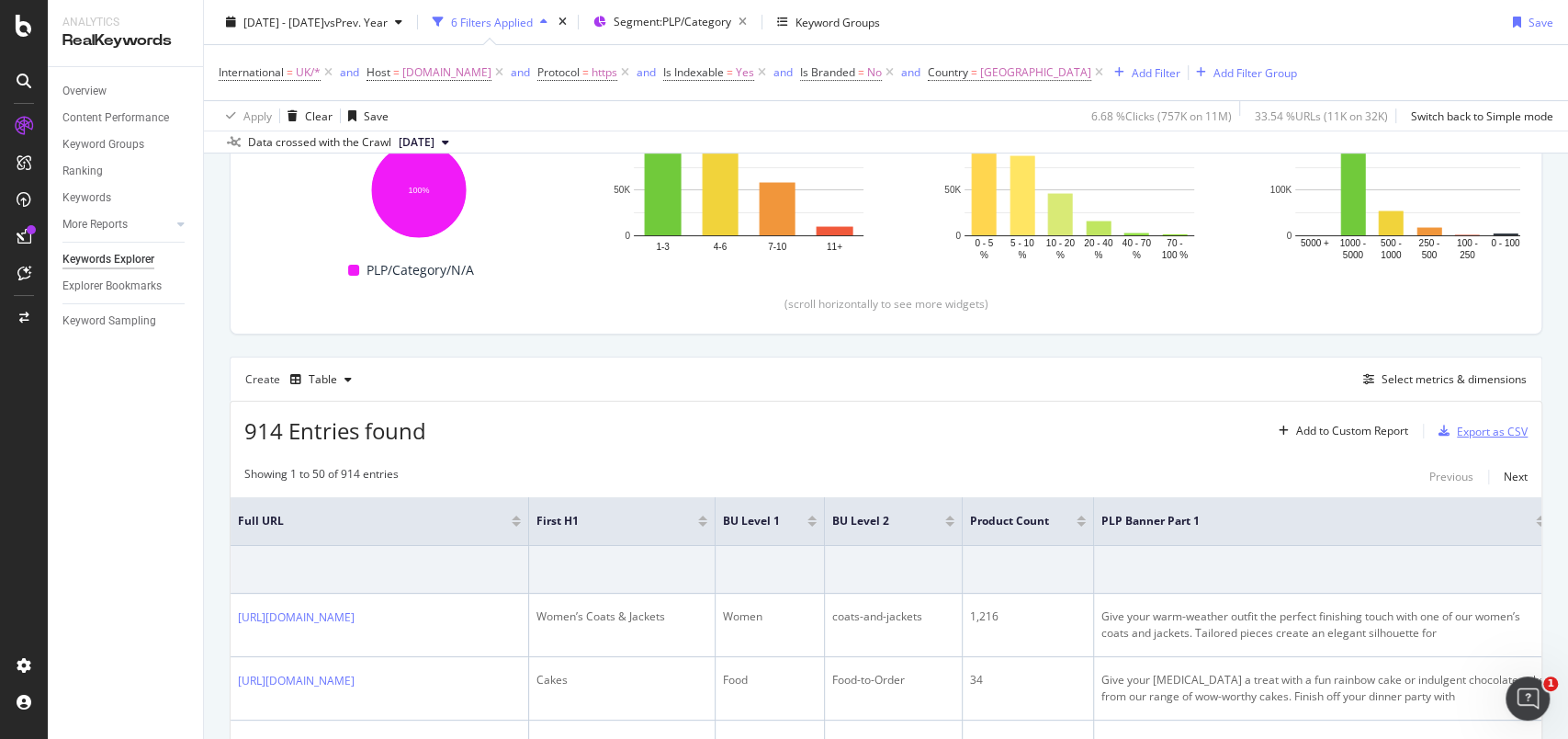
click at [1457, 430] on div "Export as CSV" at bounding box center [1492, 431] width 71 height 16
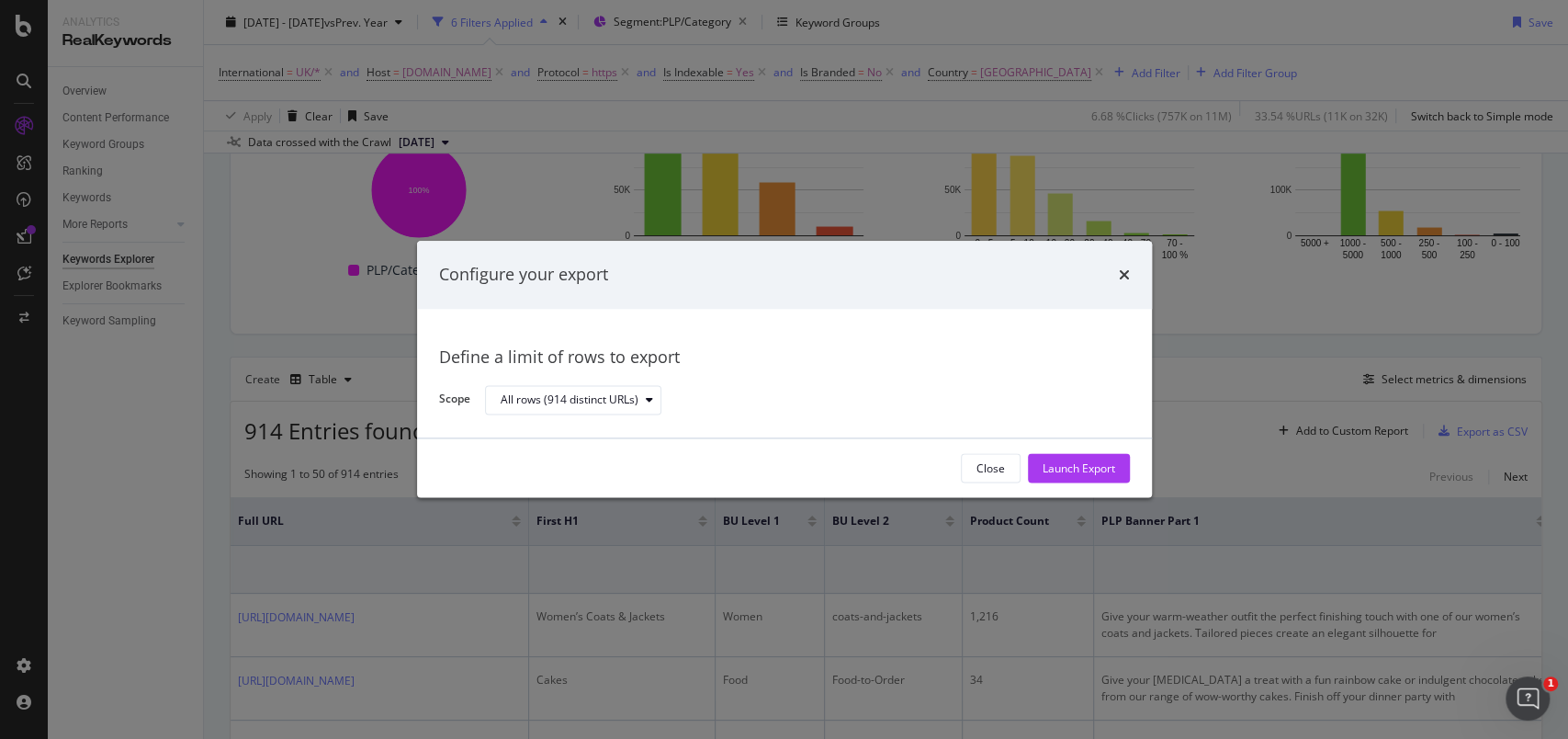
click at [1116, 284] on div "Configure your export" at bounding box center [784, 275] width 690 height 24
click at [1119, 268] on icon "times" at bounding box center [1125, 275] width 11 height 15
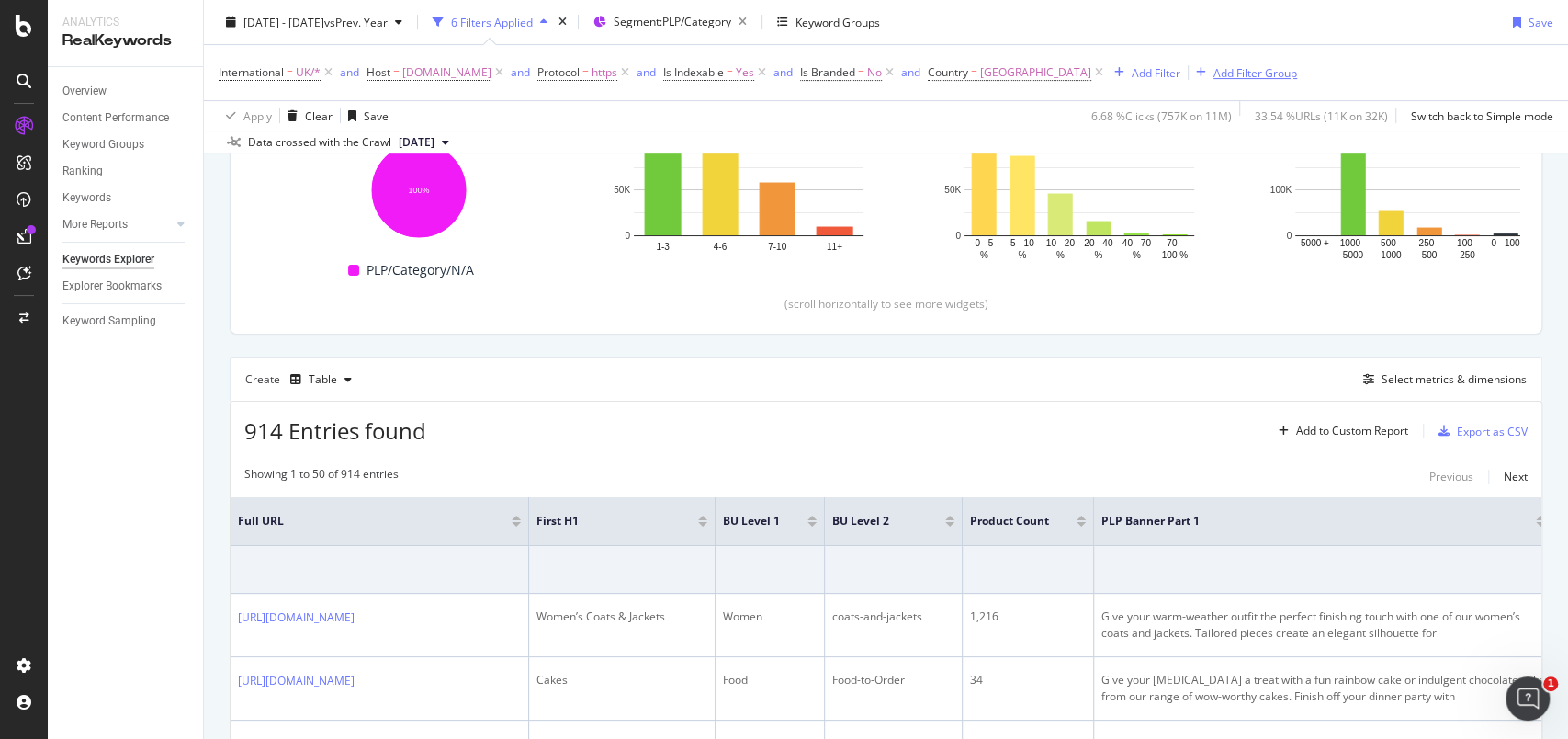
click at [1297, 72] on div "Add Filter Group" at bounding box center [1255, 71] width 84 height 16
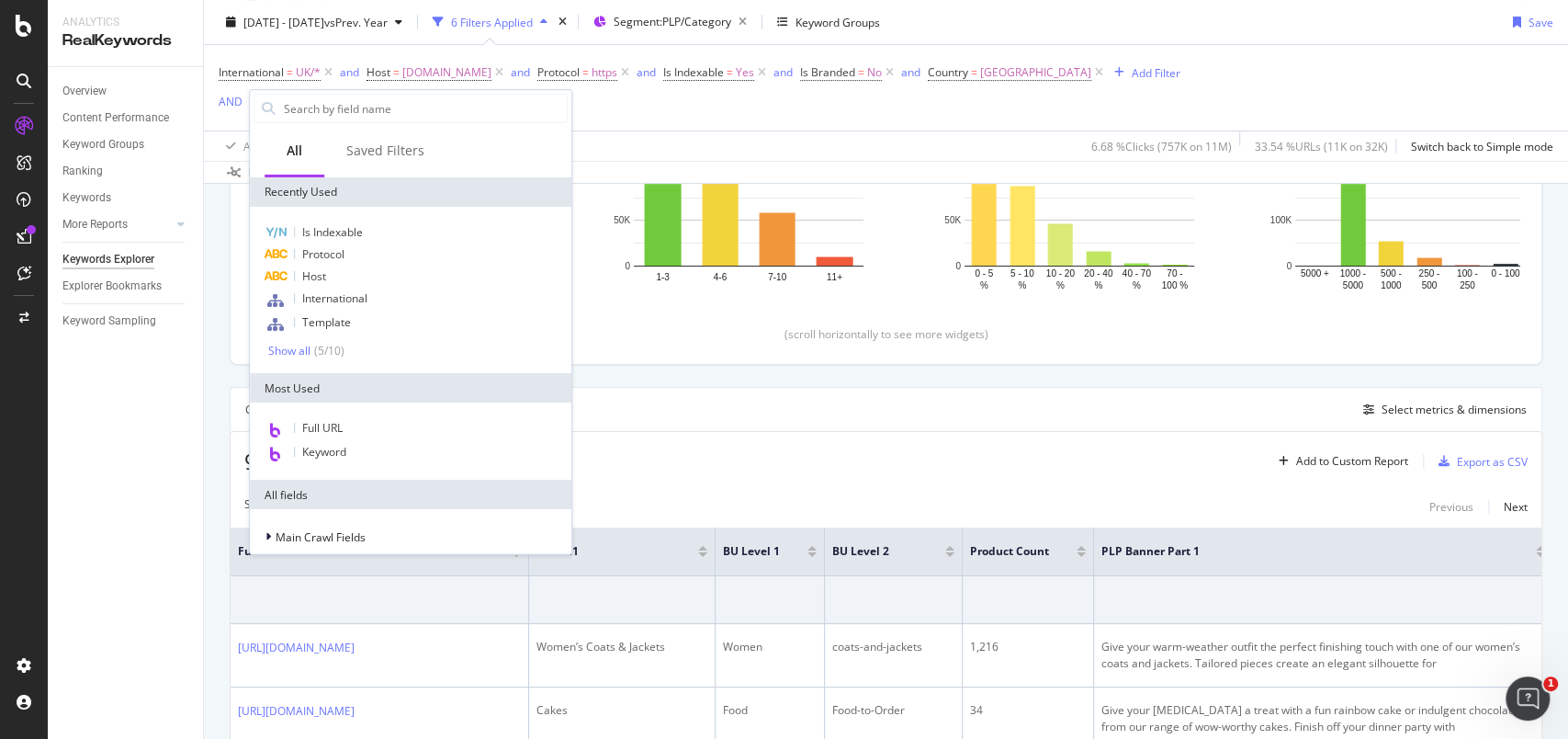
scroll to position [331, 0]
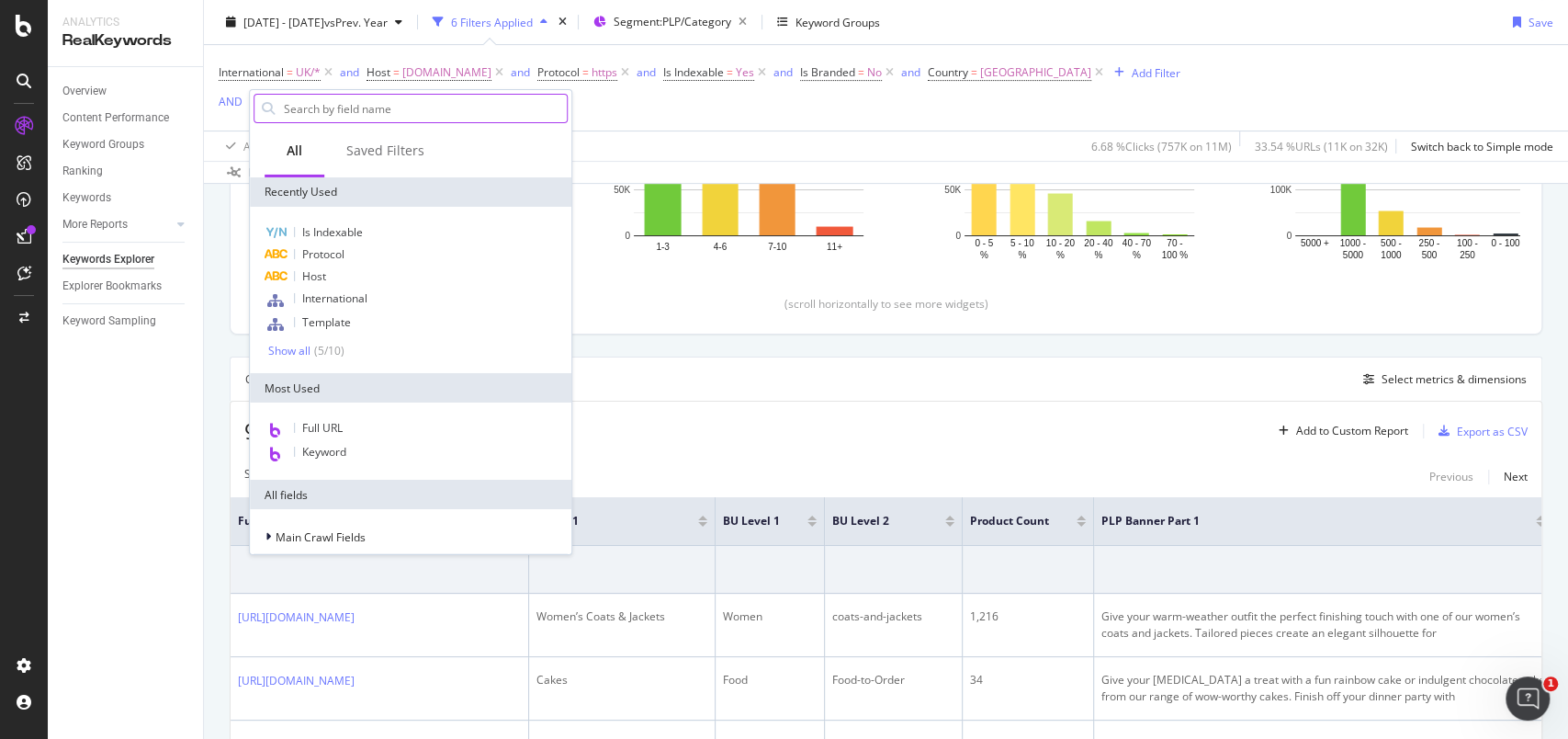
click at [384, 107] on input "text" at bounding box center [424, 109] width 285 height 28
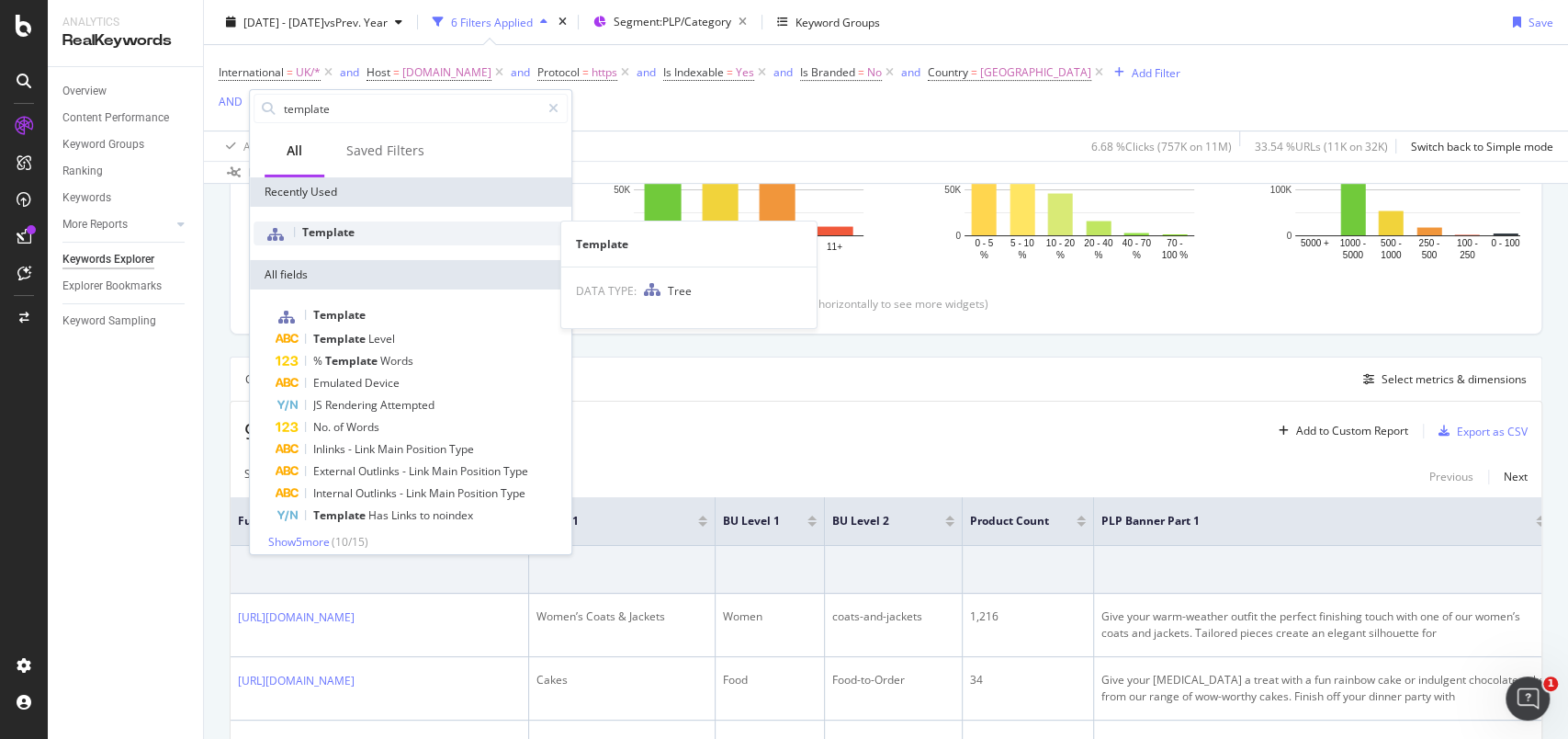
type input "template"
click at [376, 238] on div "Template" at bounding box center [410, 234] width 315 height 24
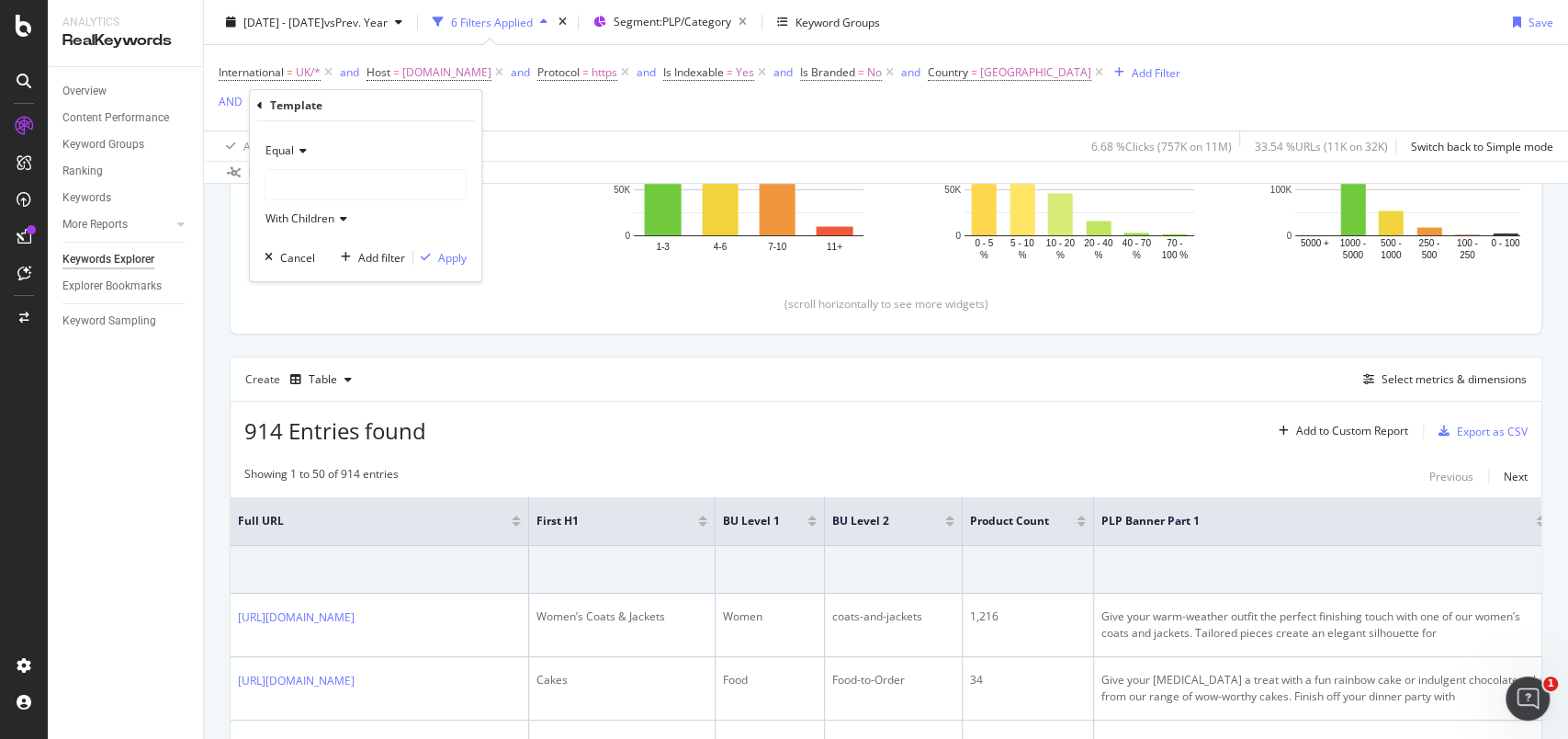
click at [336, 193] on div at bounding box center [366, 185] width 200 height 30
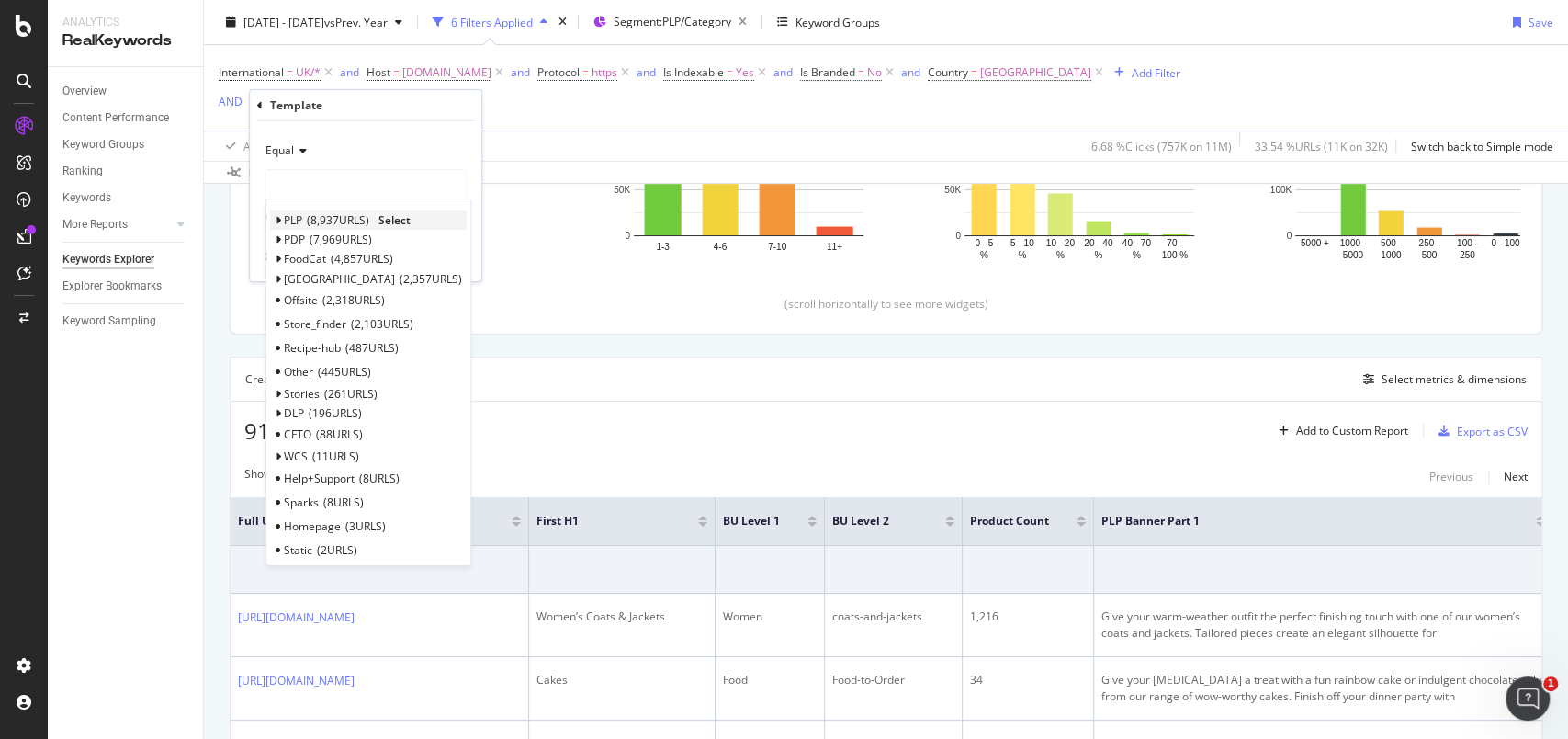
click at [279, 220] on icon at bounding box center [277, 221] width 6 height 11
click at [309, 258] on span "Category" at bounding box center [316, 266] width 46 height 16
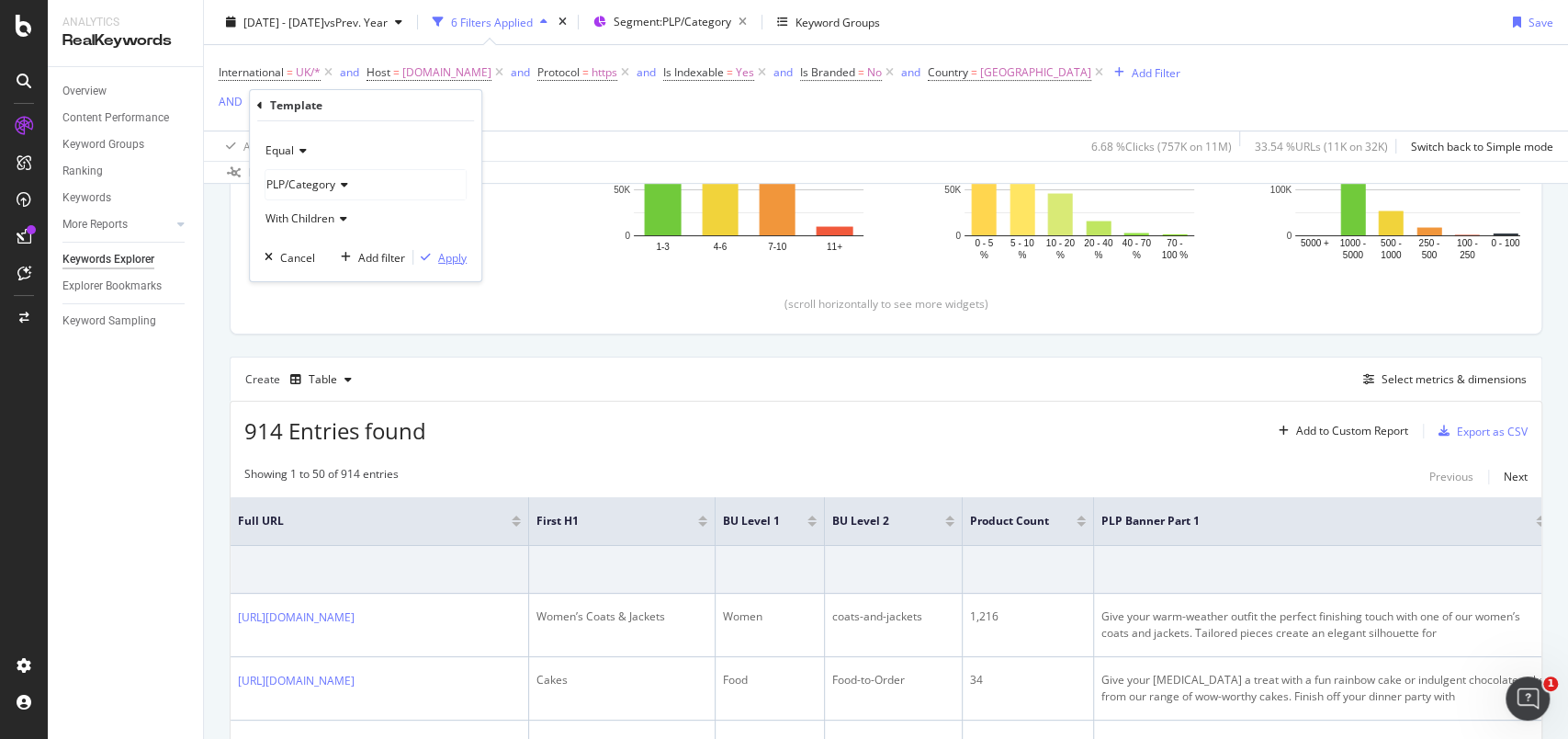
click at [443, 255] on div "Apply" at bounding box center [452, 256] width 29 height 16
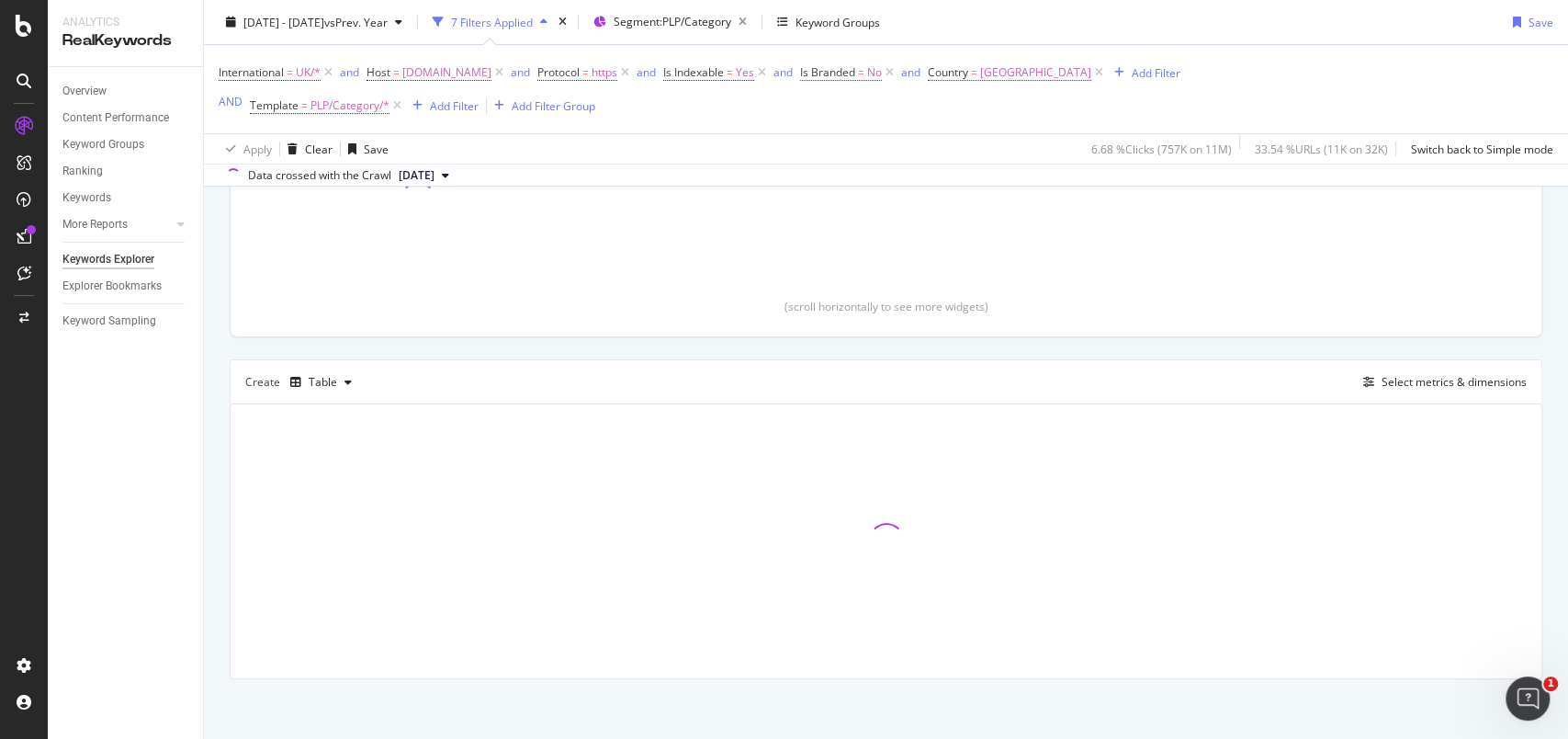
scroll to position [335, 0]
click at [754, 22] on icon "button" at bounding box center [742, 22] width 23 height 26
click at [665, 31] on div "Segments" at bounding box center [628, 22] width 71 height 28
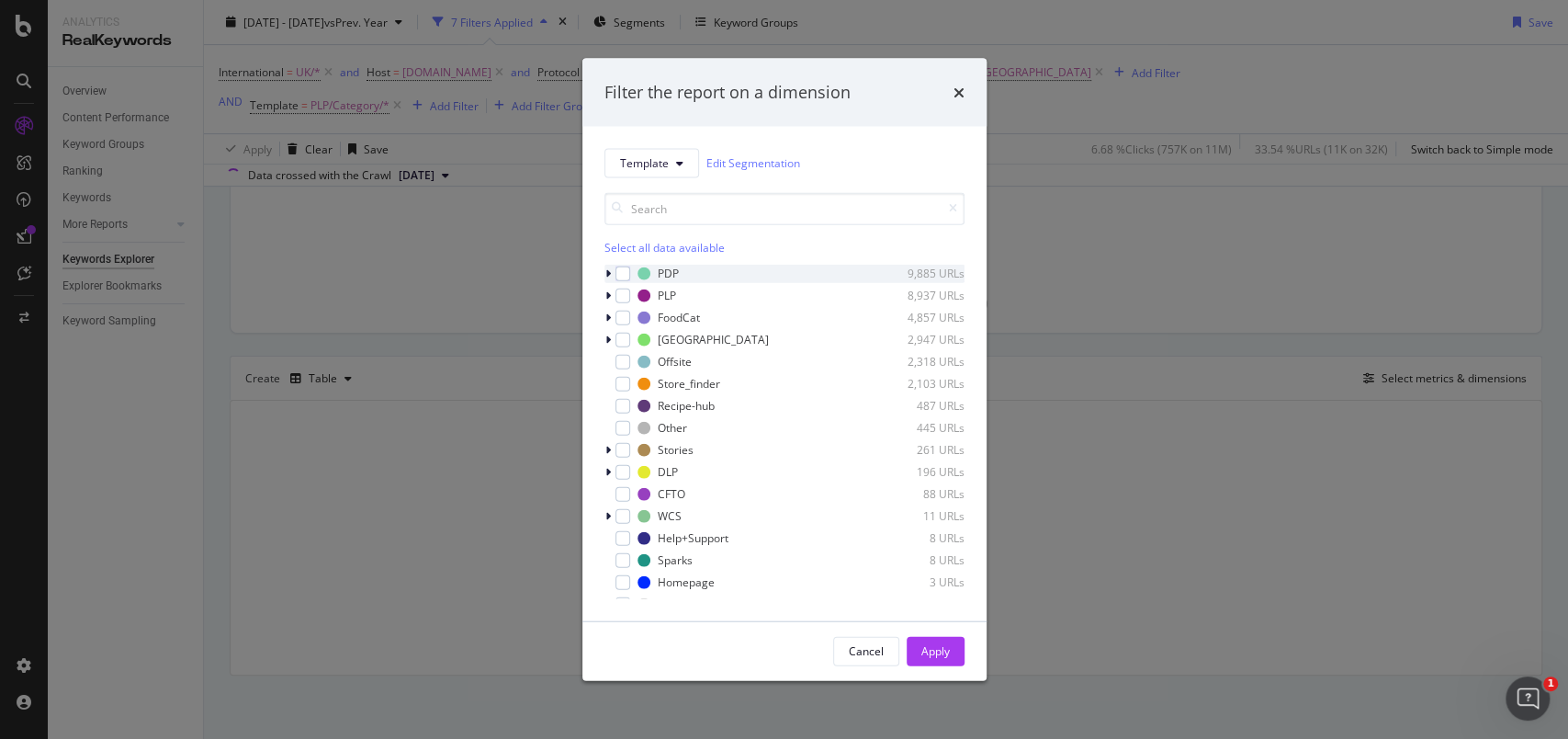
click at [608, 268] on icon "modal" at bounding box center [608, 273] width 6 height 11
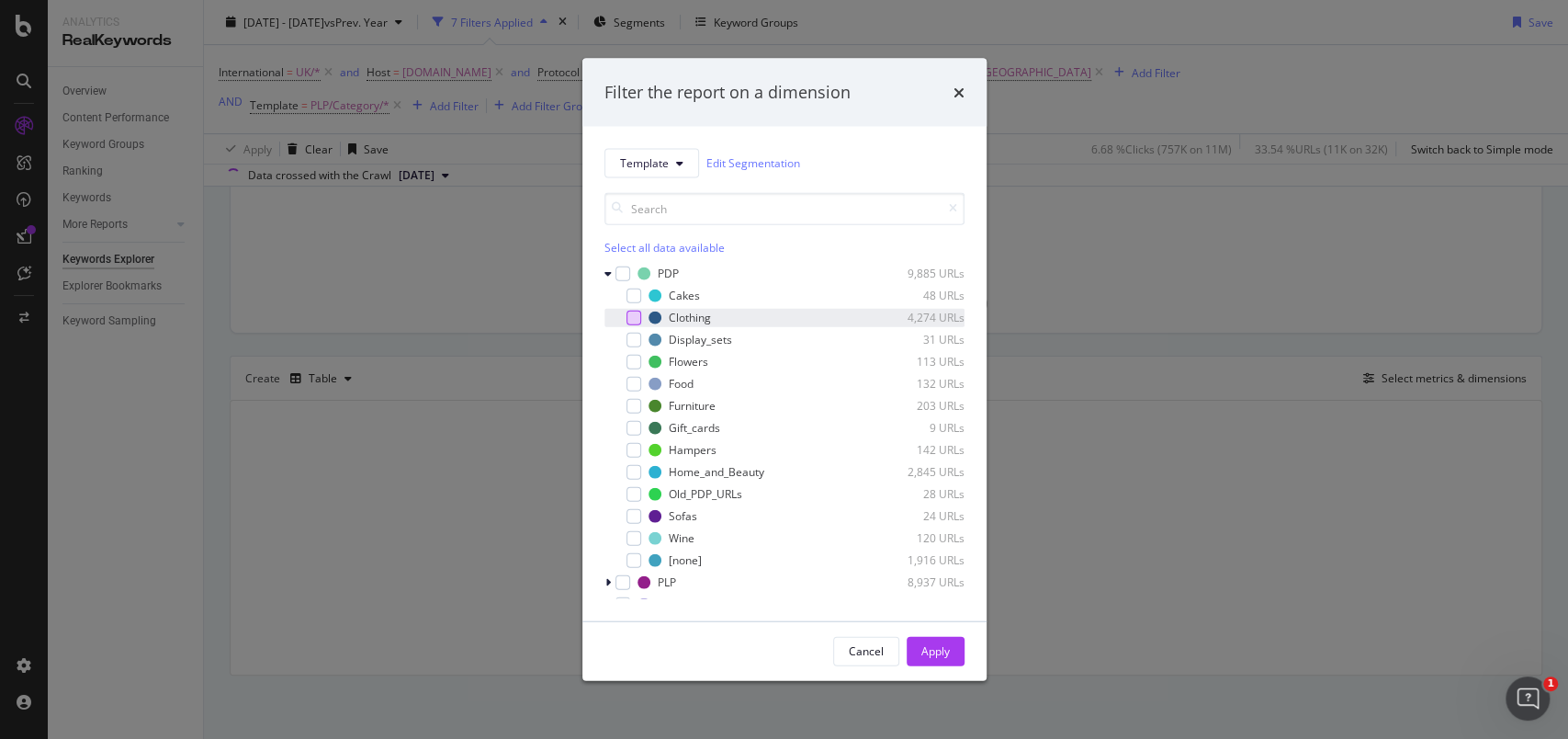
click at [639, 315] on div "modal" at bounding box center [634, 318] width 15 height 15
click at [631, 359] on div "modal" at bounding box center [634, 361] width 15 height 15
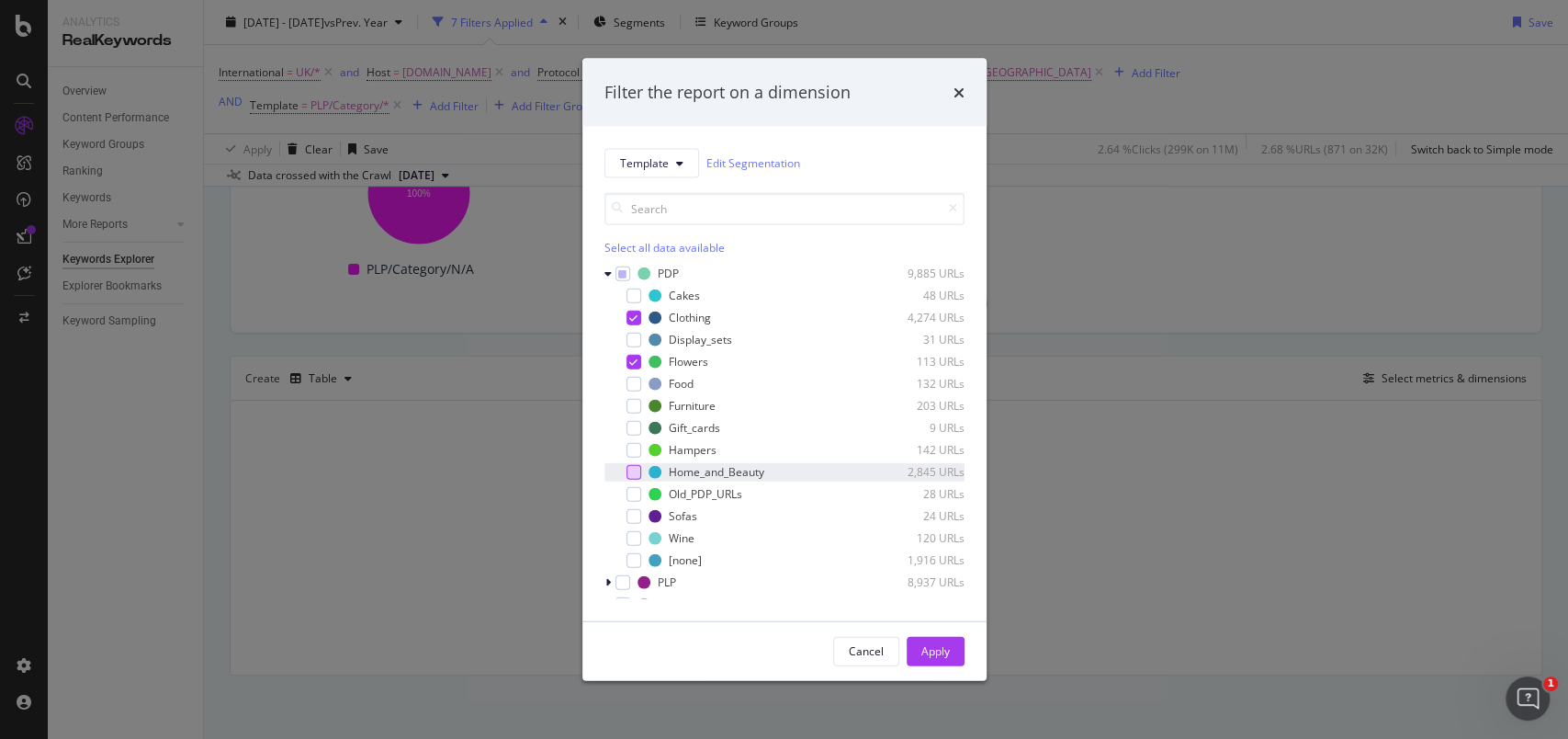
click at [631, 466] on div "modal" at bounding box center [634, 472] width 15 height 15
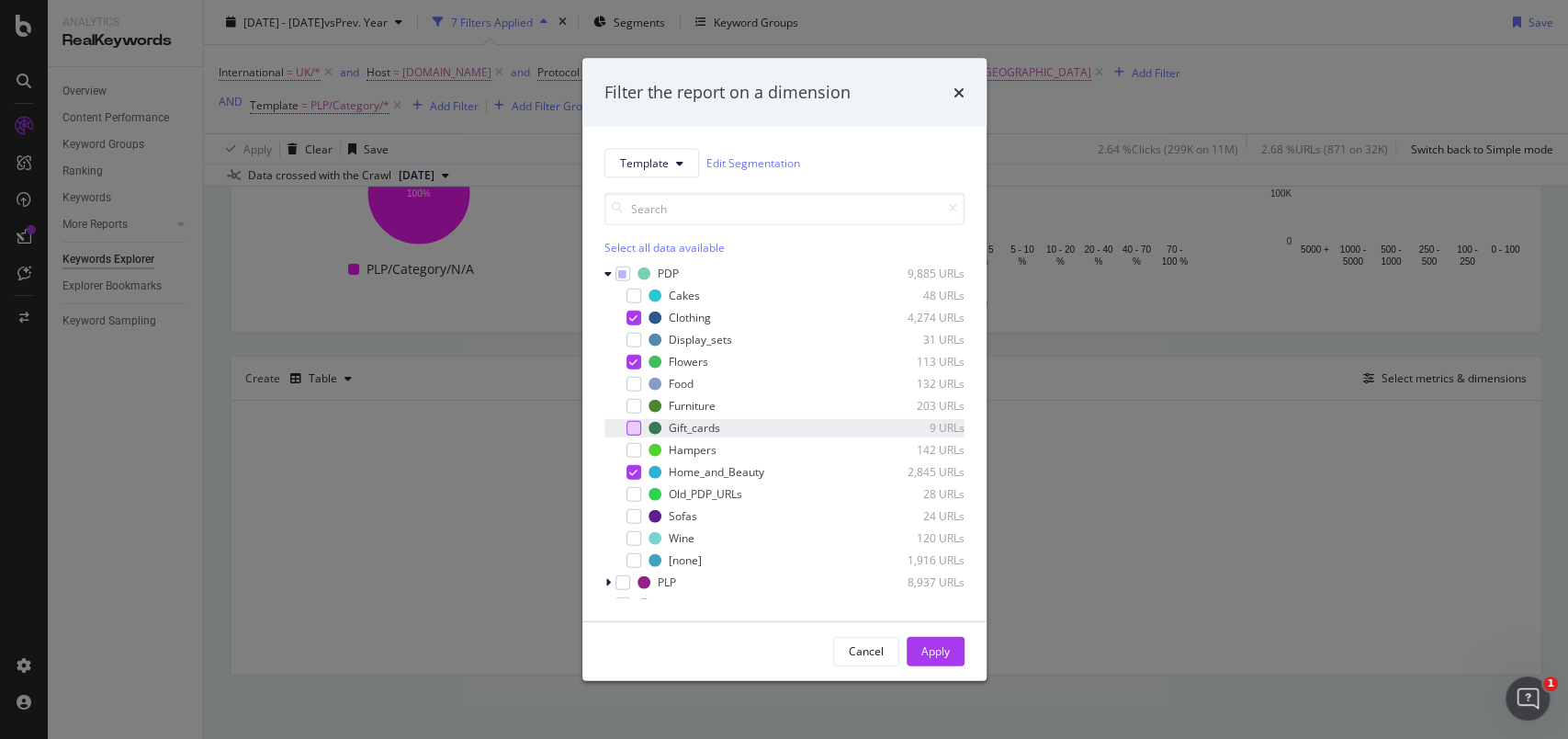
click at [631, 427] on div "modal" at bounding box center [634, 427] width 15 height 15
click at [632, 452] on div "modal" at bounding box center [634, 449] width 15 height 15
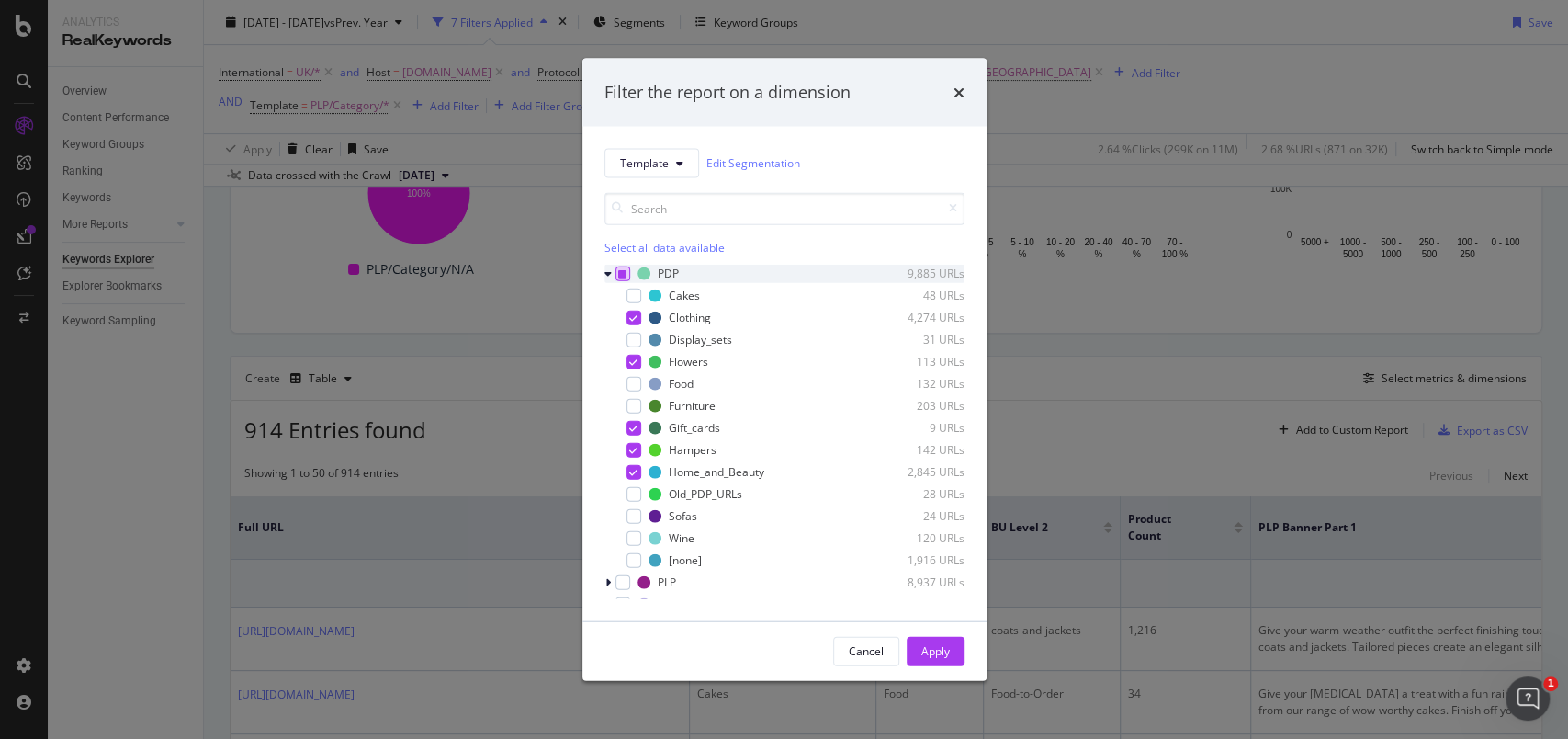
click at [619, 276] on icon "modal" at bounding box center [622, 273] width 8 height 9
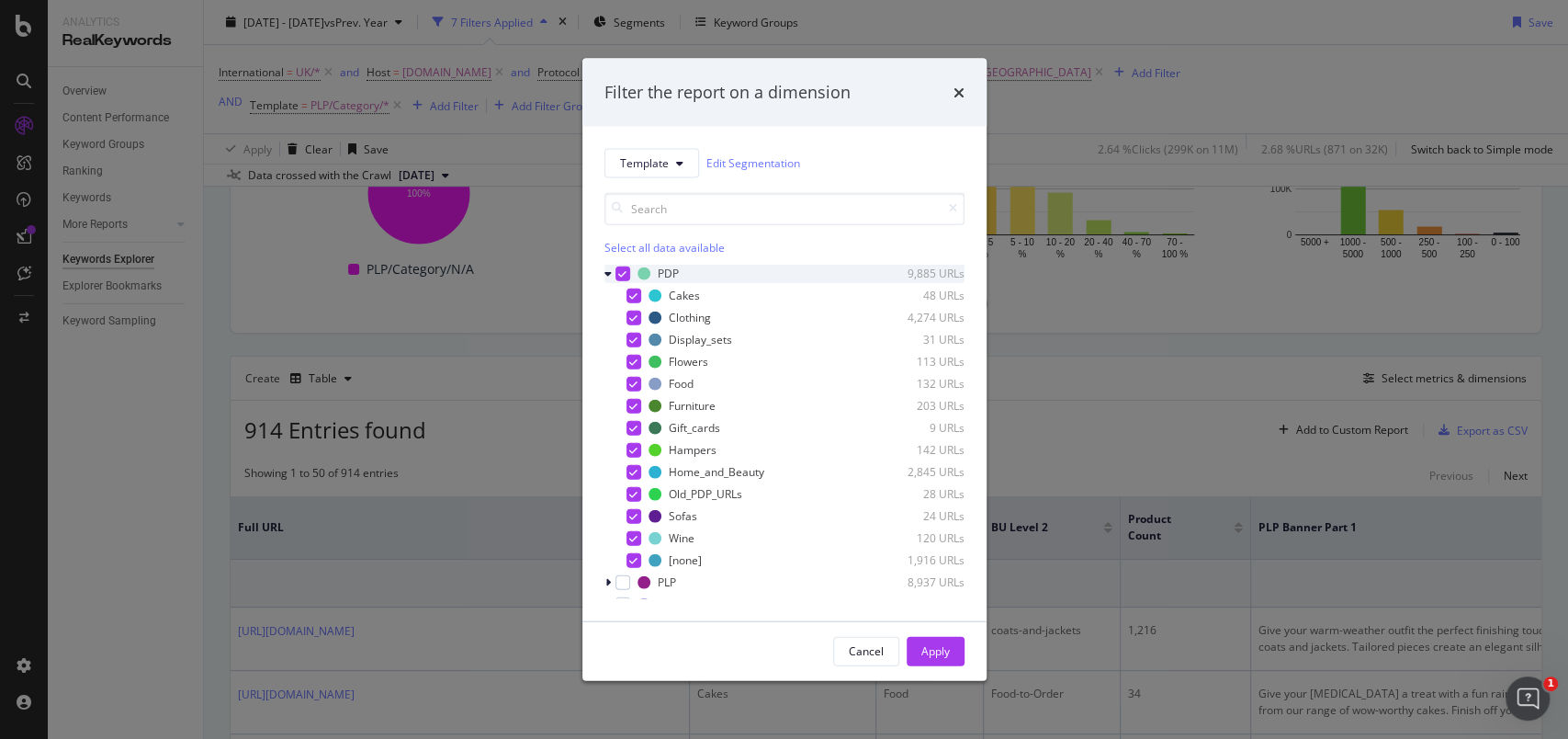
click at [619, 276] on icon "modal" at bounding box center [622, 273] width 8 height 9
click at [604, 277] on icon "modal" at bounding box center [608, 273] width 7 height 11
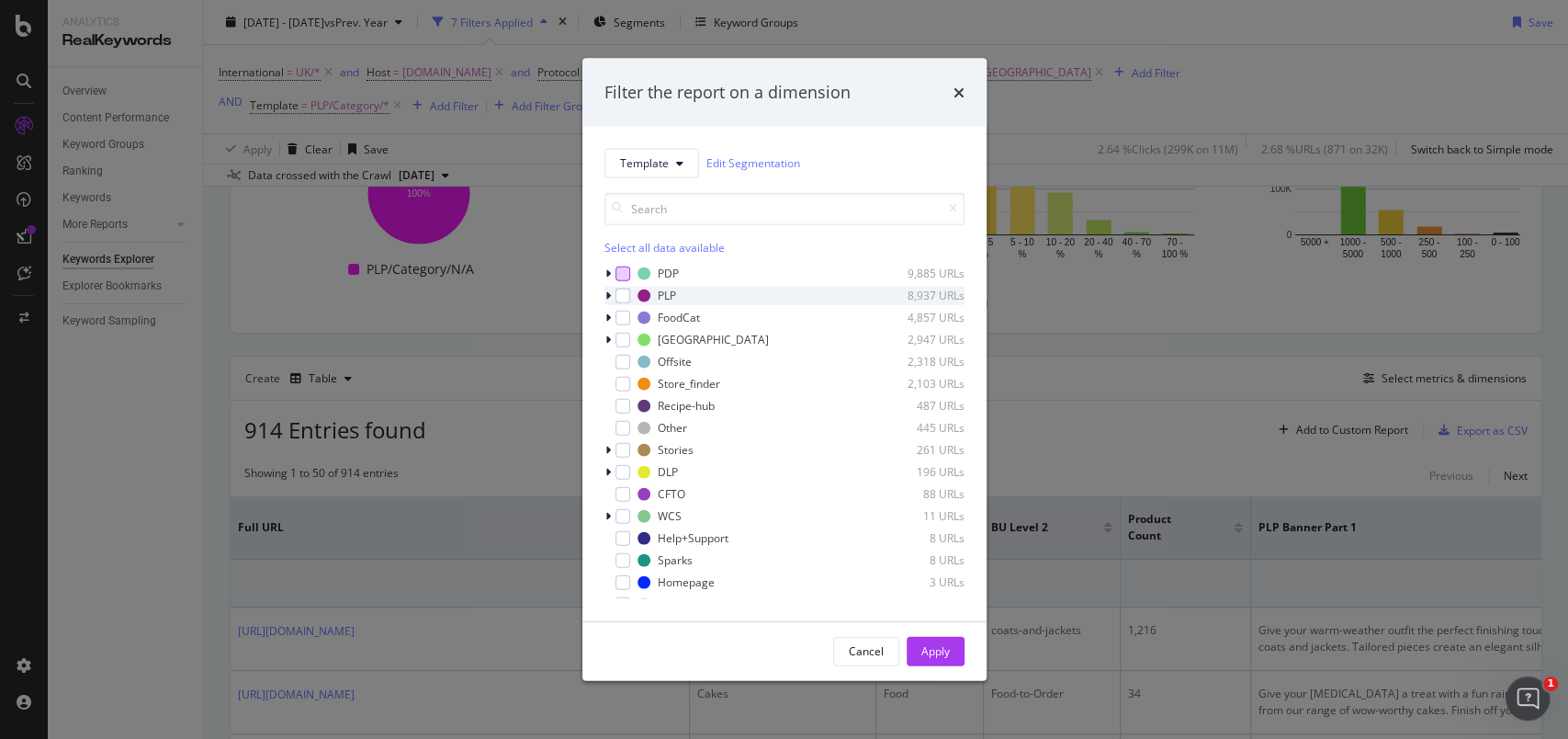
click at [605, 292] on icon "modal" at bounding box center [608, 295] width 6 height 11
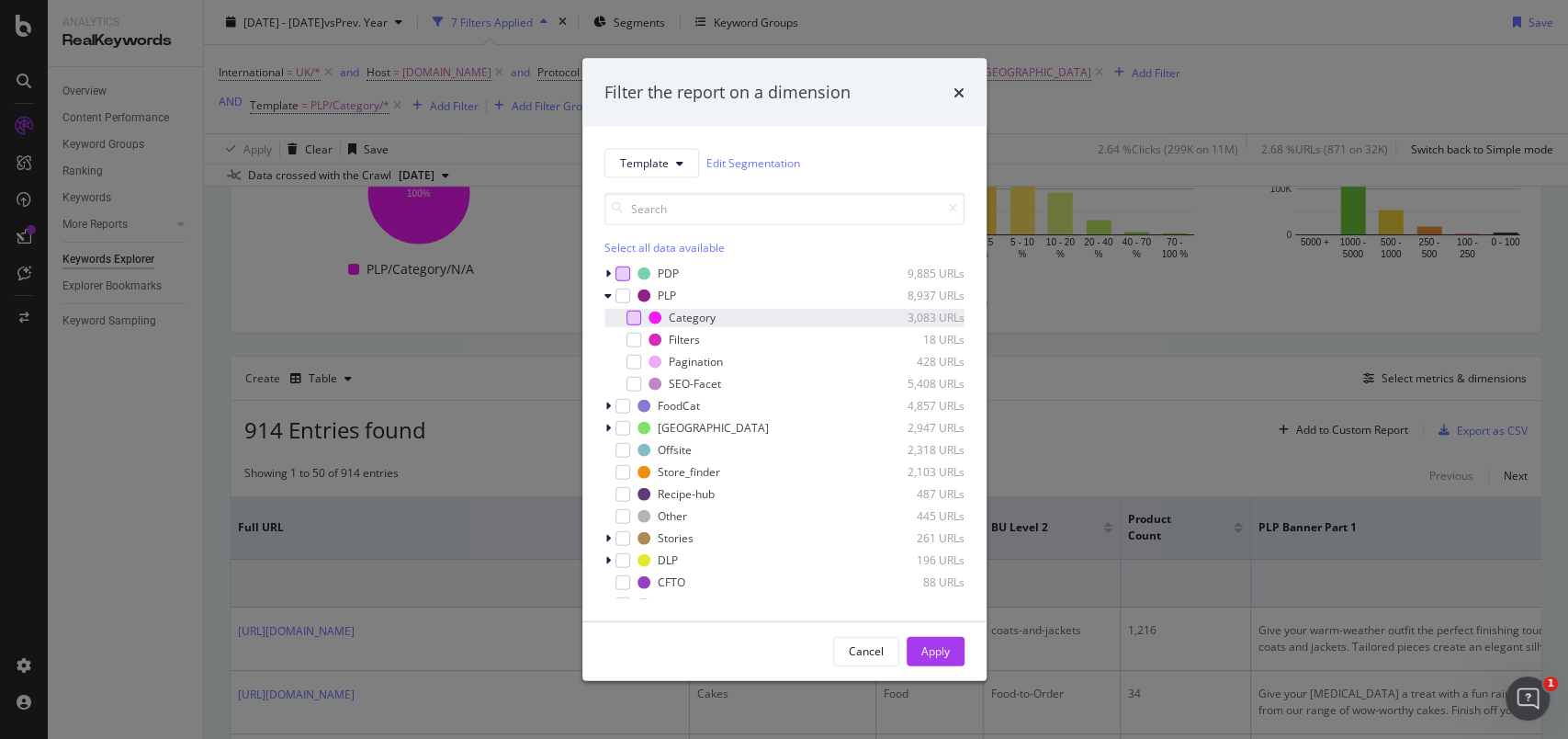
click at [627, 318] on div "modal" at bounding box center [634, 318] width 15 height 15
click at [933, 643] on div "Apply" at bounding box center [935, 651] width 29 height 16
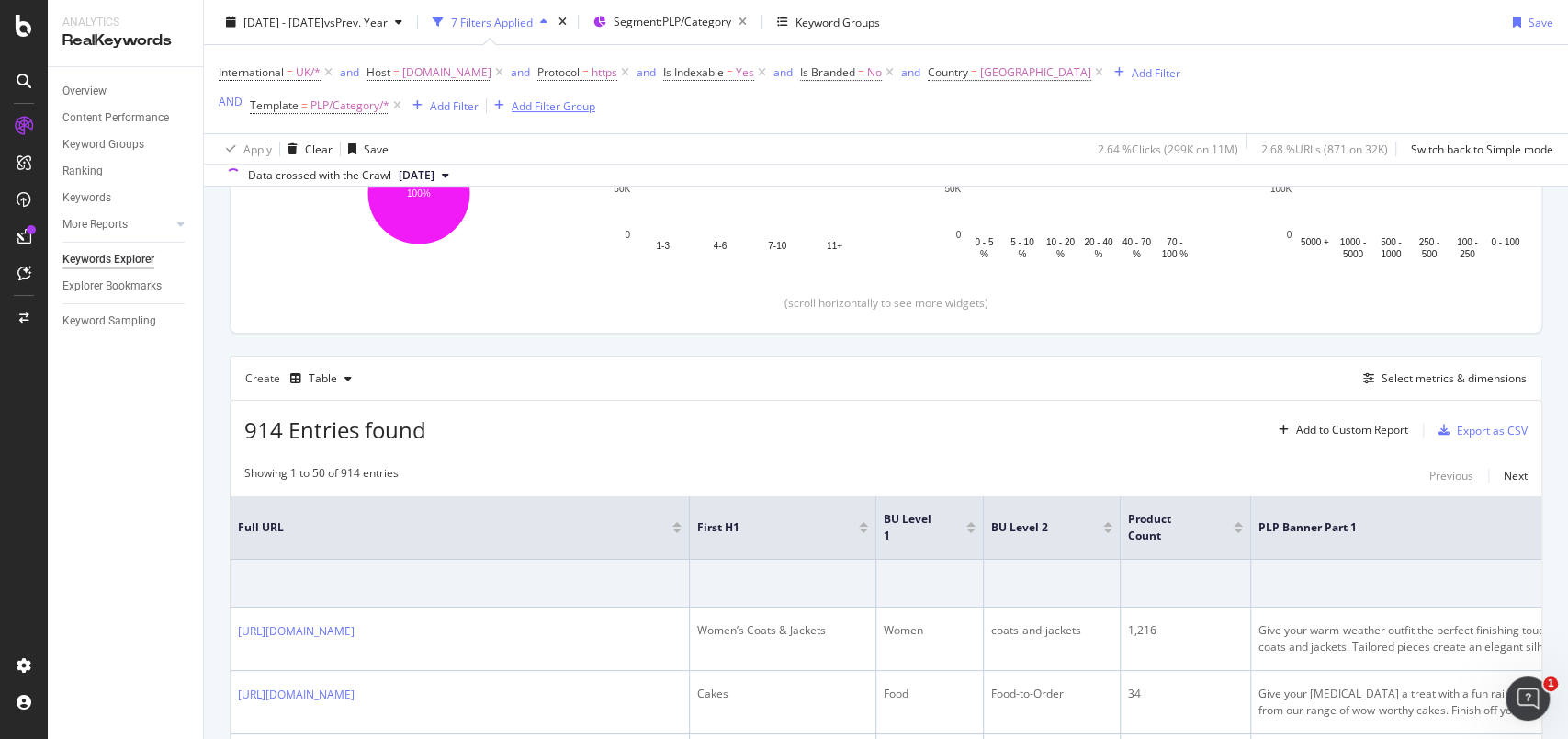
click at [568, 105] on div "Add Filter Group" at bounding box center [553, 105] width 84 height 16
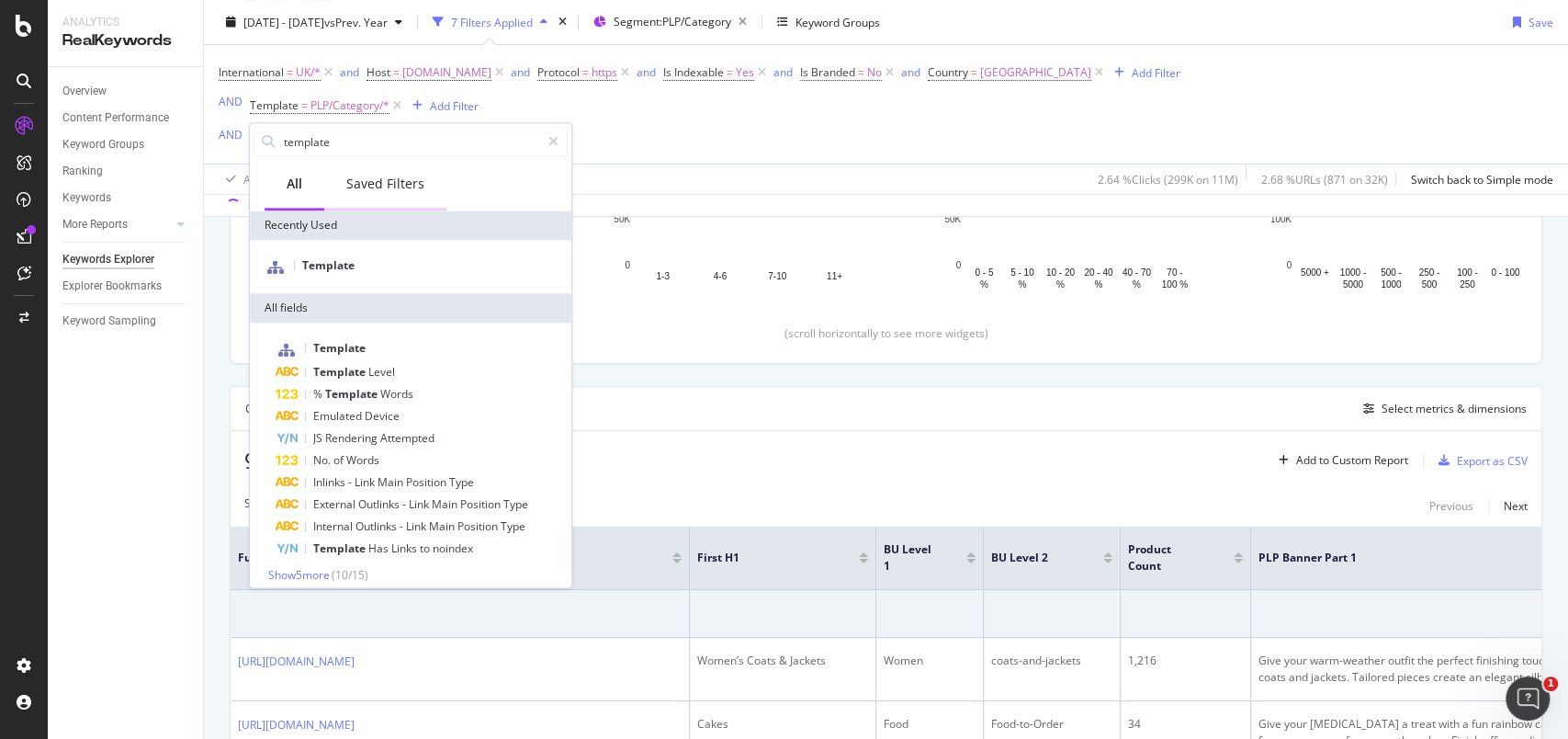
scroll to position [366, 0]
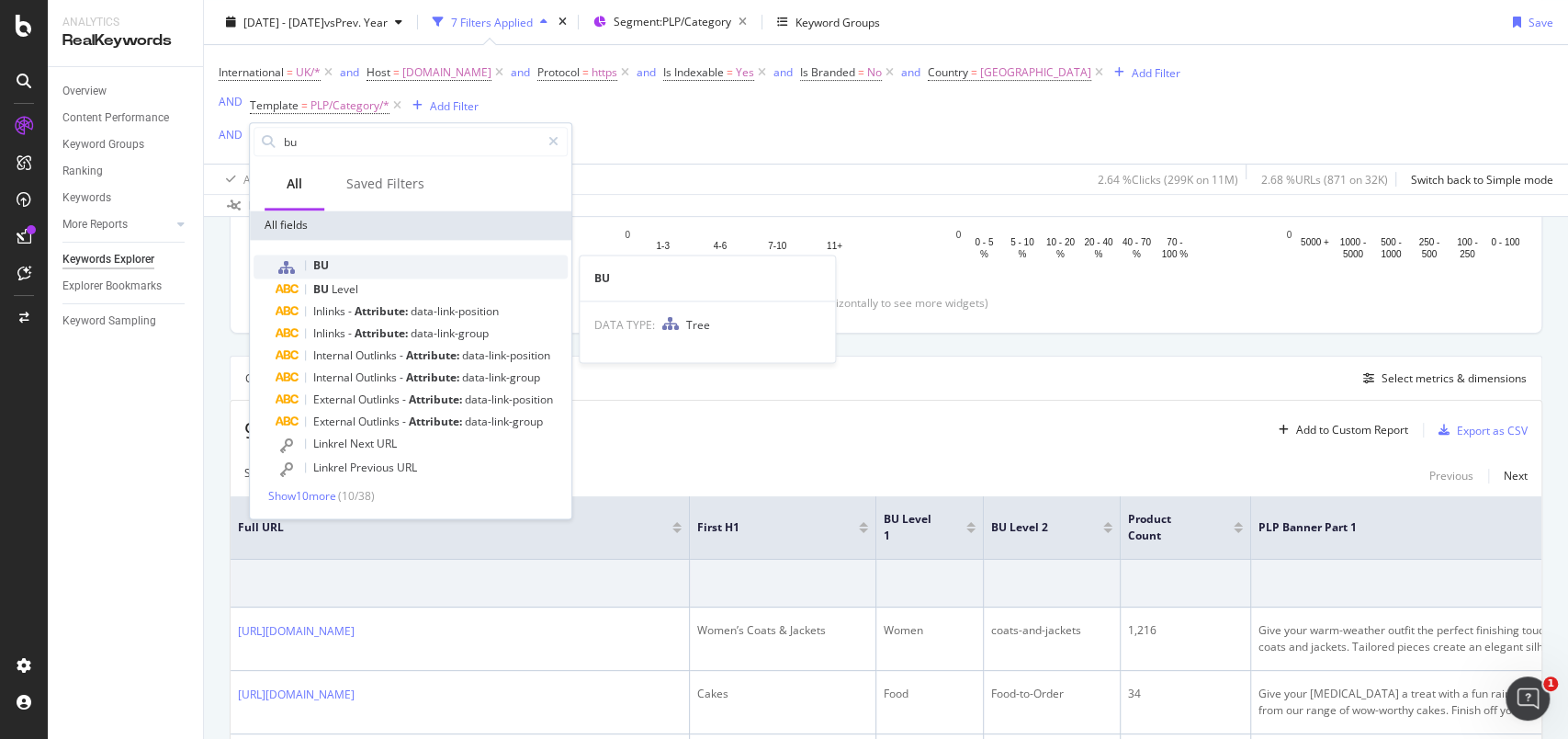
type input "bu"
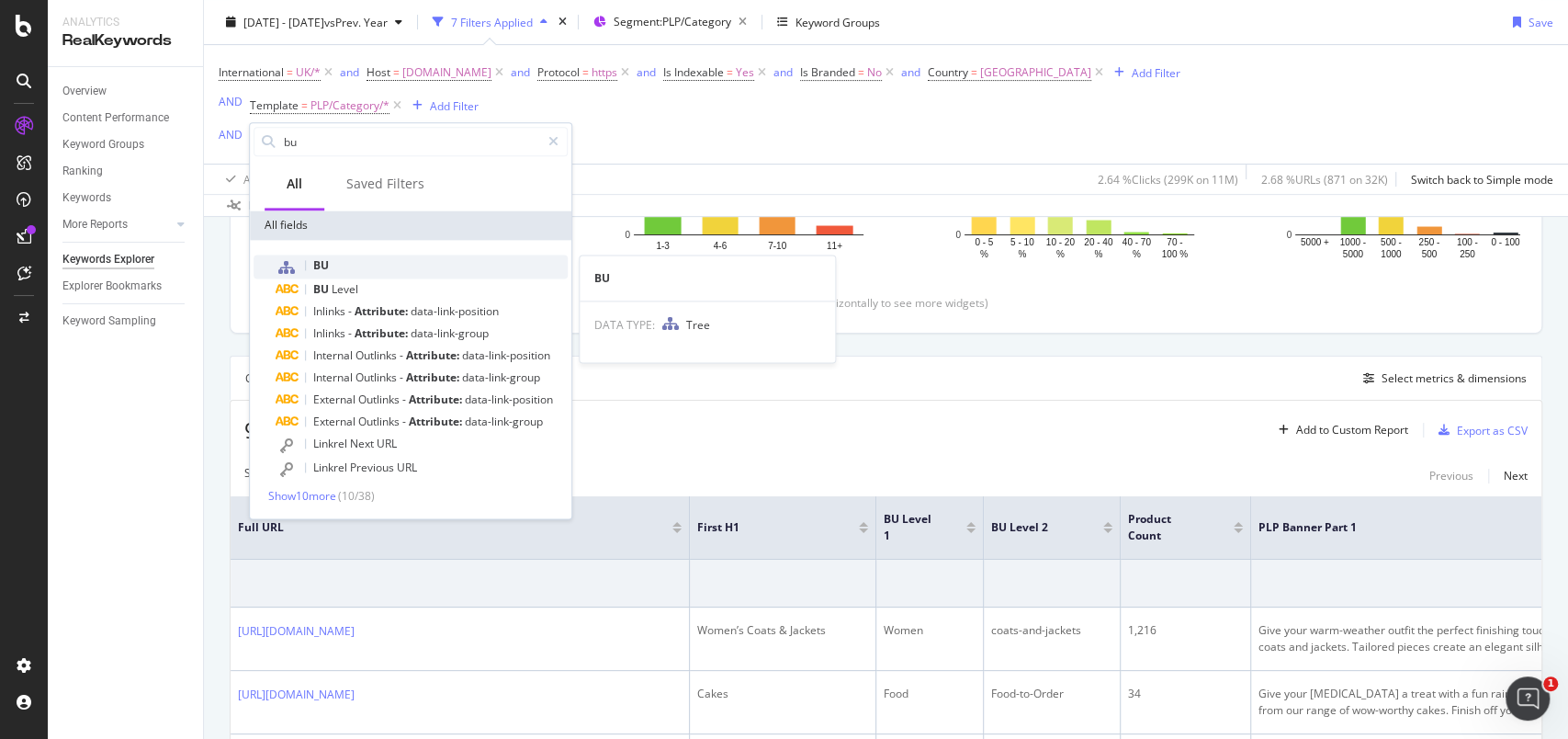
click at [323, 269] on span "BU" at bounding box center [321, 265] width 16 height 16
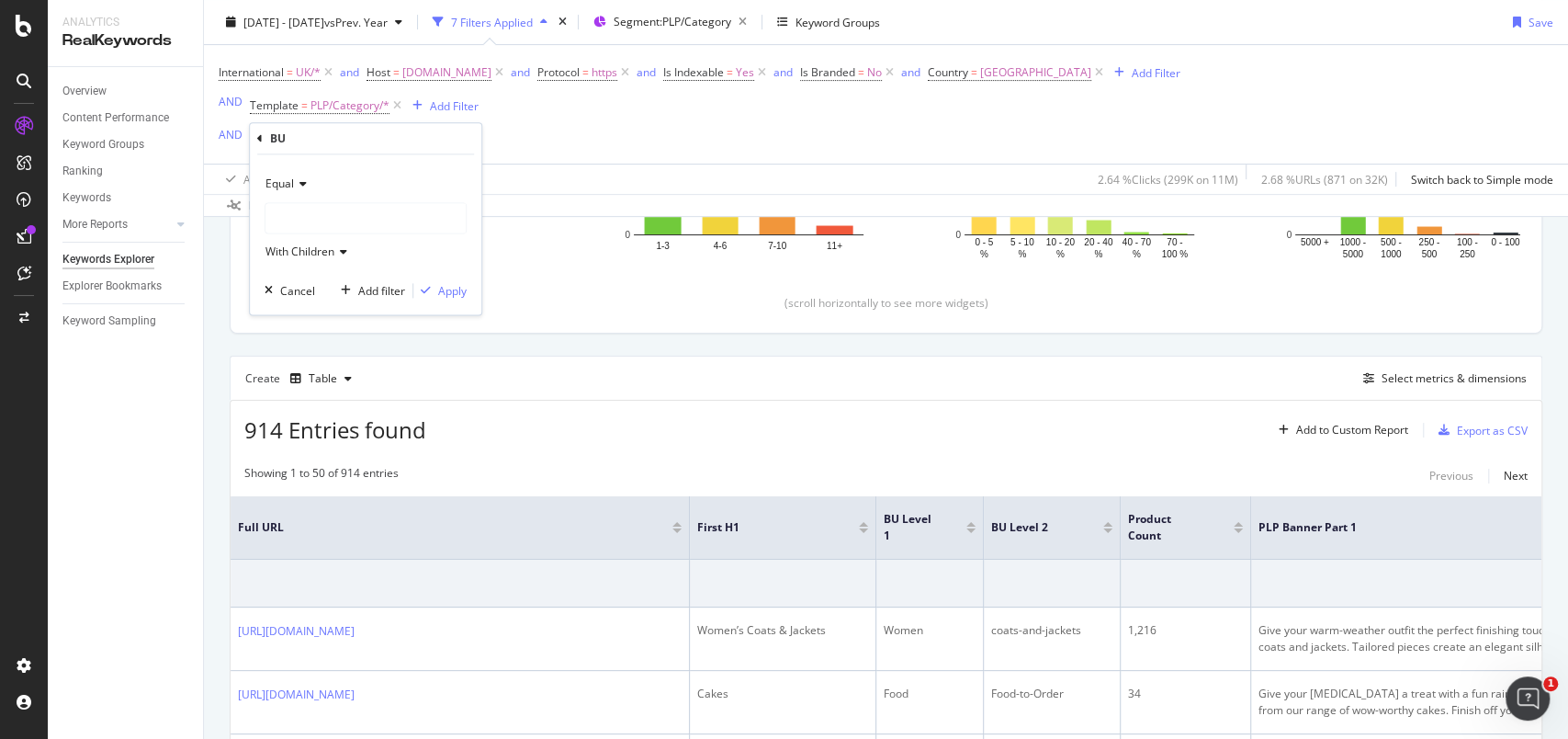
click at [321, 231] on div at bounding box center [366, 218] width 200 height 30
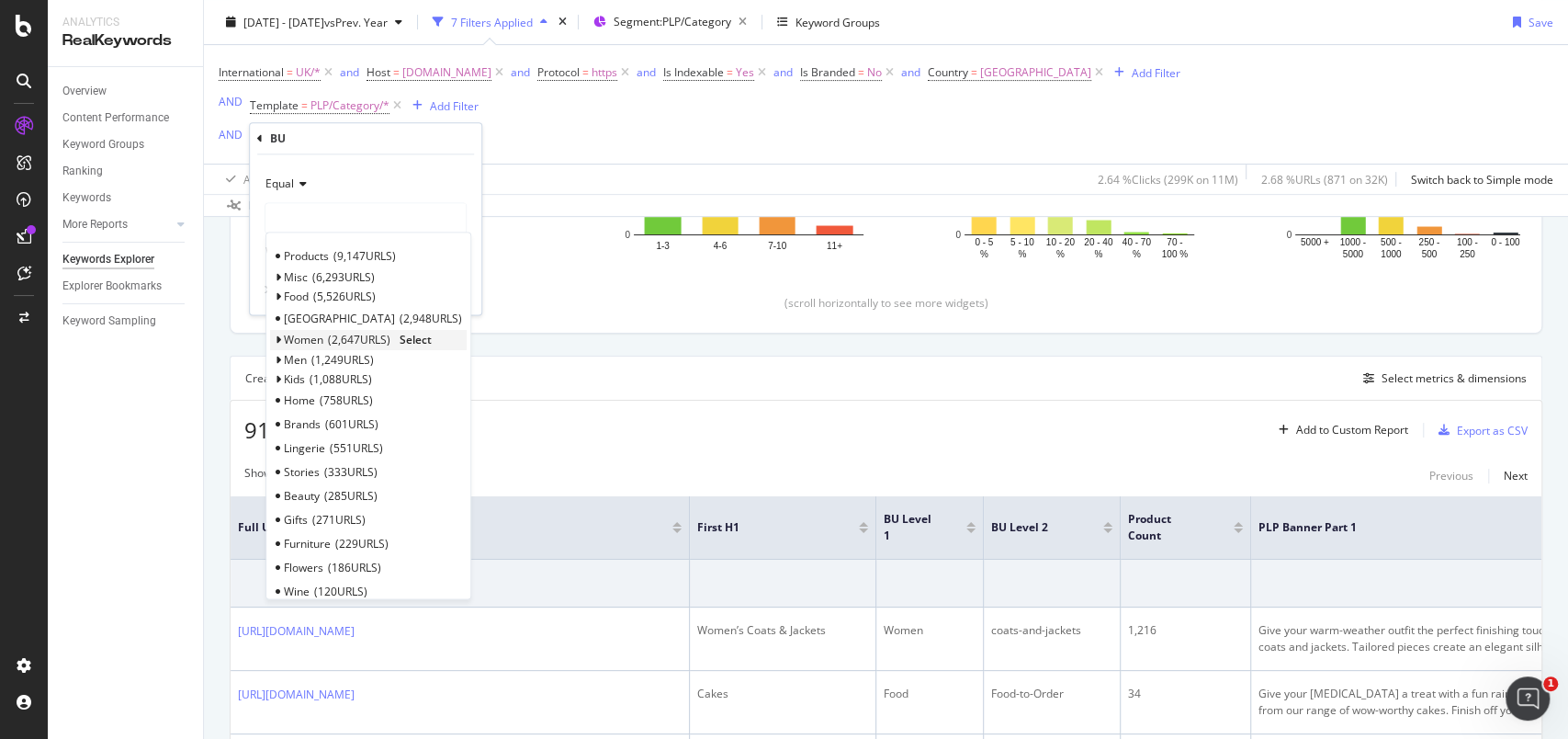
click at [284, 335] on span "Women" at bounding box center [303, 340] width 40 height 16
click at [425, 335] on span "Select" at bounding box center [416, 340] width 32 height 16
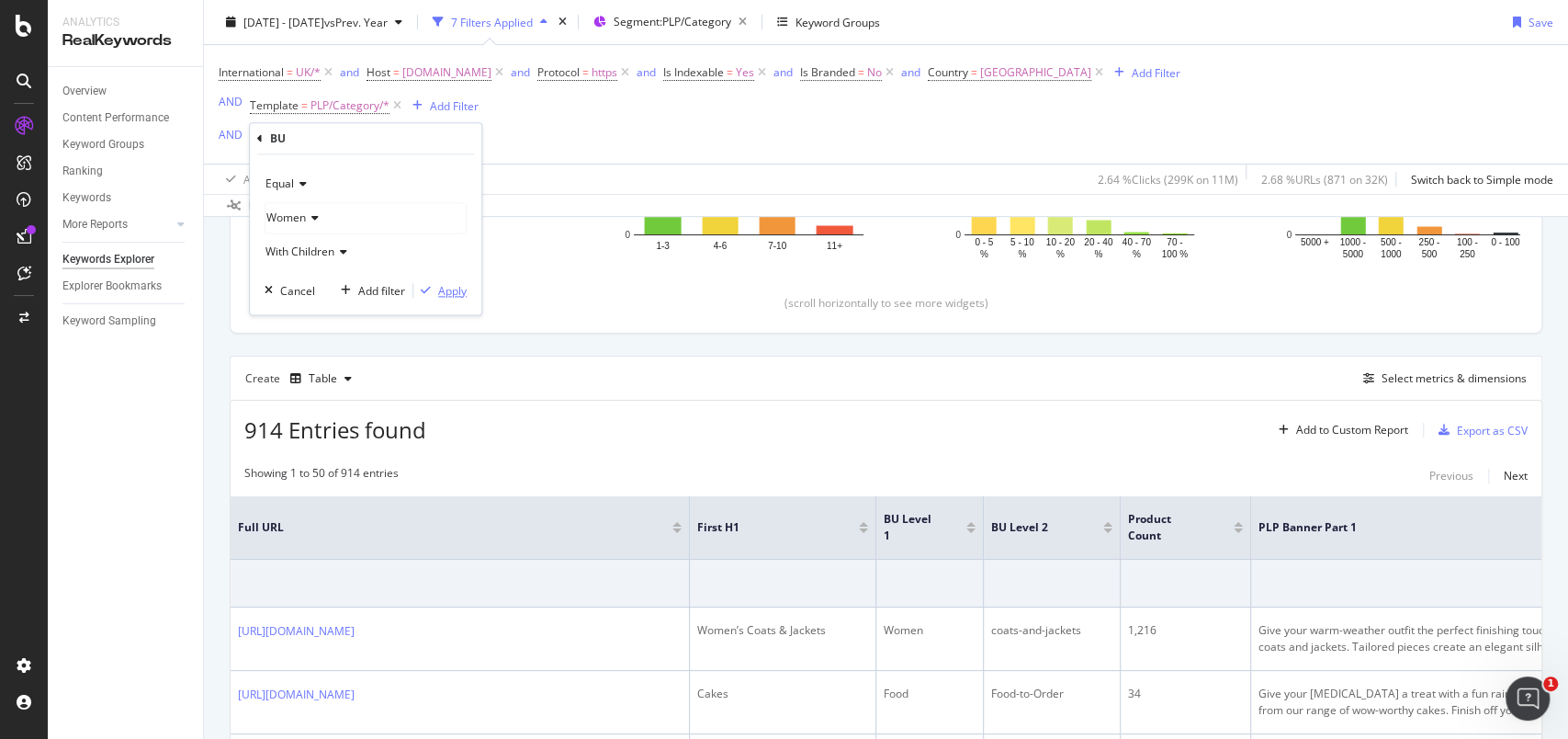
click at [446, 294] on div "Apply" at bounding box center [452, 291] width 29 height 16
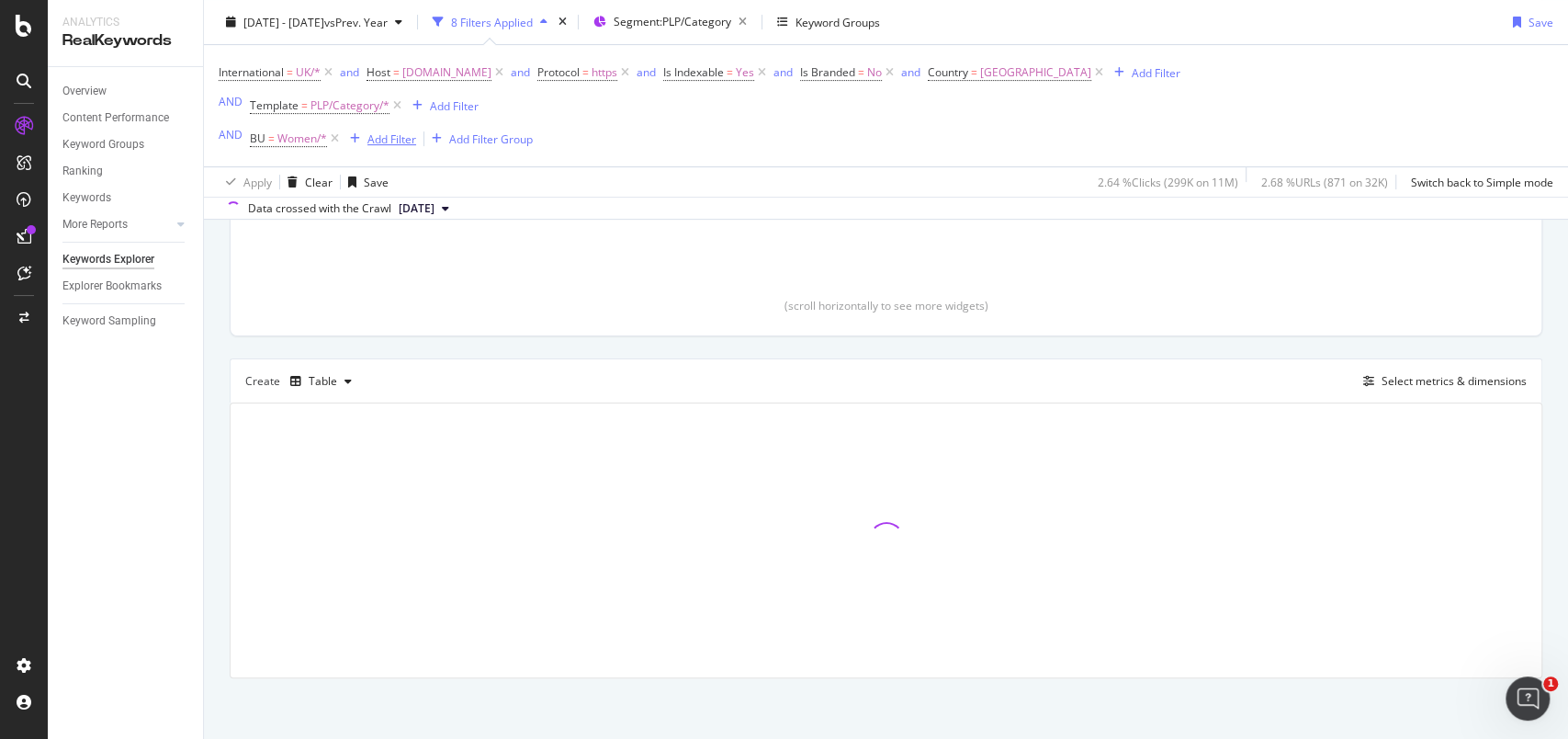
scroll to position [368, 0]
click at [405, 141] on div "Add Filter" at bounding box center [392, 138] width 48 height 16
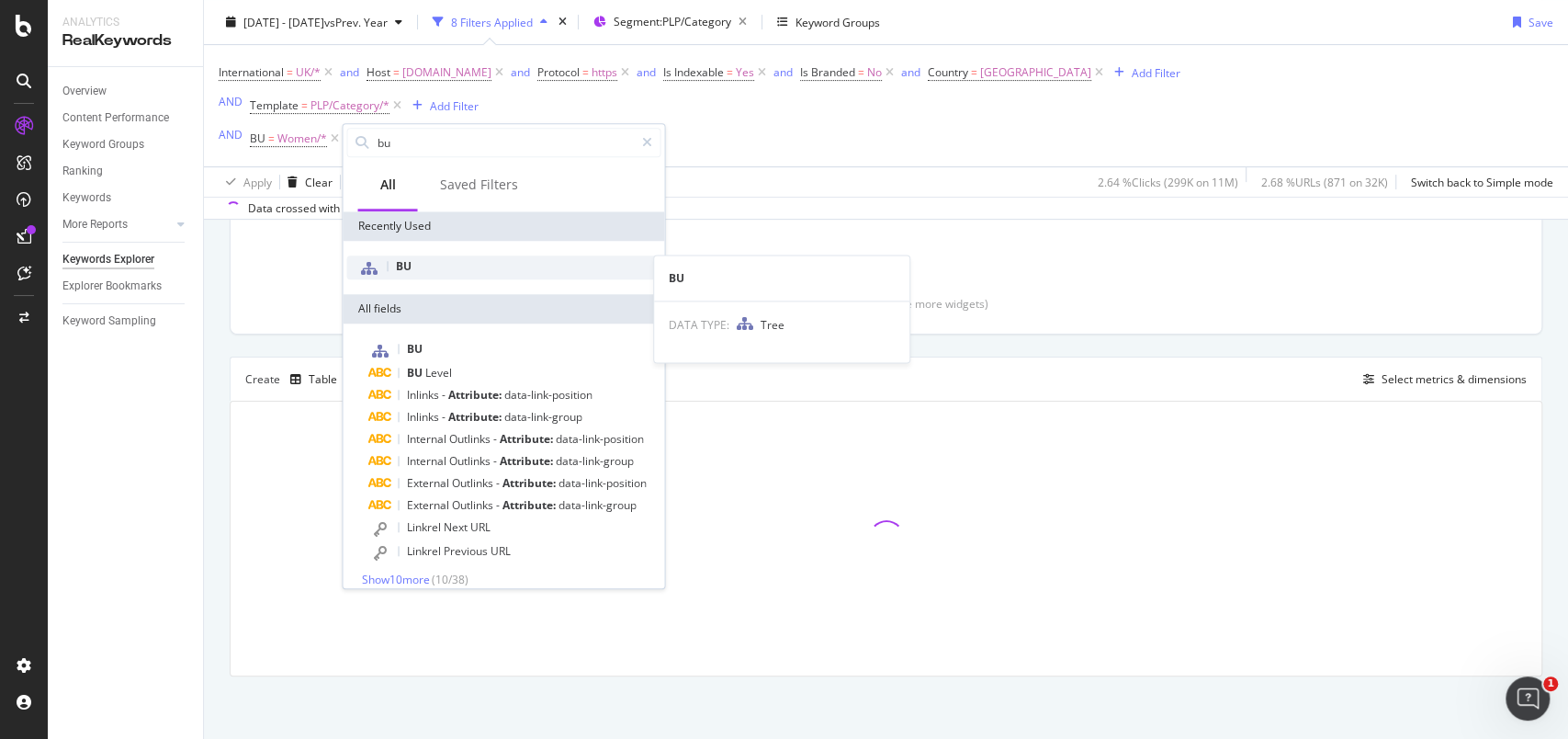
click at [409, 257] on div "BU" at bounding box center [503, 267] width 315 height 24
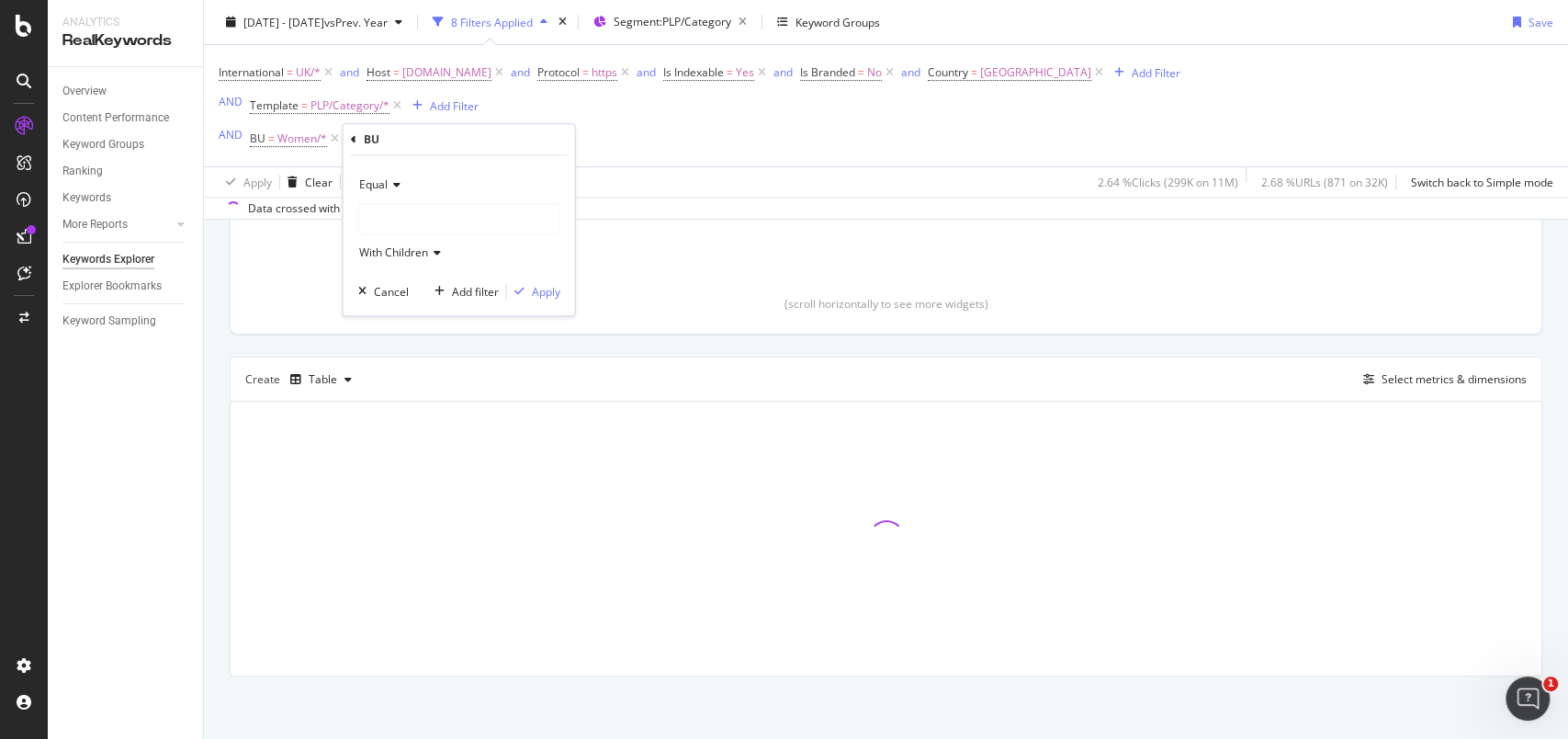
click at [411, 226] on div at bounding box center [458, 219] width 200 height 30
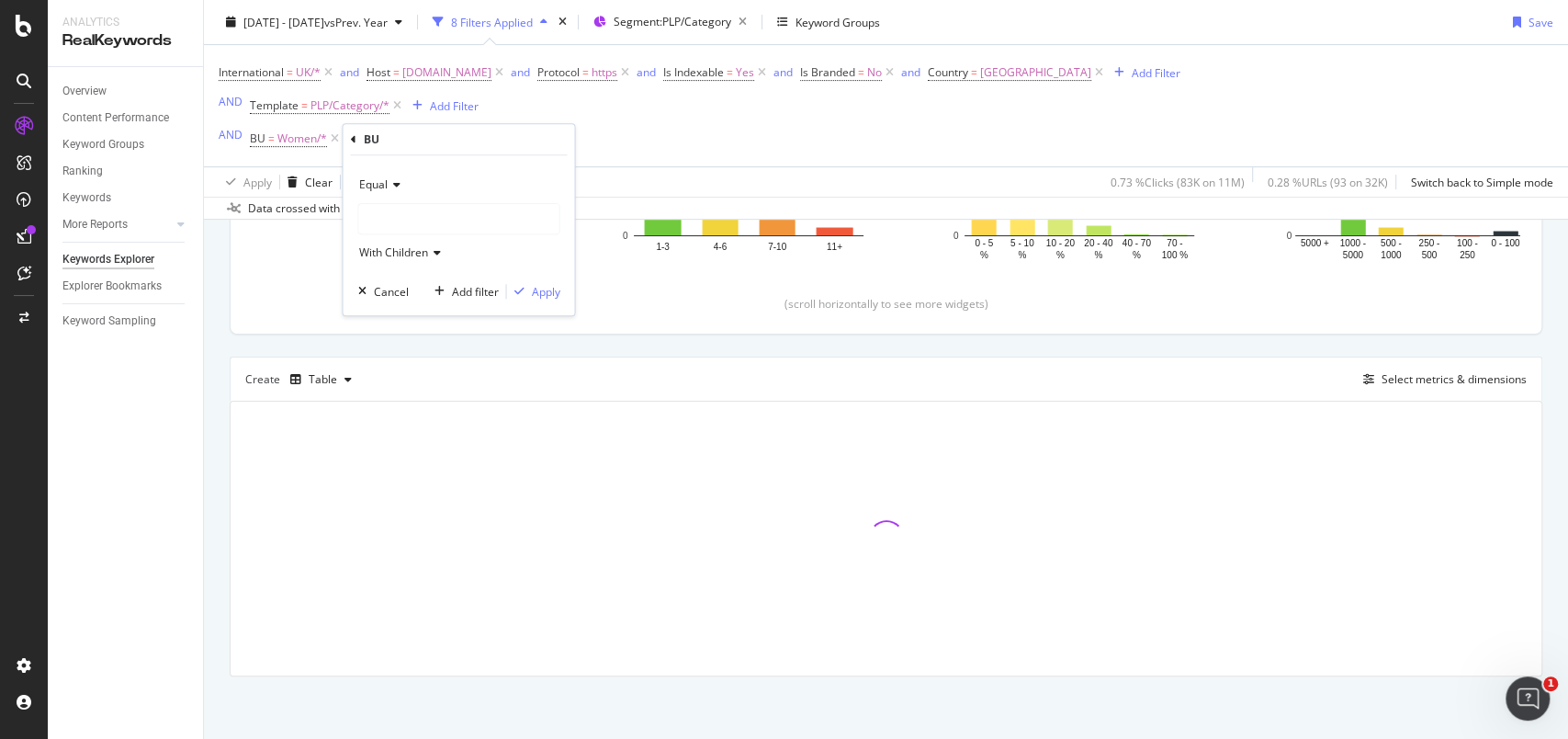
click at [400, 227] on div at bounding box center [458, 219] width 200 height 30
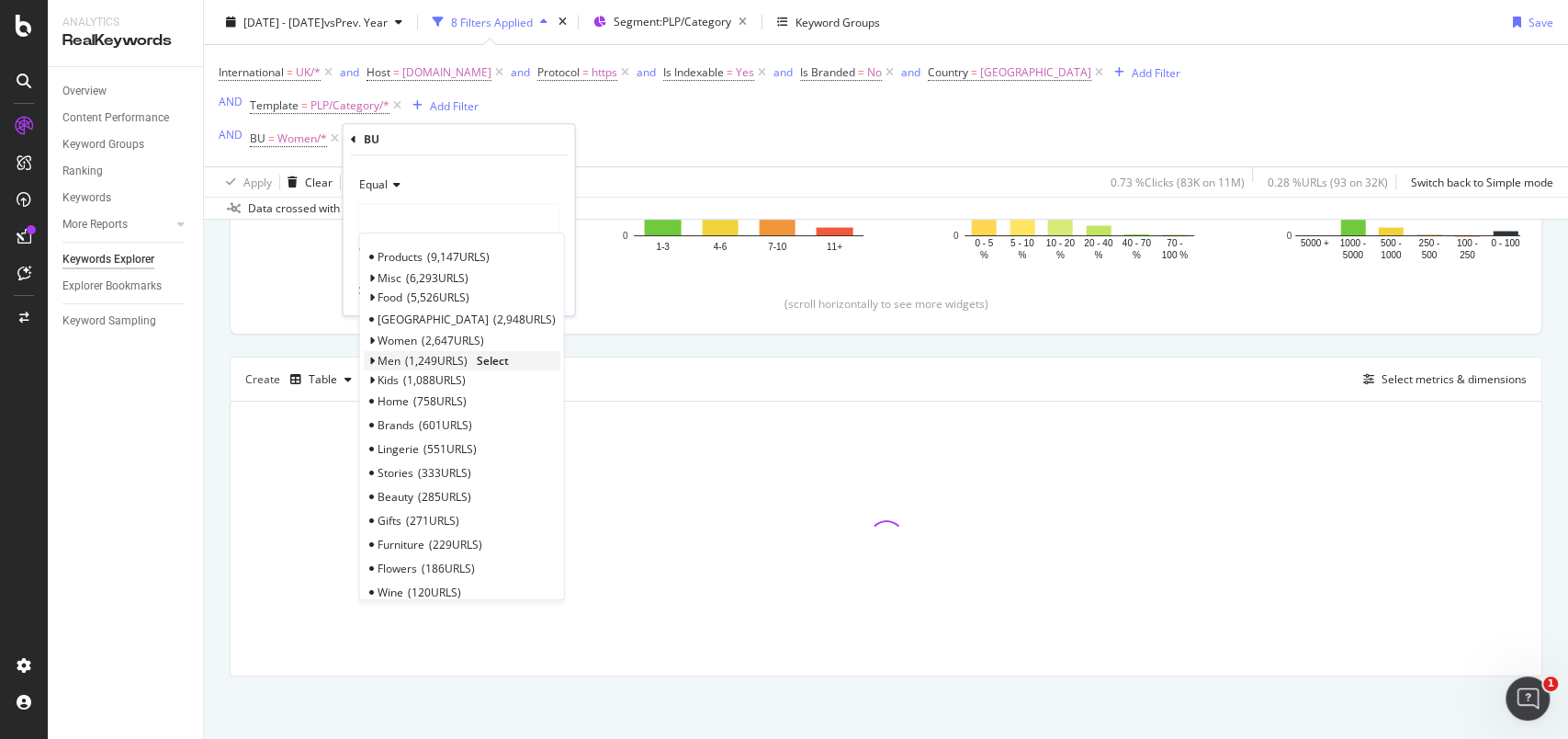
click at [390, 357] on span "Men" at bounding box center [388, 360] width 23 height 16
click at [490, 357] on span "Select" at bounding box center [492, 360] width 32 height 16
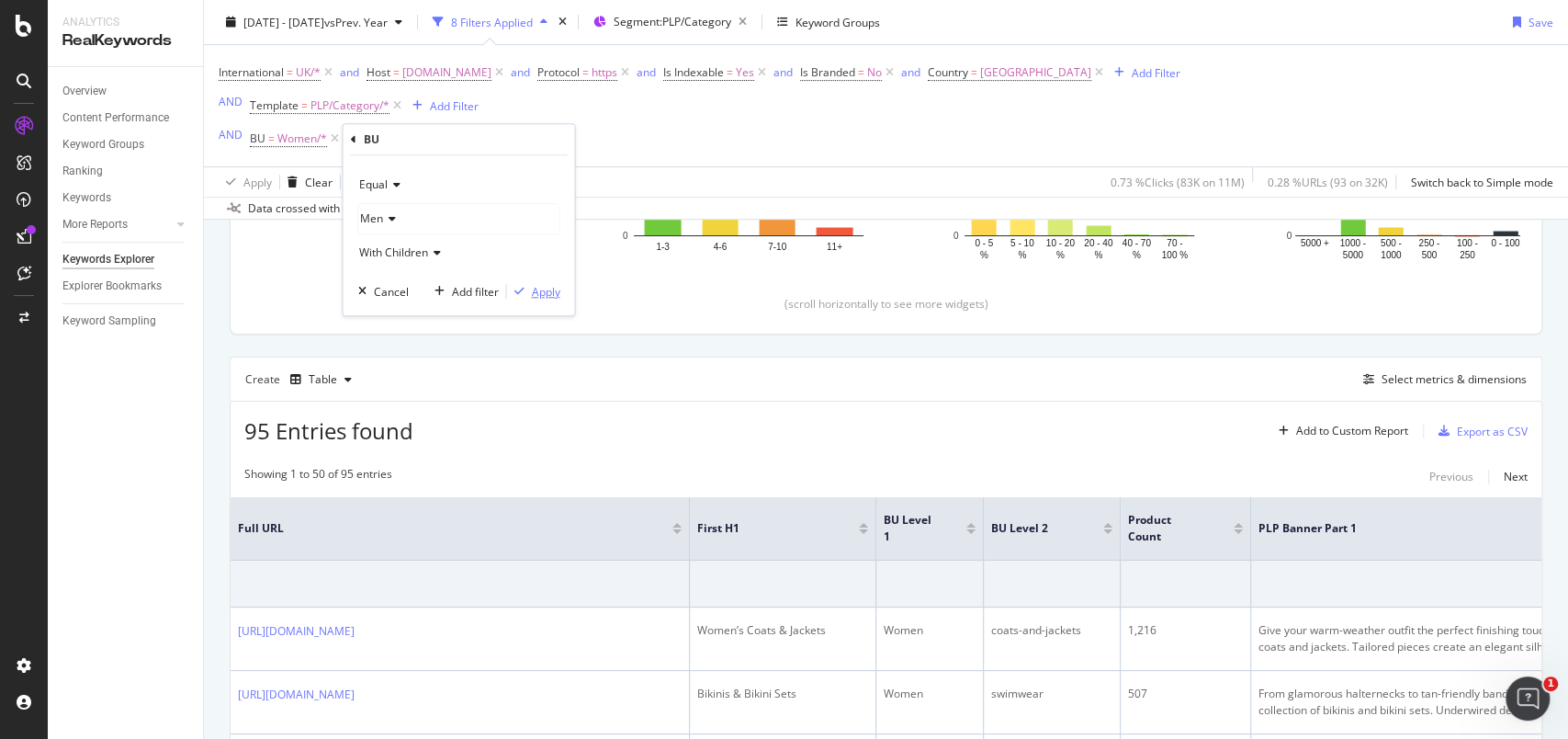
click at [547, 292] on div "Apply" at bounding box center [545, 292] width 29 height 16
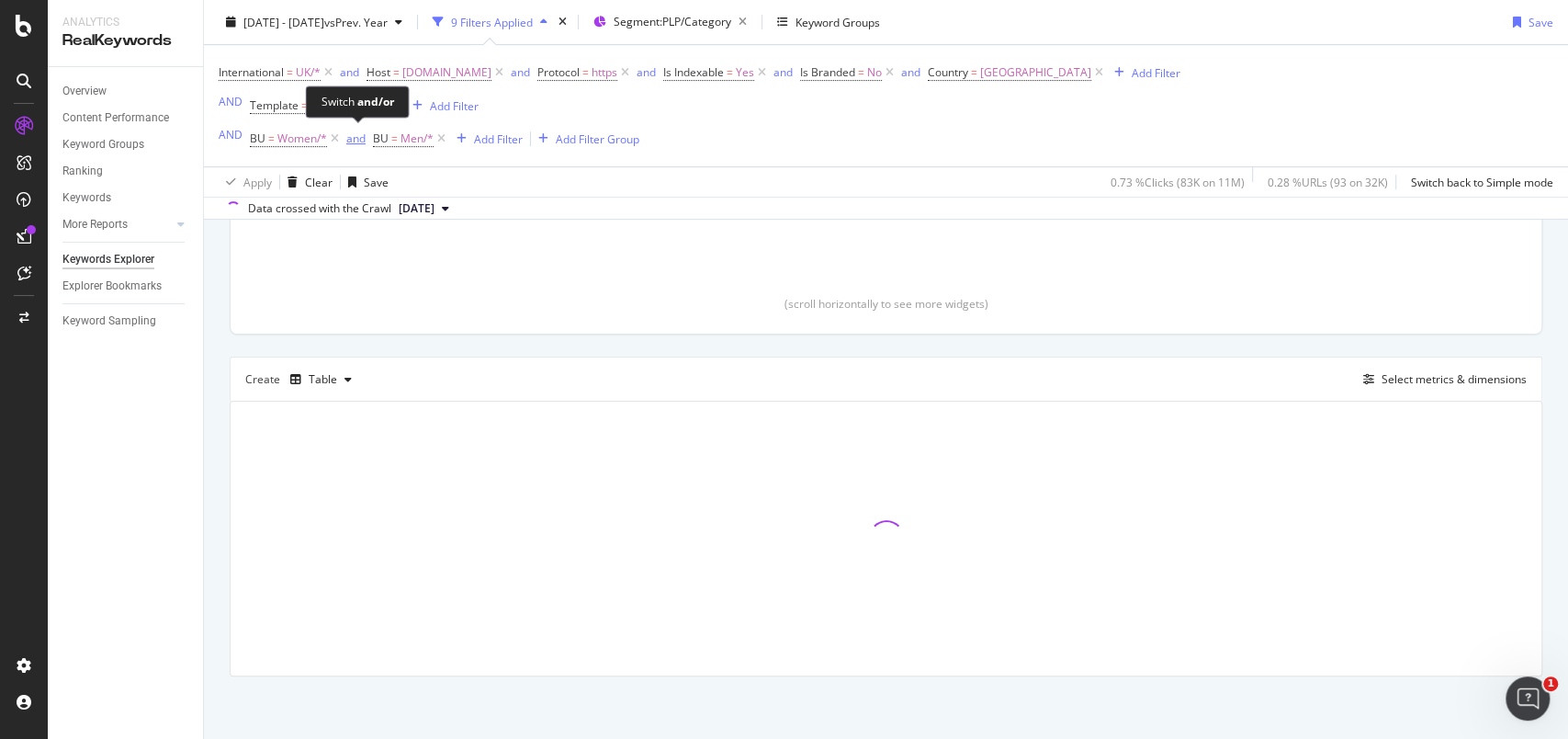
click at [360, 133] on div "and" at bounding box center [355, 138] width 19 height 16
click at [485, 138] on div "Add Filter" at bounding box center [490, 138] width 48 height 16
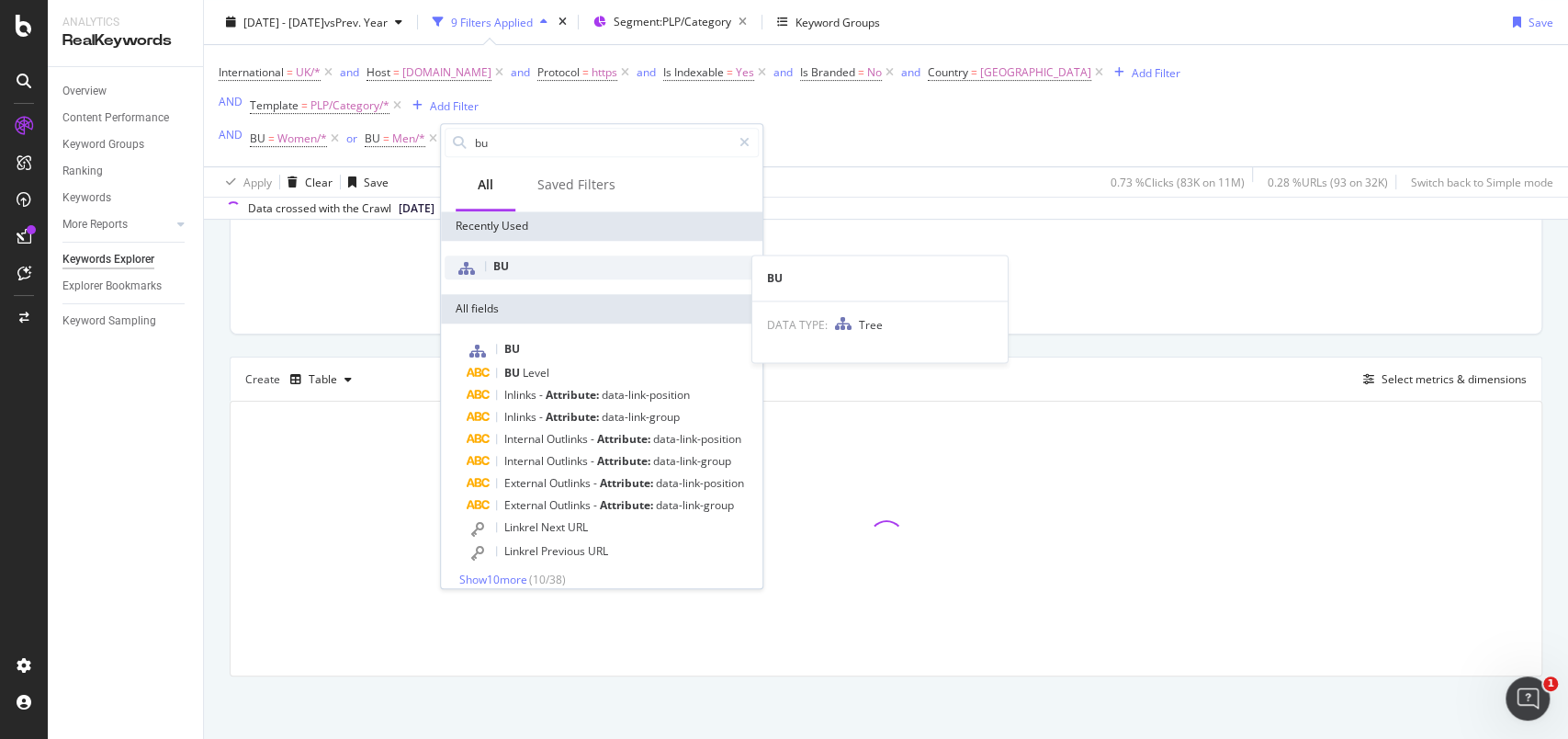
click at [513, 263] on div "BU" at bounding box center [601, 267] width 315 height 24
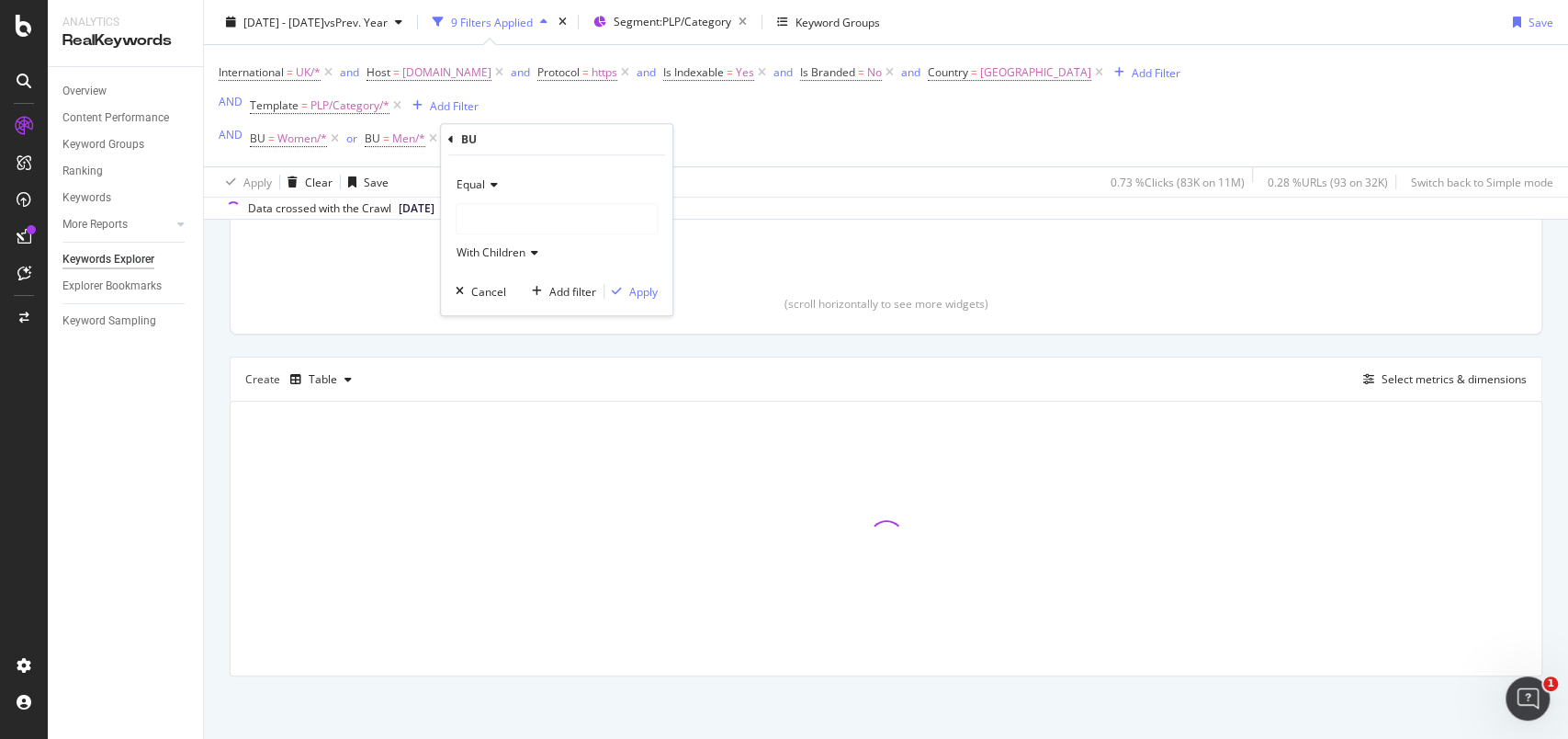
click at [500, 218] on div at bounding box center [557, 219] width 200 height 30
click at [501, 219] on div at bounding box center [557, 219] width 200 height 30
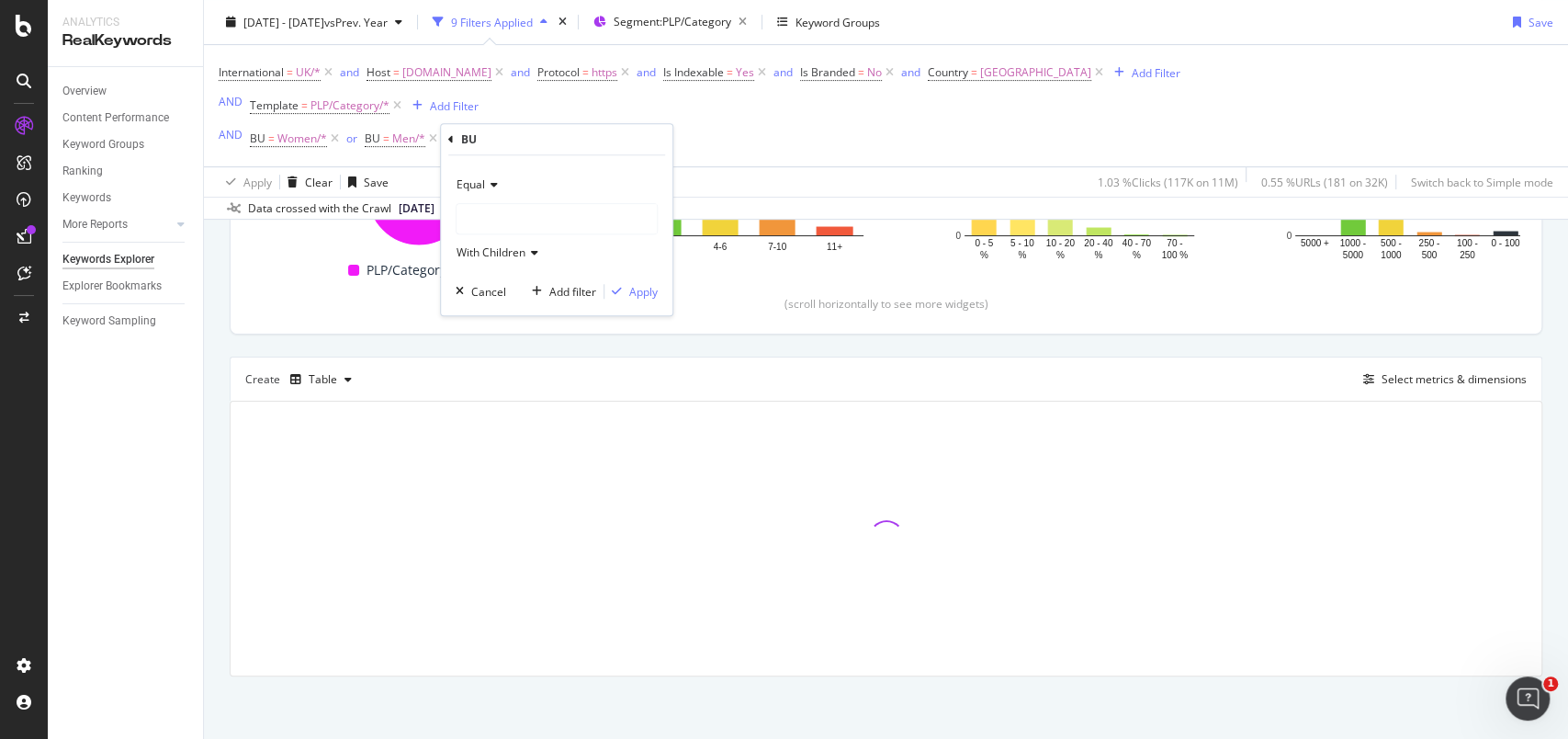
click at [495, 226] on div at bounding box center [557, 219] width 200 height 30
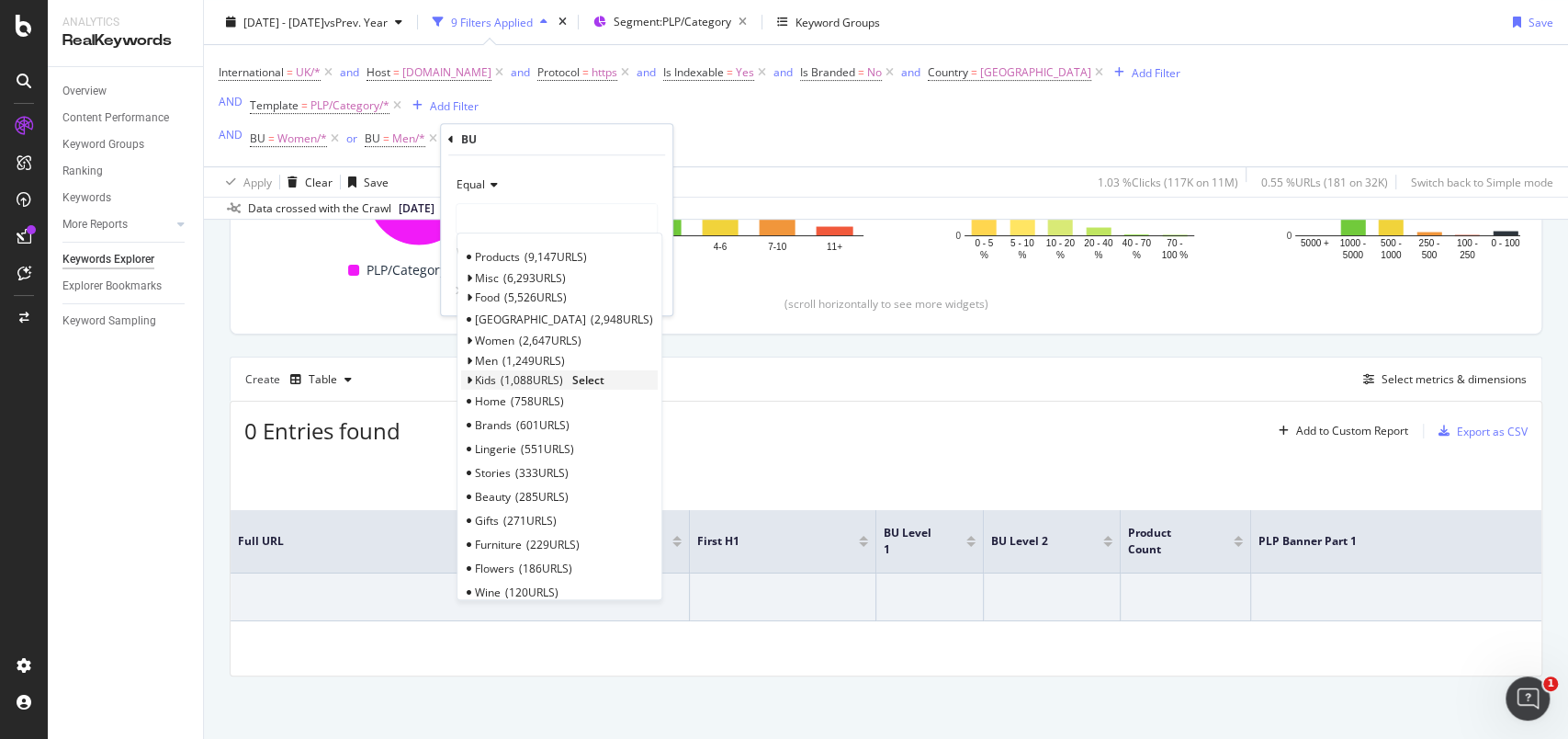
click at [585, 379] on span "Select" at bounding box center [588, 380] width 32 height 16
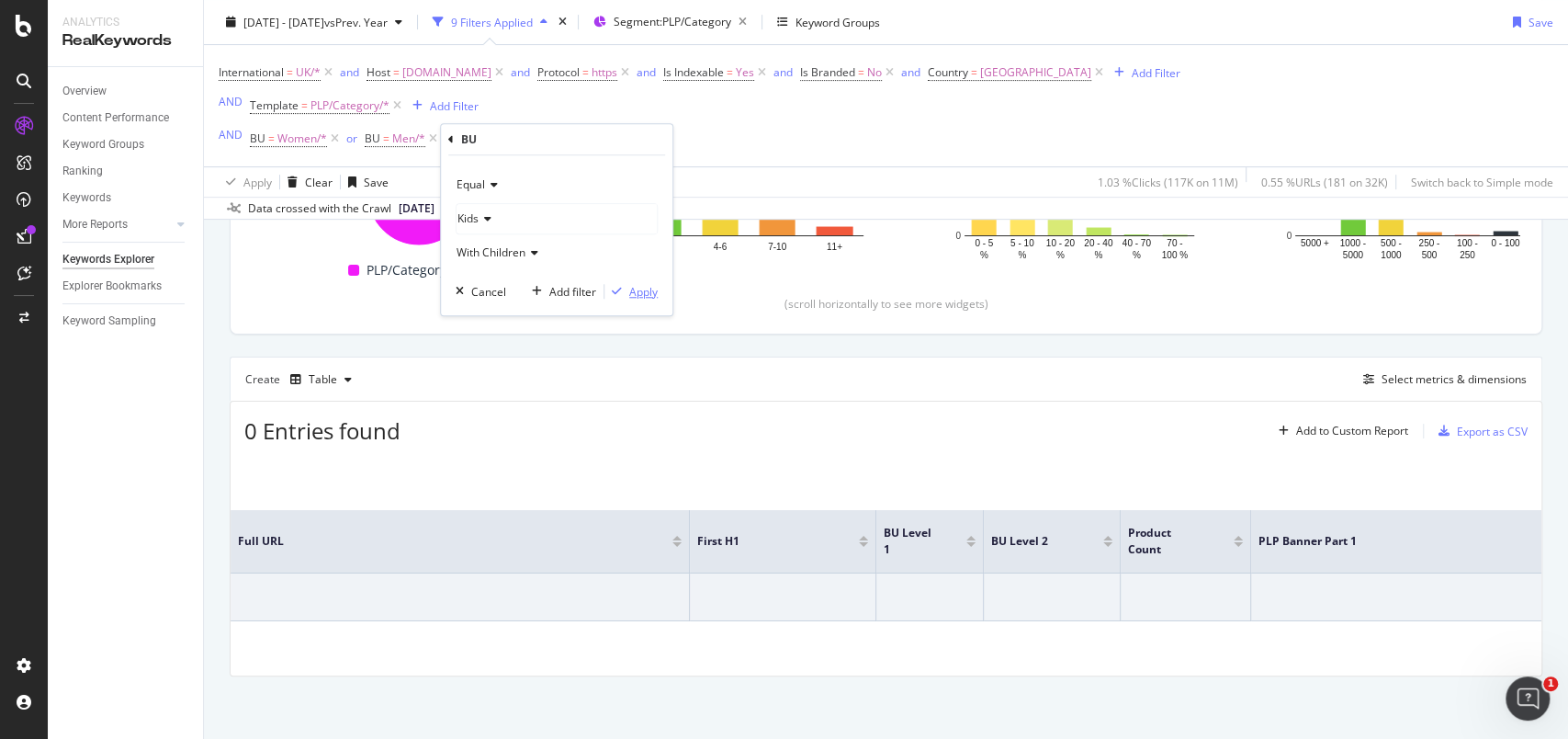
click at [641, 299] on div "Apply" at bounding box center [630, 292] width 53 height 17
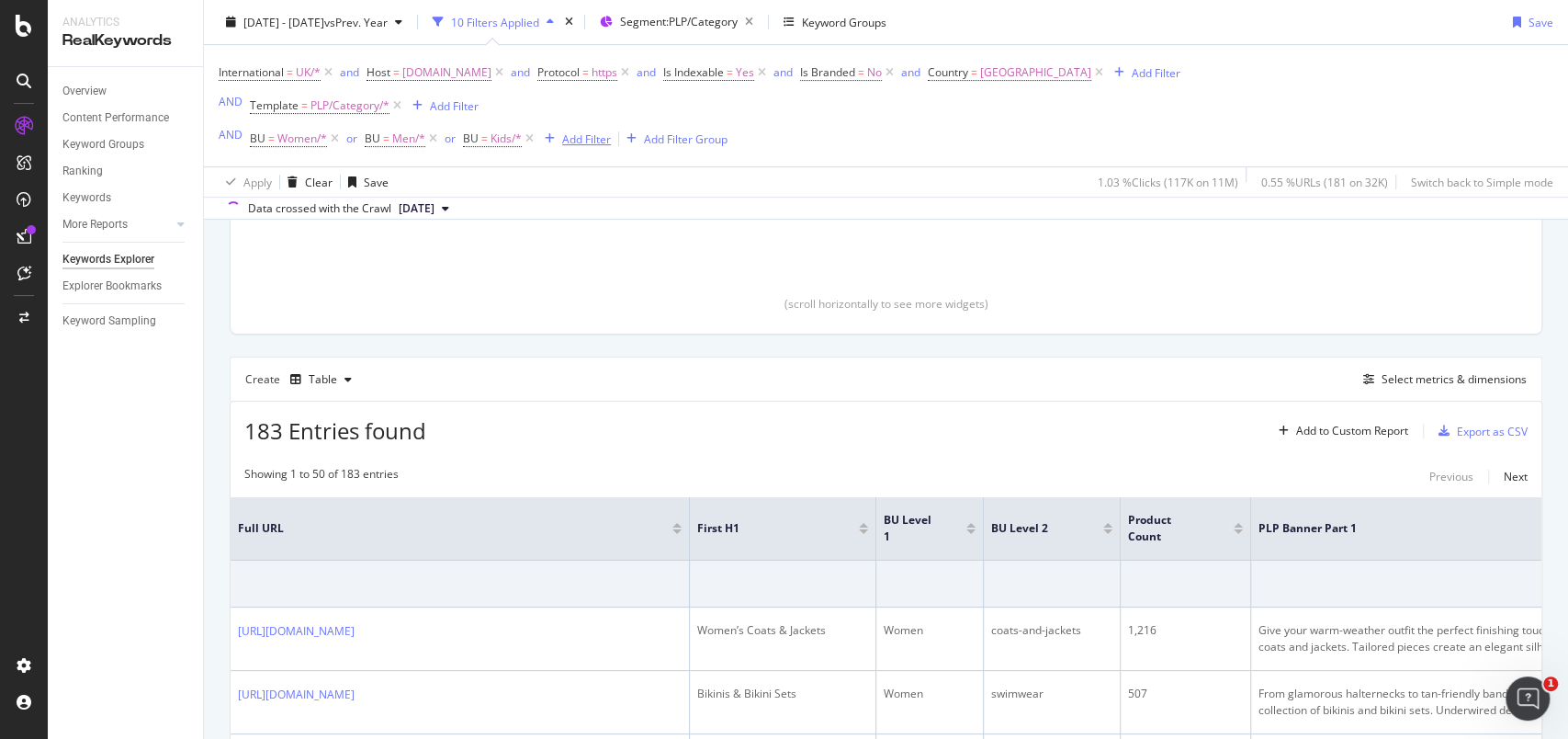
click at [595, 136] on div "Add Filter" at bounding box center [586, 138] width 48 height 16
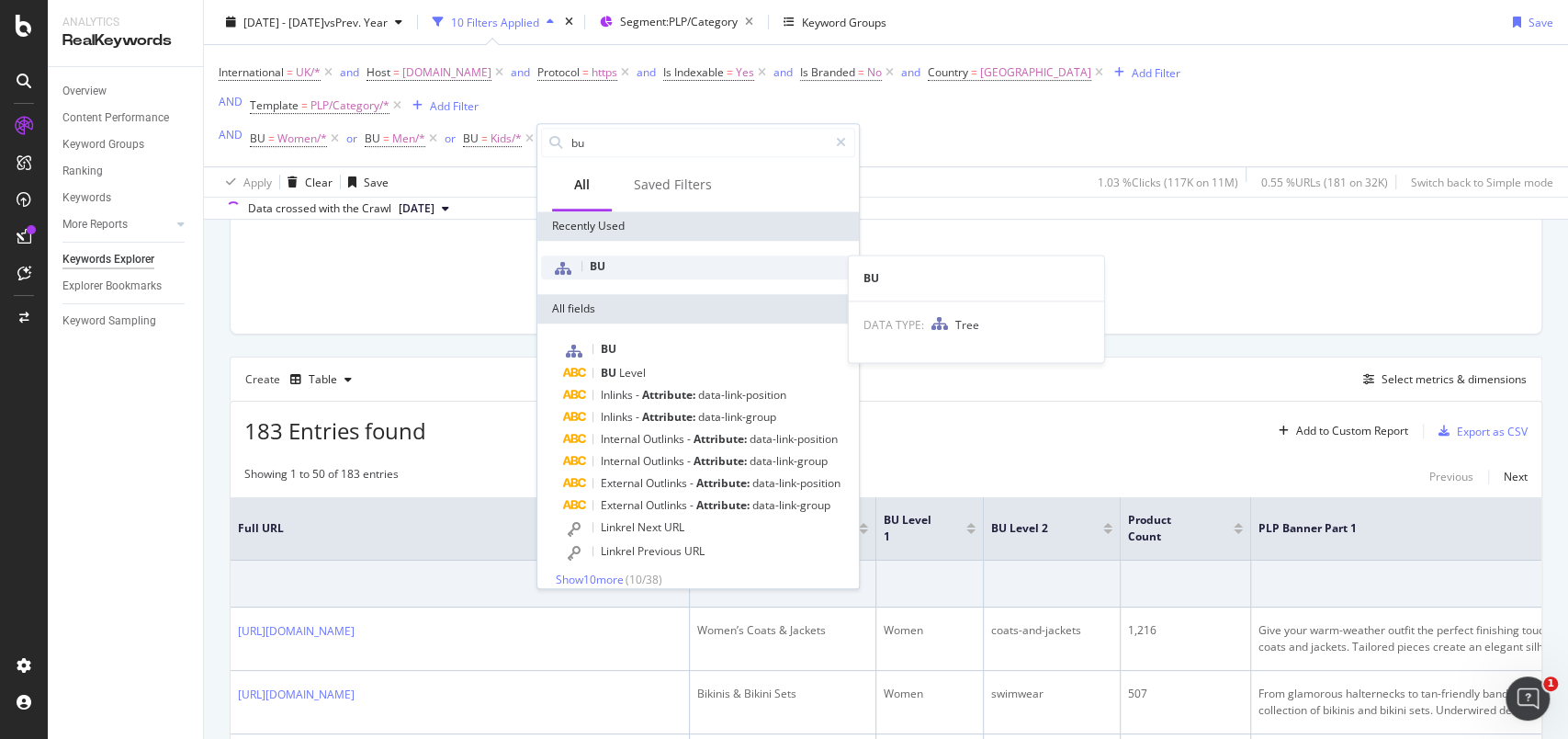
click at [602, 266] on span "BU" at bounding box center [597, 266] width 16 height 16
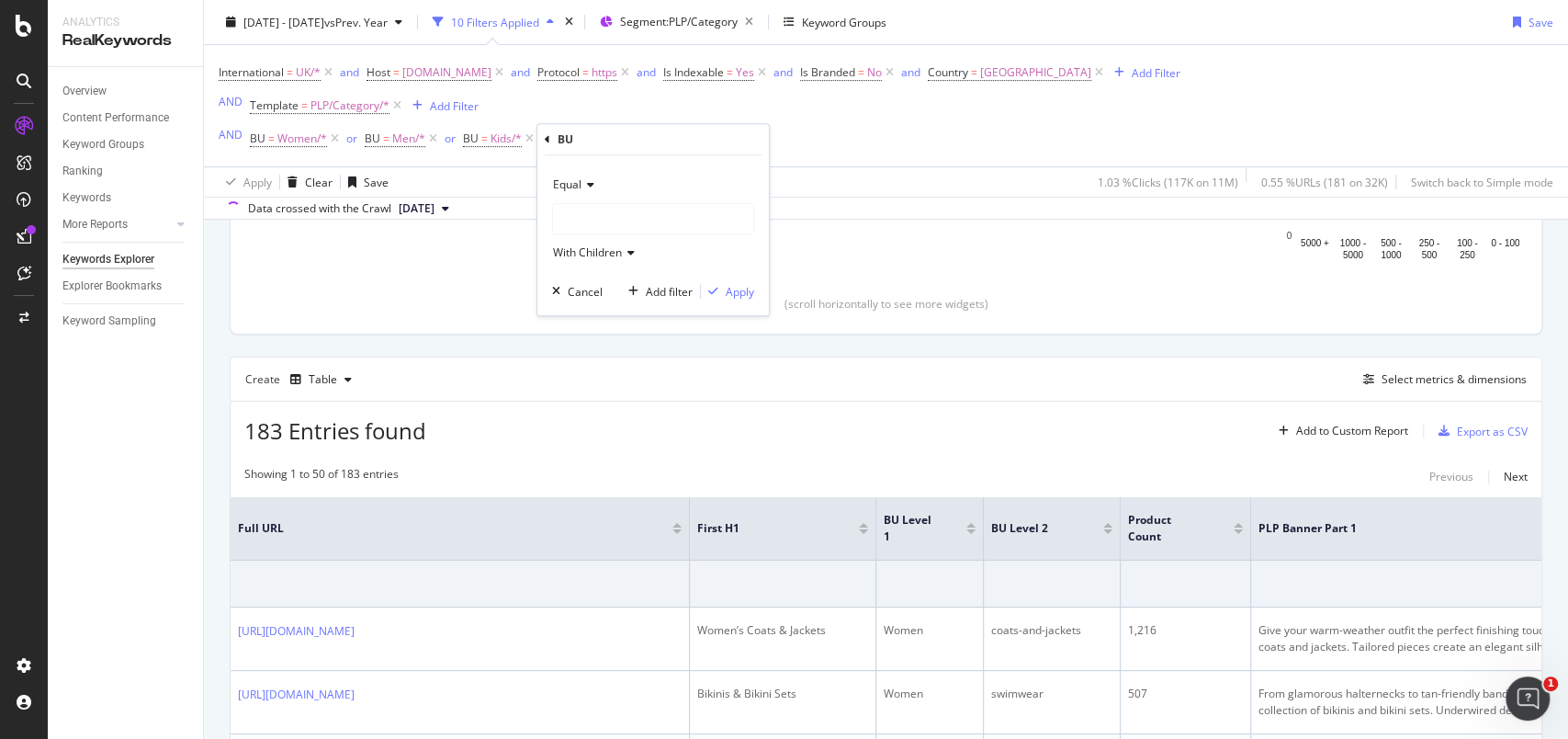
click at [602, 227] on div at bounding box center [653, 219] width 200 height 30
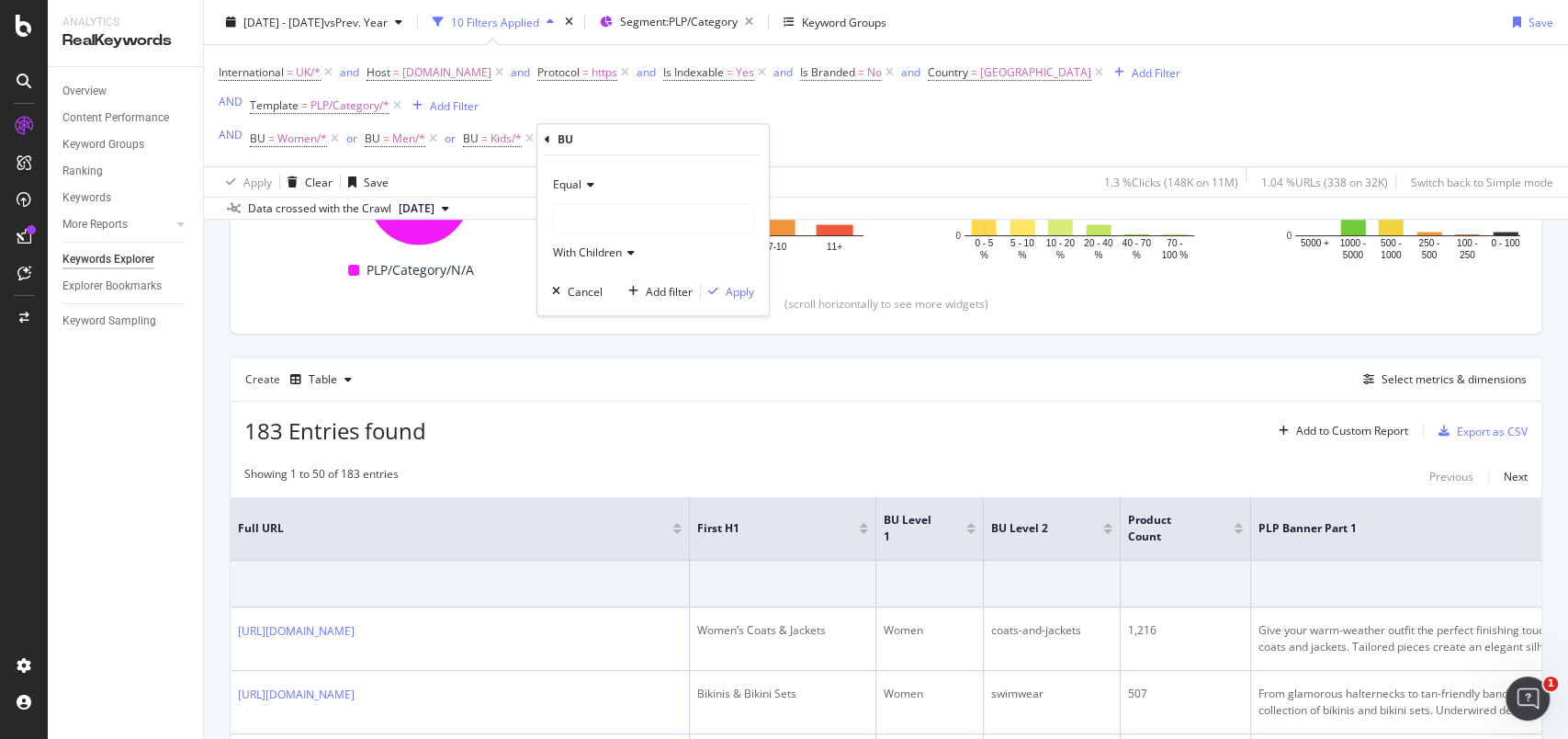
click at [599, 229] on div at bounding box center [653, 219] width 200 height 30
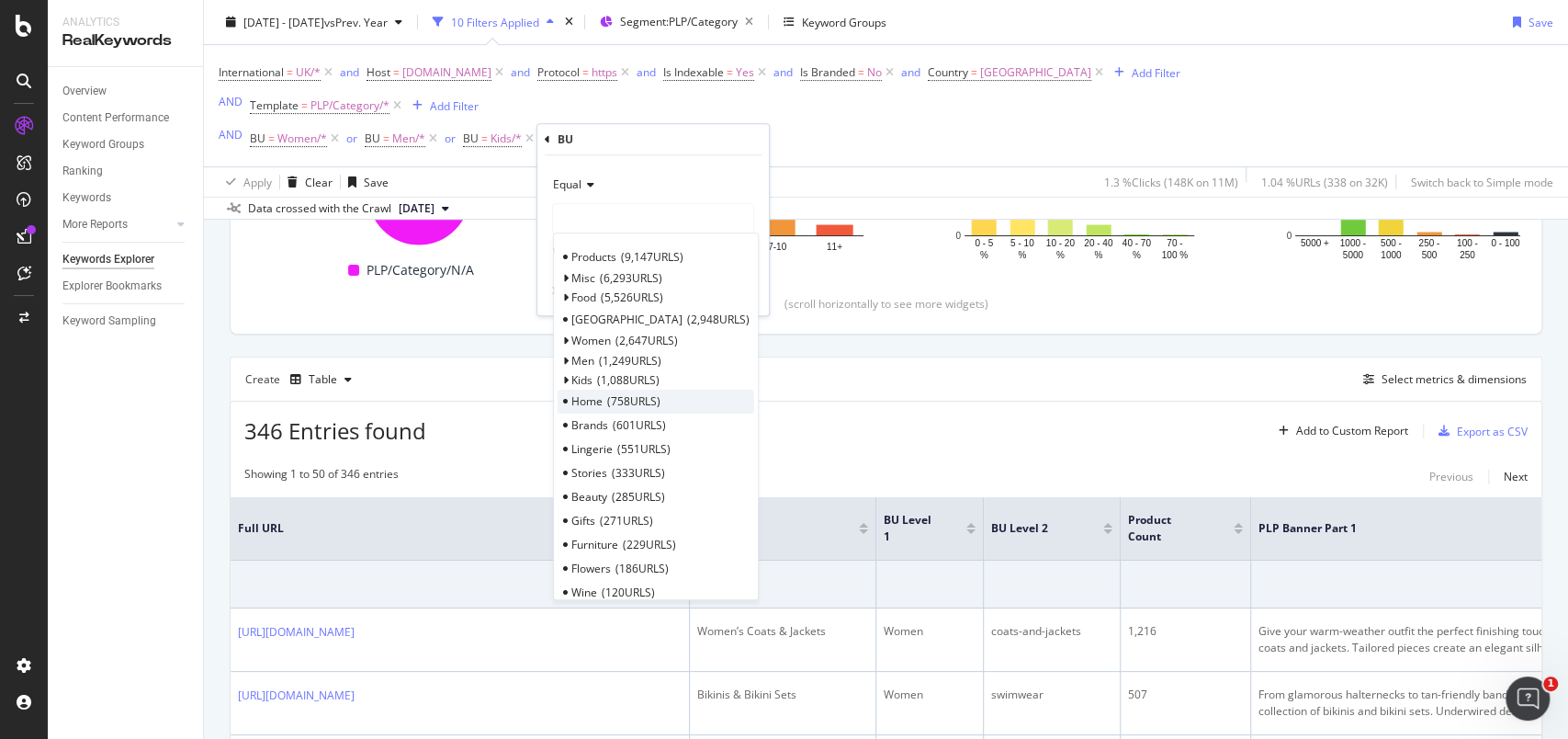
click at [594, 397] on span "Home" at bounding box center [587, 401] width 32 height 16
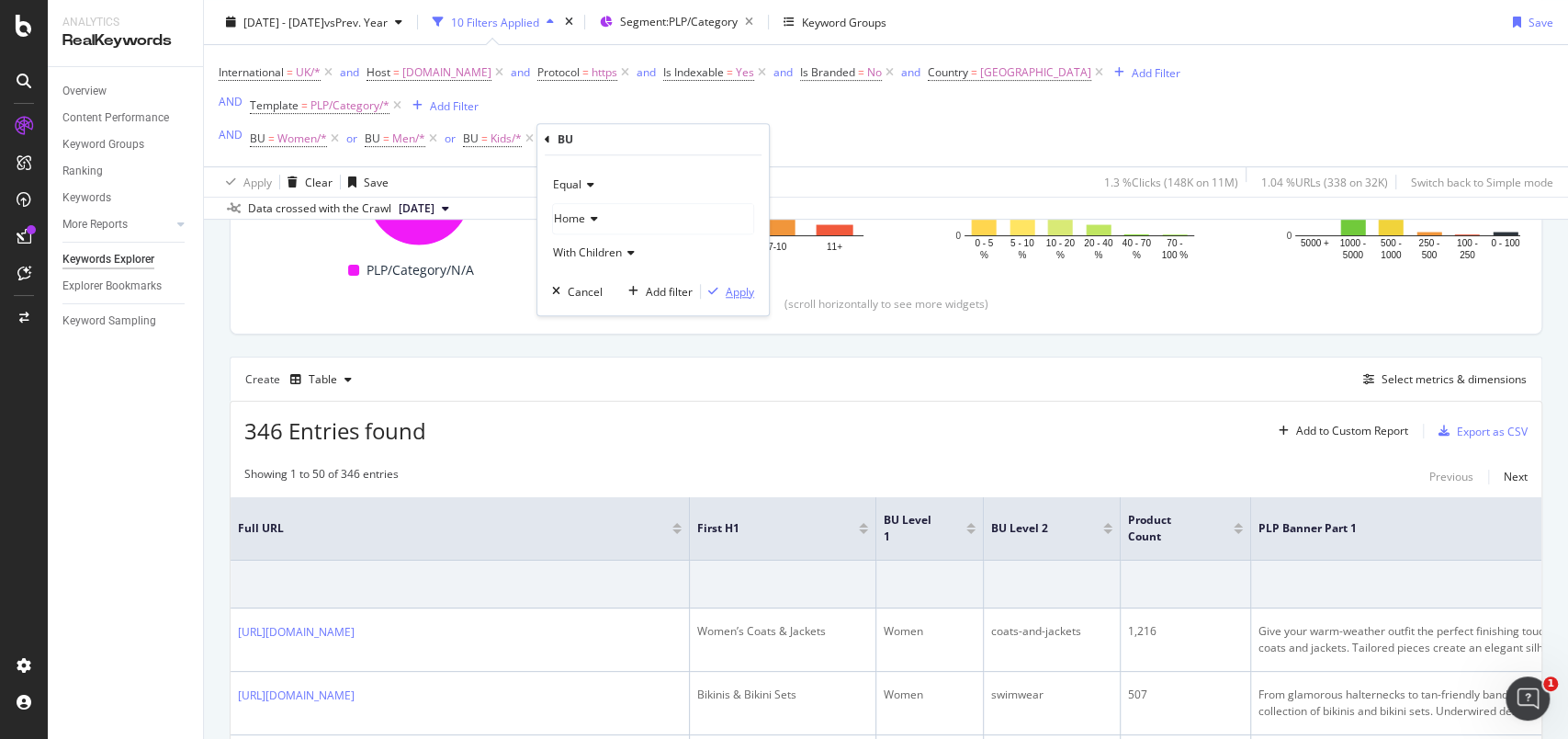
click at [737, 291] on div "Apply" at bounding box center [739, 292] width 29 height 16
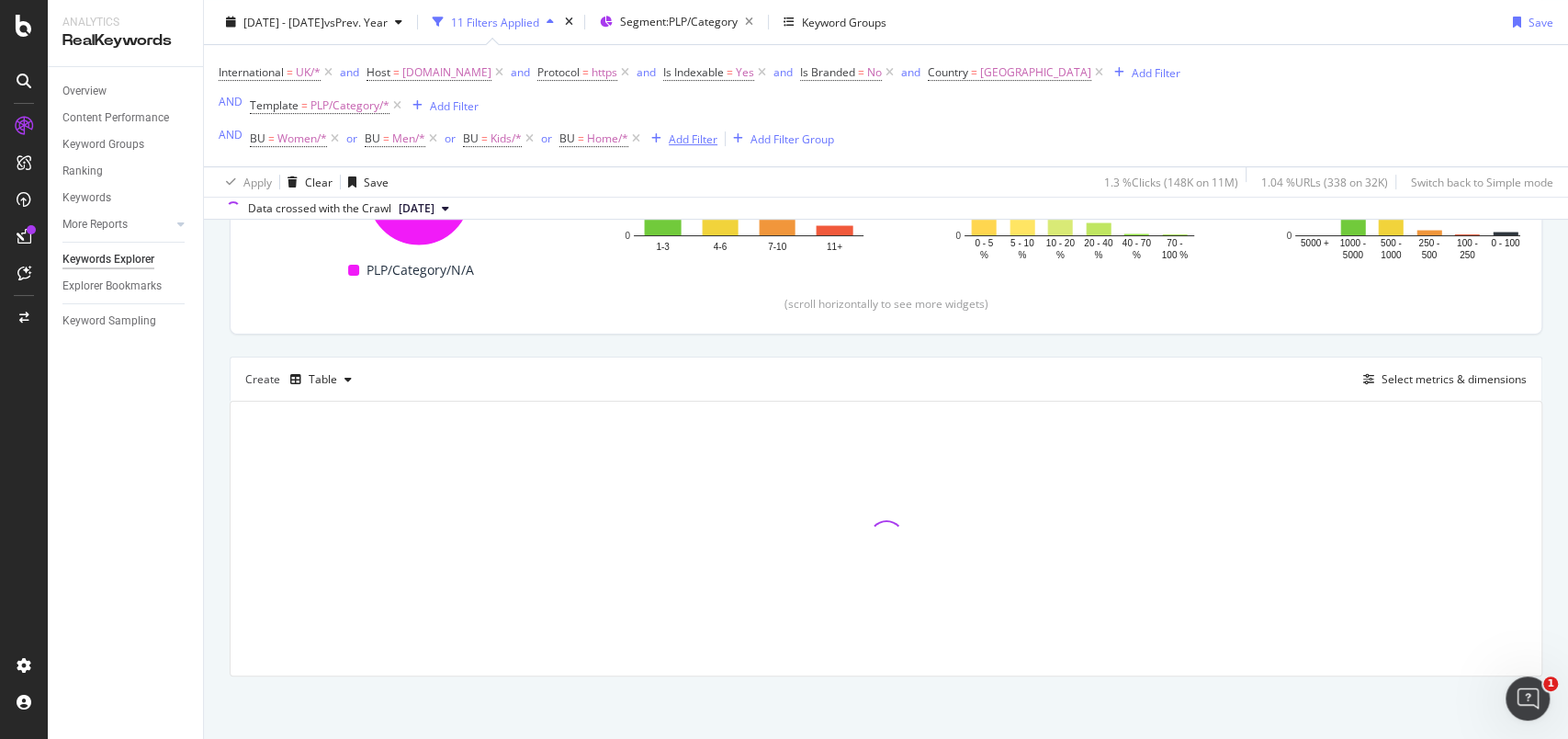
click at [700, 136] on div "Add Filter" at bounding box center [693, 138] width 48 height 16
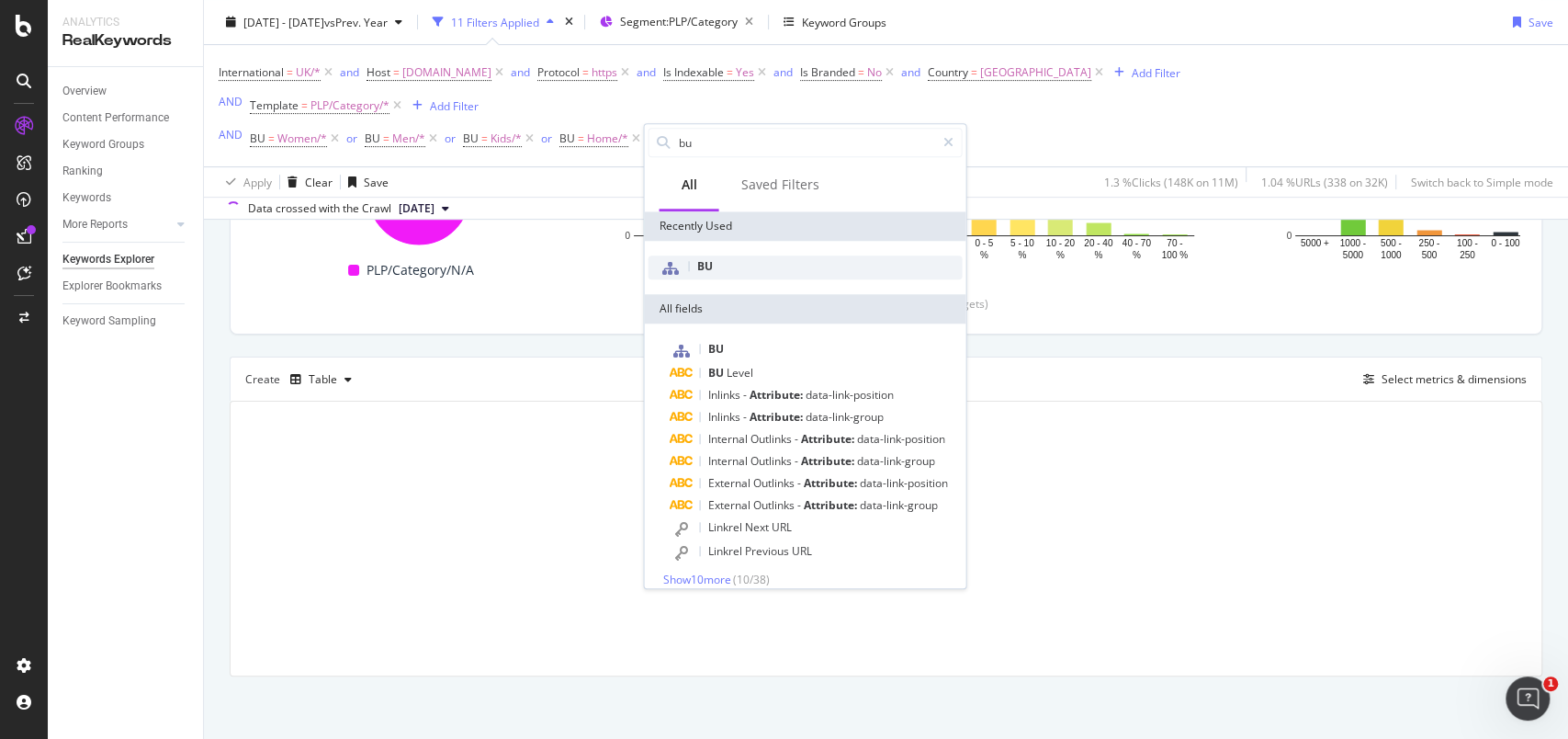
click at [713, 256] on div "BU" at bounding box center [804, 267] width 315 height 24
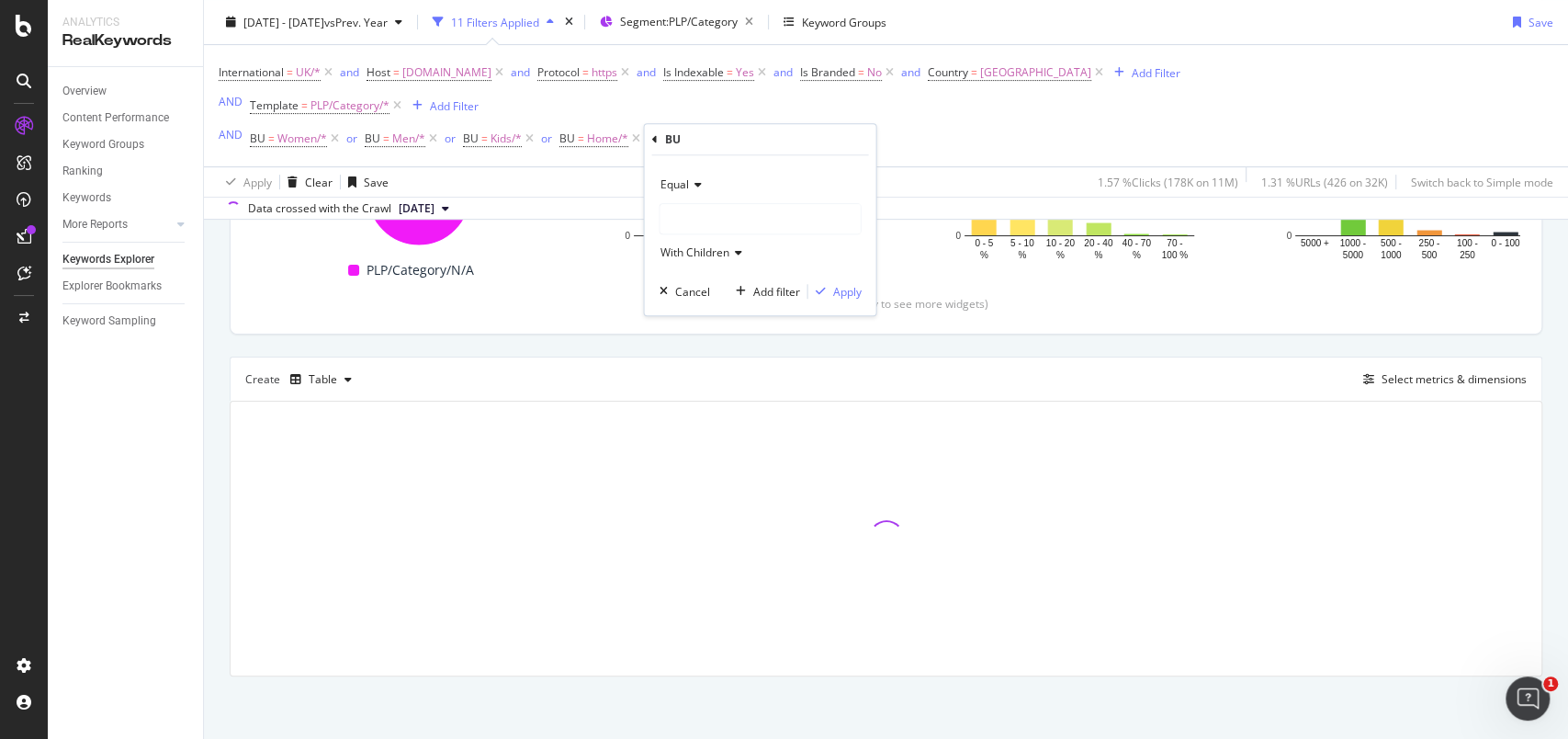
click at [713, 226] on div at bounding box center [760, 219] width 200 height 30
click at [702, 230] on div at bounding box center [760, 219] width 200 height 30
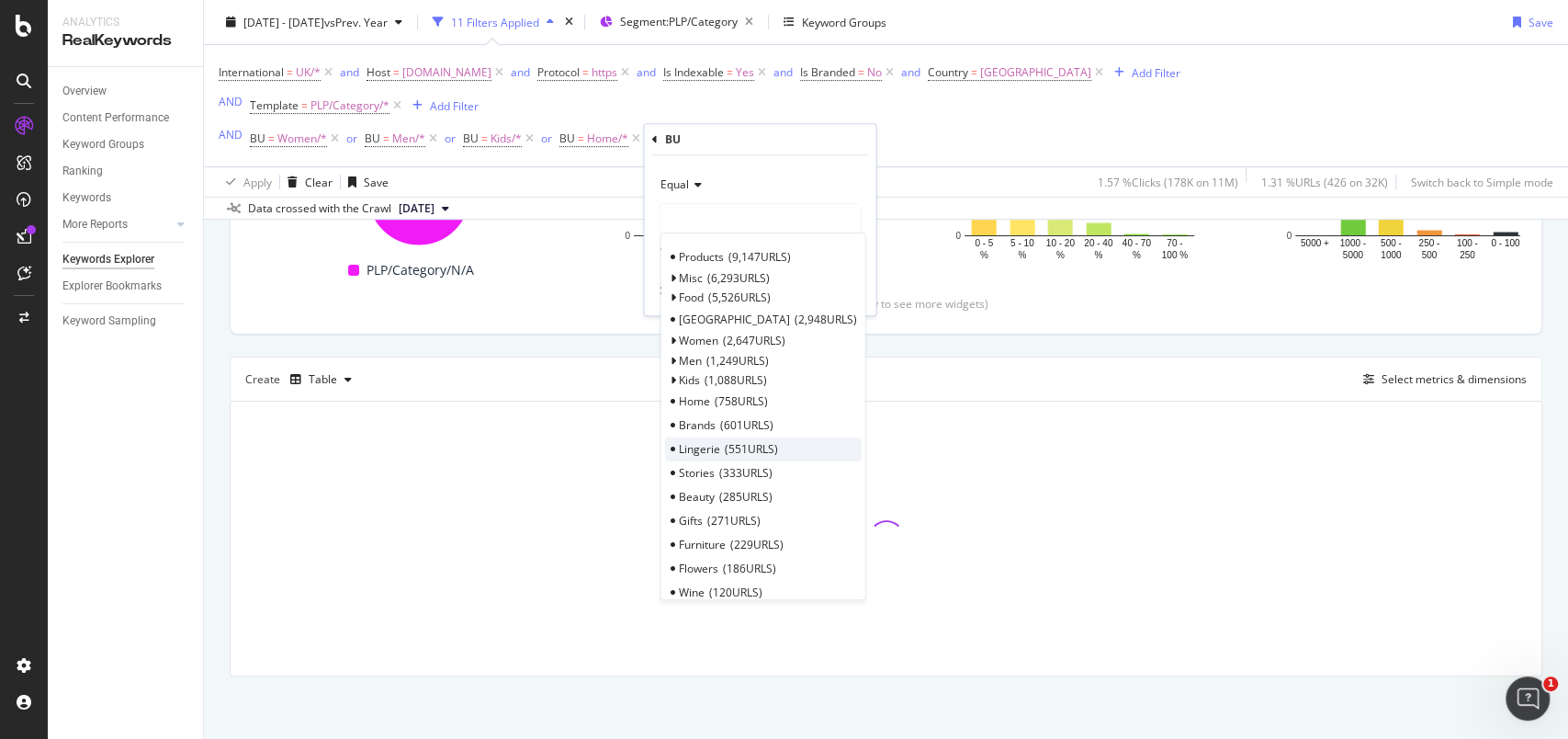
click at [753, 441] on span "551 URLS" at bounding box center [750, 448] width 53 height 16
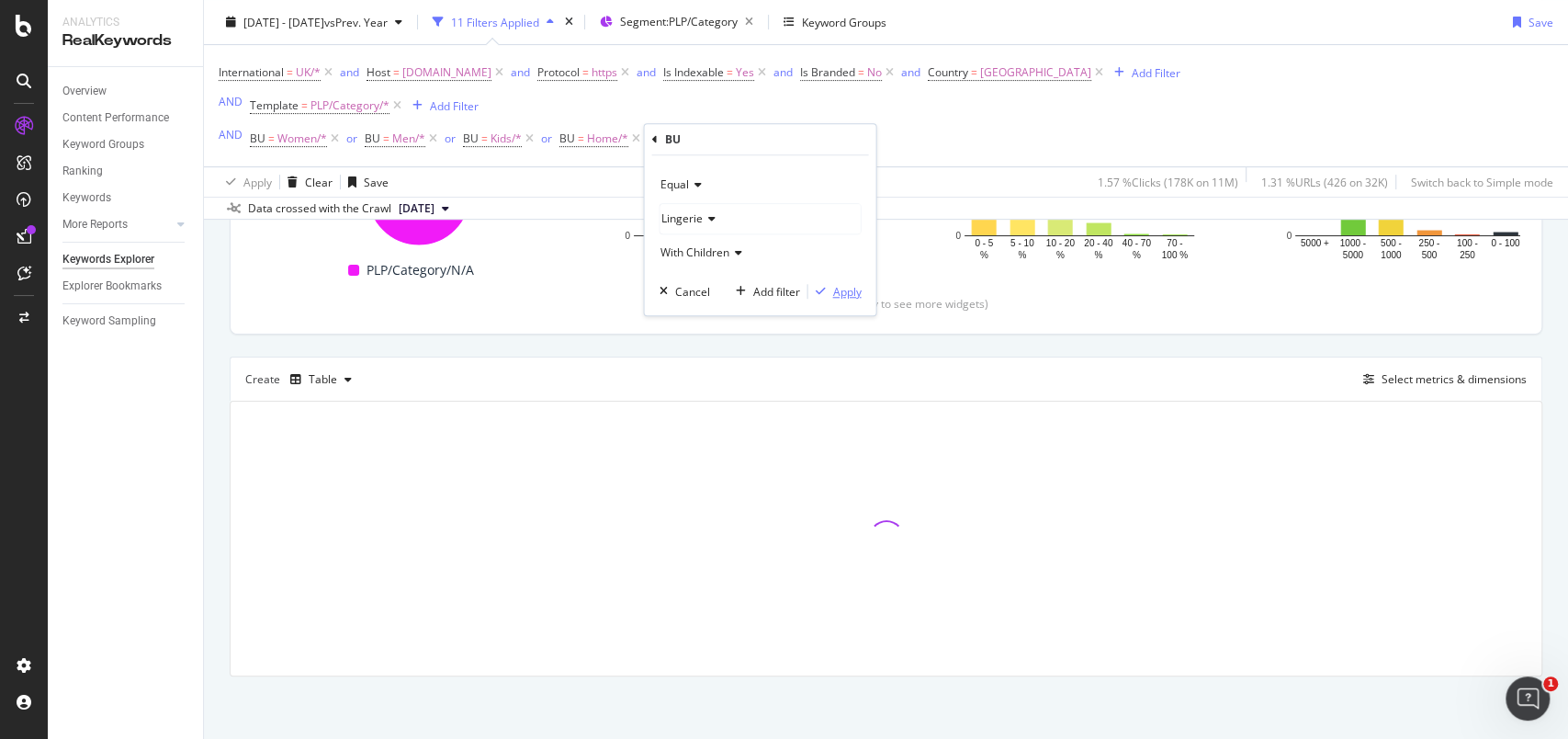
click at [838, 294] on div "Apply" at bounding box center [846, 292] width 29 height 16
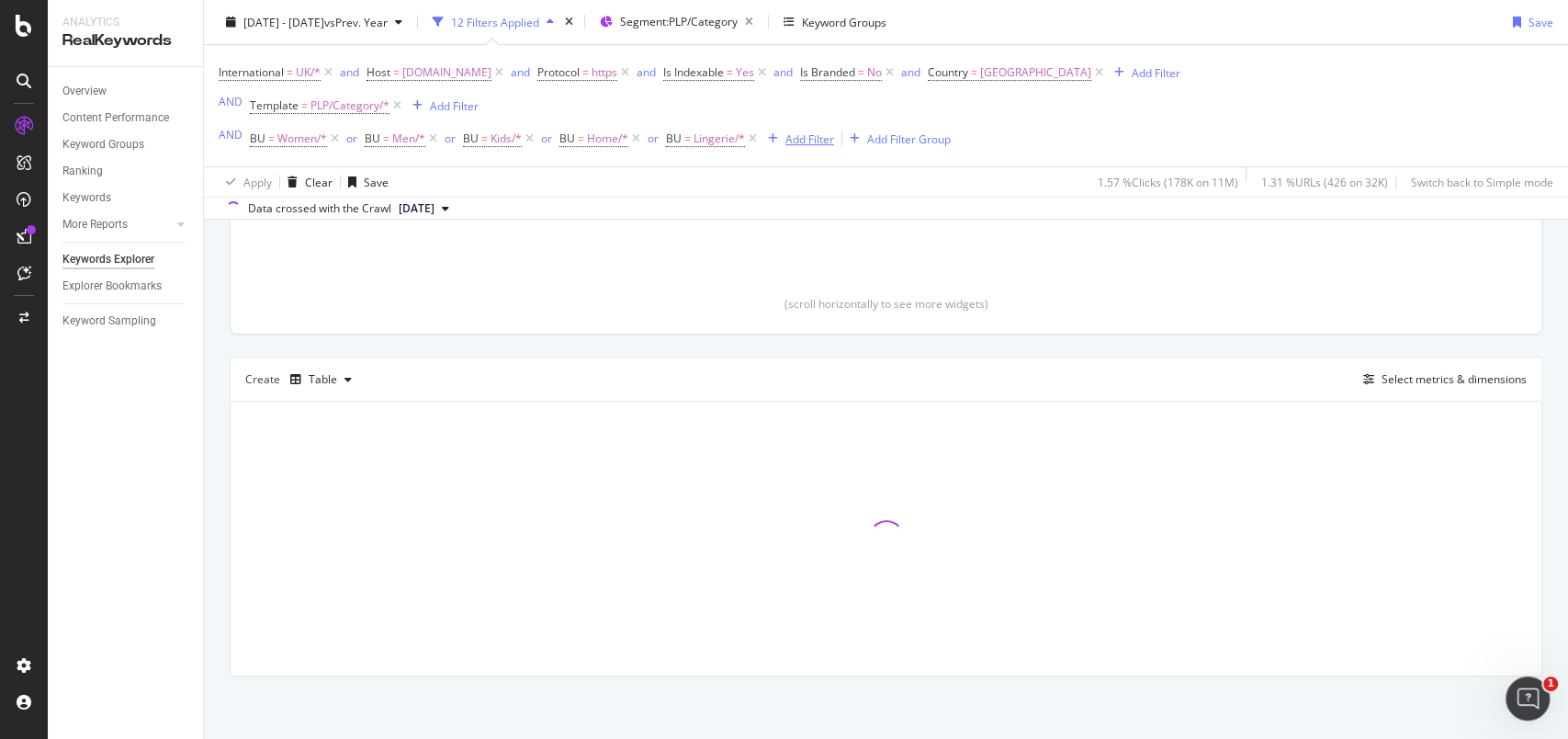
click at [803, 136] on div "Add Filter" at bounding box center [809, 138] width 48 height 16
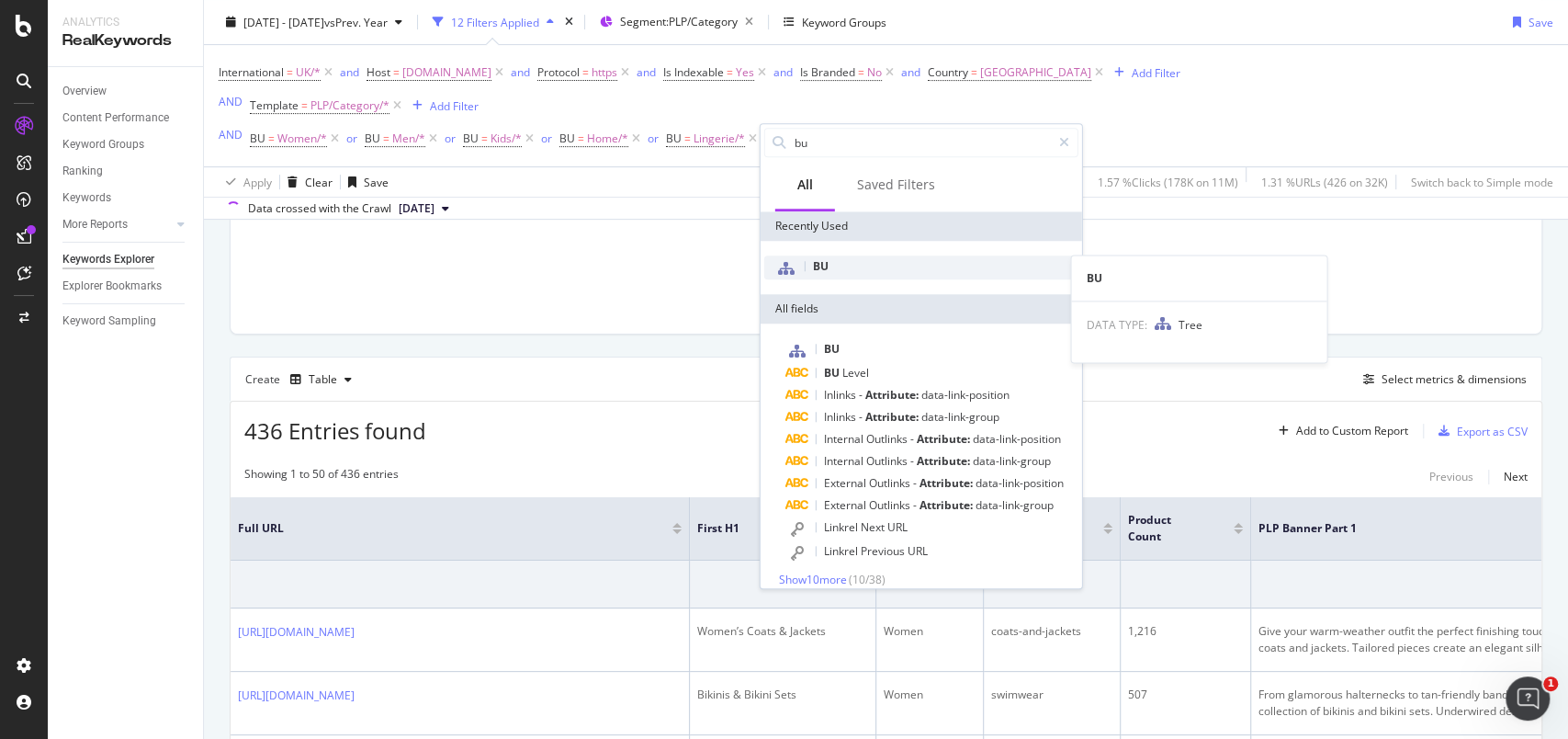
click at [819, 268] on span "BU" at bounding box center [820, 266] width 16 height 16
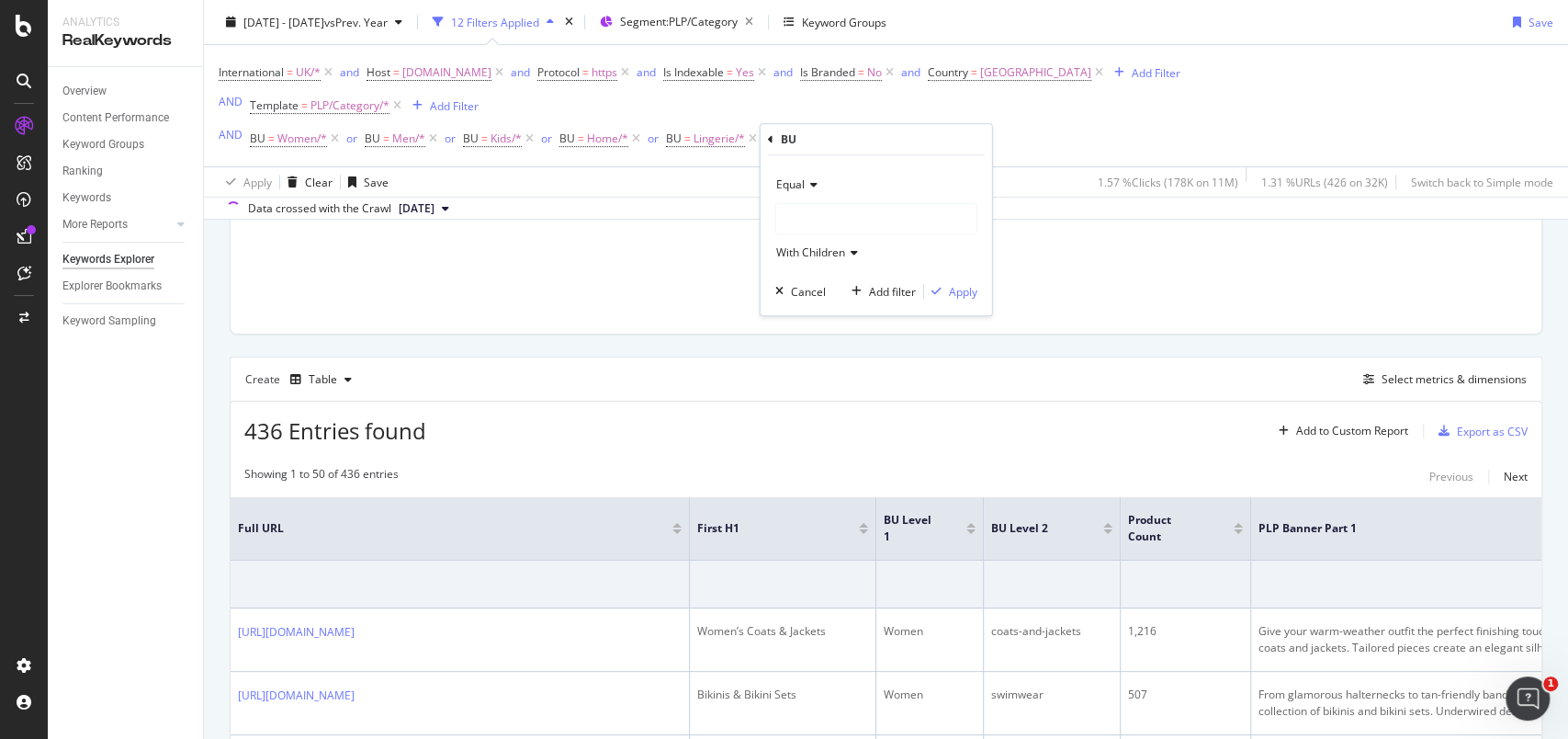
click at [820, 227] on div at bounding box center [876, 219] width 200 height 30
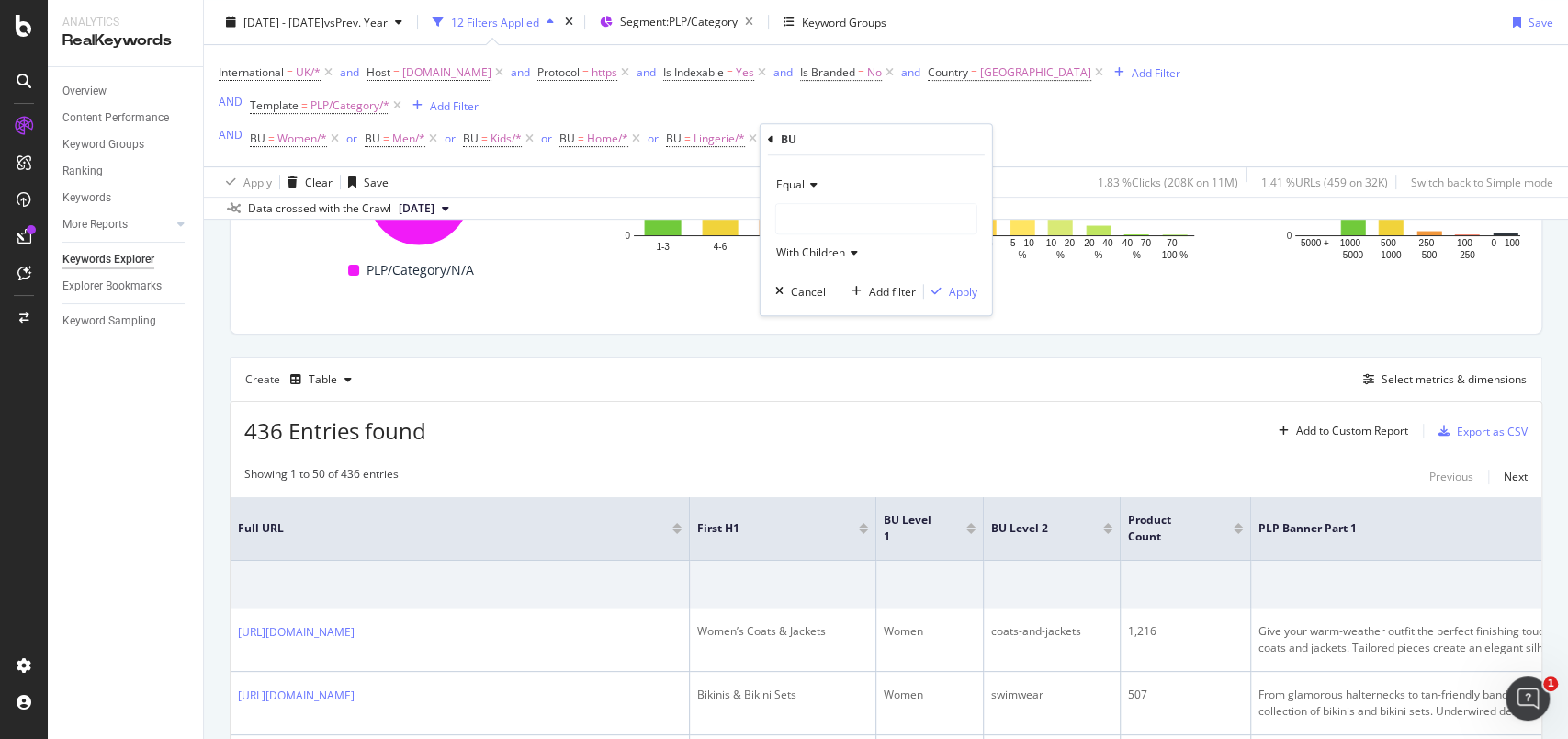
click at [844, 220] on div at bounding box center [876, 219] width 200 height 30
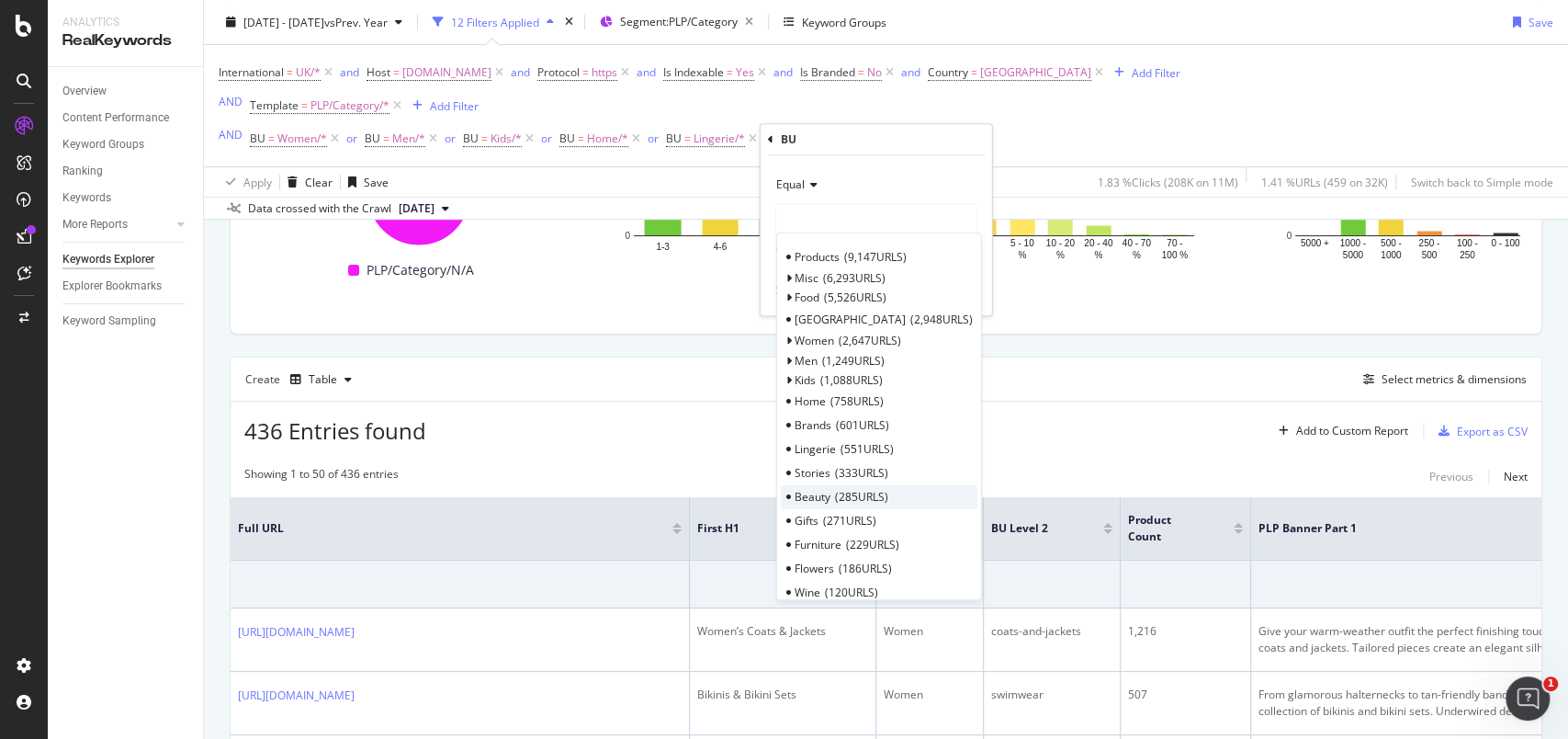
click at [841, 491] on span "285 URLS" at bounding box center [861, 497] width 53 height 16
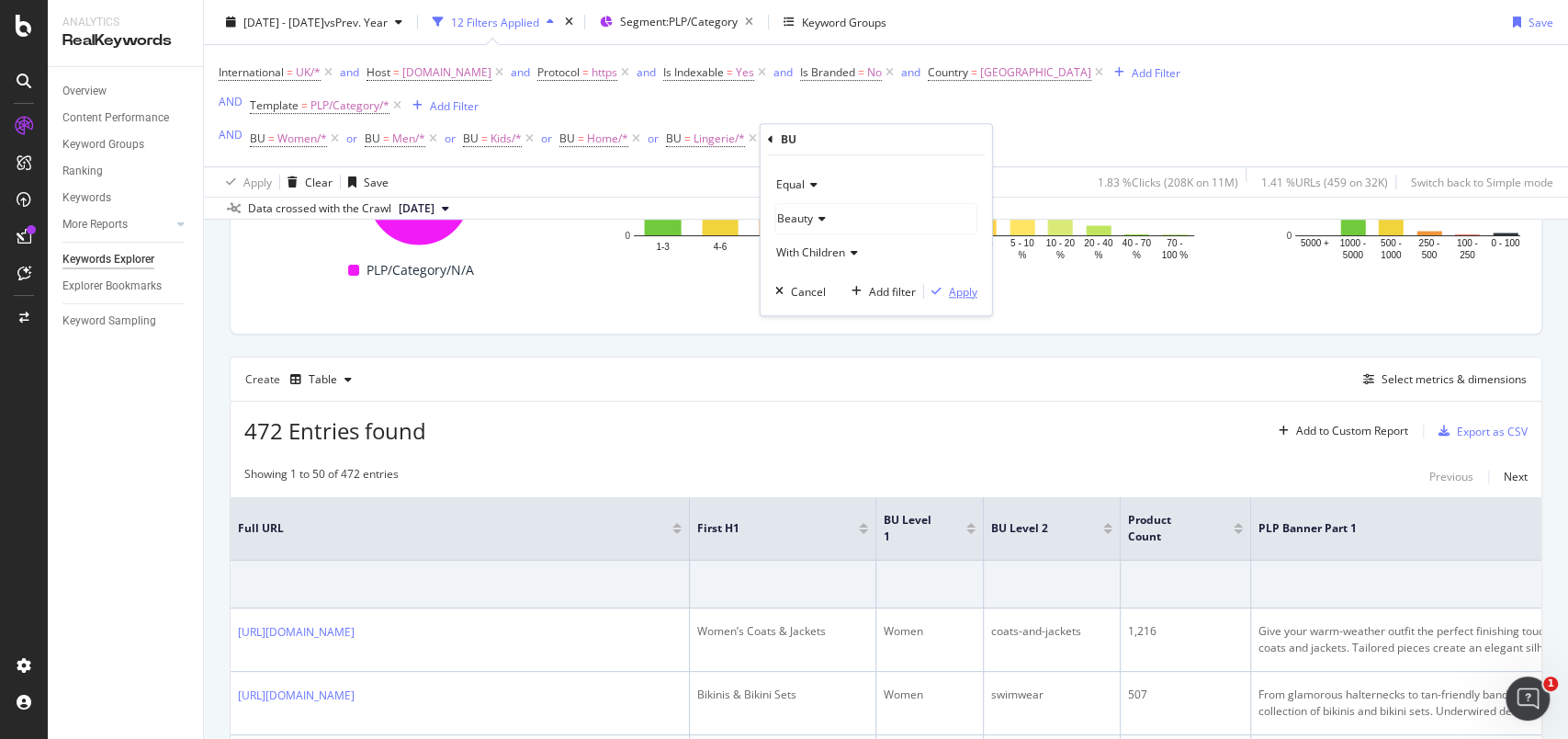
click at [963, 290] on div "Apply" at bounding box center [962, 292] width 29 height 16
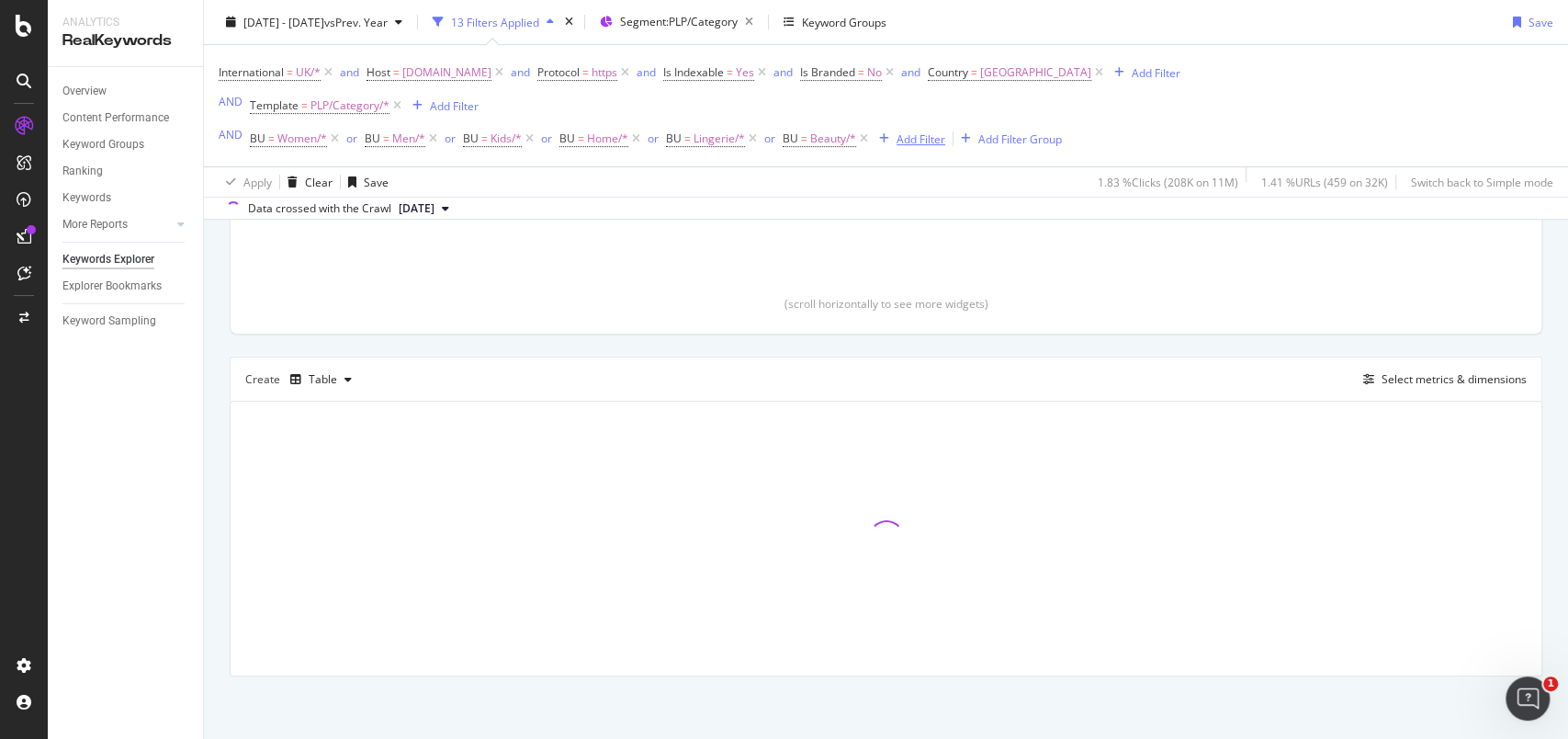
click at [923, 145] on div "Add Filter" at bounding box center [920, 138] width 48 height 16
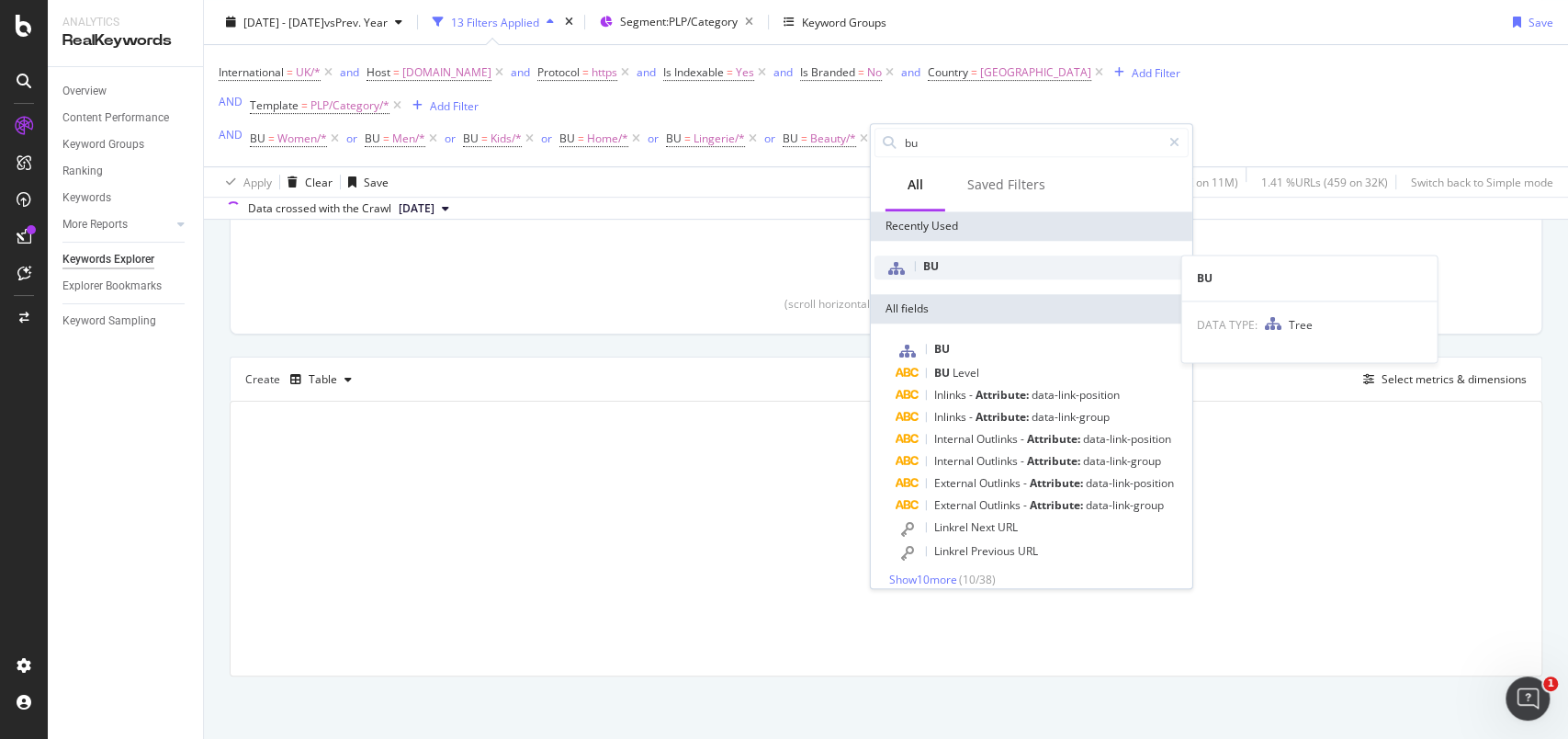
click at [931, 269] on span "BU" at bounding box center [931, 266] width 16 height 16
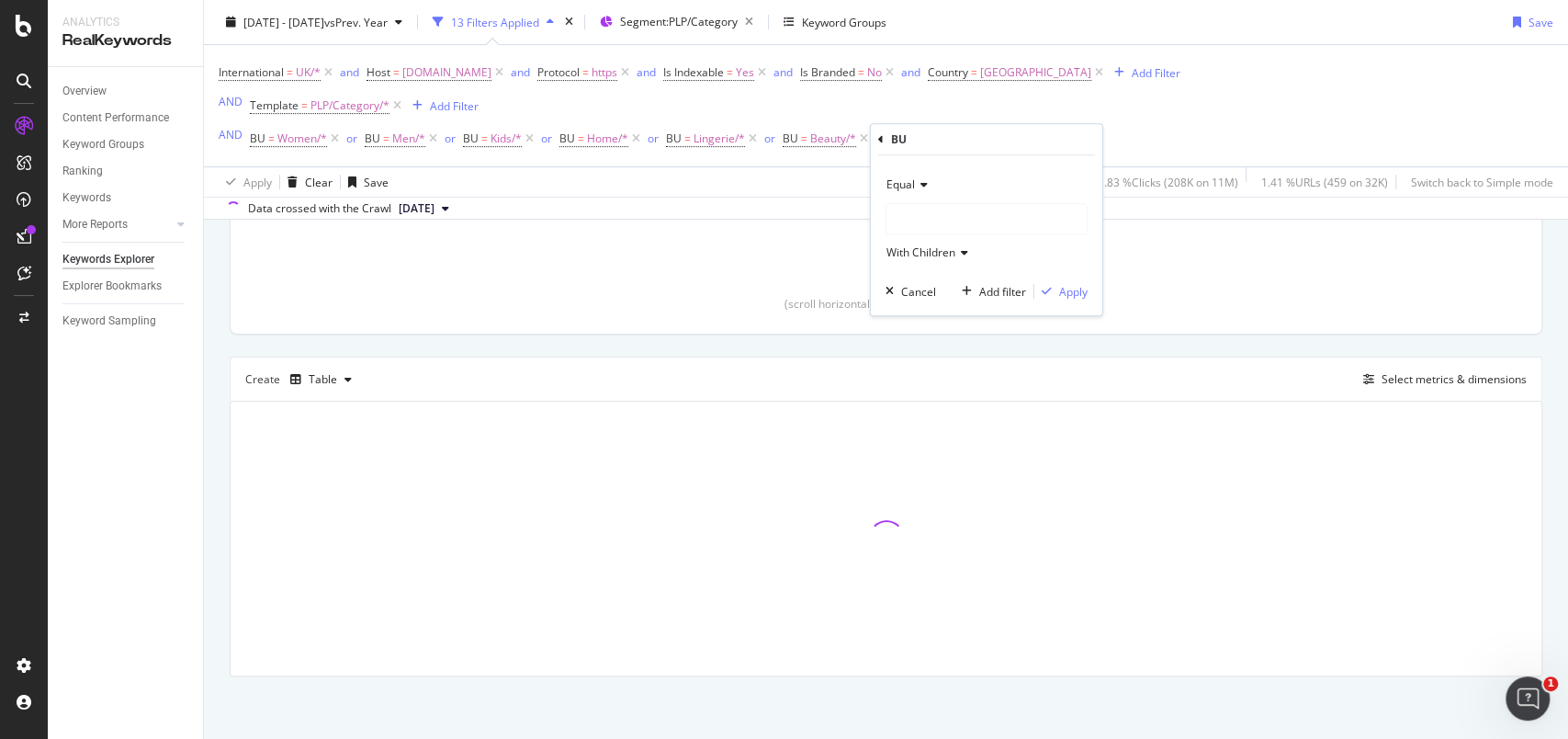
click at [922, 215] on div at bounding box center [986, 219] width 200 height 30
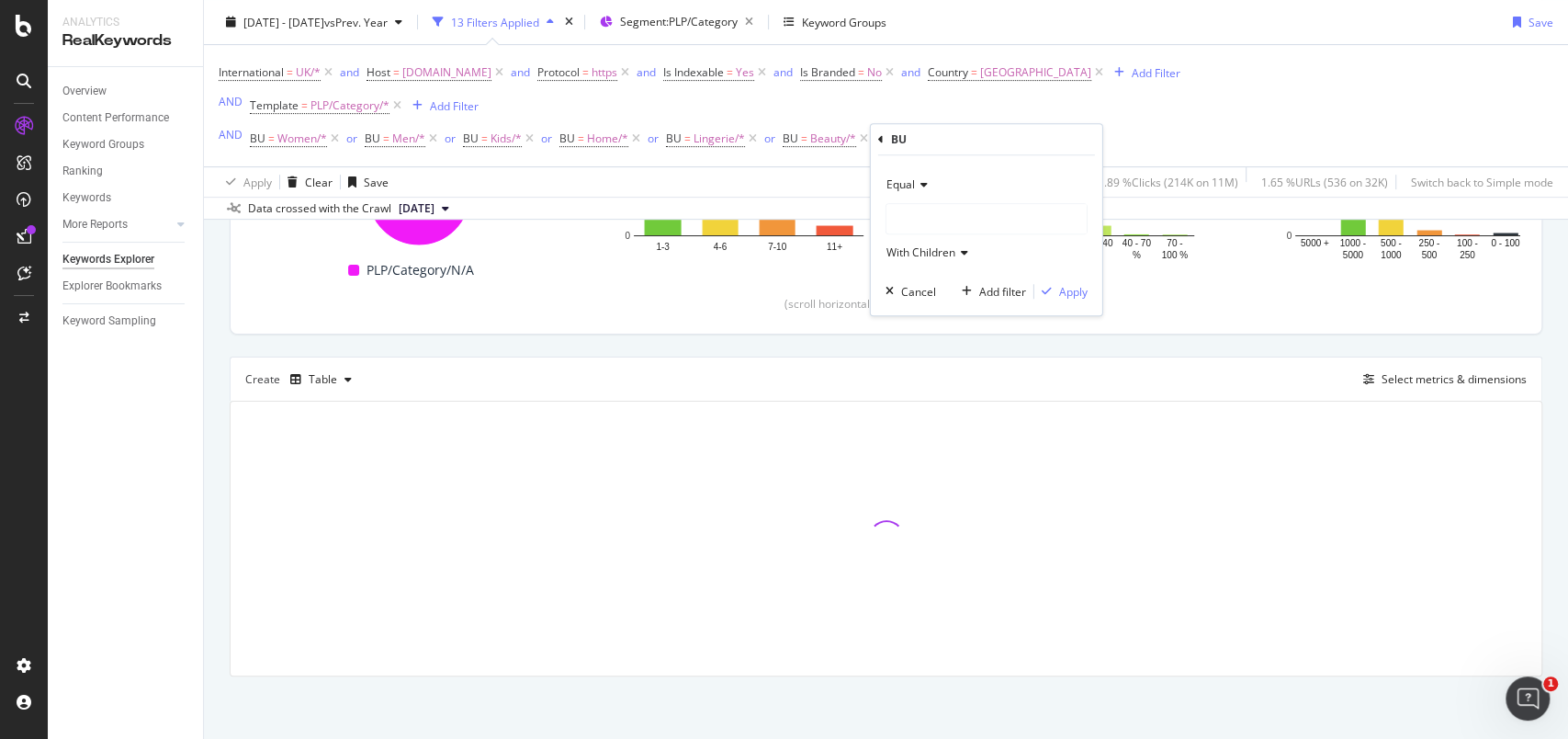
click at [926, 226] on div at bounding box center [986, 219] width 200 height 30
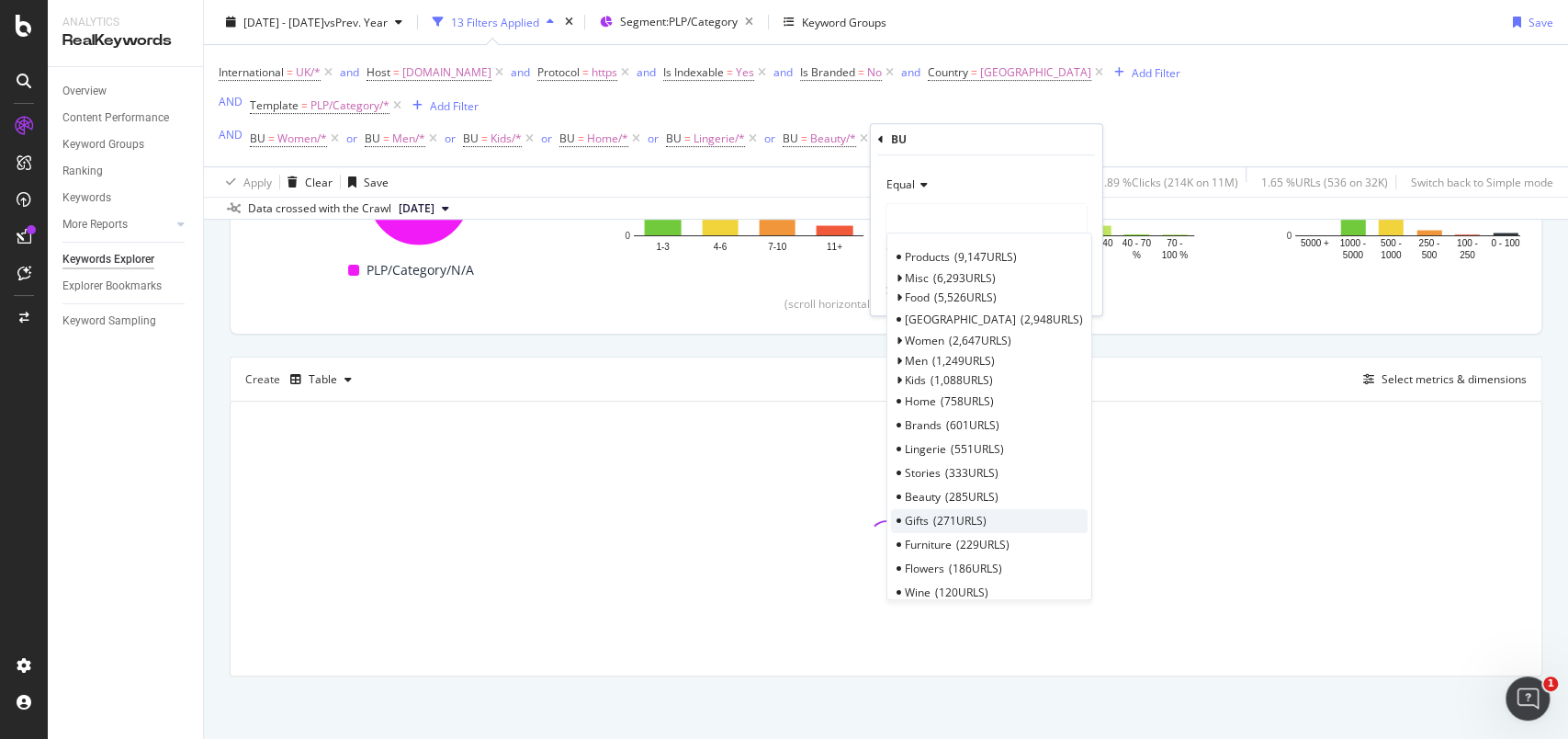
click at [935, 511] on div "Gifts 271 URLS" at bounding box center [989, 521] width 197 height 24
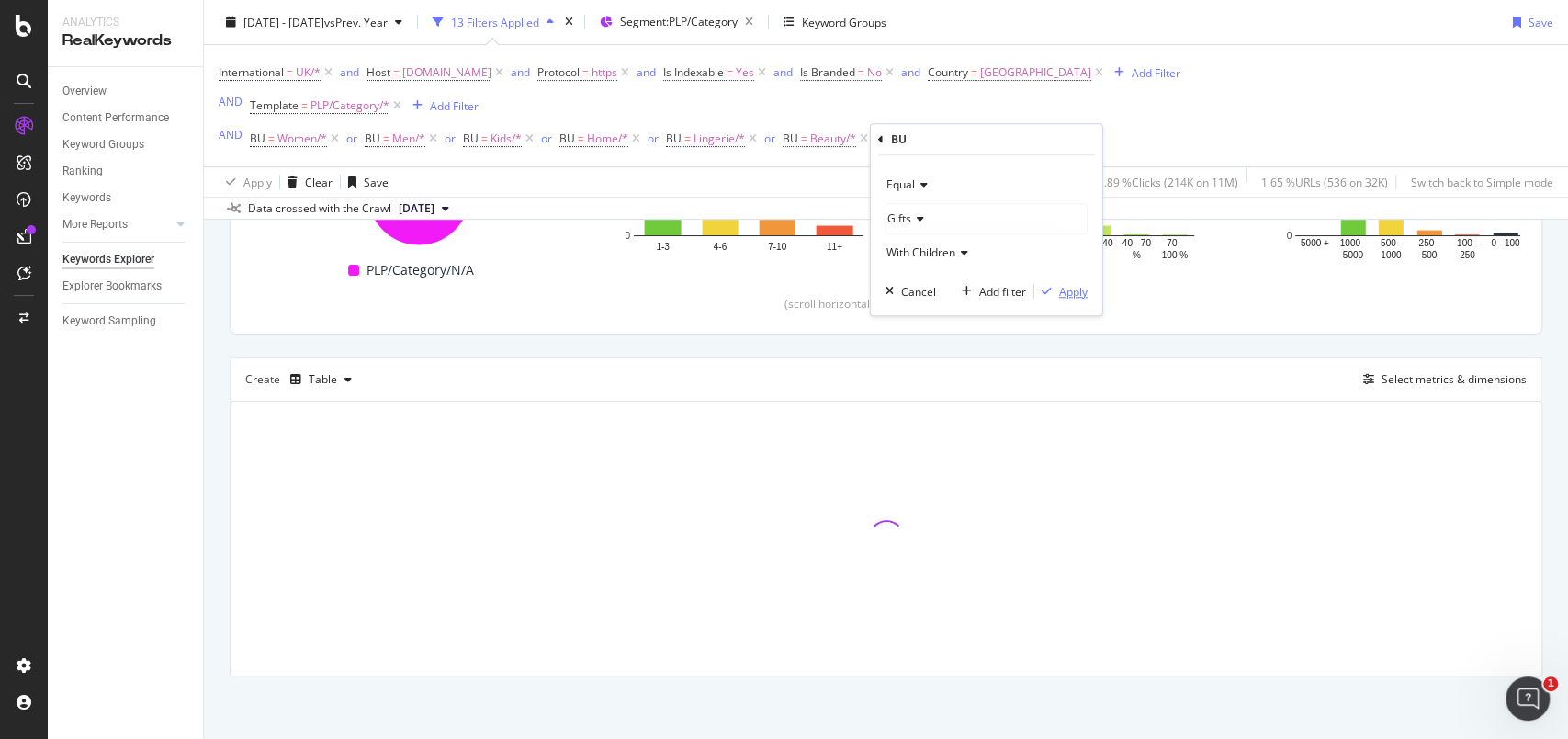
click at [1064, 287] on div "Apply" at bounding box center [1073, 292] width 29 height 16
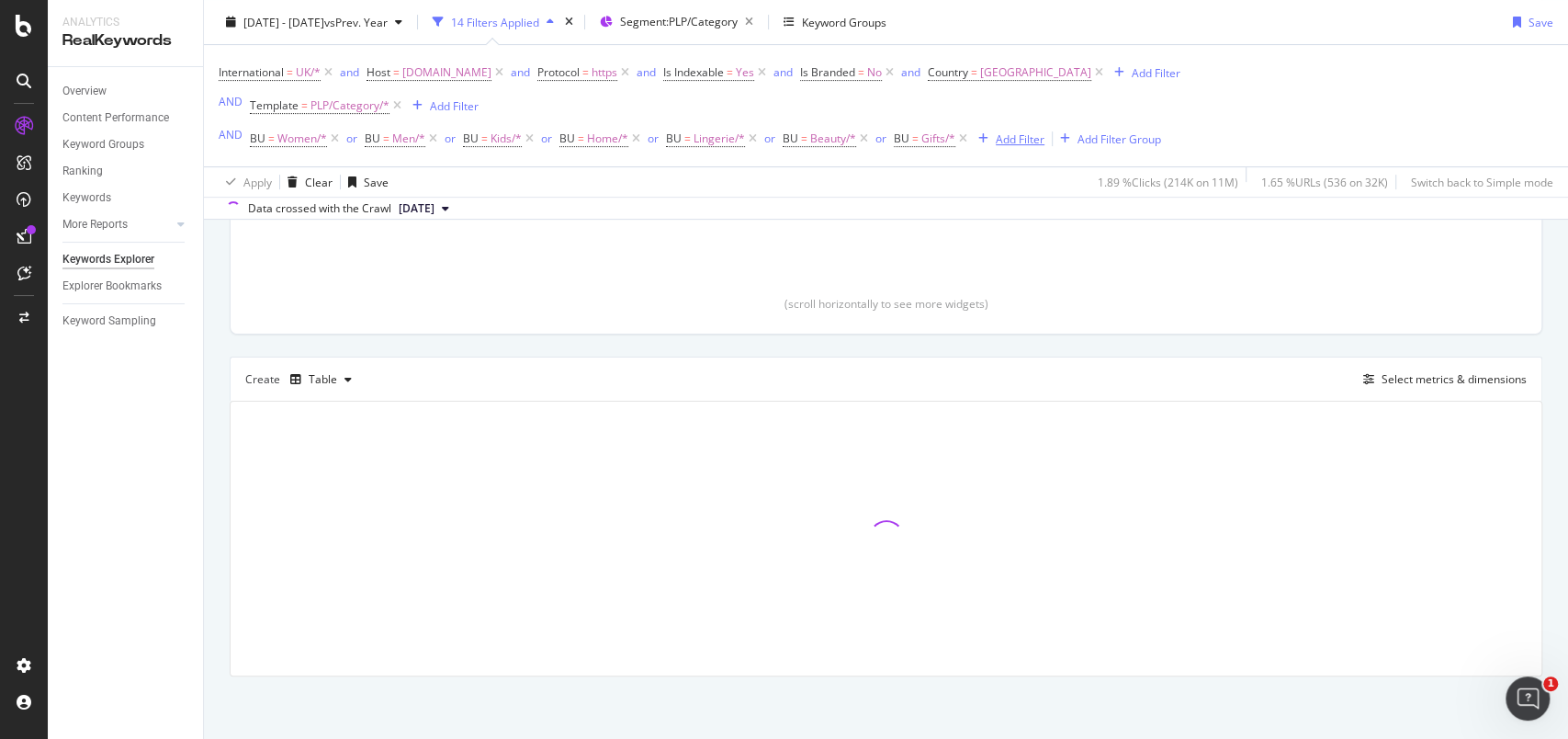
click at [1023, 136] on div "Add Filter" at bounding box center [1020, 138] width 48 height 16
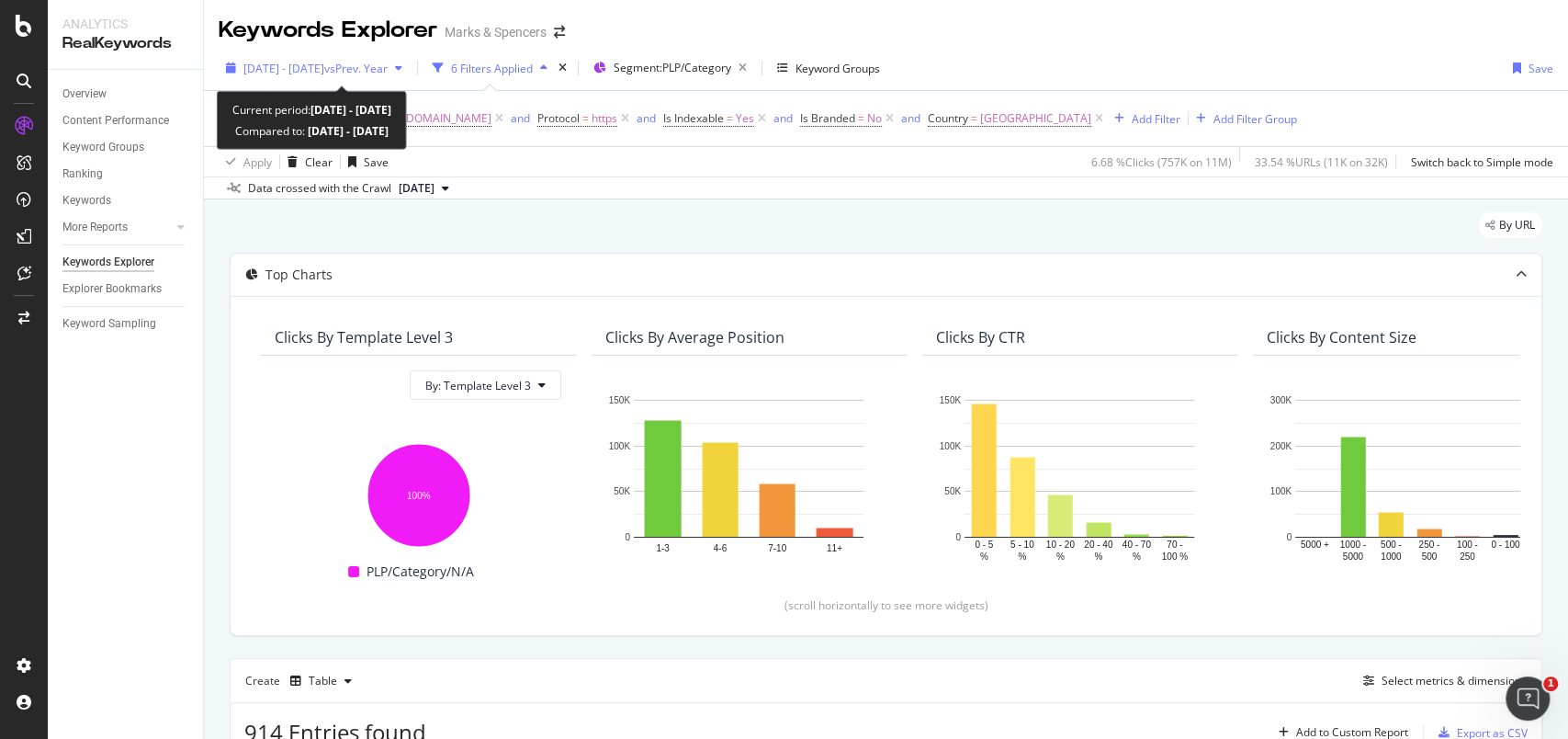
click at [228, 68] on icon "button" at bounding box center [230, 68] width 10 height 11
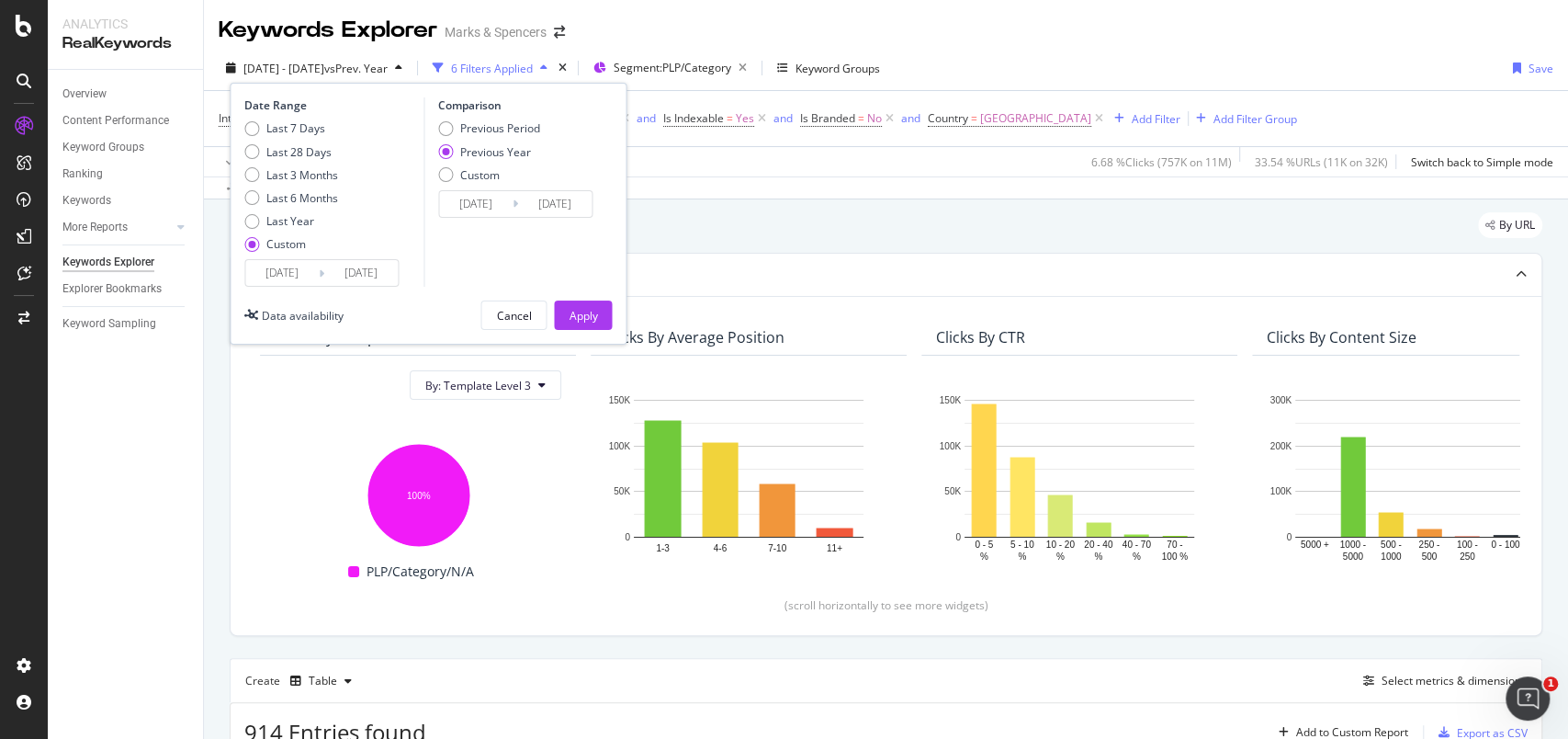
click at [288, 276] on input "2025/08/31" at bounding box center [281, 273] width 73 height 26
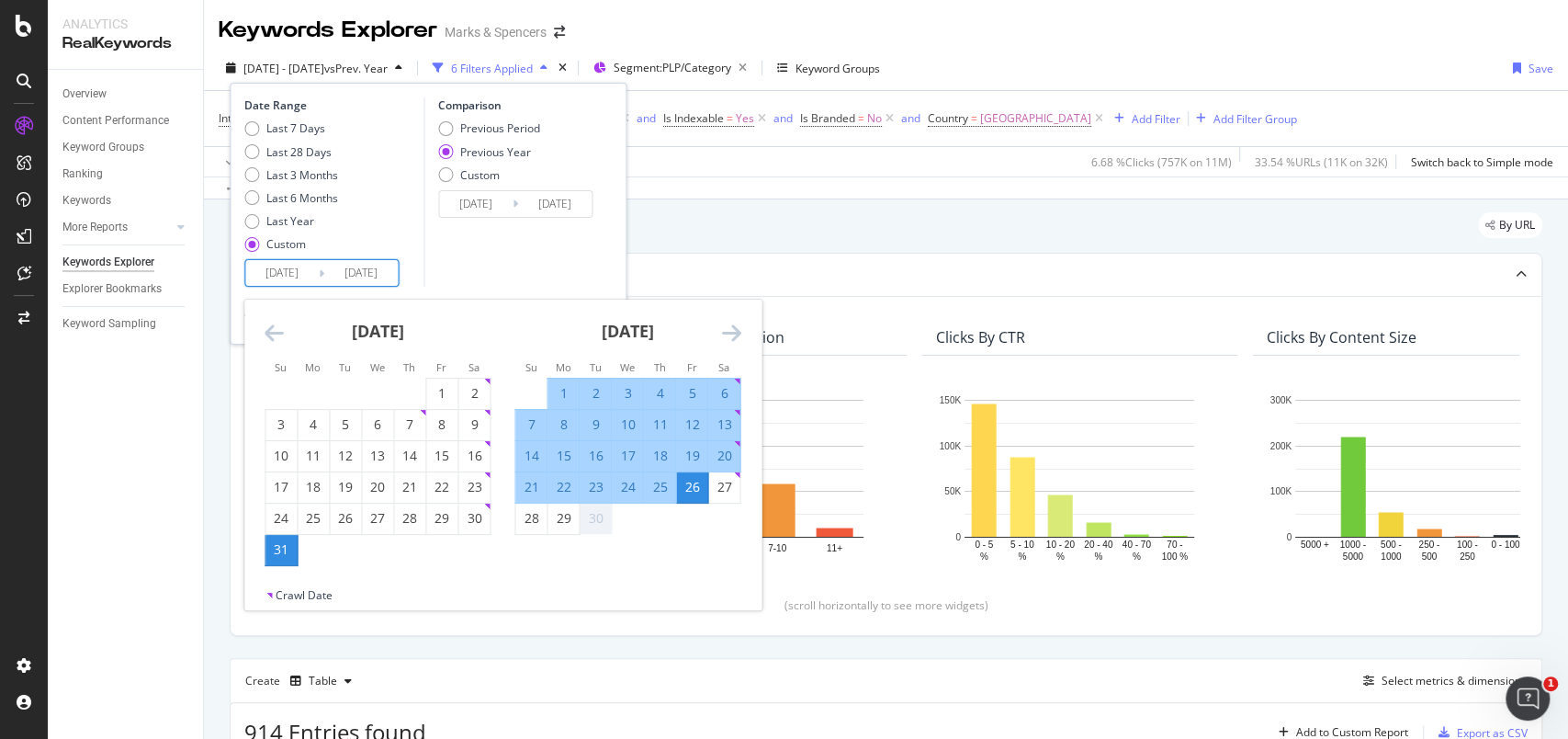
click at [273, 330] on icon "Move backward to switch to the previous month." at bounding box center [274, 332] width 19 height 22
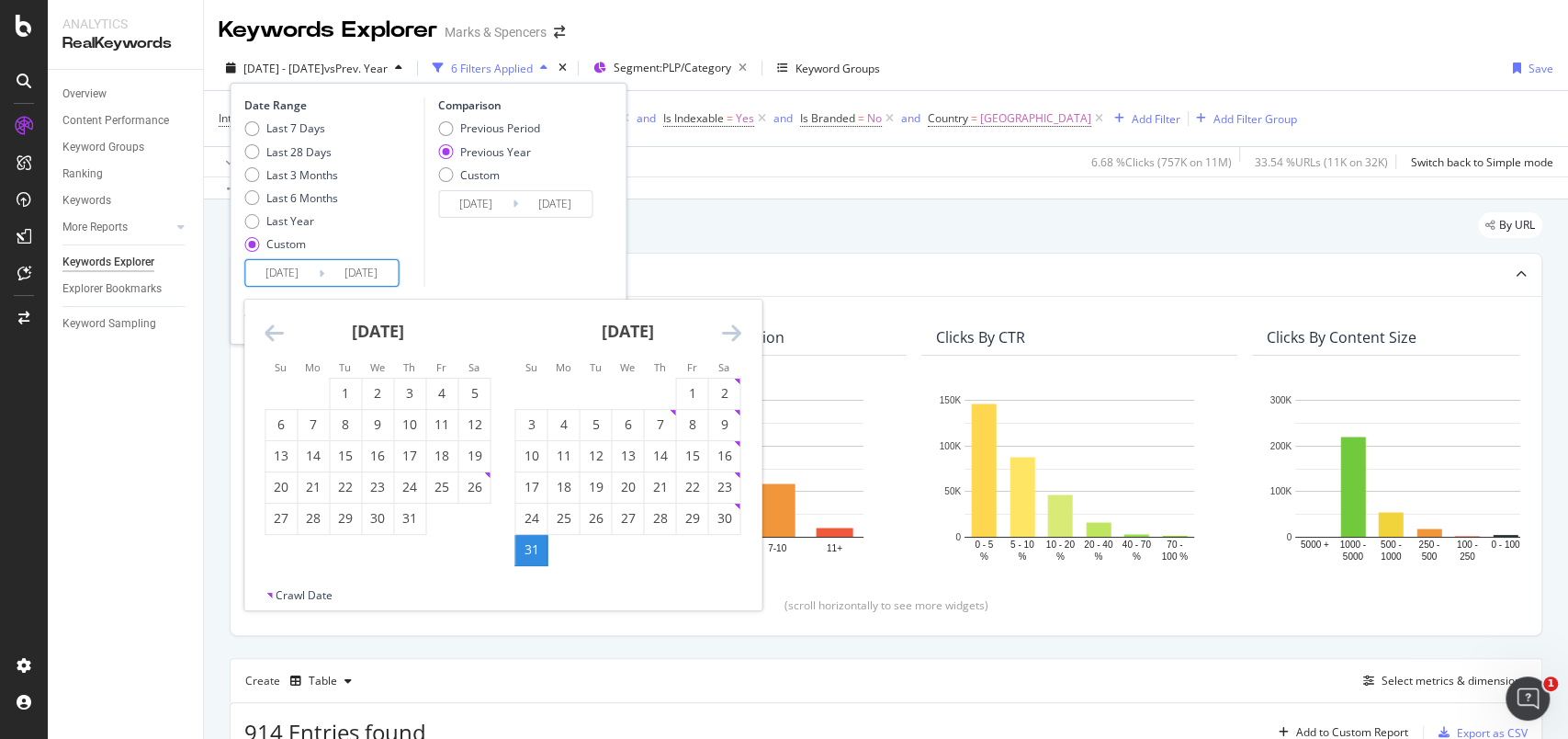
click at [273, 330] on icon "Move backward to switch to the previous month." at bounding box center [274, 332] width 19 height 22
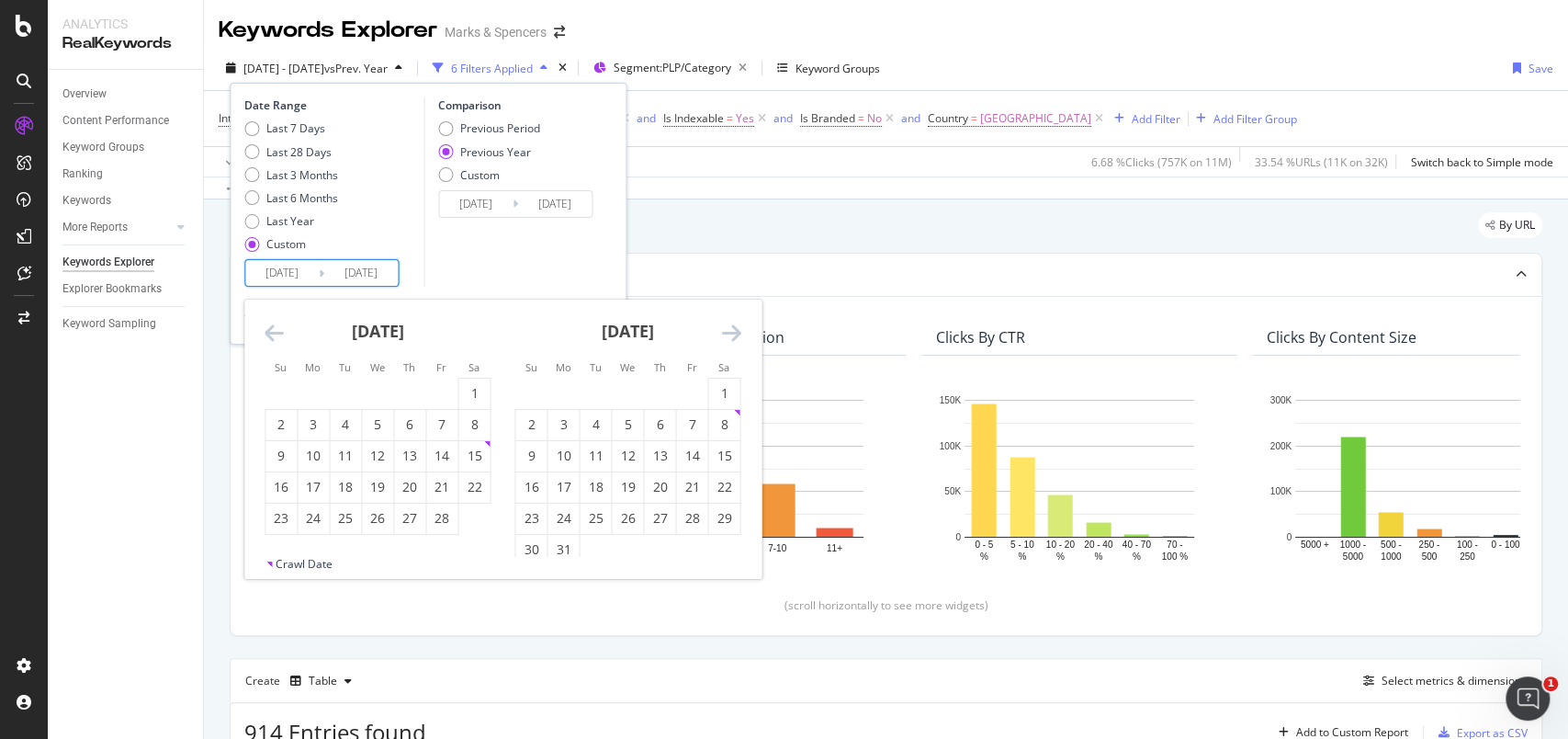
click at [273, 330] on icon "Move backward to switch to the previous month." at bounding box center [274, 332] width 19 height 22
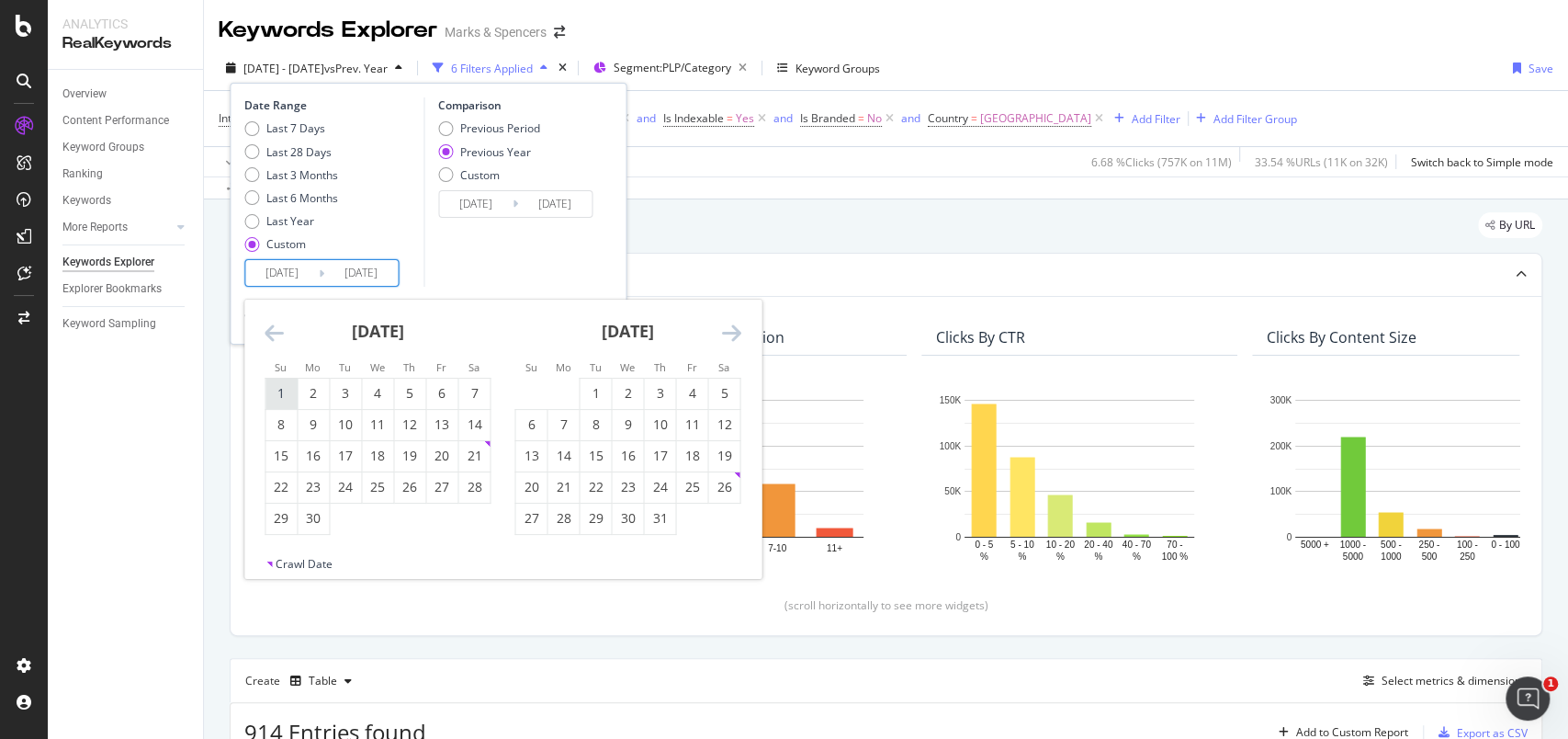
click at [283, 390] on div "1" at bounding box center [281, 394] width 32 height 19
type input "2024/09/01"
type input "2023/09/03"
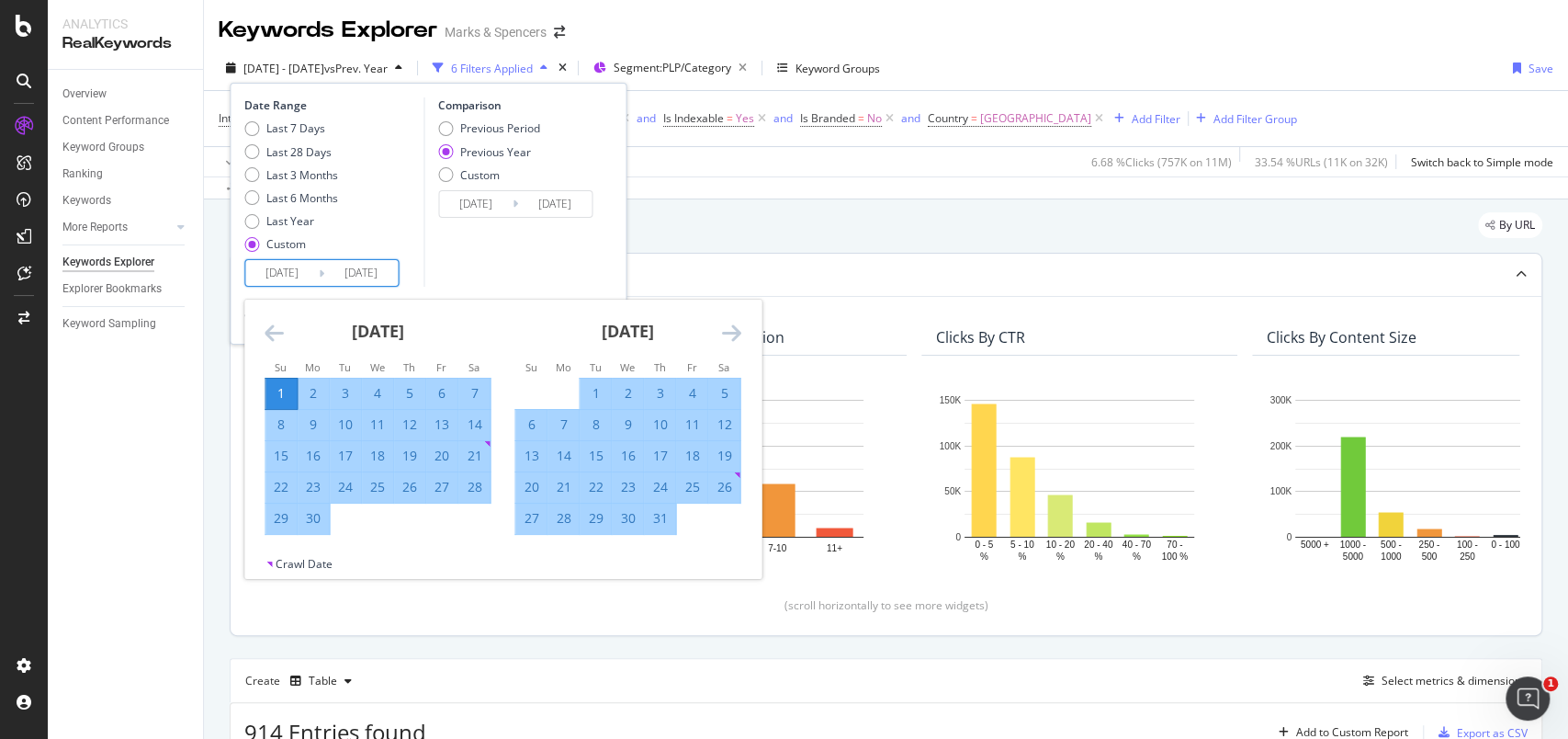
click at [446, 487] on div "27" at bounding box center [442, 487] width 32 height 19
type input "2024/09/27"
type input "2023/09/29"
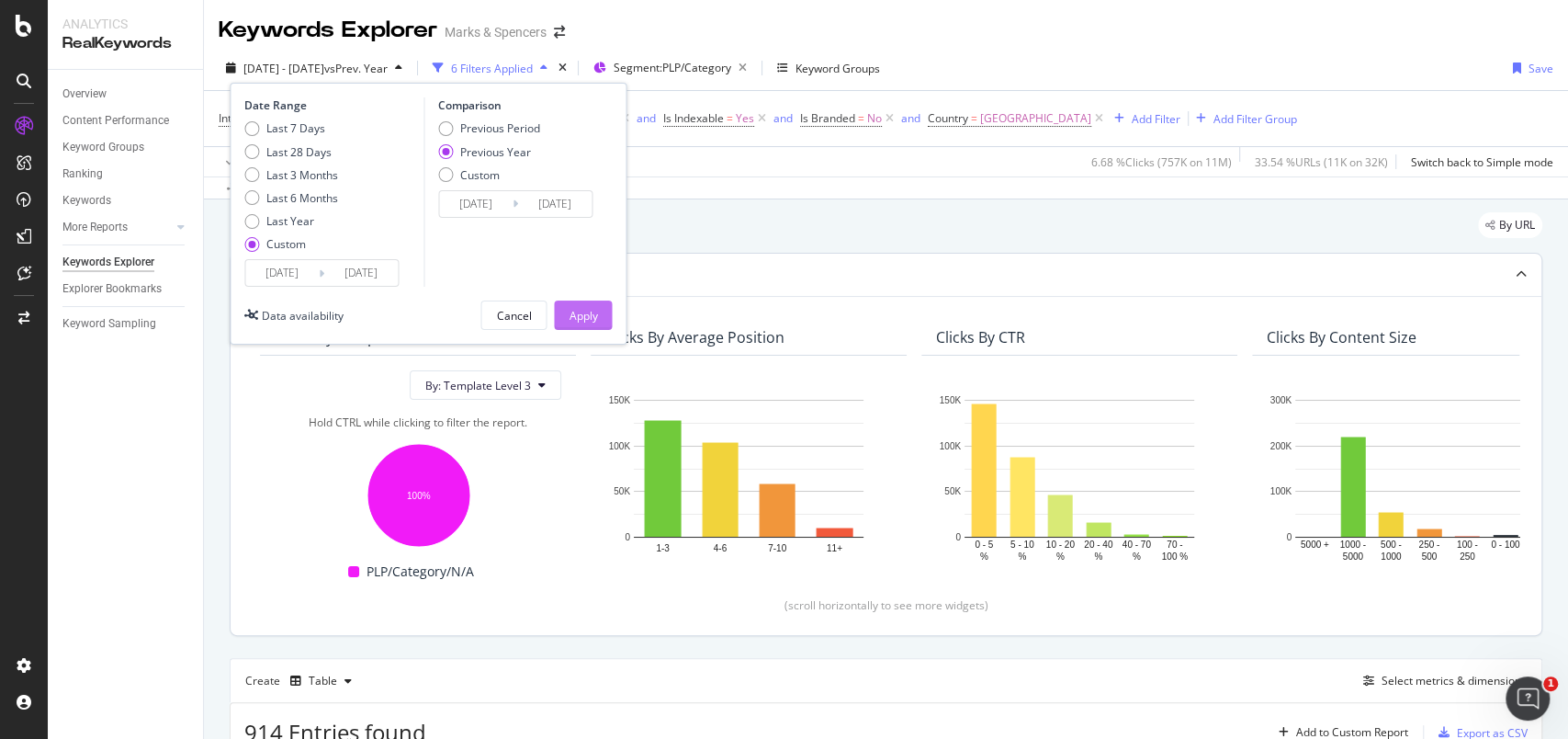
click at [579, 312] on div "Apply" at bounding box center [583, 316] width 29 height 16
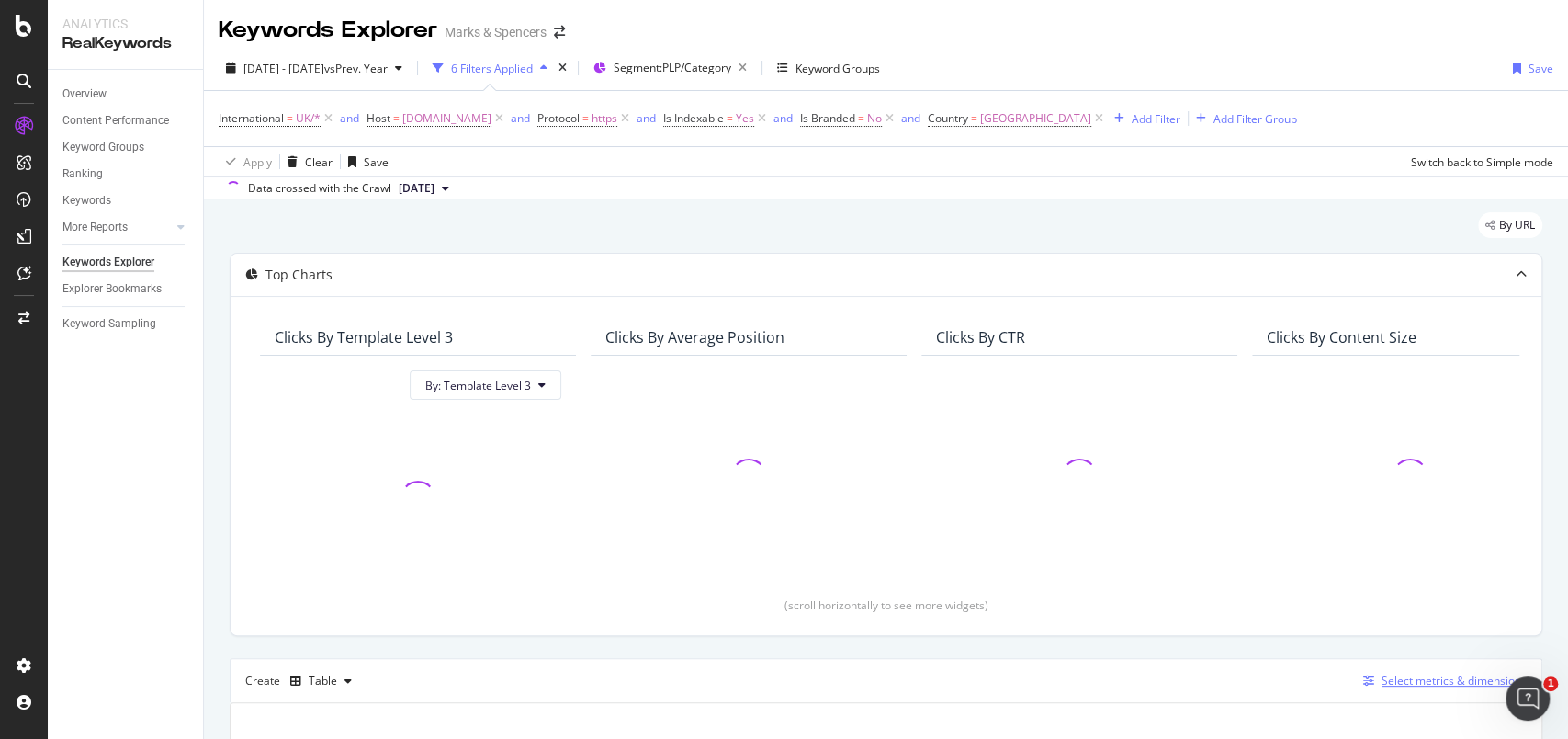
click at [1382, 674] on div "Select metrics & dimensions" at bounding box center [1454, 681] width 145 height 16
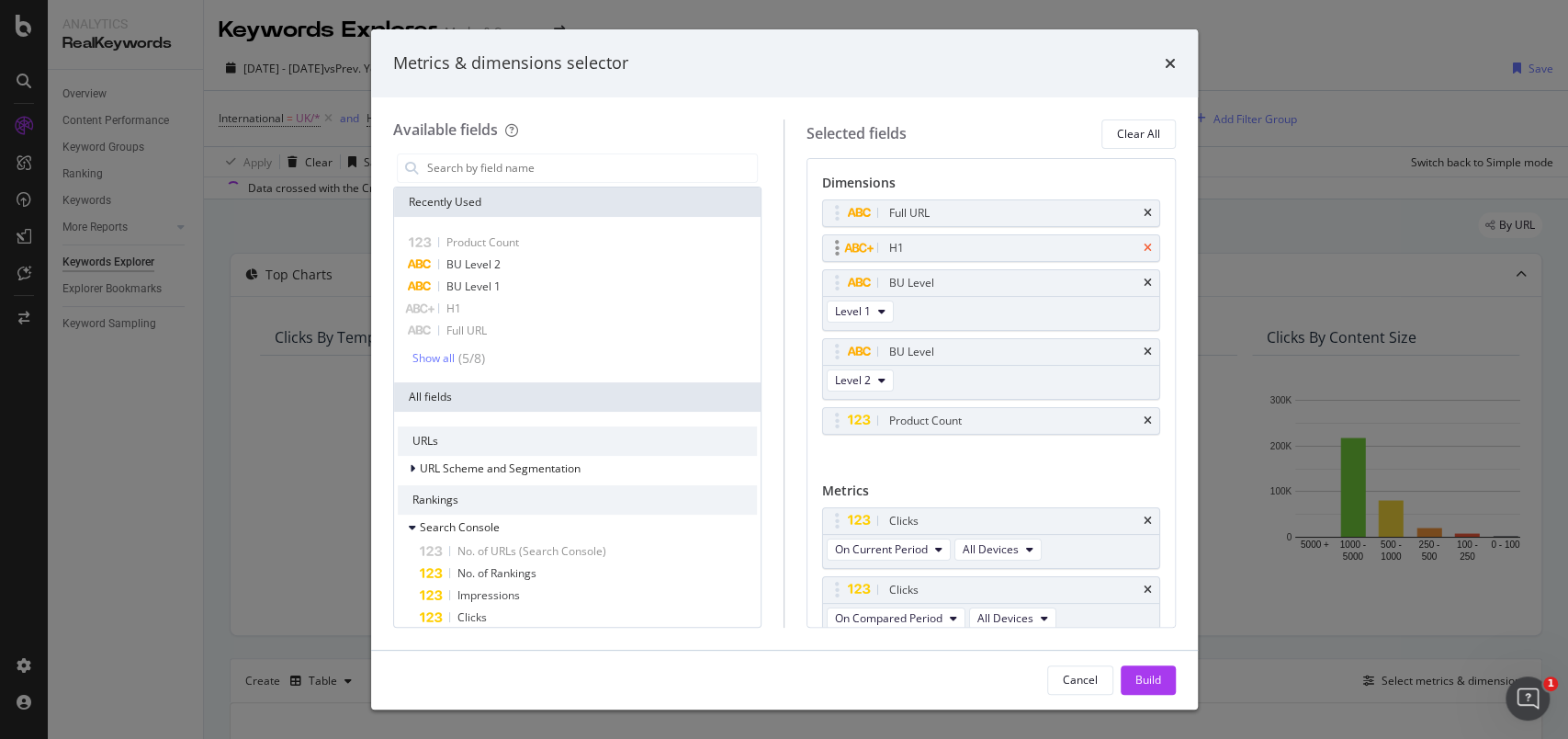
click at [1143, 250] on icon "times" at bounding box center [1147, 248] width 8 height 11
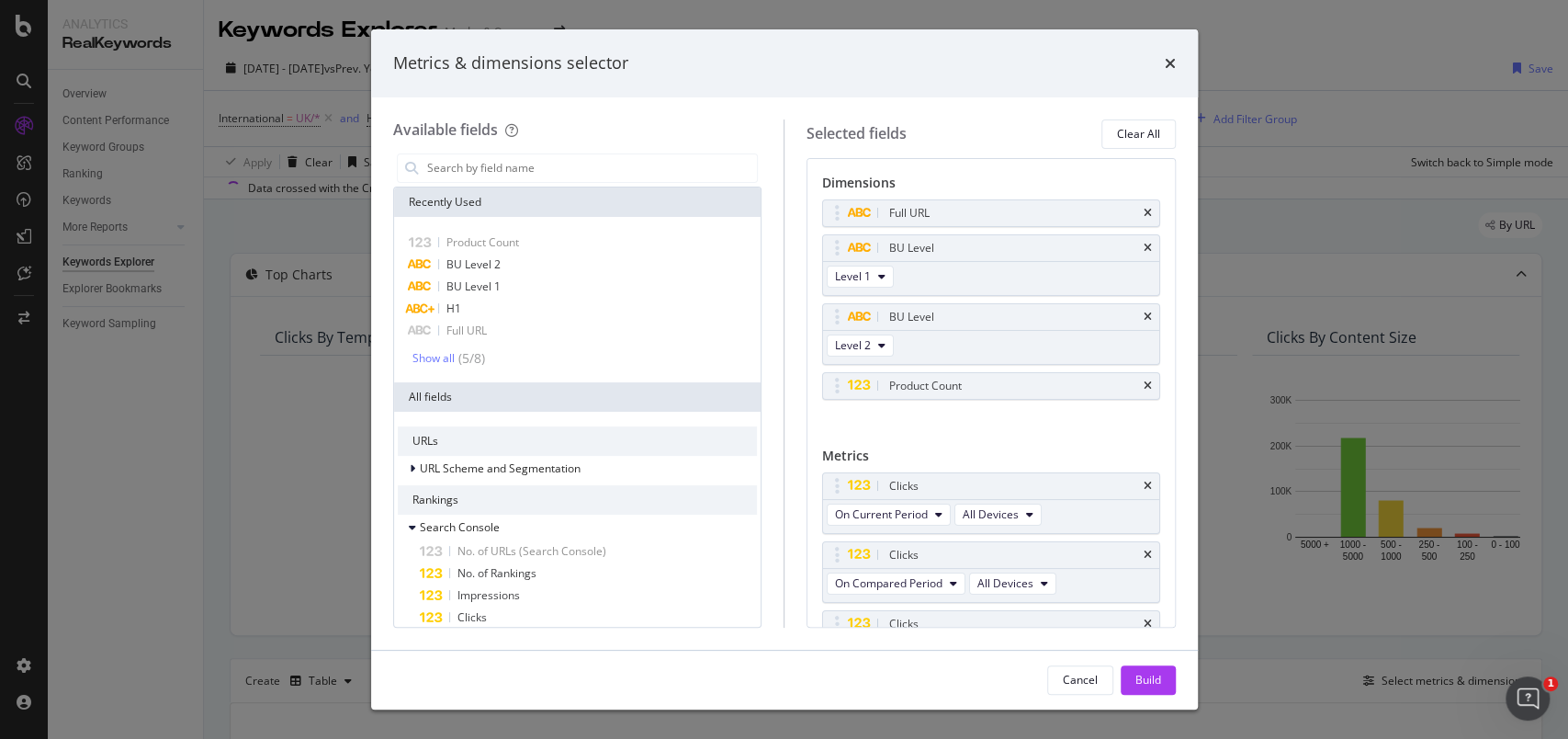
click at [1143, 250] on icon "times" at bounding box center [1147, 248] width 8 height 11
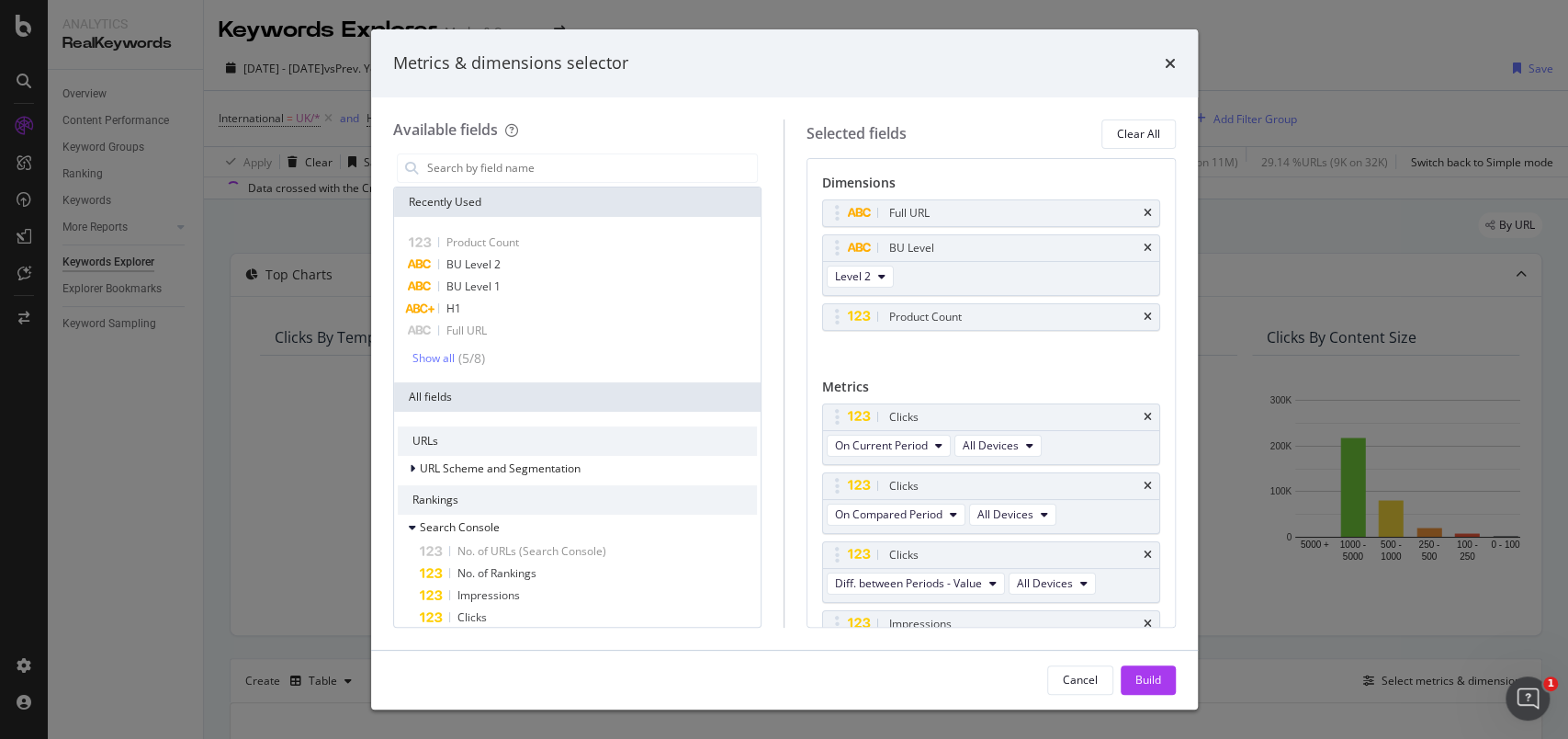
click at [1143, 250] on icon "times" at bounding box center [1147, 248] width 8 height 11
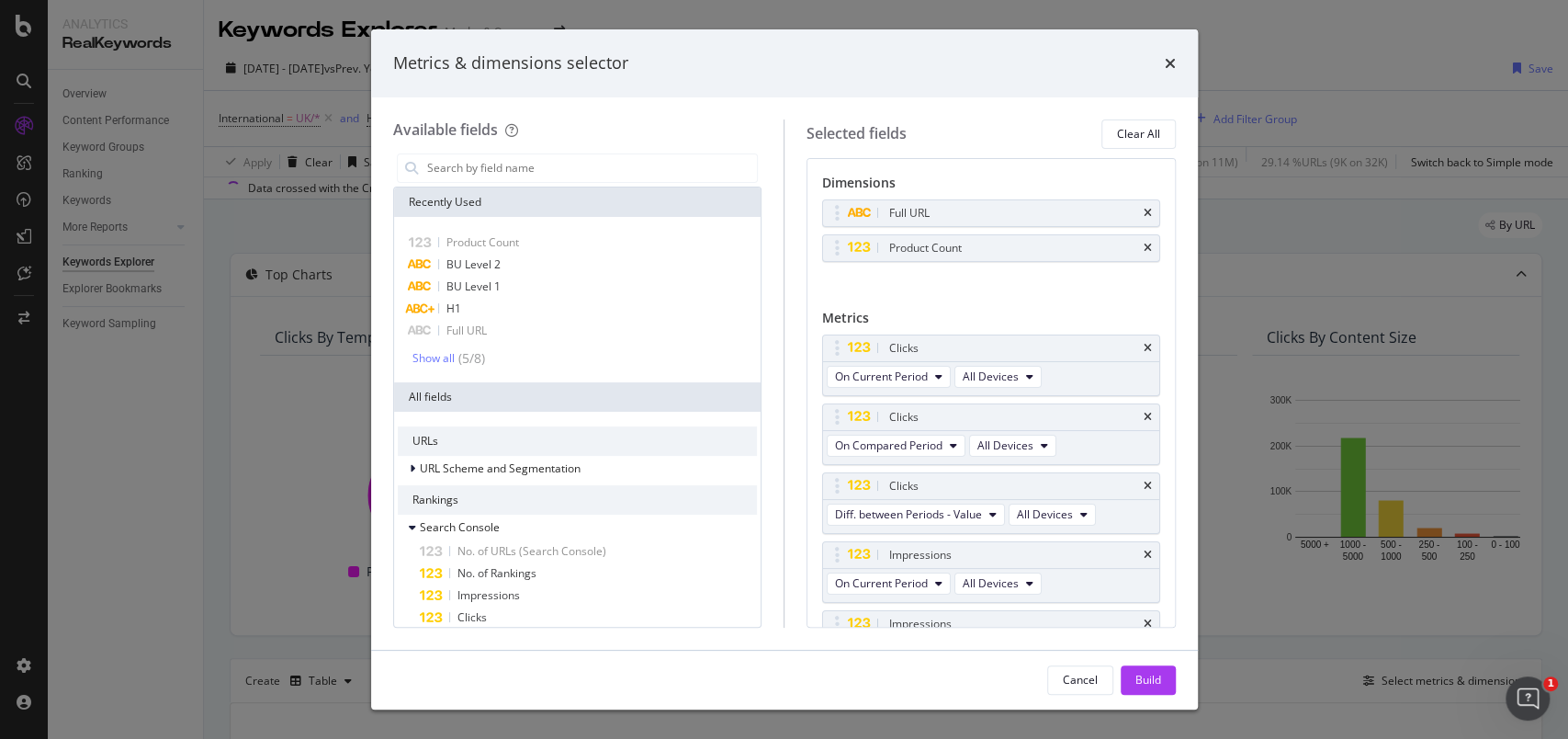
click at [1143, 250] on icon "times" at bounding box center [1147, 248] width 8 height 11
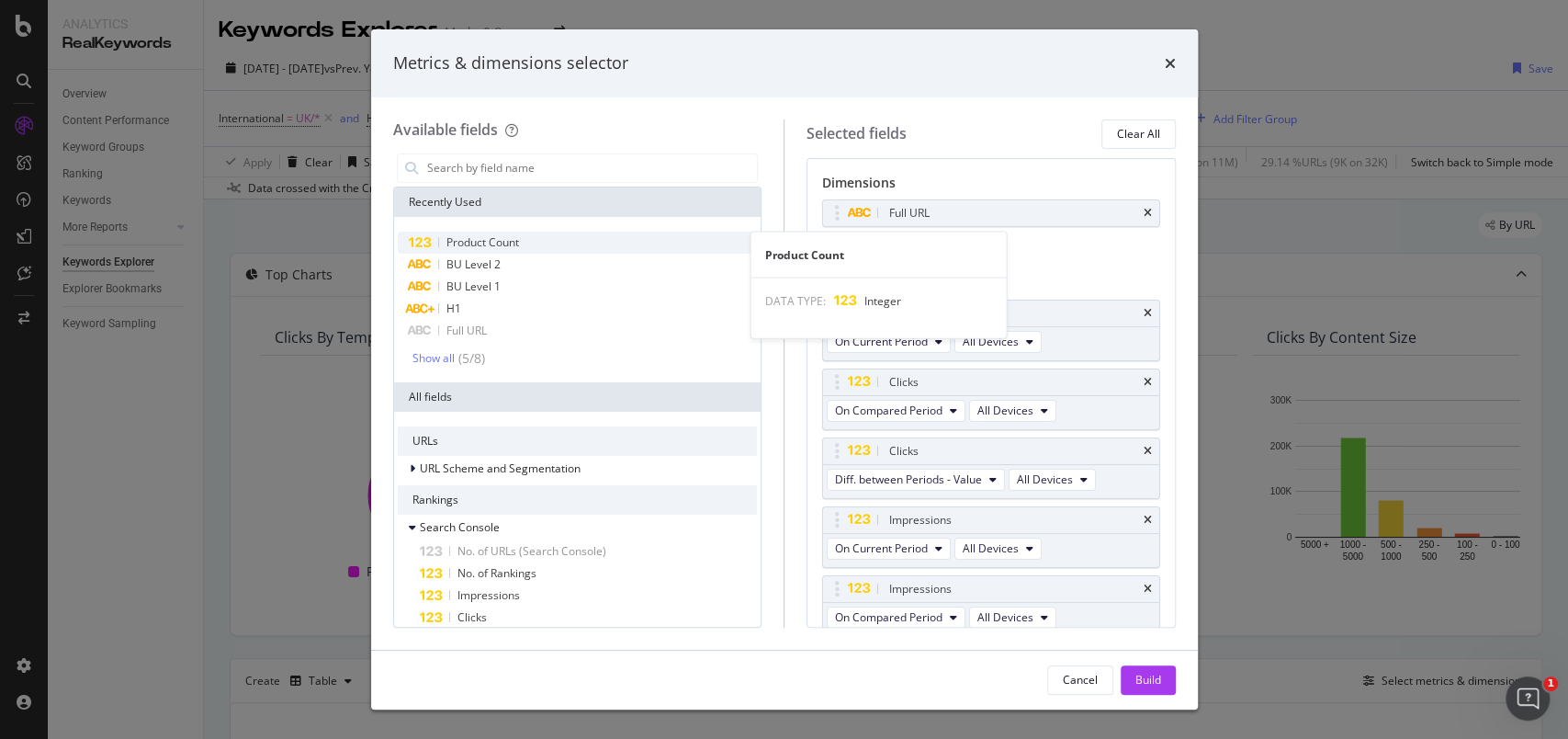
click at [537, 239] on div "Product Count" at bounding box center [578, 242] width 360 height 22
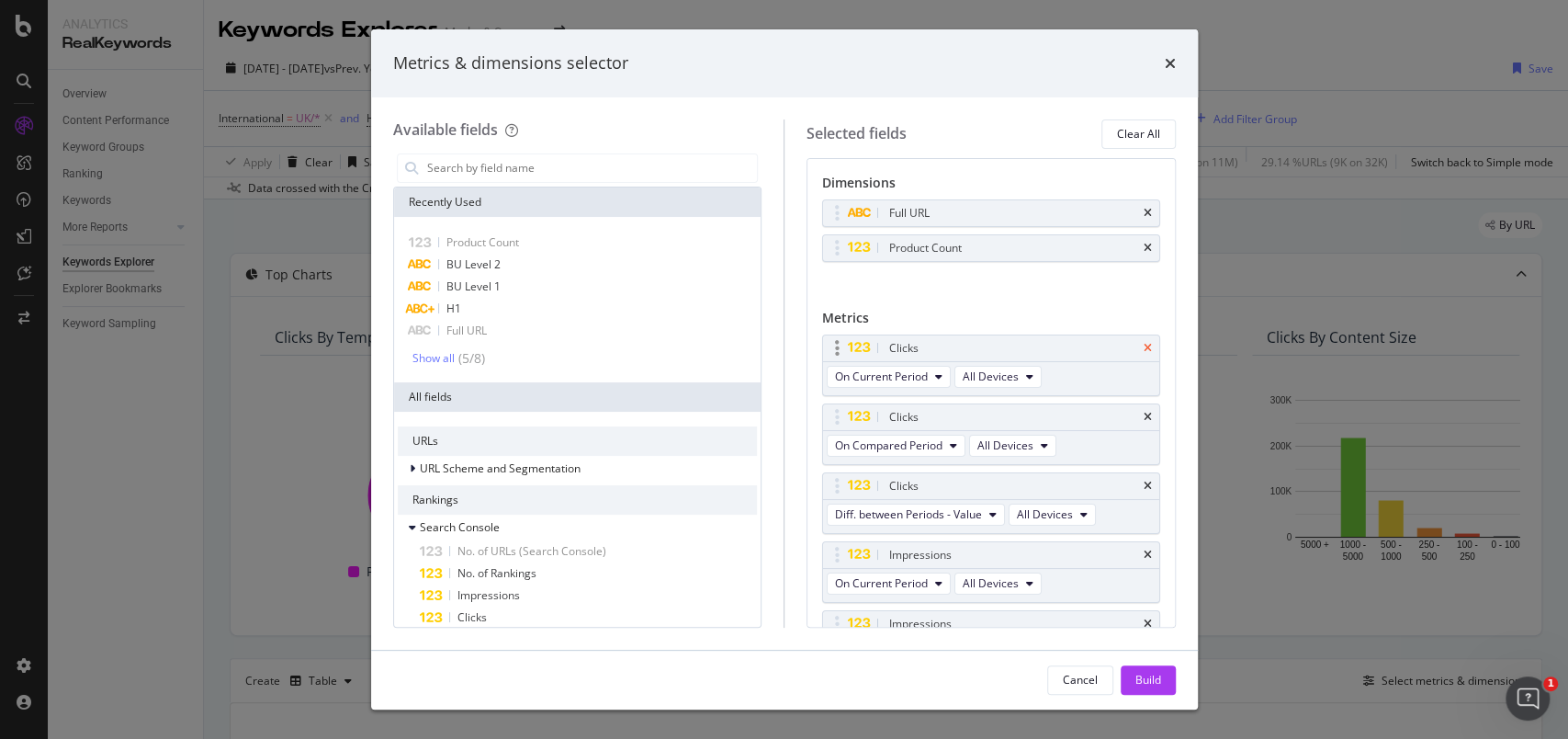
click at [1143, 345] on icon "times" at bounding box center [1147, 348] width 8 height 11
click at [1143, 411] on icon "times" at bounding box center [1147, 417] width 8 height 11
click at [1143, 345] on icon "times" at bounding box center [1147, 348] width 8 height 11
click at [1131, 408] on div "Impressions" at bounding box center [1012, 417] width 254 height 19
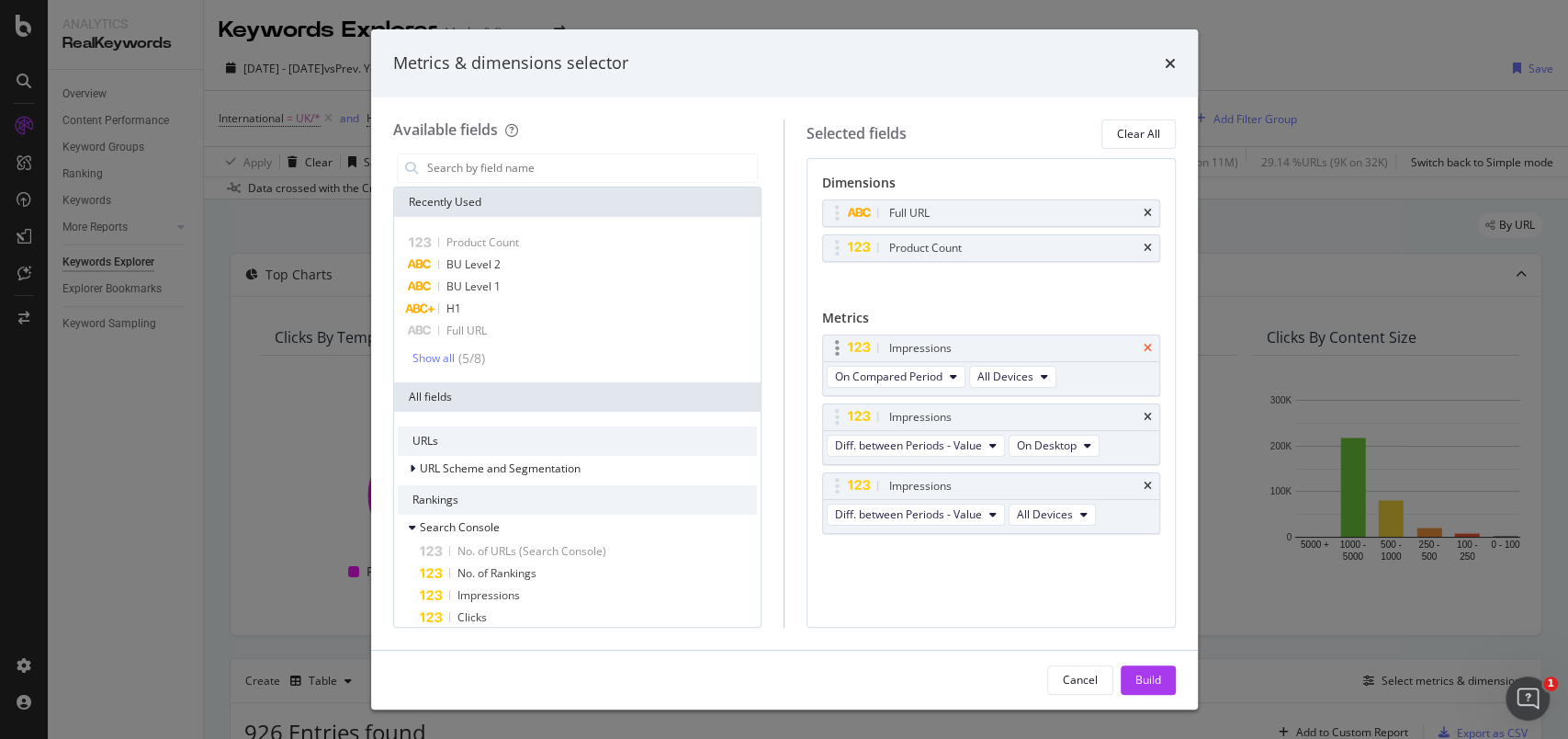
click at [1149, 346] on icon "times" at bounding box center [1147, 348] width 8 height 11
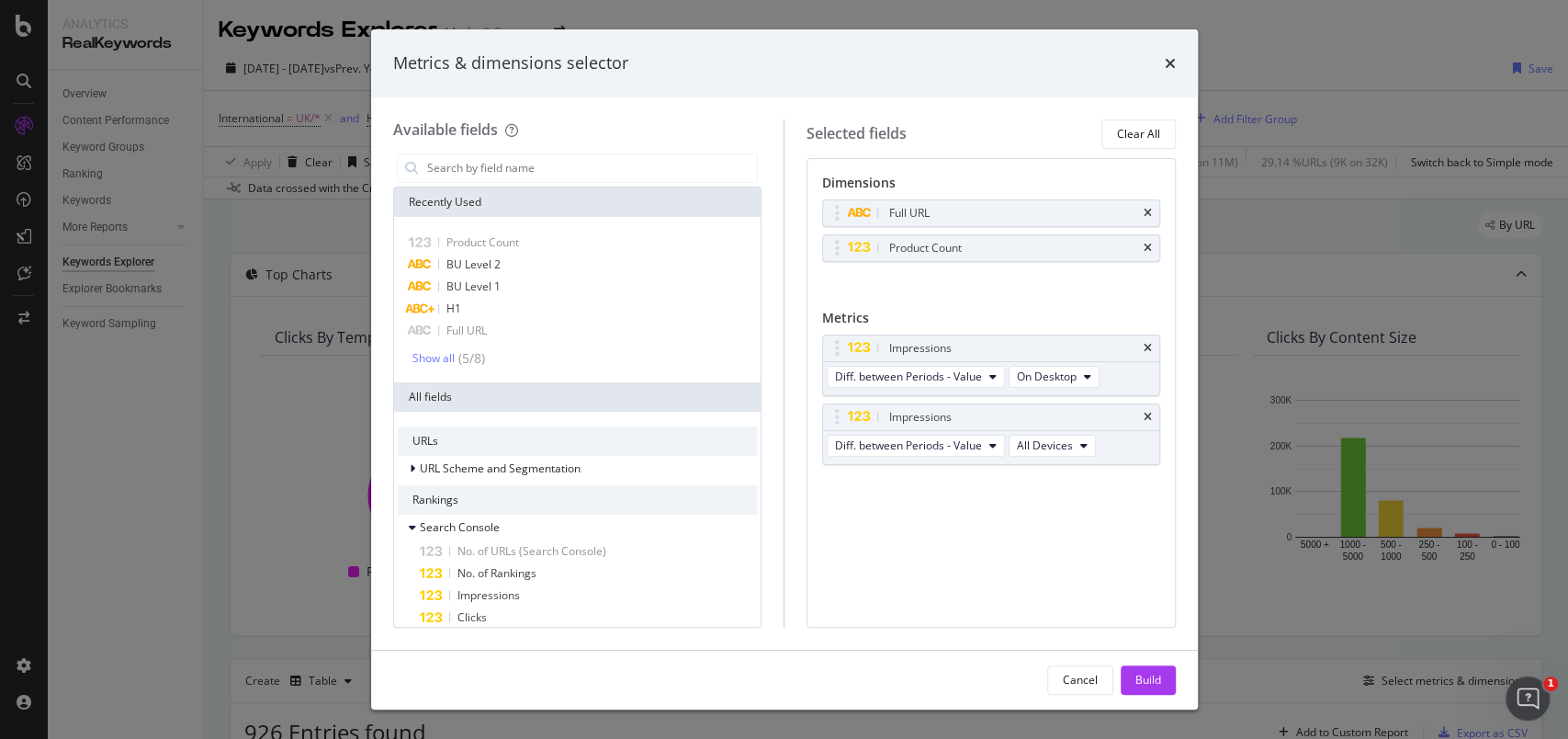
click at [1149, 346] on icon "times" at bounding box center [1147, 348] width 8 height 11
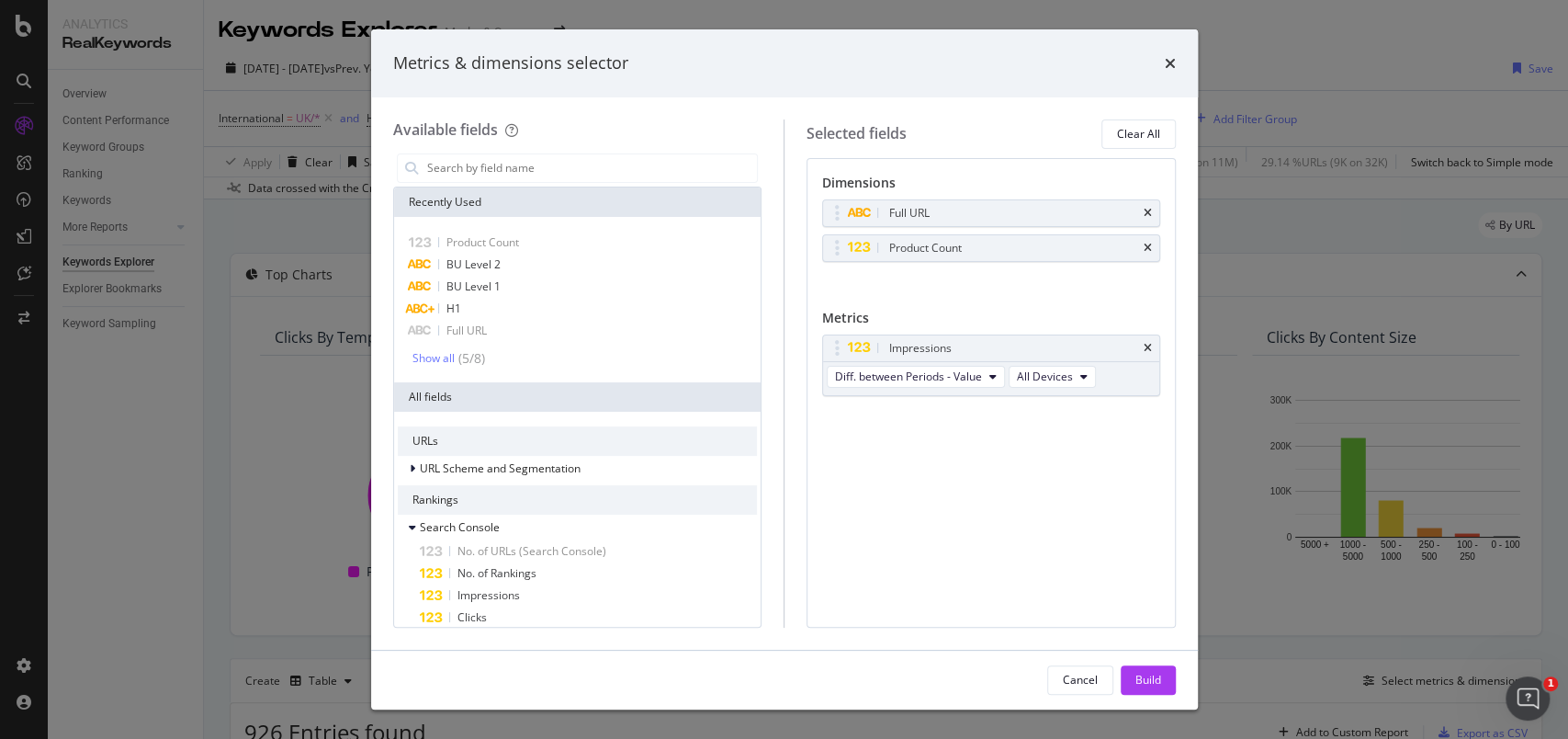
click at [1149, 346] on icon "times" at bounding box center [1147, 348] width 8 height 11
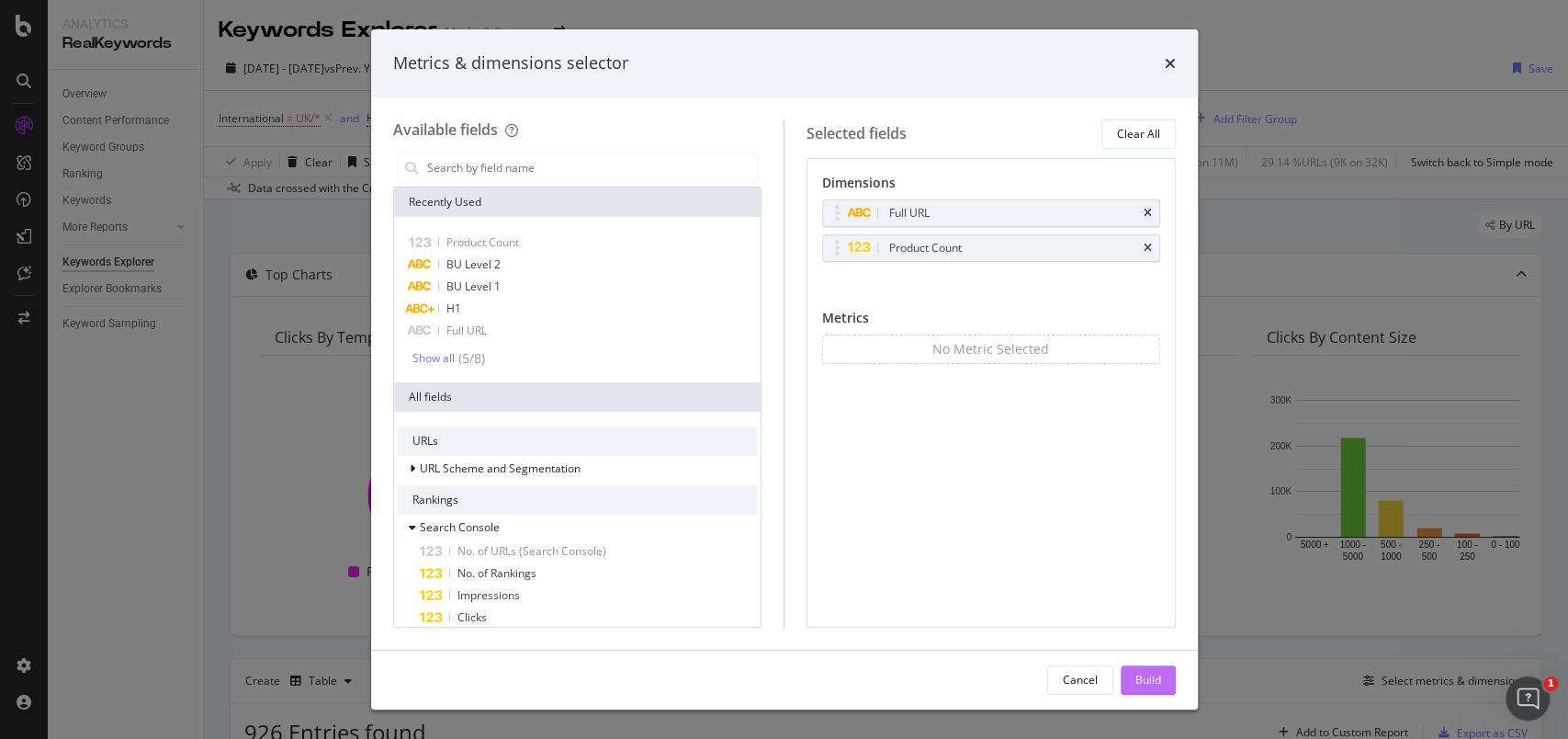
click at [1135, 668] on div "Build" at bounding box center [1148, 681] width 26 height 28
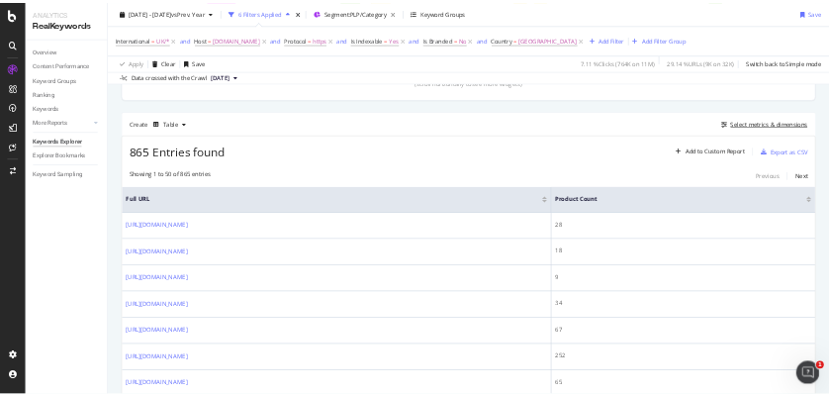
scroll to position [528, 0]
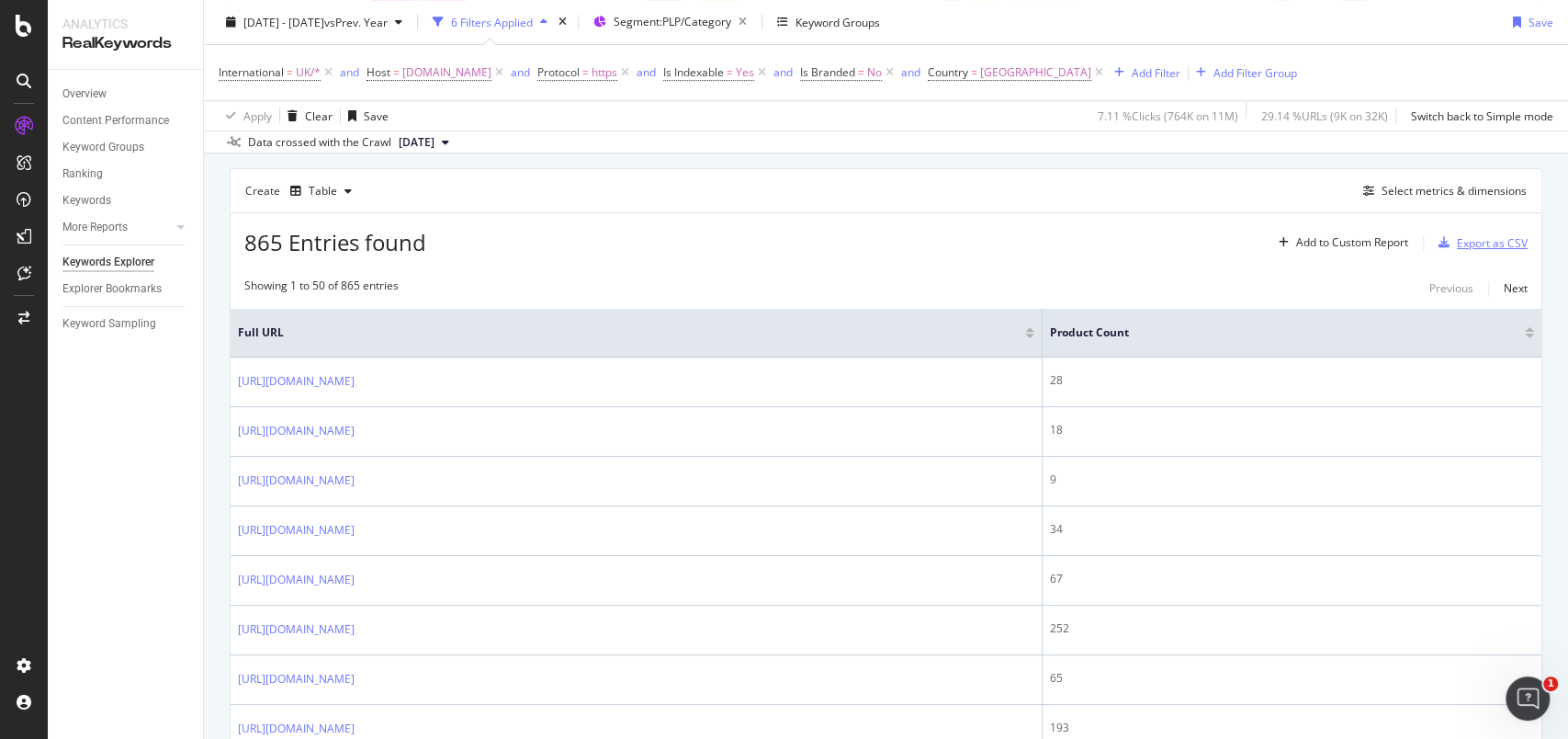
click at [1484, 241] on div "Export as CSV" at bounding box center [1492, 242] width 71 height 16
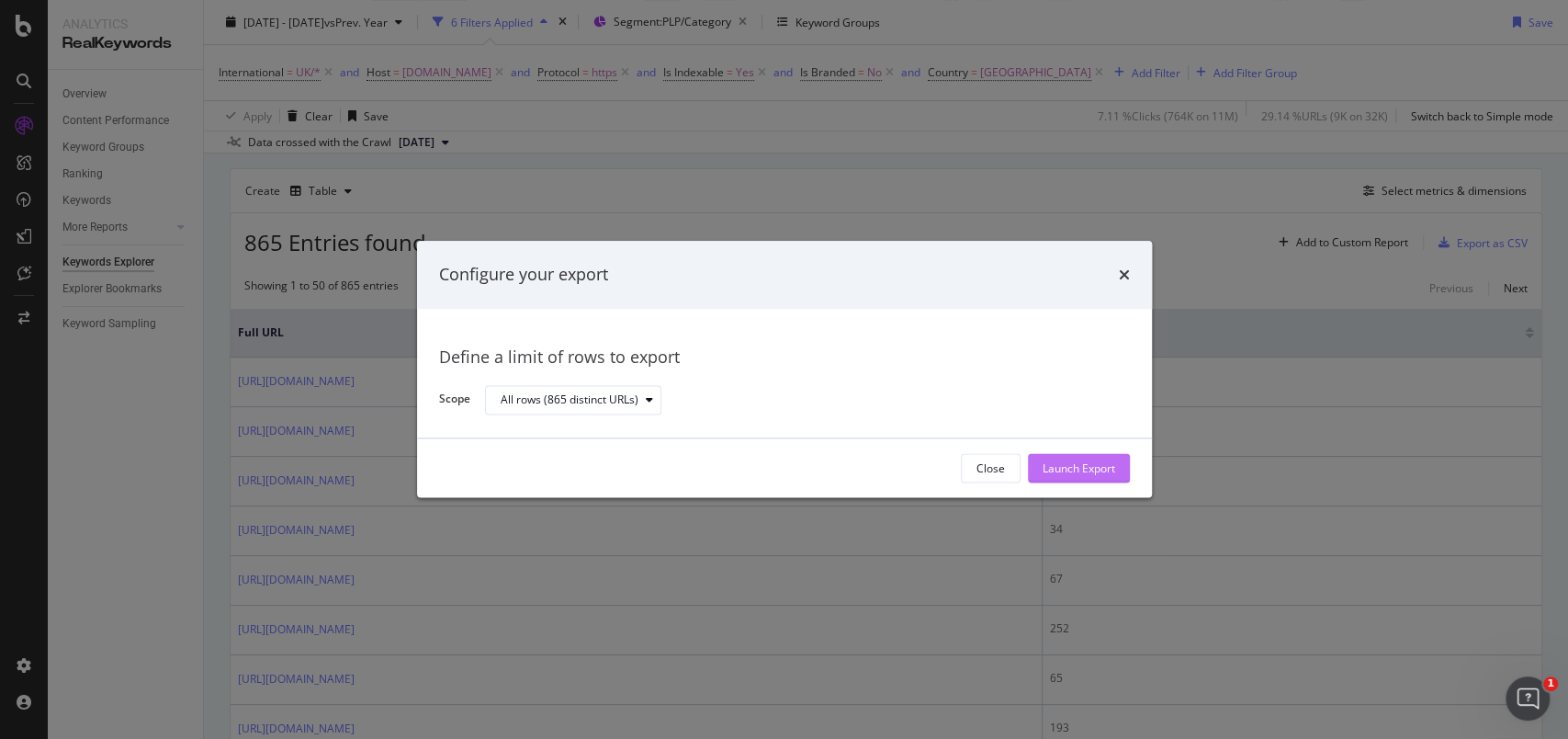
click at [1054, 467] on div "Launch Export" at bounding box center [1078, 468] width 72 height 16
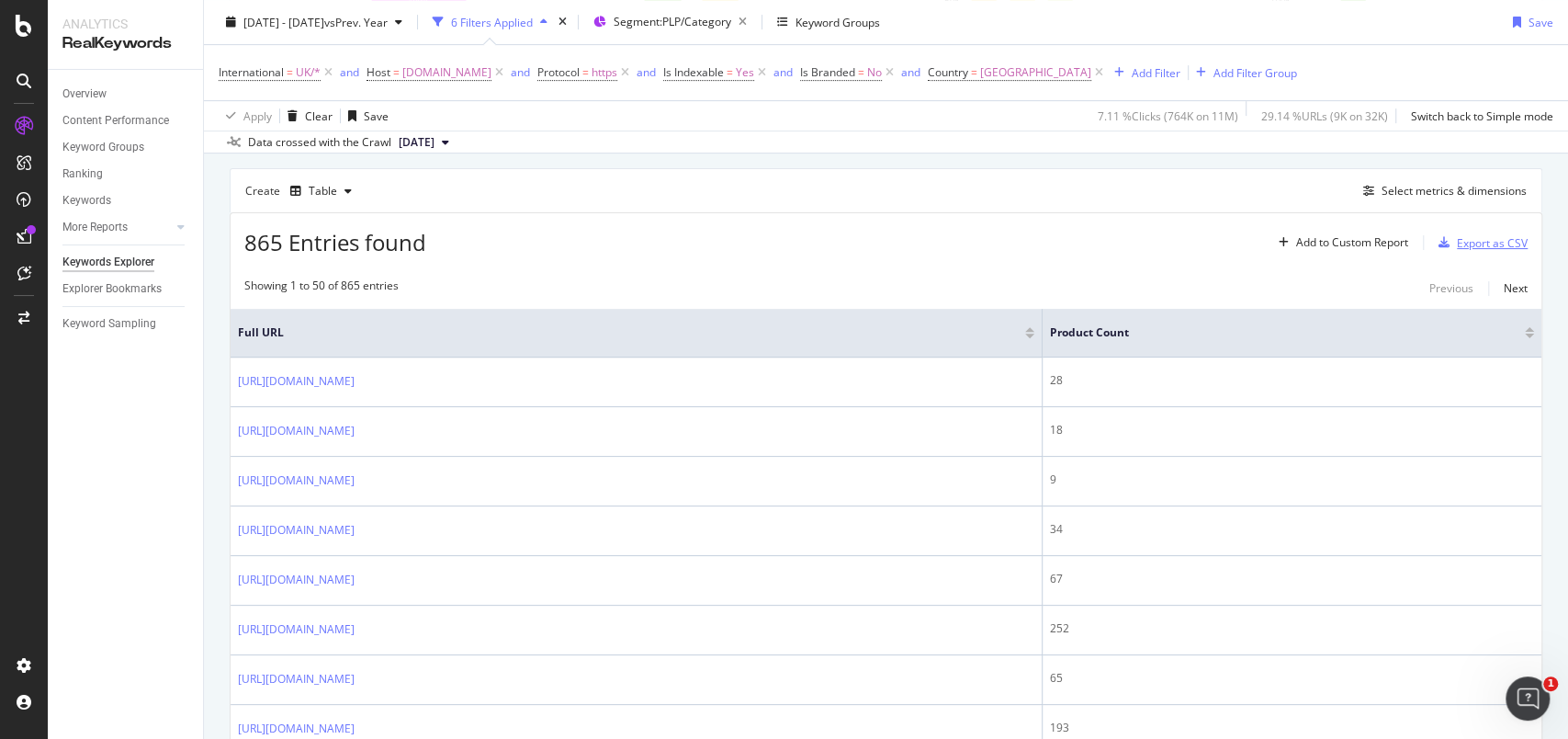
click at [1457, 248] on div "Export as CSV" at bounding box center [1492, 242] width 71 height 16
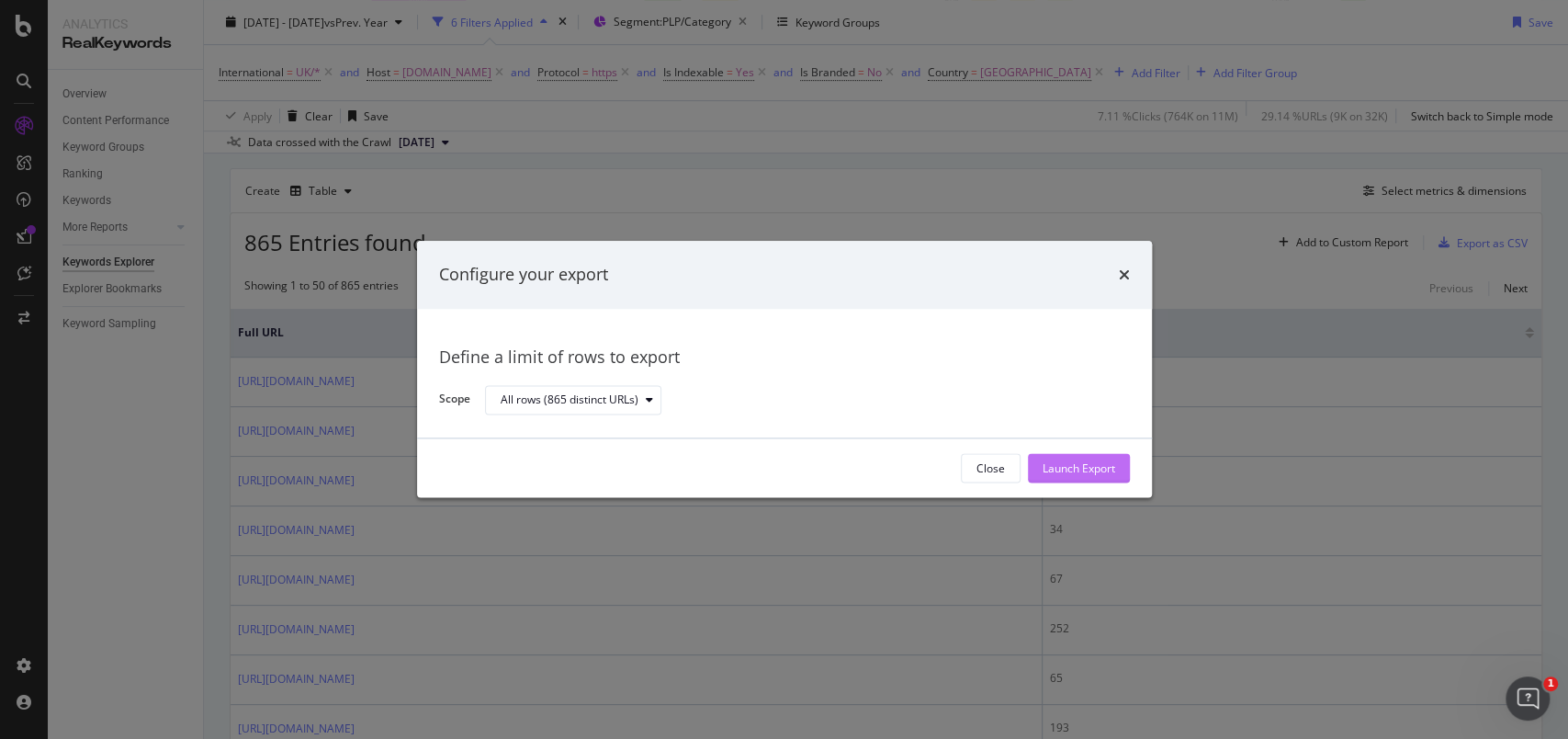
click at [1031, 466] on button "Launch Export" at bounding box center [1079, 469] width 102 height 30
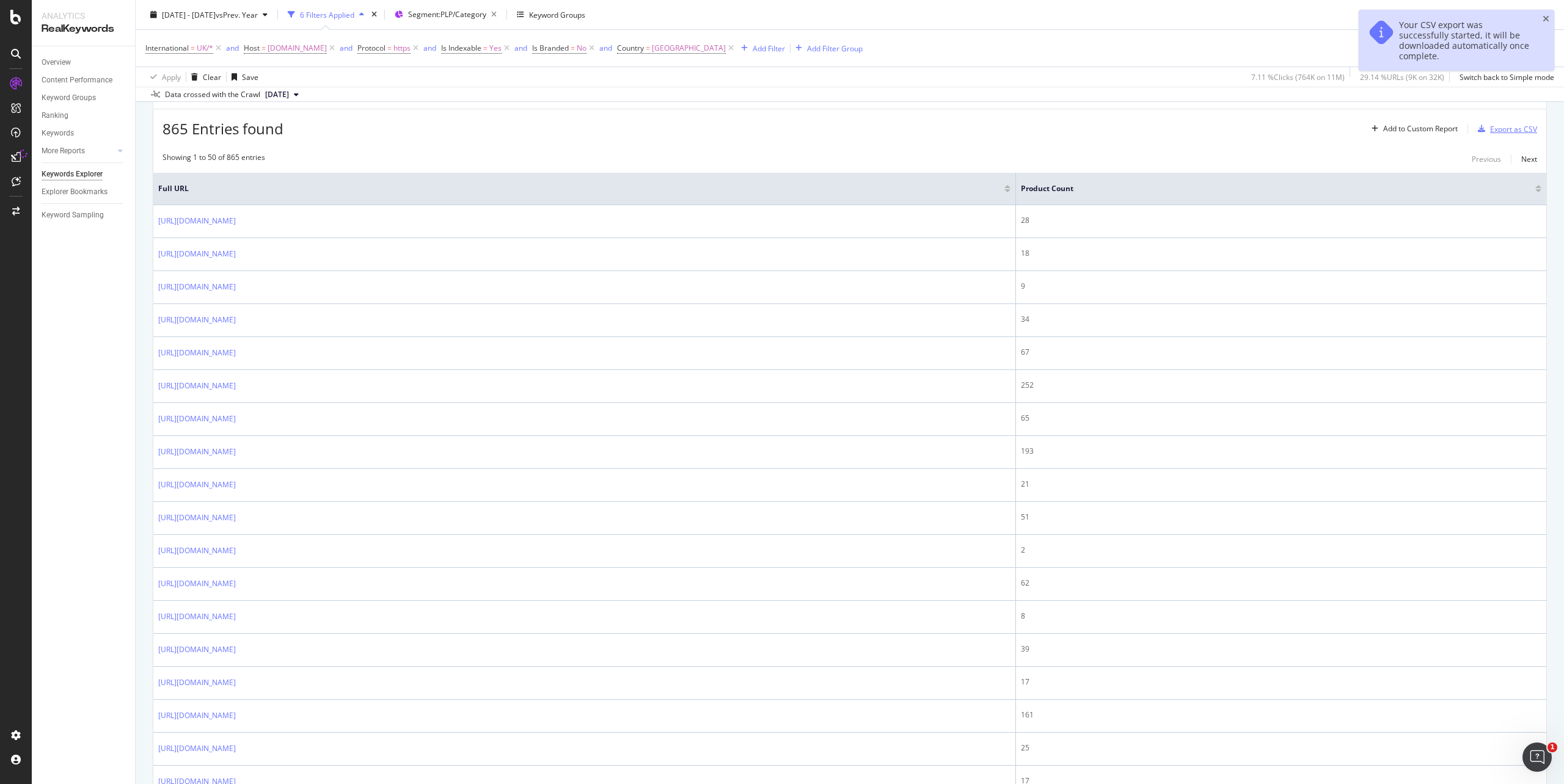
scroll to position [324, 0]
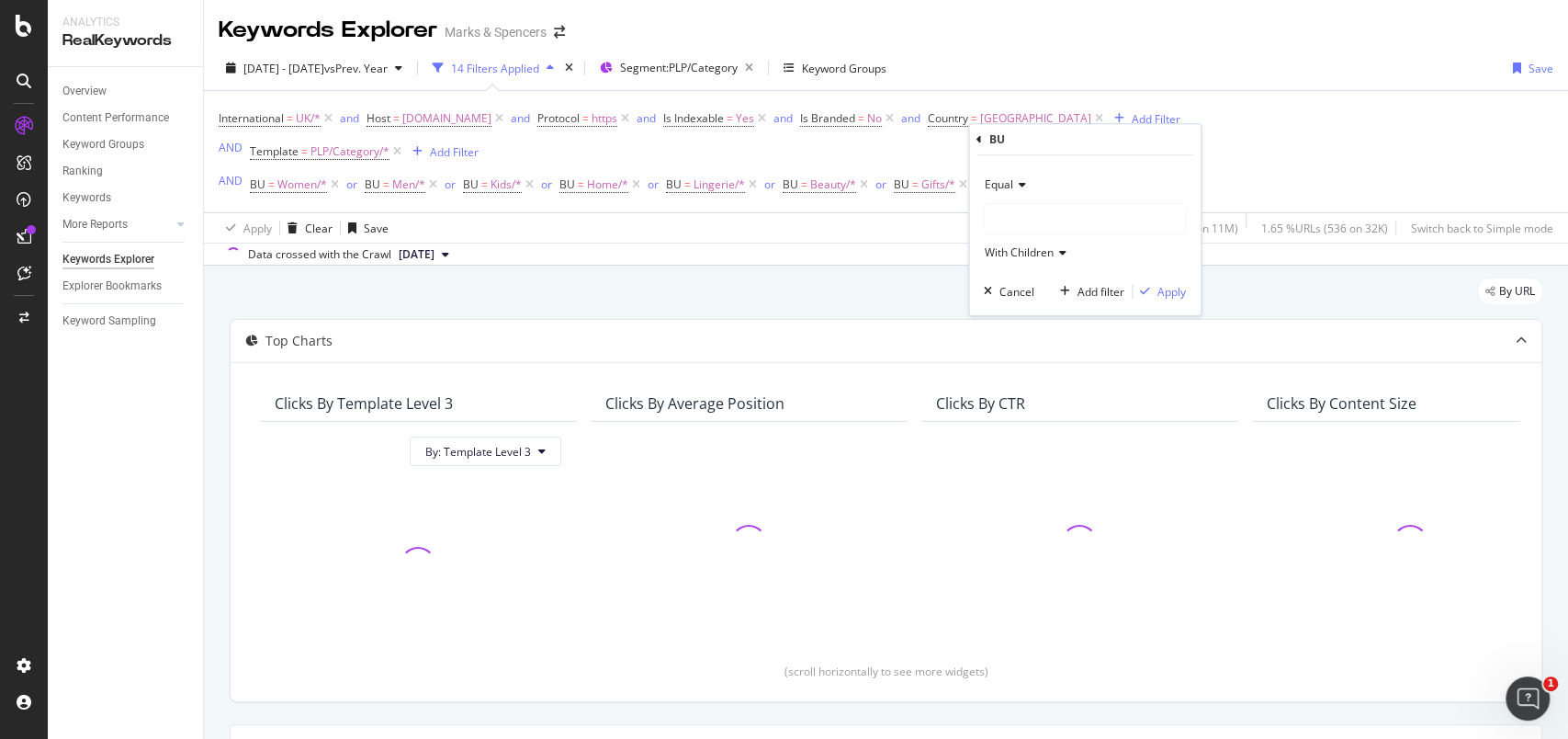
scroll to position [368, 0]
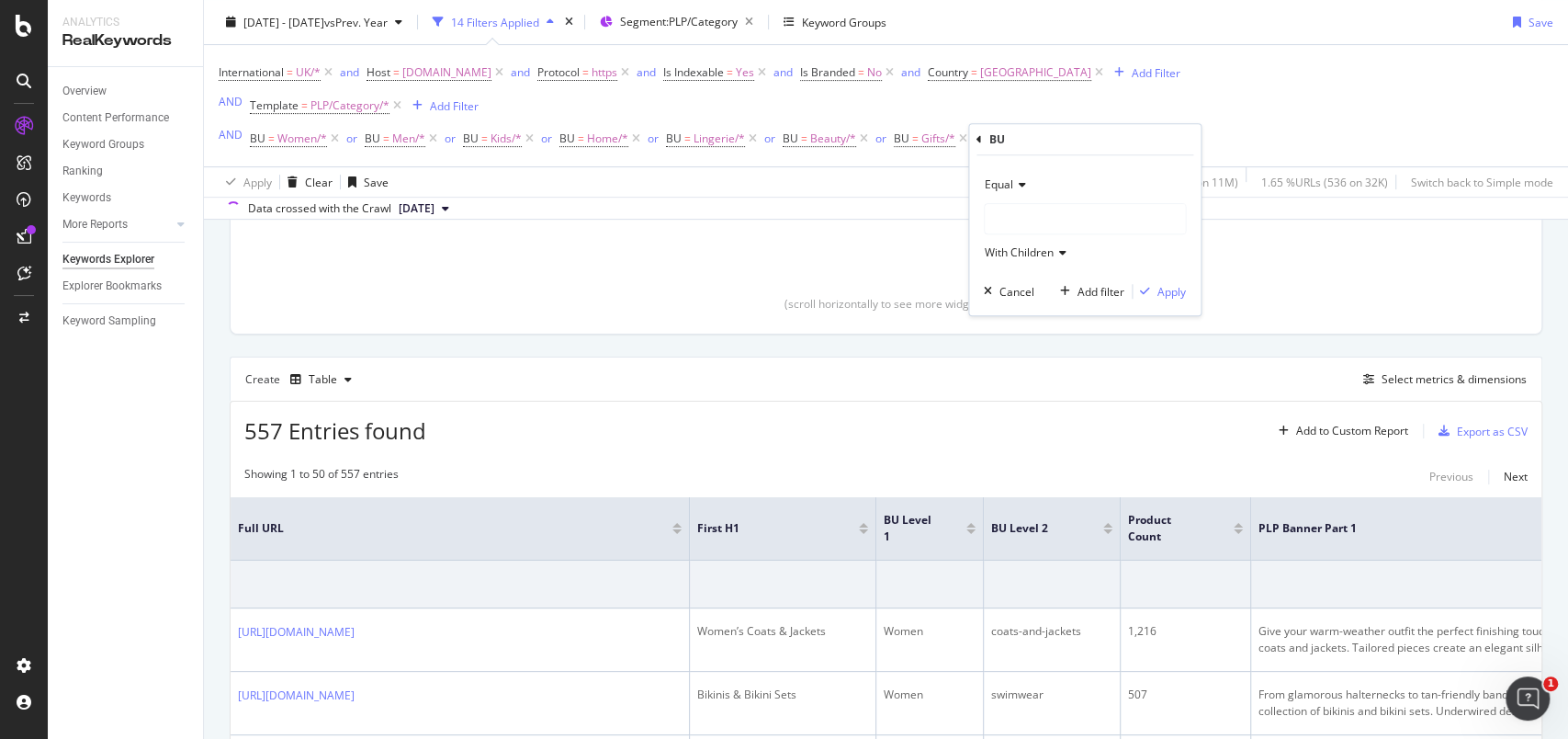
click at [1033, 224] on div at bounding box center [1085, 219] width 200 height 30
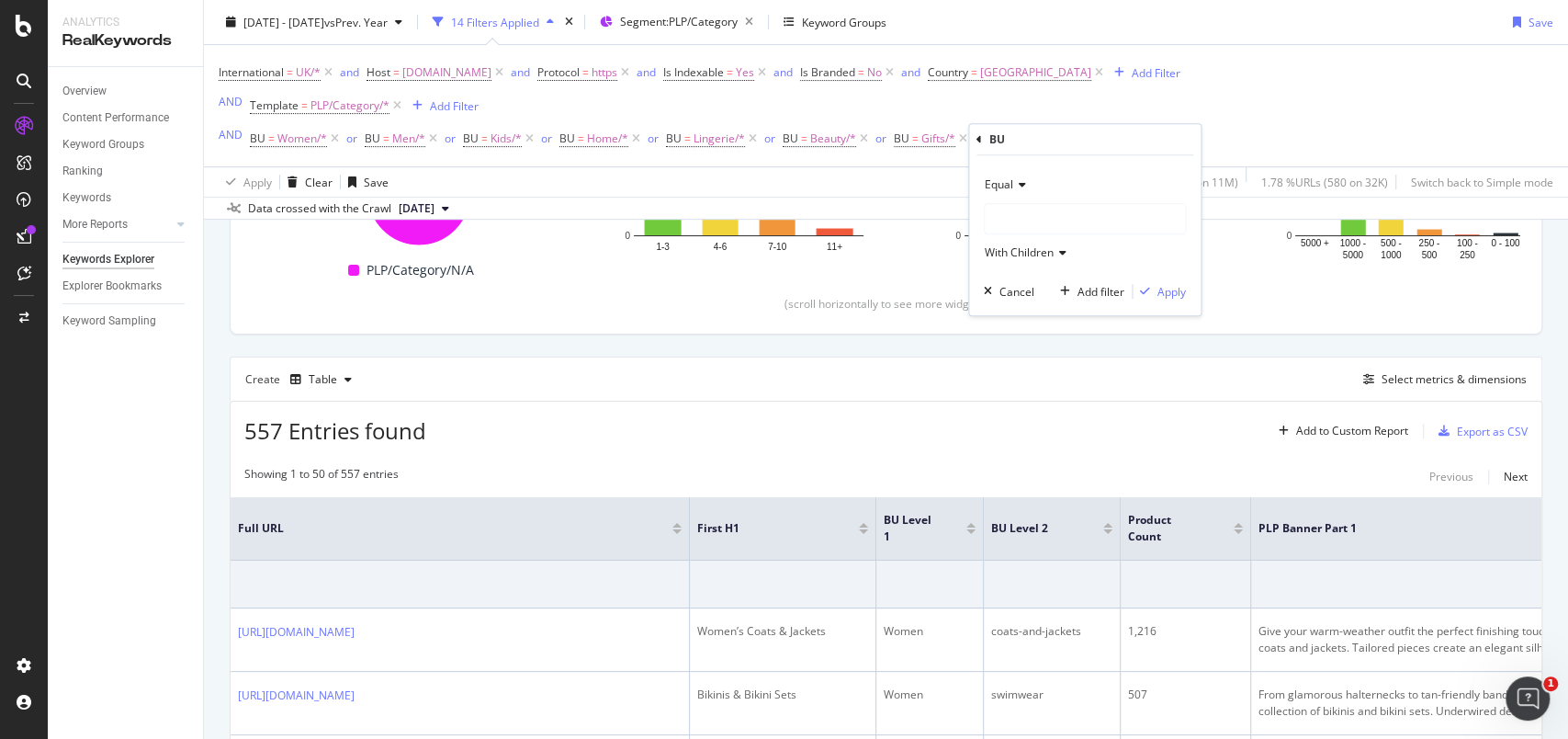
click at [1027, 235] on div "Equal With Children" at bounding box center [1085, 218] width 202 height 97
click at [1027, 226] on div at bounding box center [1085, 219] width 200 height 30
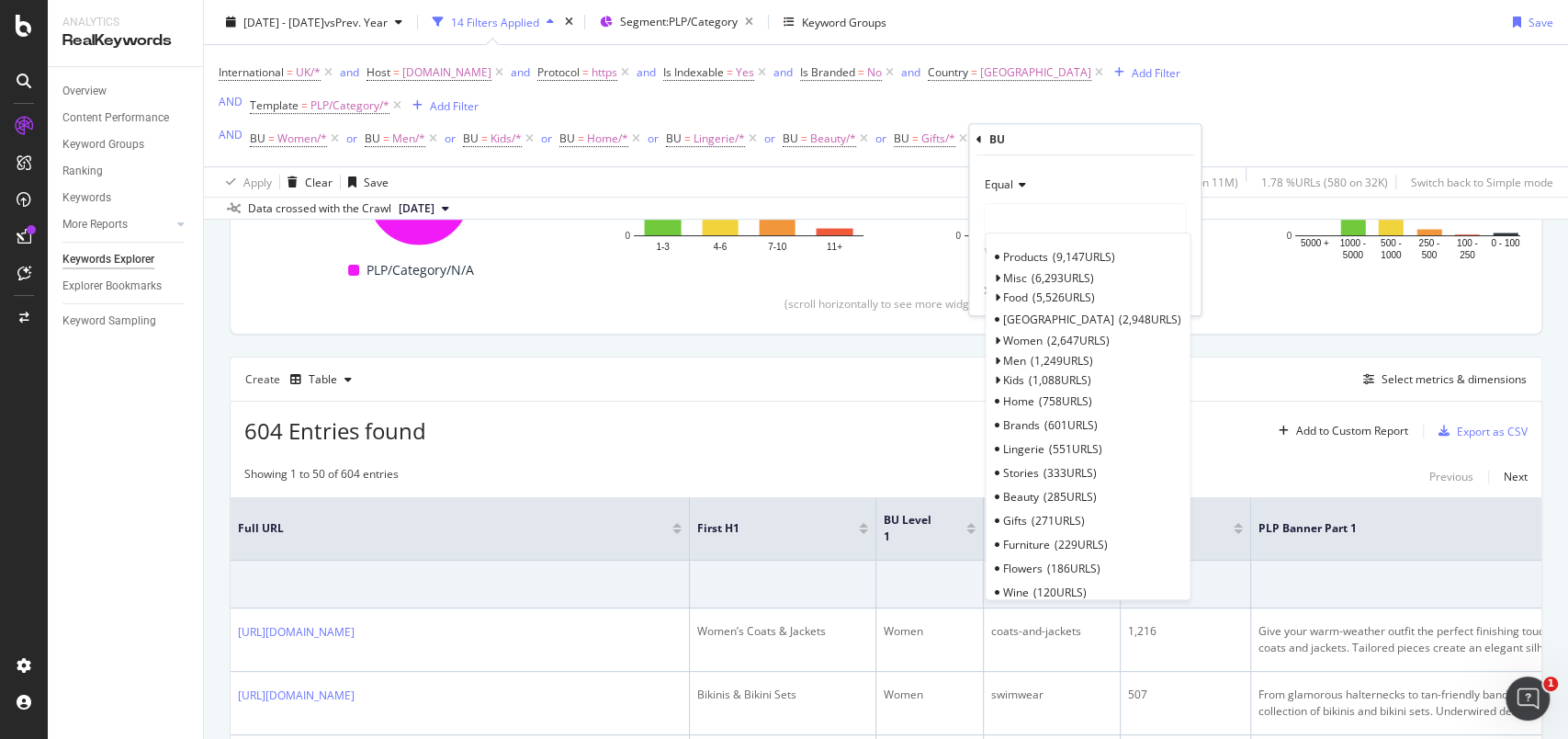
scroll to position [126, 0]
click at [1034, 445] on span "Flowers" at bounding box center [1022, 442] width 40 height 16
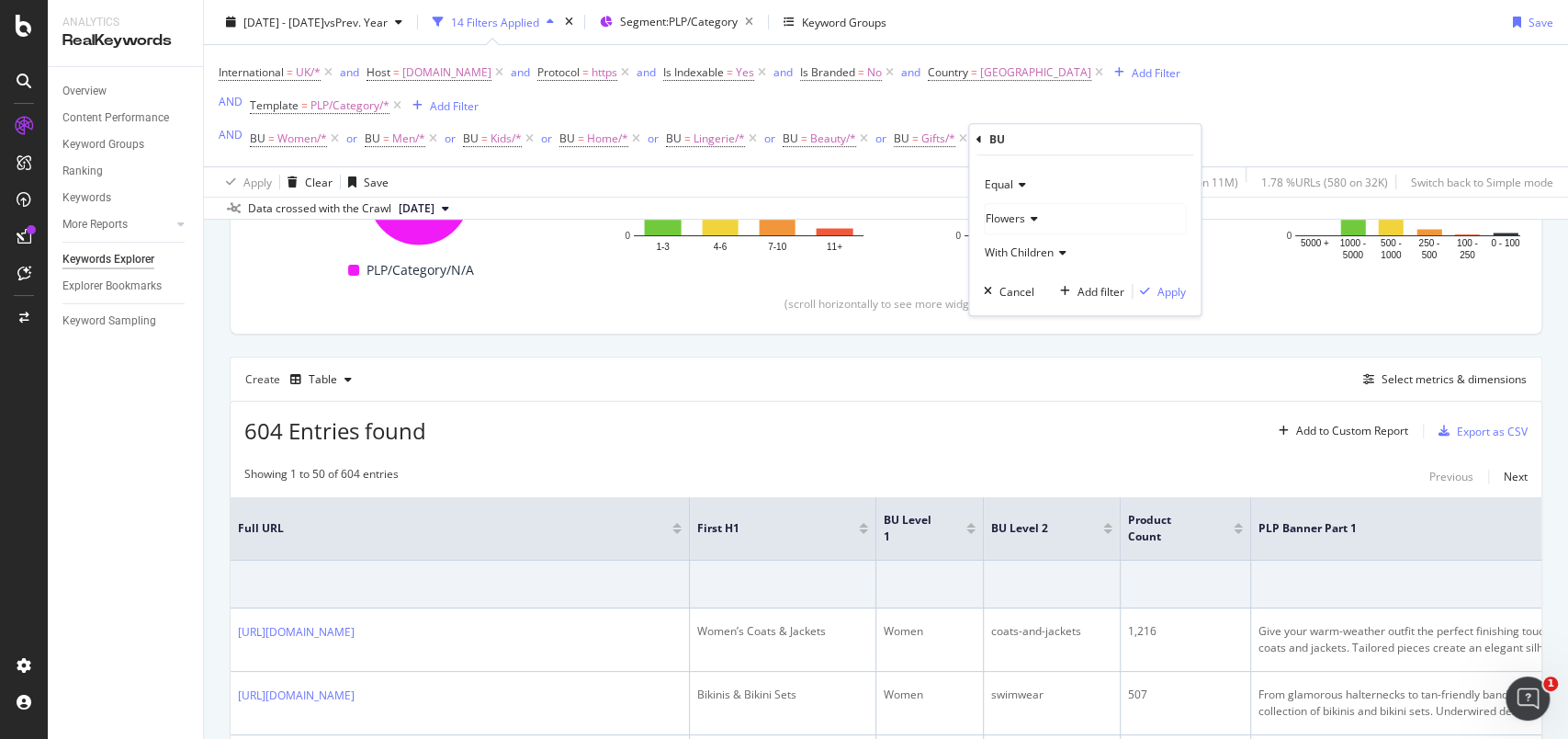
click at [1178, 272] on div "Equal Flowers With Children Cancel Add filter Apply" at bounding box center [1084, 235] width 231 height 160
click at [1176, 288] on div "Apply" at bounding box center [1171, 292] width 29 height 16
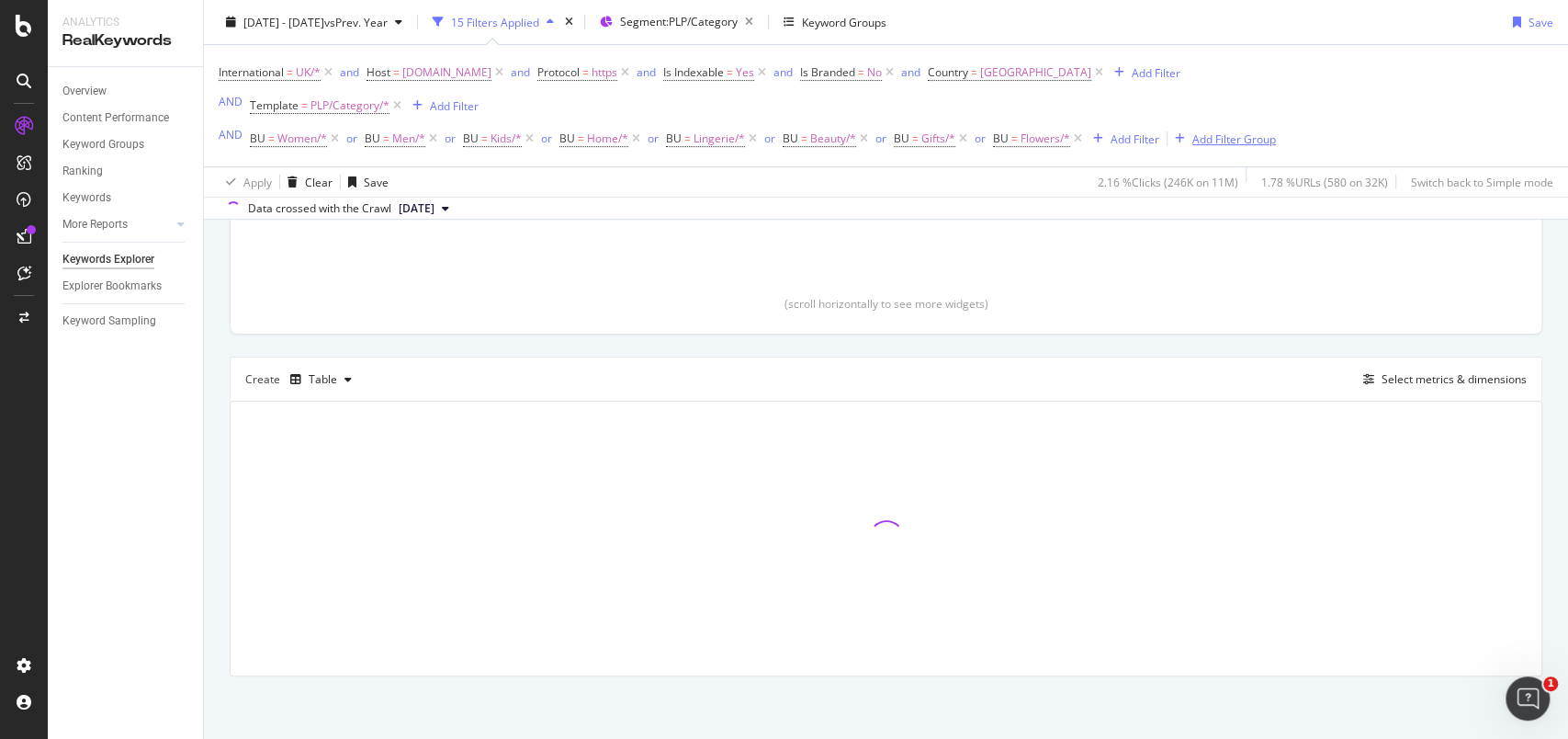
click at [1218, 137] on div "Add Filter Group" at bounding box center [1234, 138] width 84 height 16
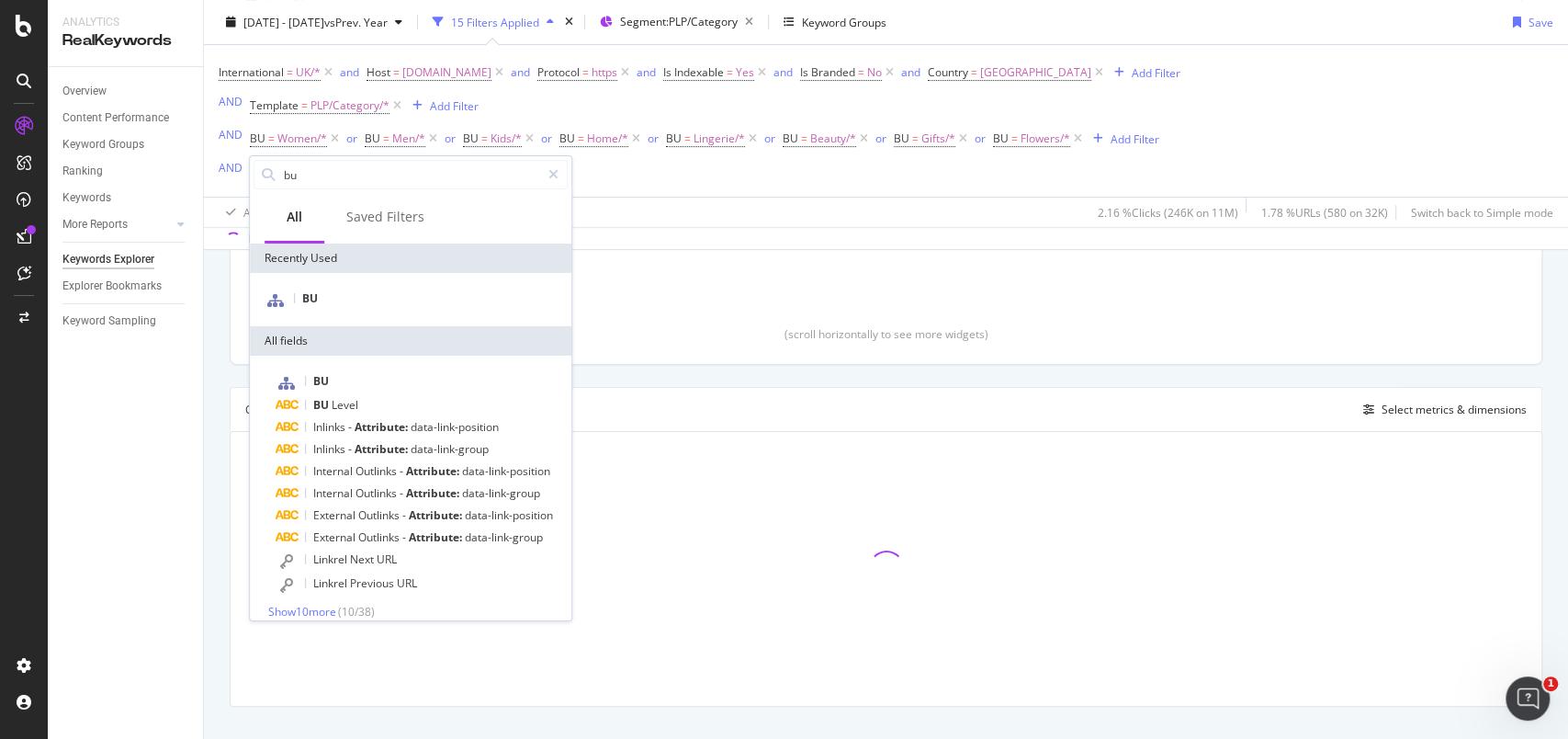
scroll to position [398, 0]
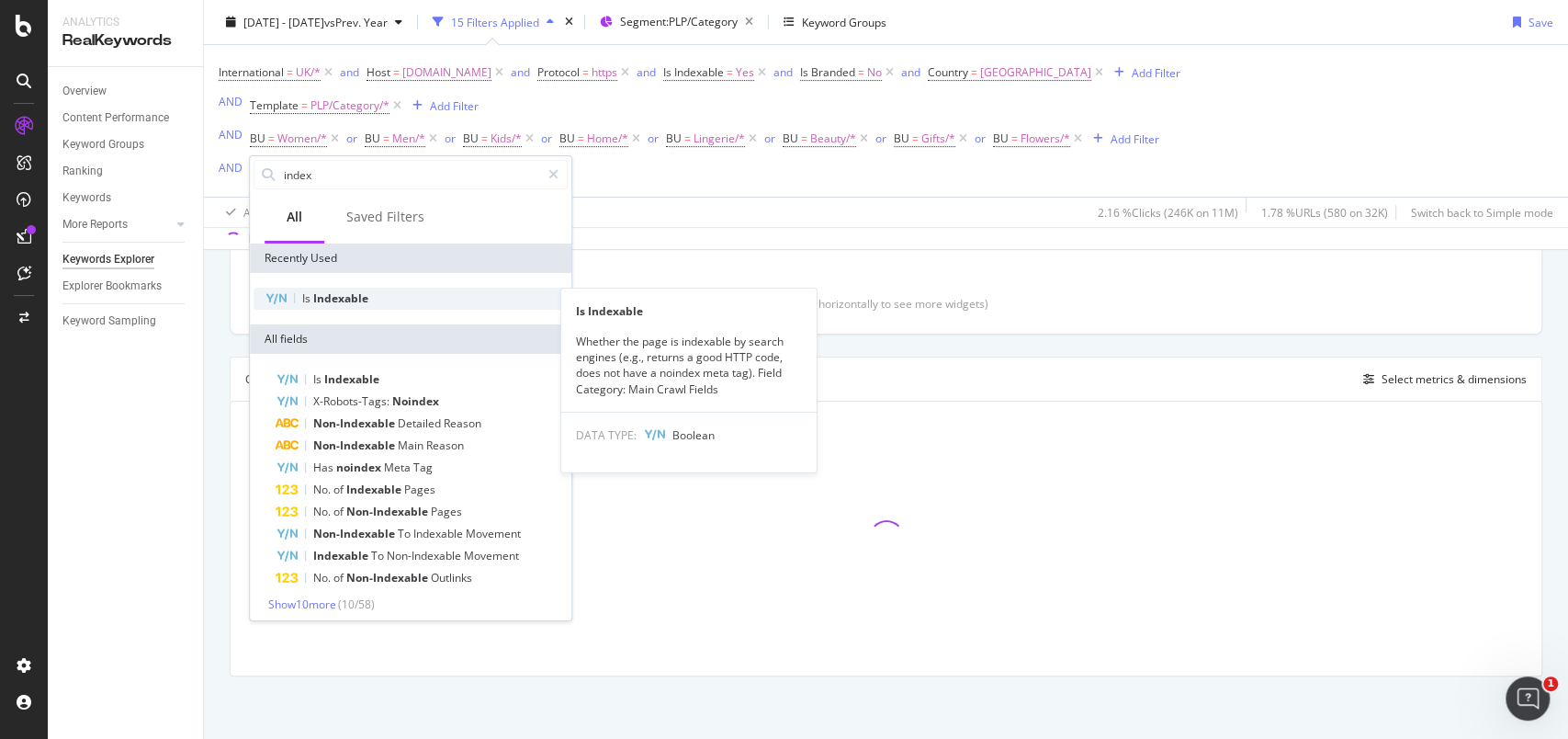
type input "index"
click at [393, 300] on div "Is Indexable" at bounding box center [410, 299] width 315 height 22
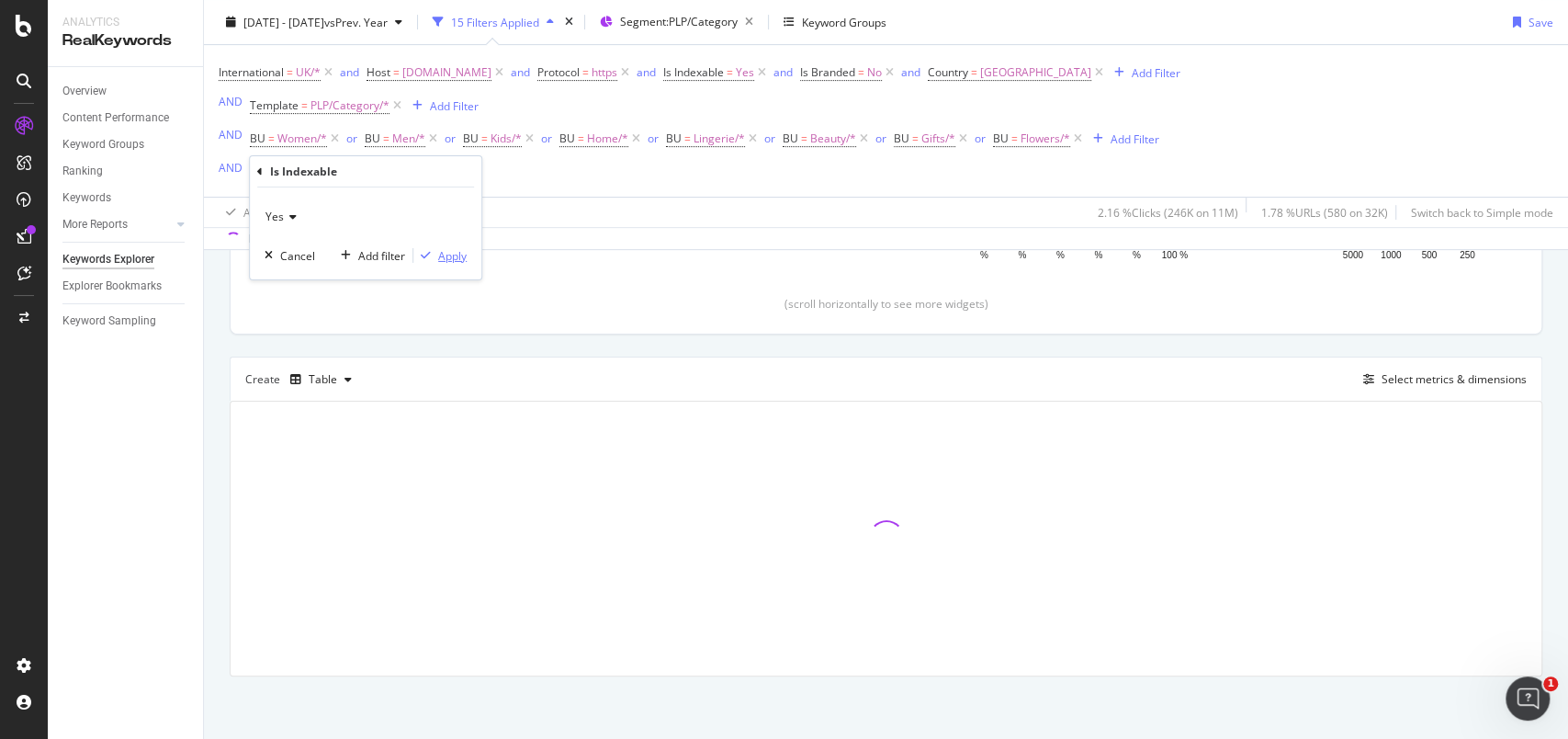
click at [441, 253] on div "Apply" at bounding box center [452, 254] width 29 height 16
click at [489, 173] on div "Add Filter Group" at bounding box center [505, 171] width 84 height 16
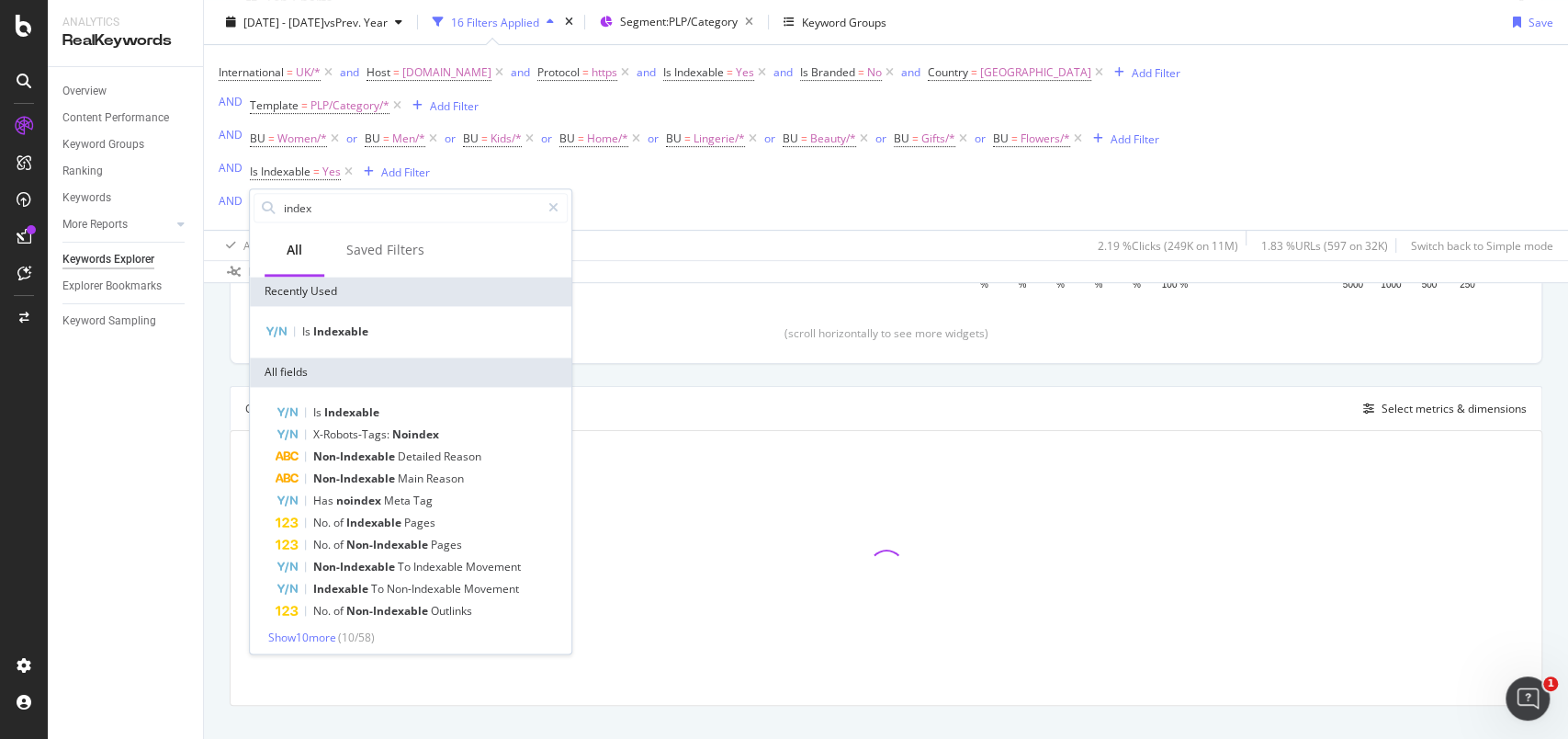
scroll to position [432, 0]
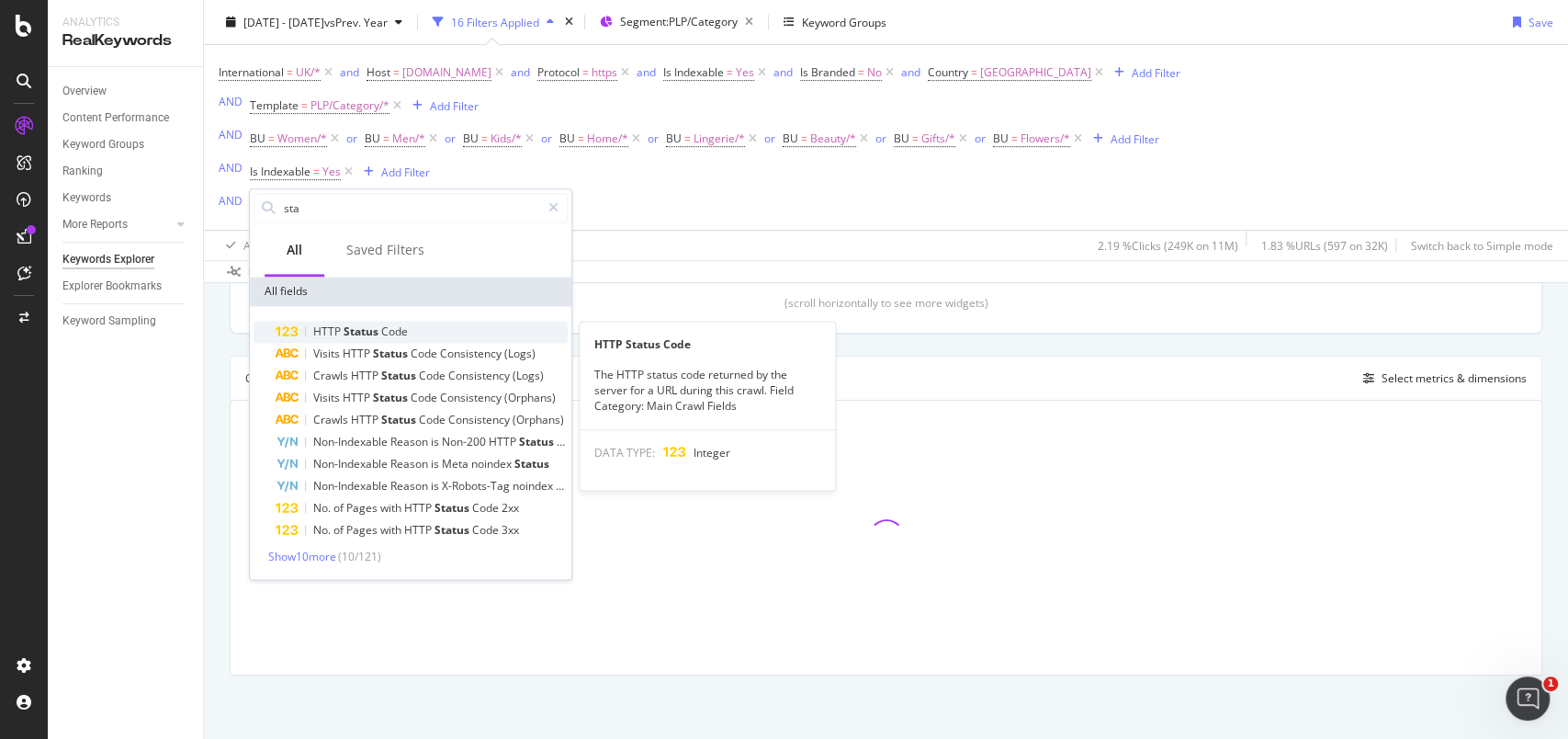
type input "sta"
click at [387, 320] on div "HTTP Status Code" at bounding box center [421, 331] width 292 height 22
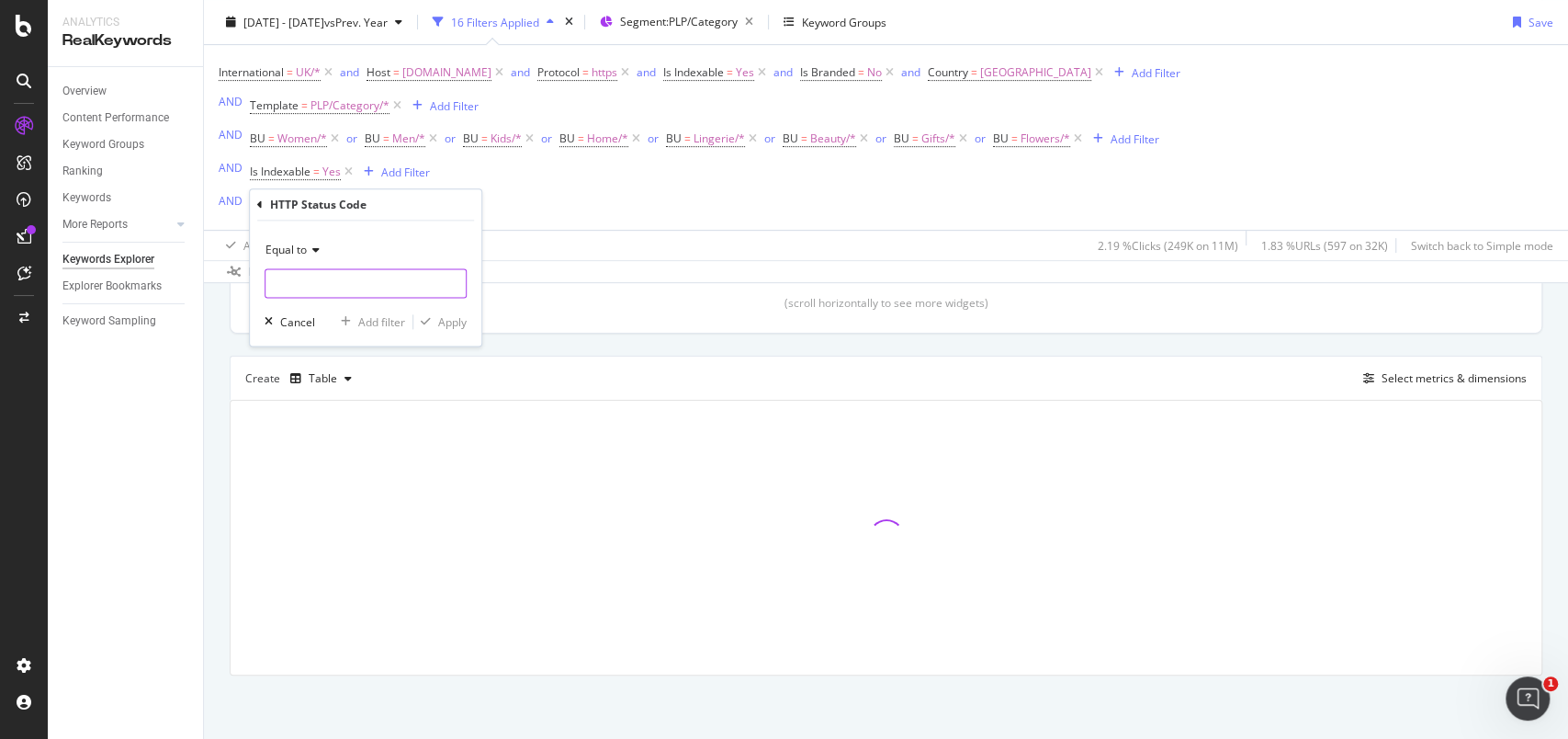
click at [373, 279] on input "number" at bounding box center [366, 283] width 202 height 30
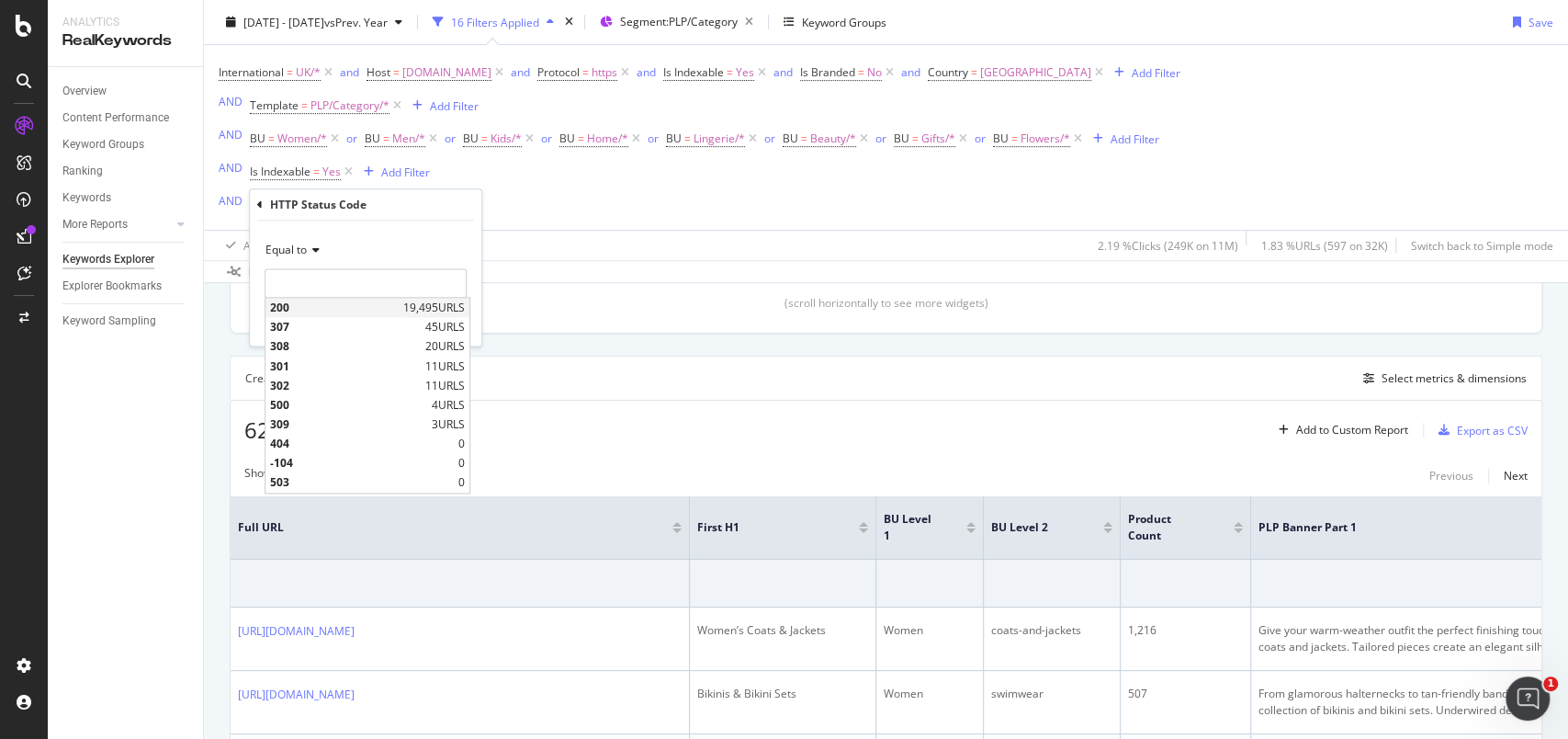
click at [355, 302] on span "200" at bounding box center [334, 307] width 129 height 16
type input "200"
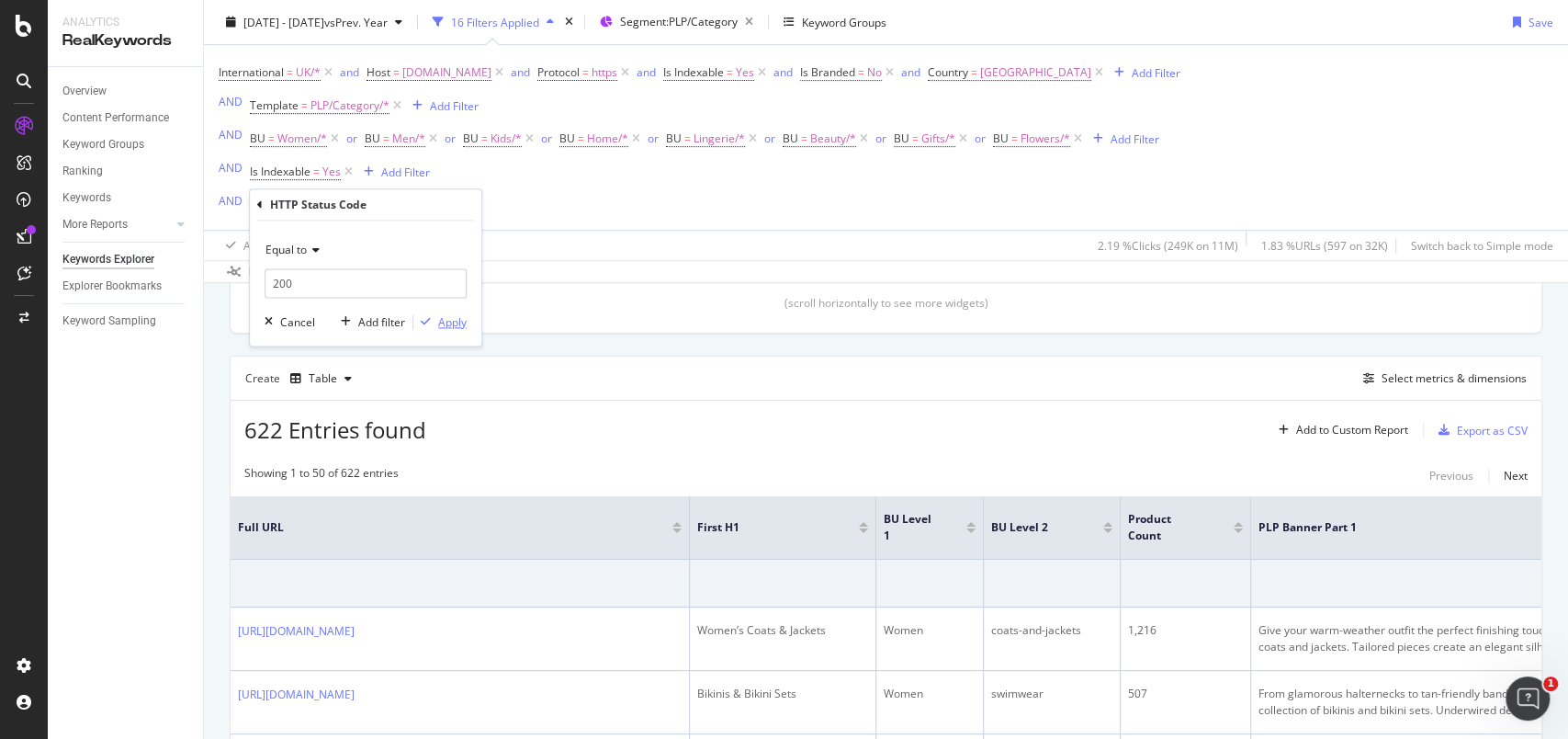
click at [452, 322] on div "Apply" at bounding box center [452, 322] width 29 height 16
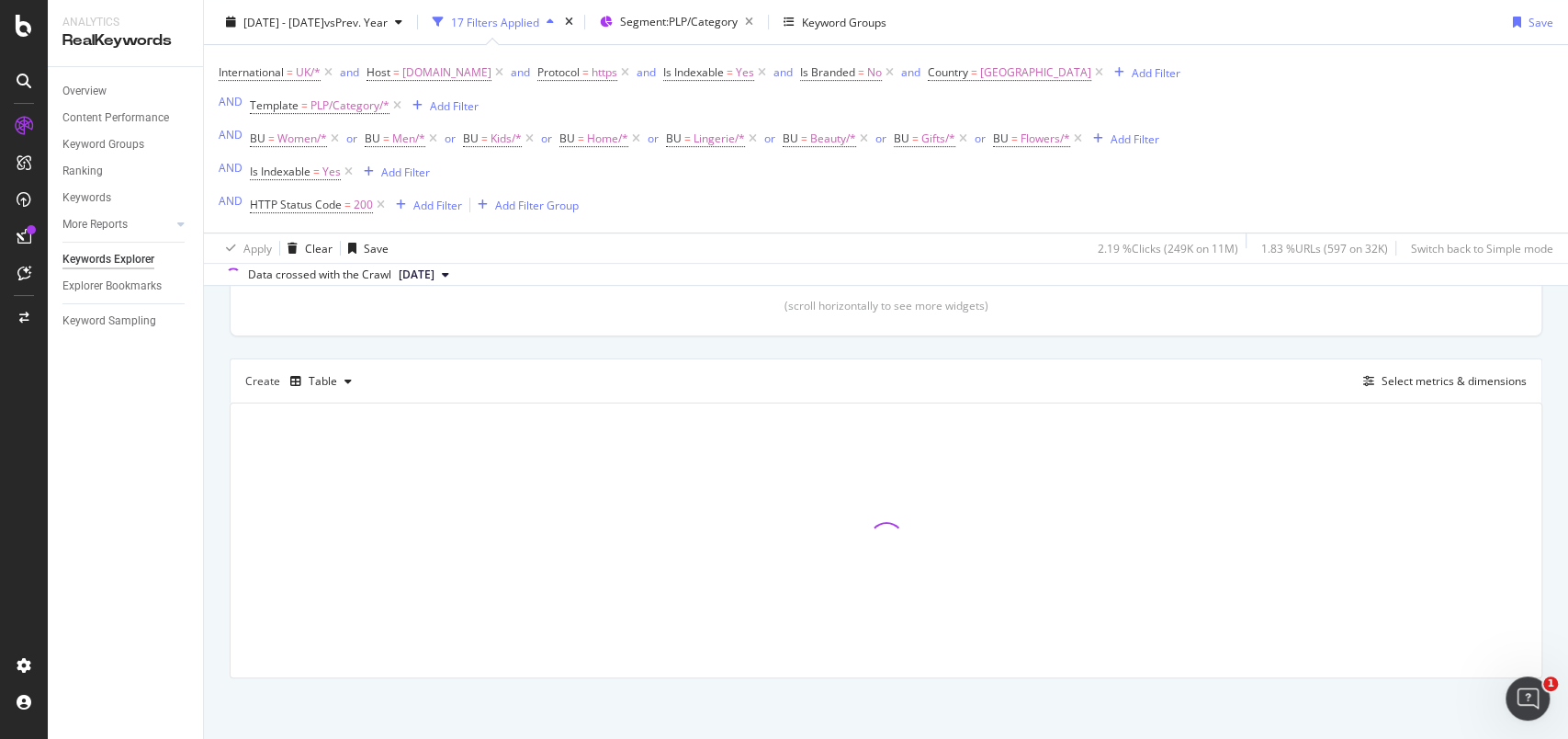
scroll to position [434, 0]
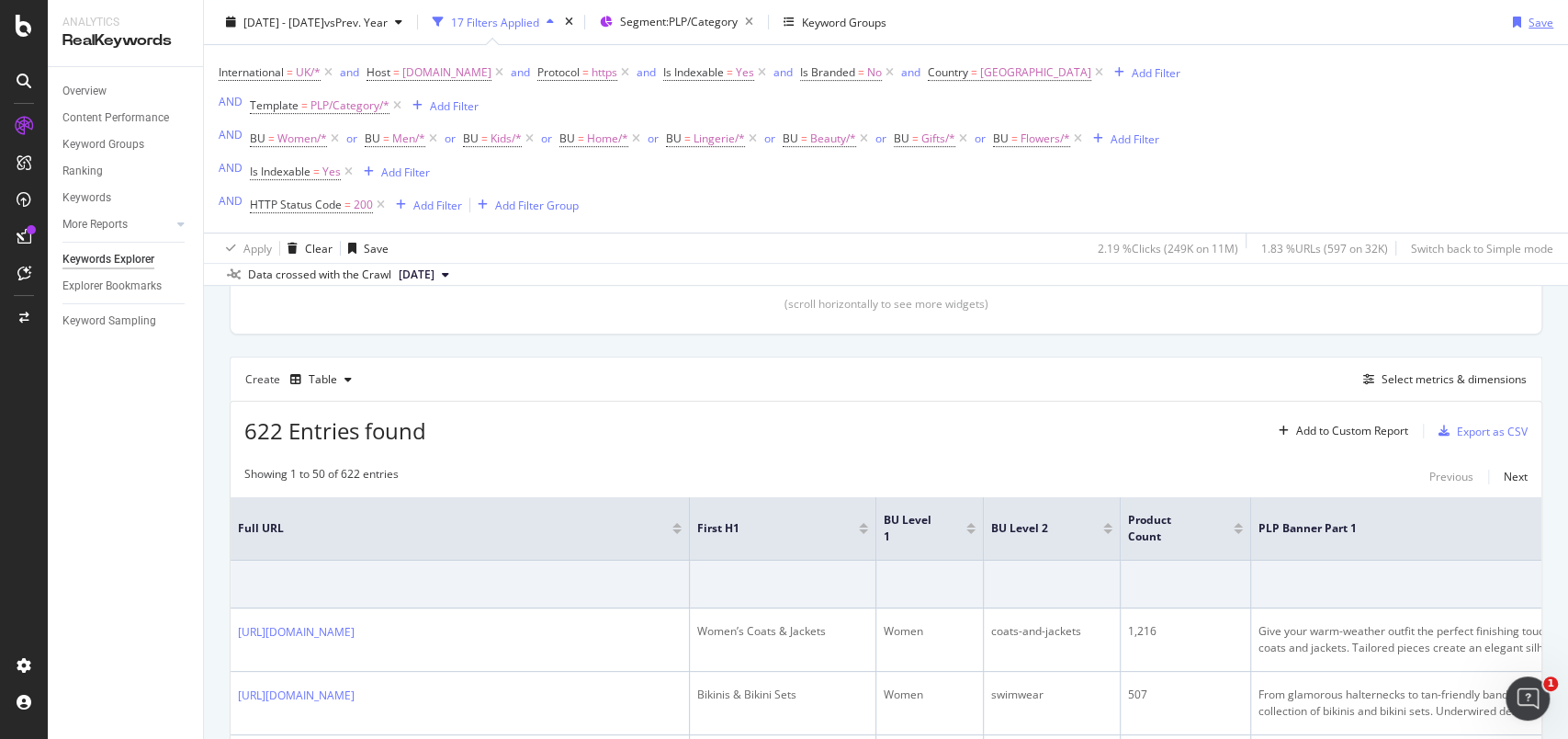
click at [1528, 23] on div "Save" at bounding box center [1540, 21] width 25 height 16
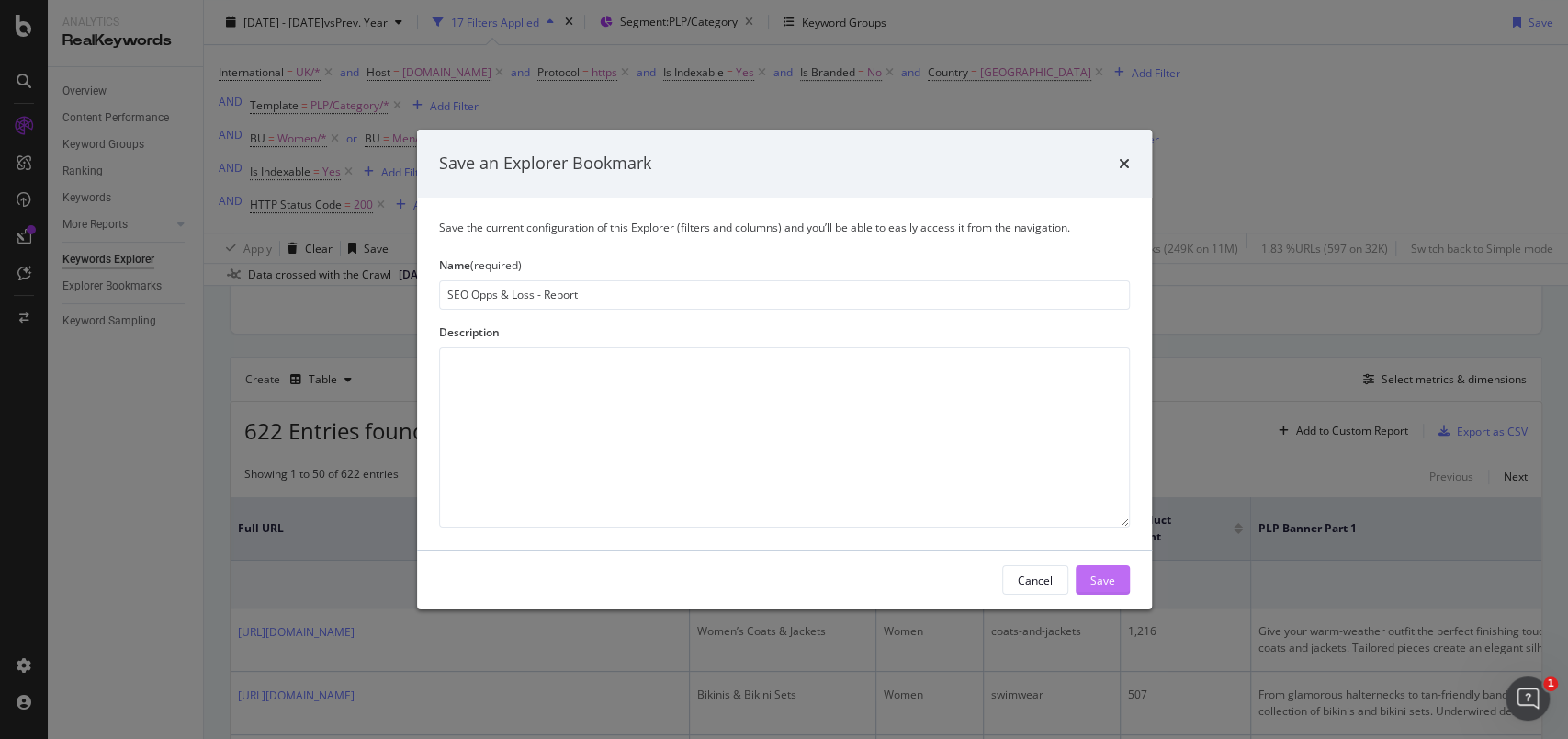
type input "SEO Opps & Loss - Report"
click at [1103, 585] on div "Save" at bounding box center [1102, 579] width 25 height 16
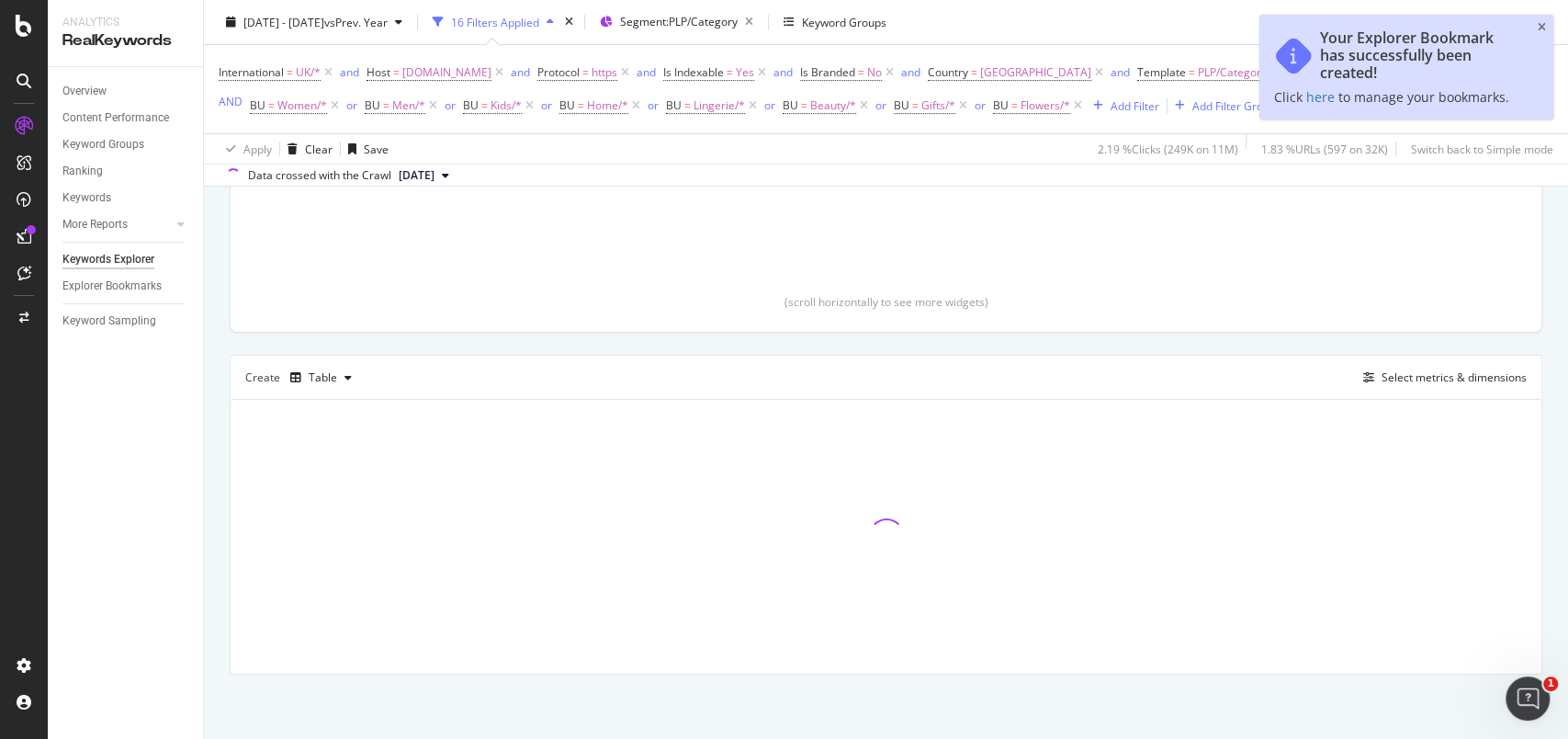
scroll to position [421, 0]
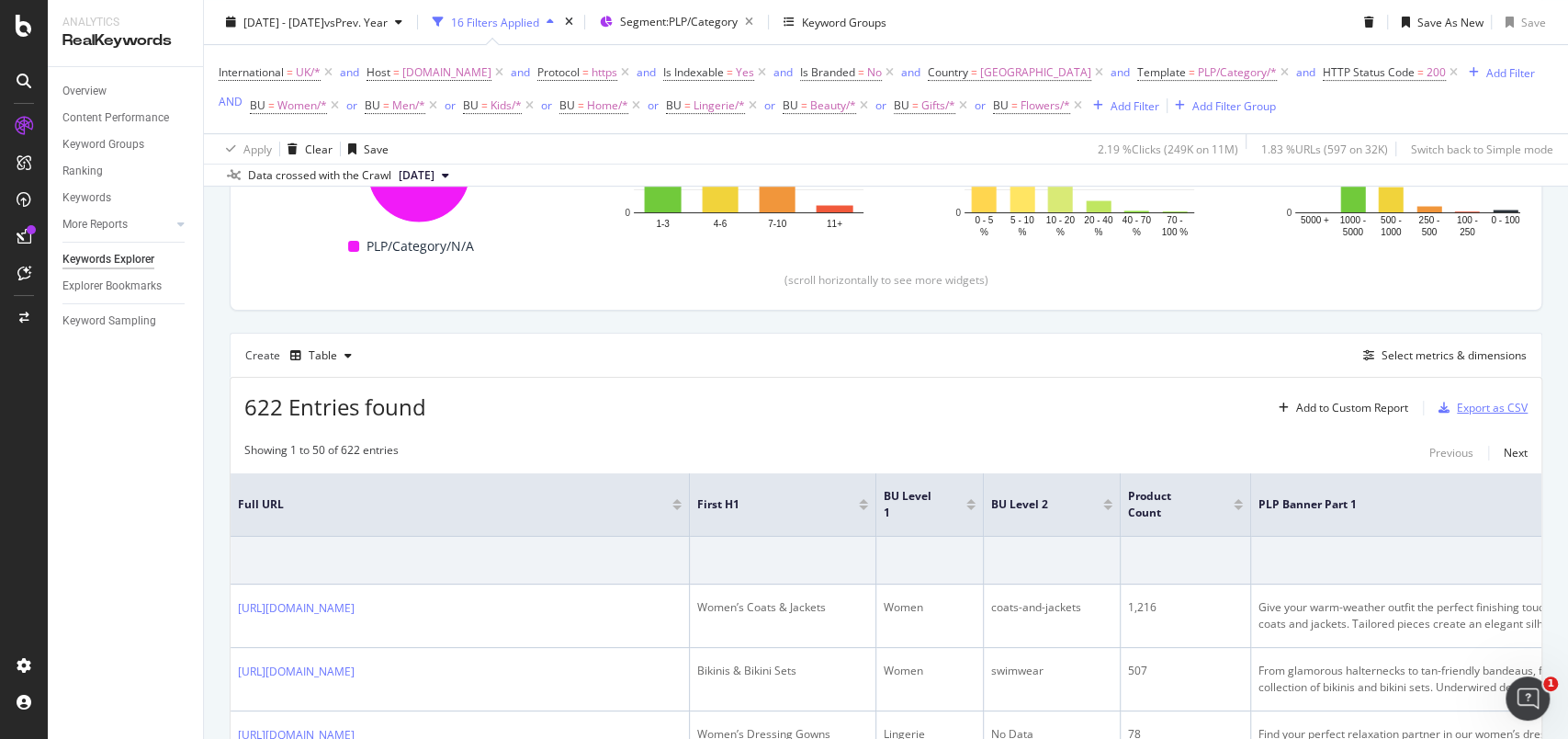
click at [1480, 415] on div "Export as CSV" at bounding box center [1492, 408] width 71 height 16
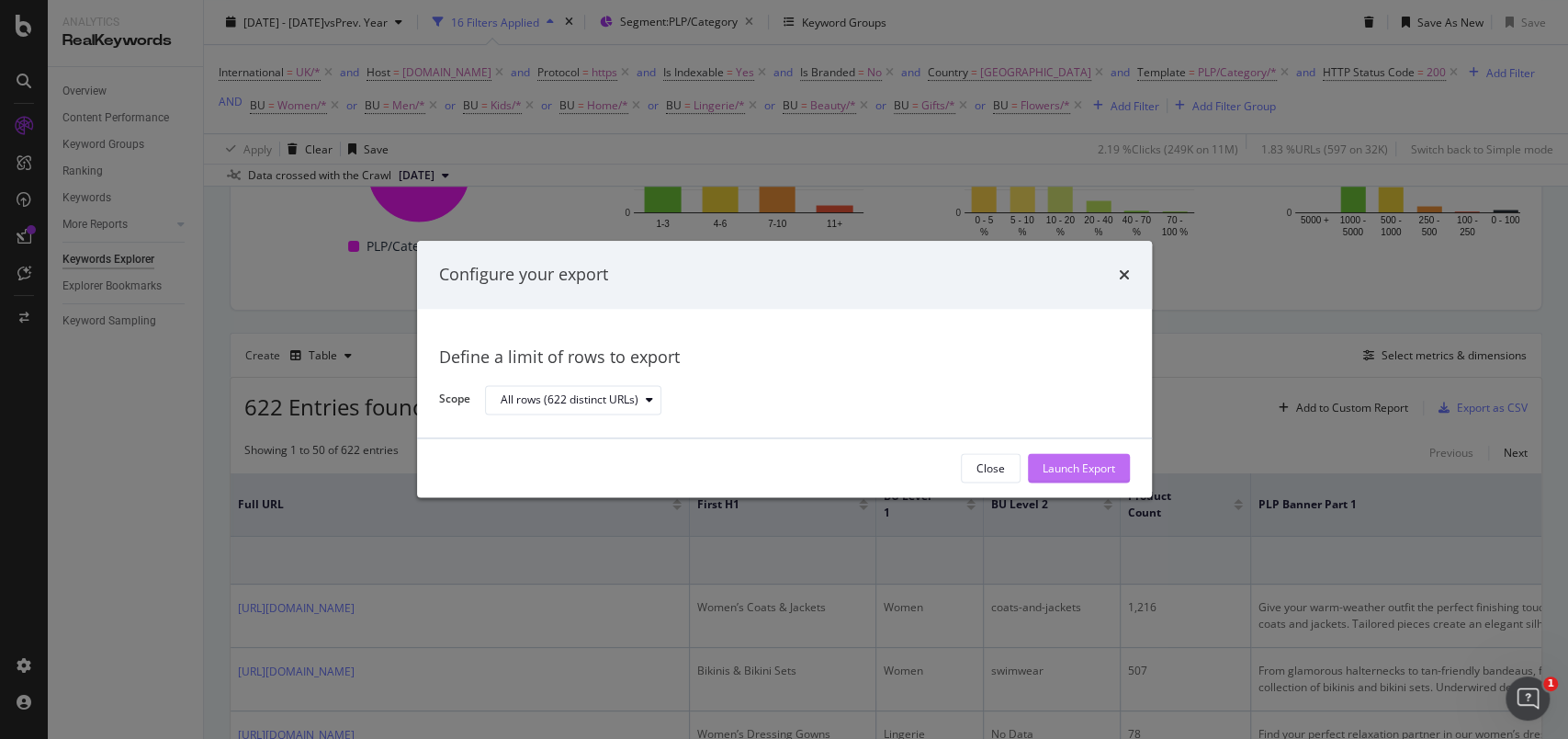
click at [1113, 460] on div "Launch Export" at bounding box center [1078, 468] width 72 height 16
